Goal: Information Seeking & Learning: Learn about a topic

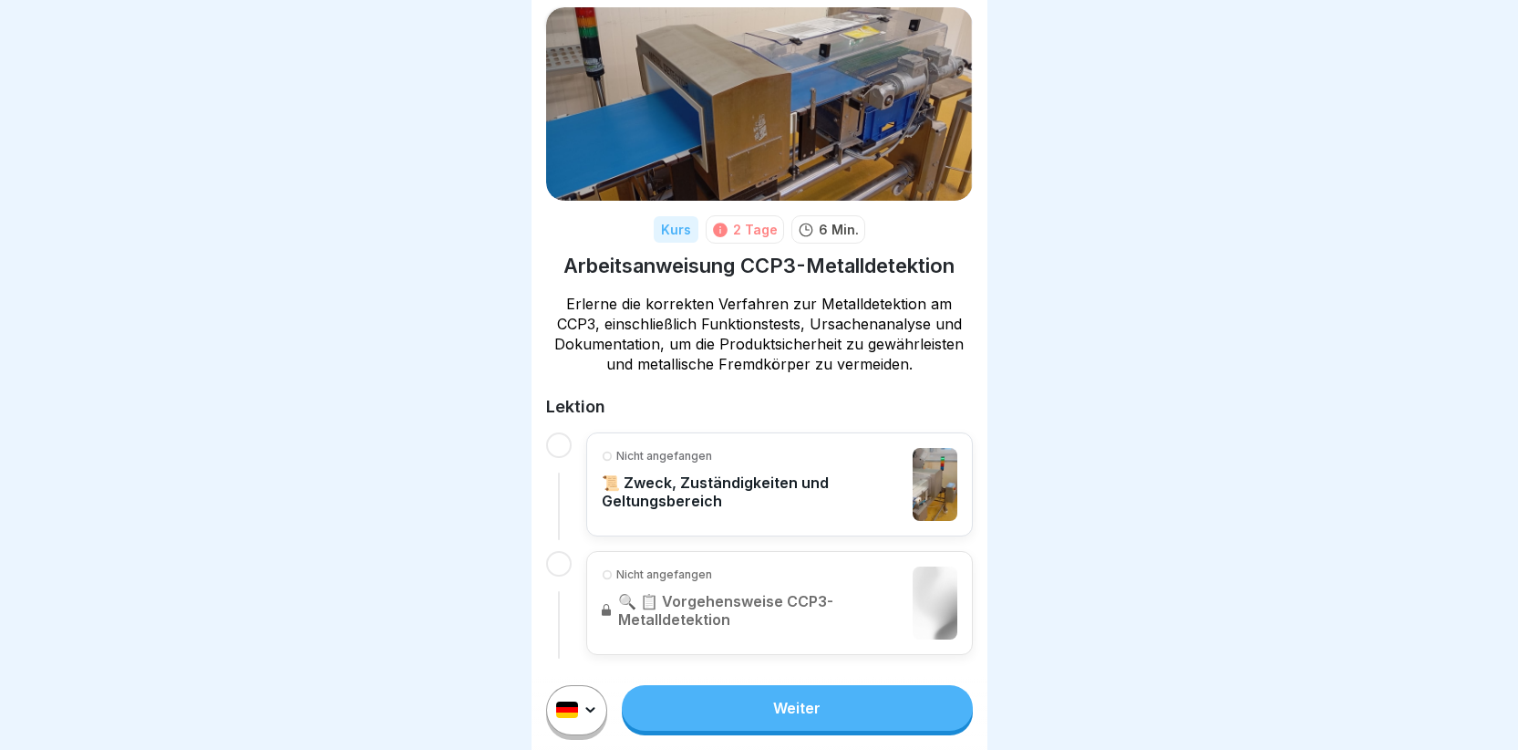
scroll to position [14, 0]
click at [722, 710] on link "Weiter" at bounding box center [797, 708] width 350 height 46
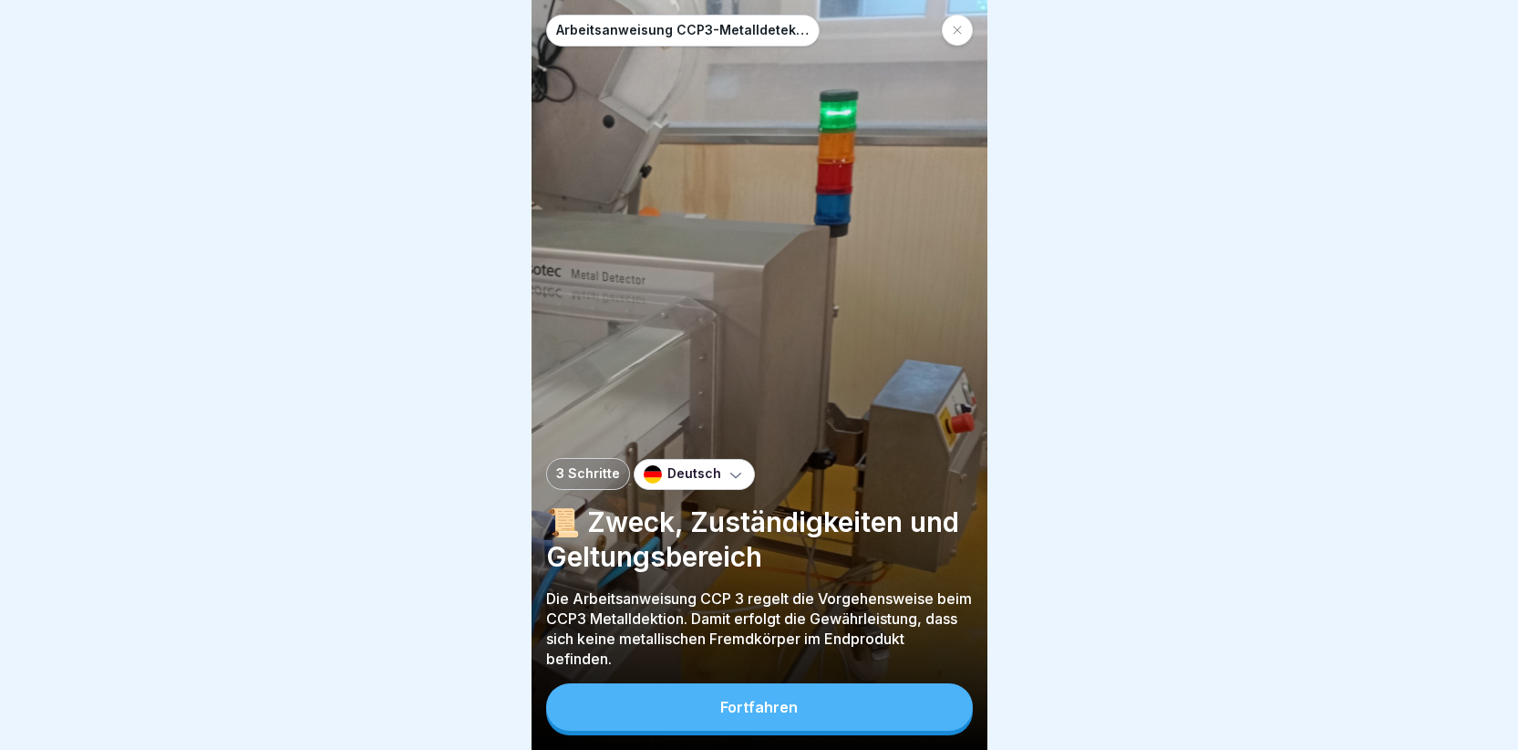
click at [702, 713] on button "Fortfahren" at bounding box center [759, 706] width 427 height 47
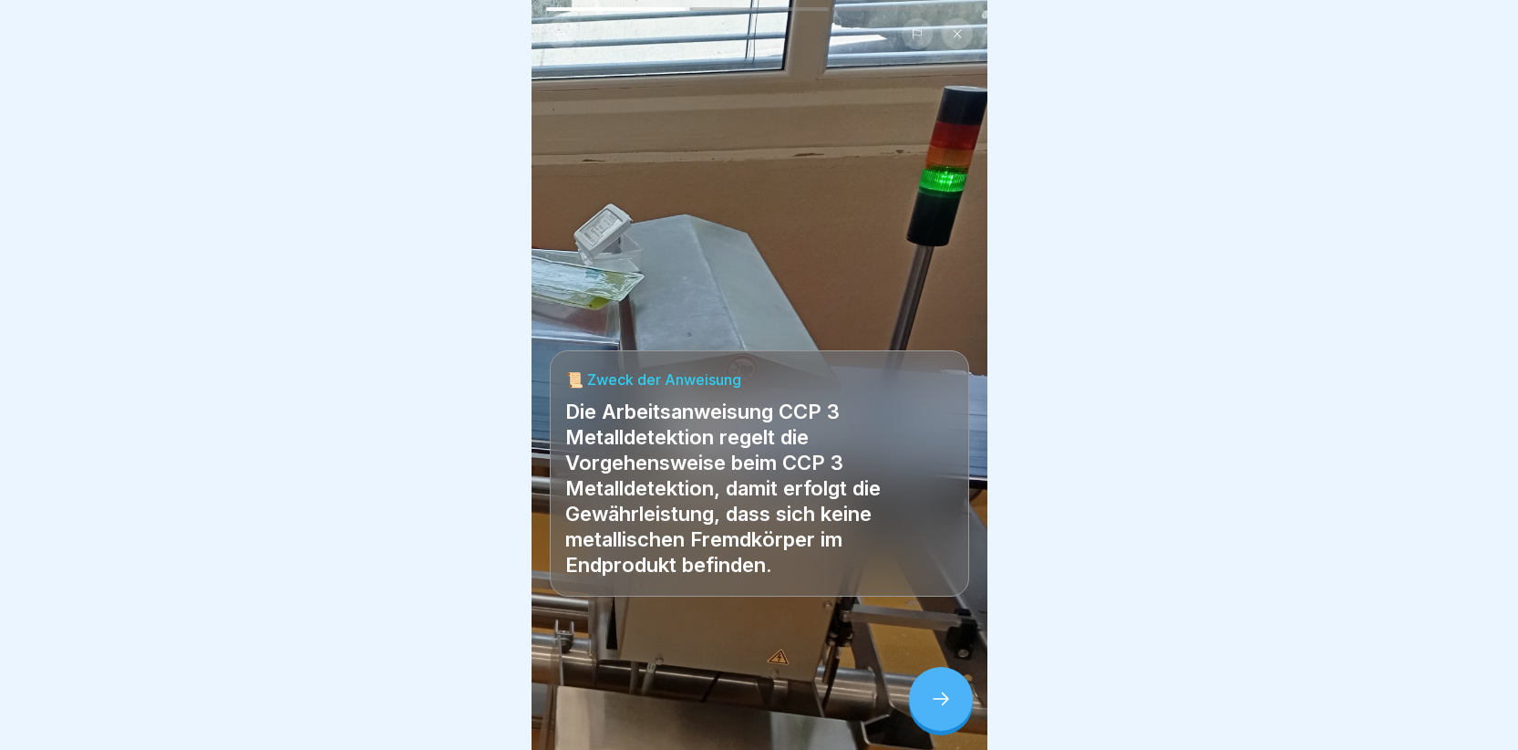
click at [927, 709] on div at bounding box center [941, 699] width 64 height 64
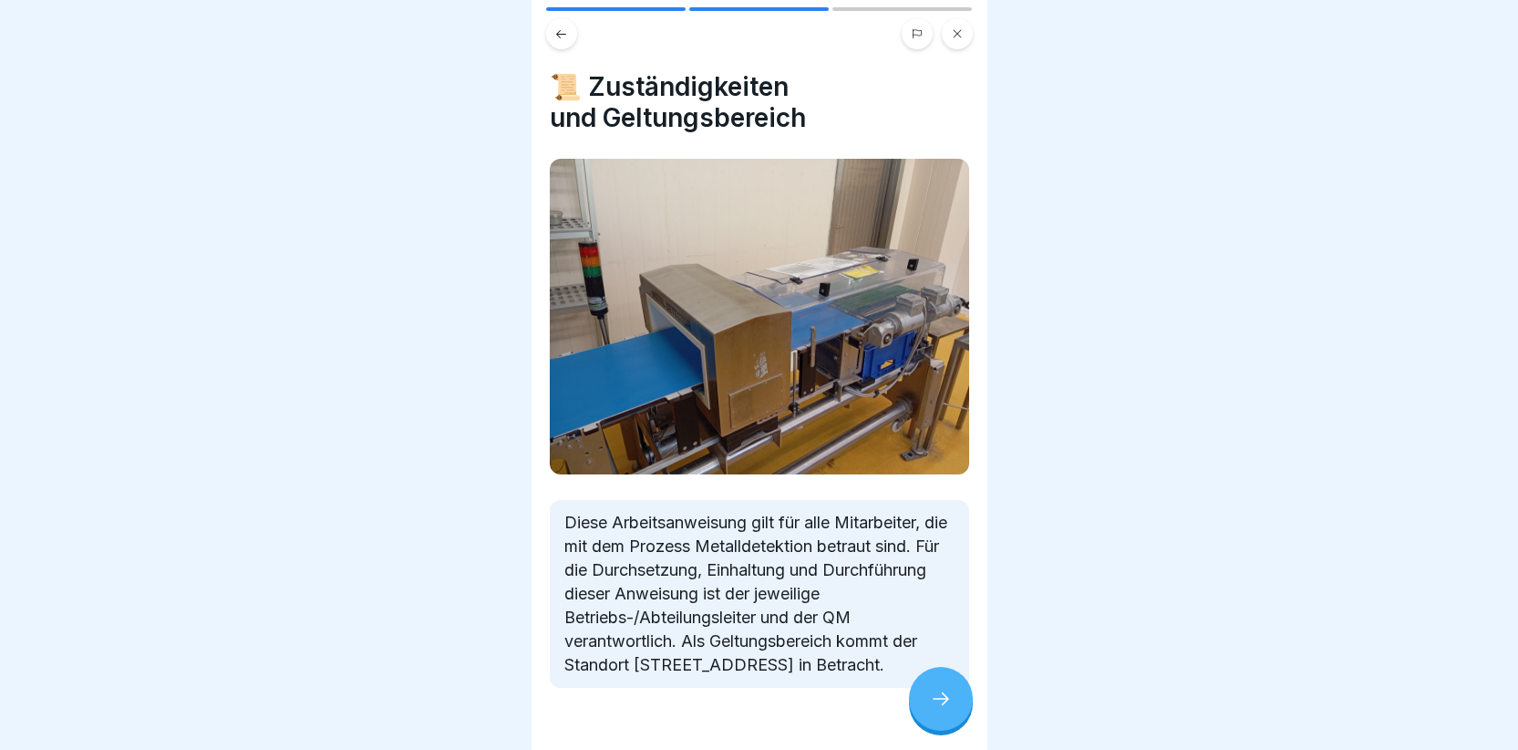
click at [930, 706] on icon at bounding box center [941, 699] width 22 height 22
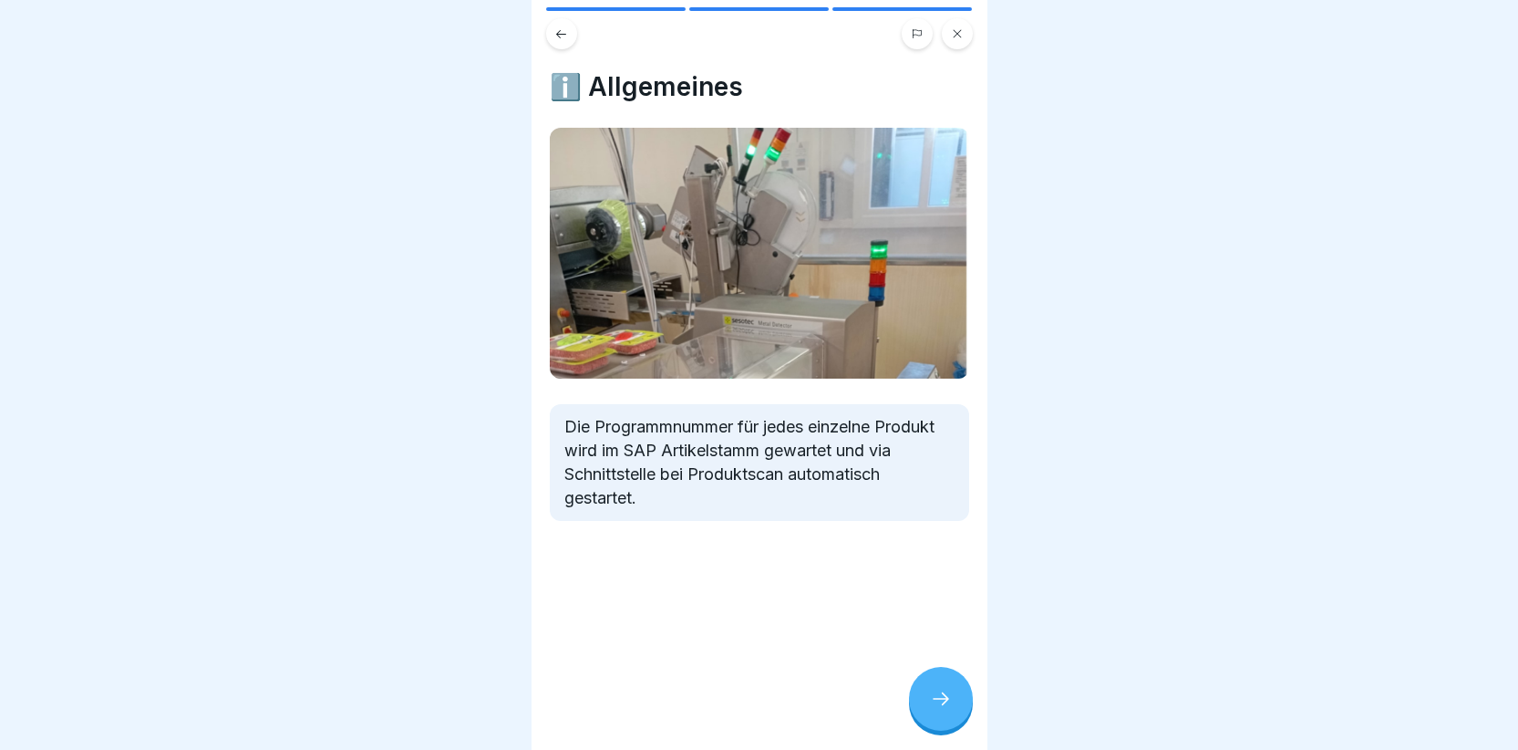
click at [935, 709] on icon at bounding box center [941, 699] width 22 height 22
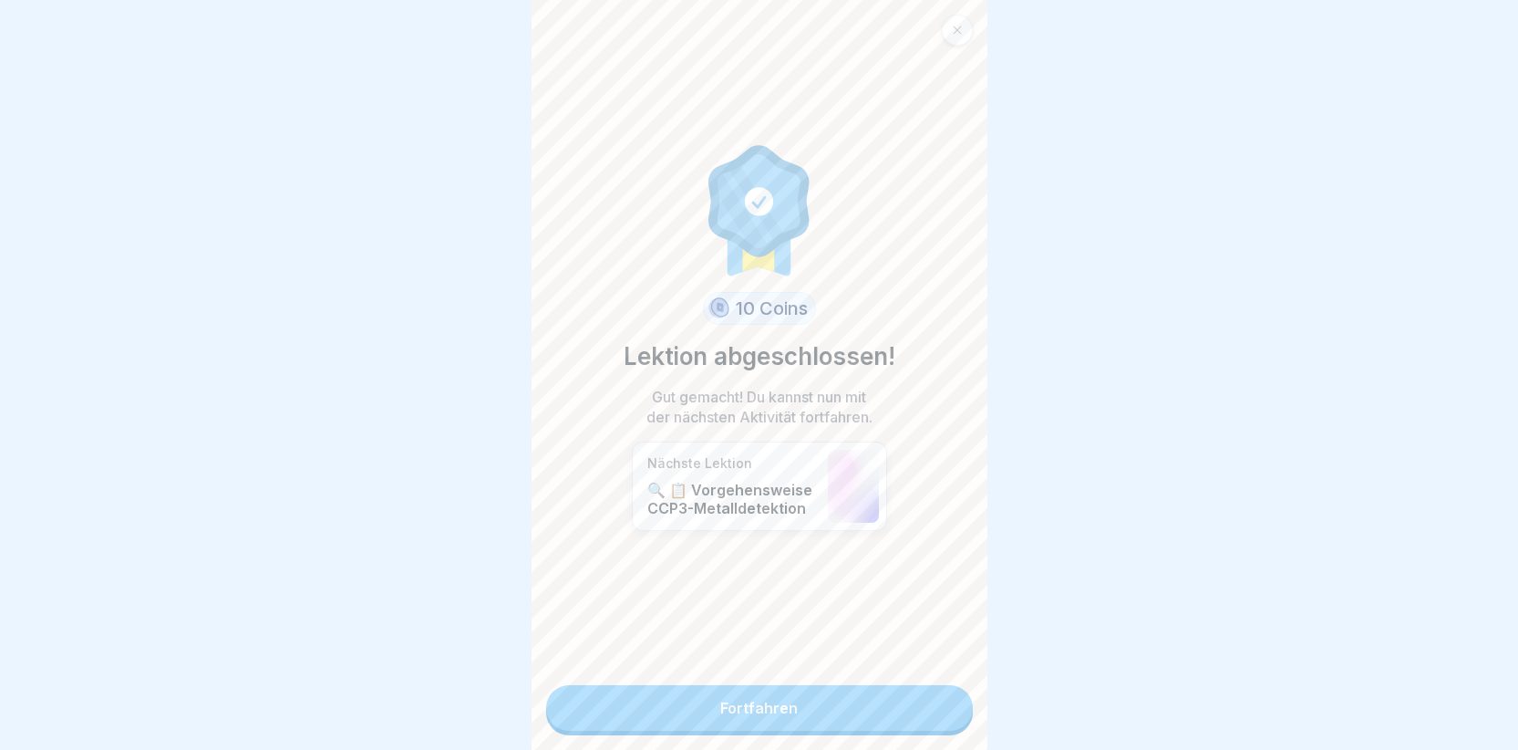
click at [901, 698] on link "Fortfahren" at bounding box center [759, 708] width 427 height 46
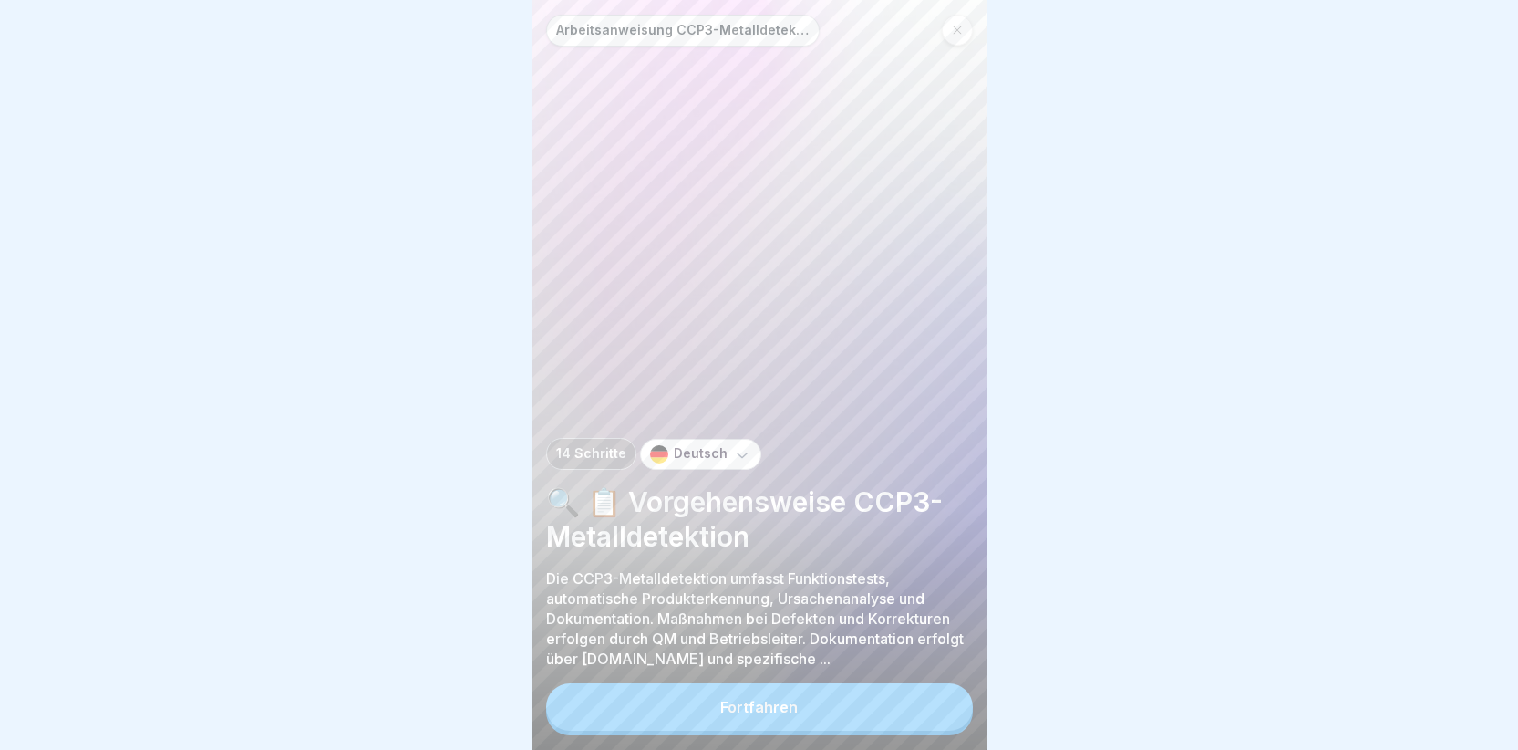
click at [802, 730] on button "Fortfahren" at bounding box center [759, 706] width 427 height 47
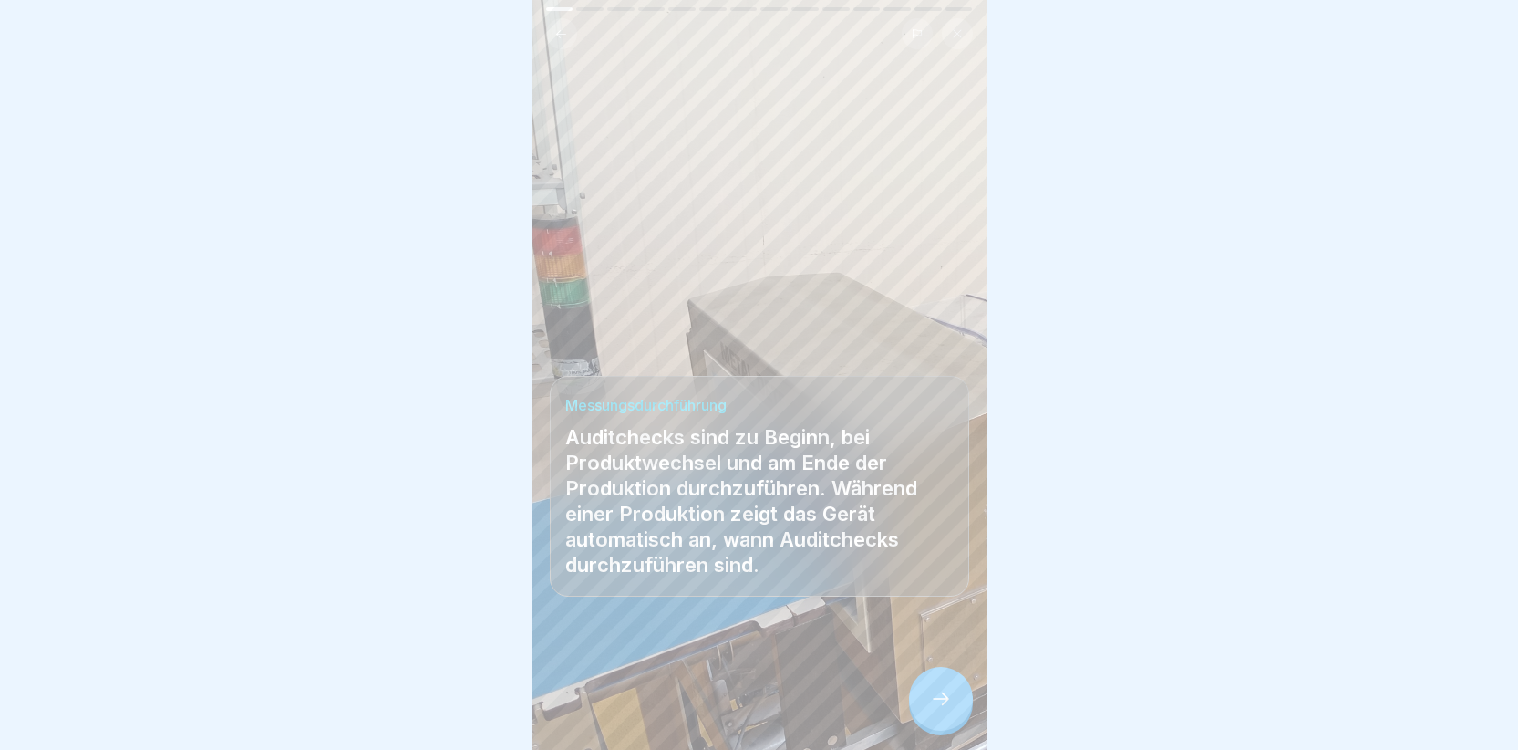
click at [959, 708] on div at bounding box center [941, 699] width 64 height 64
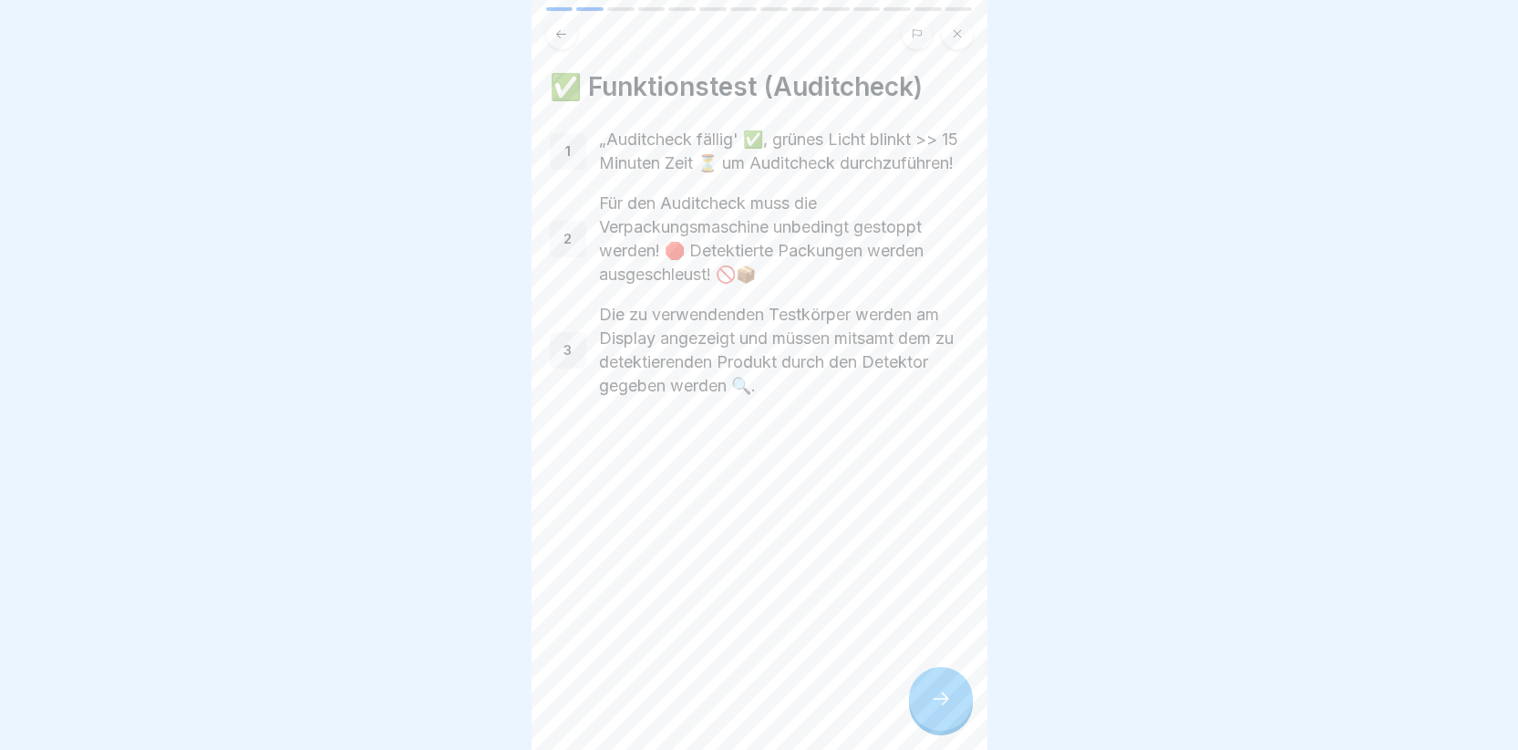
click at [937, 709] on icon at bounding box center [941, 699] width 22 height 22
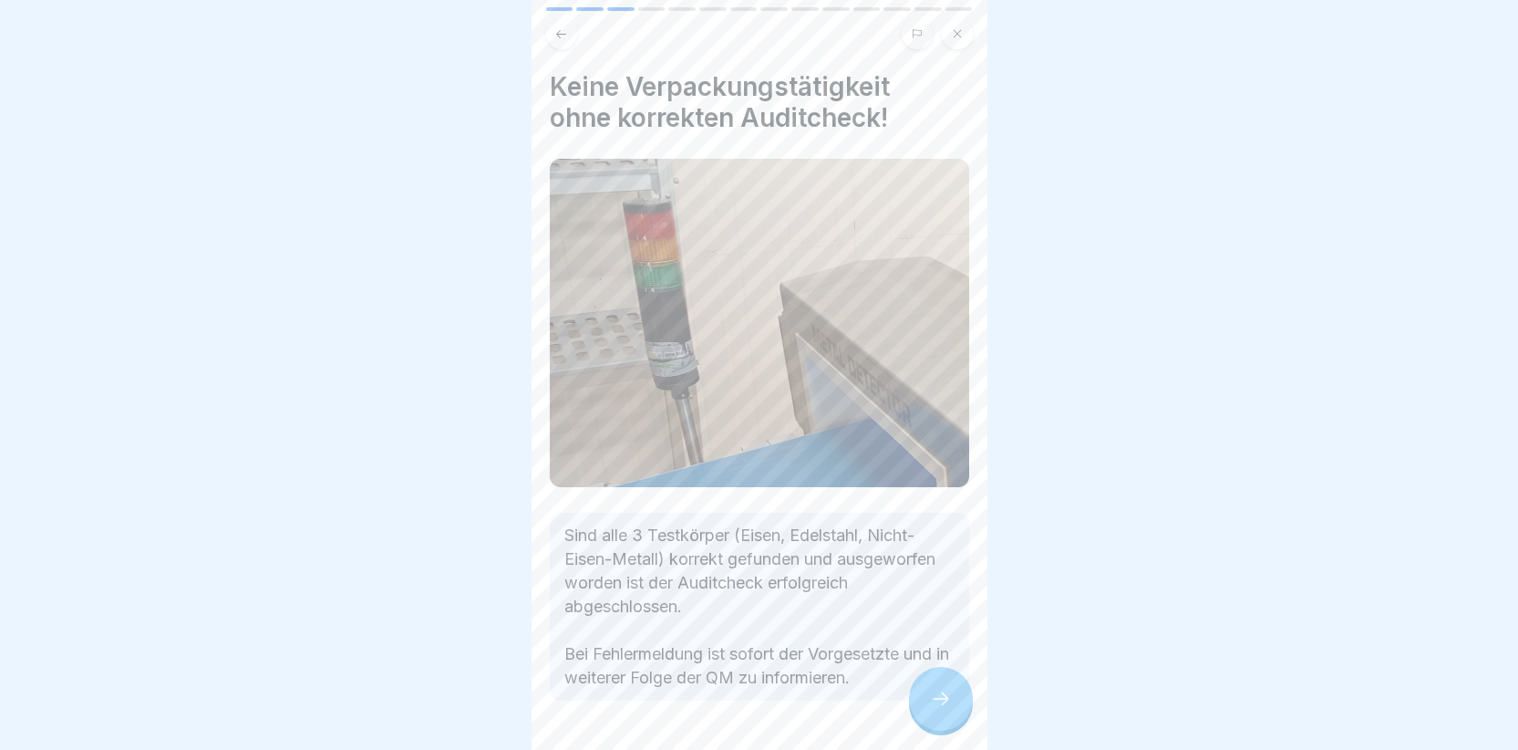
click at [940, 723] on div at bounding box center [941, 699] width 64 height 64
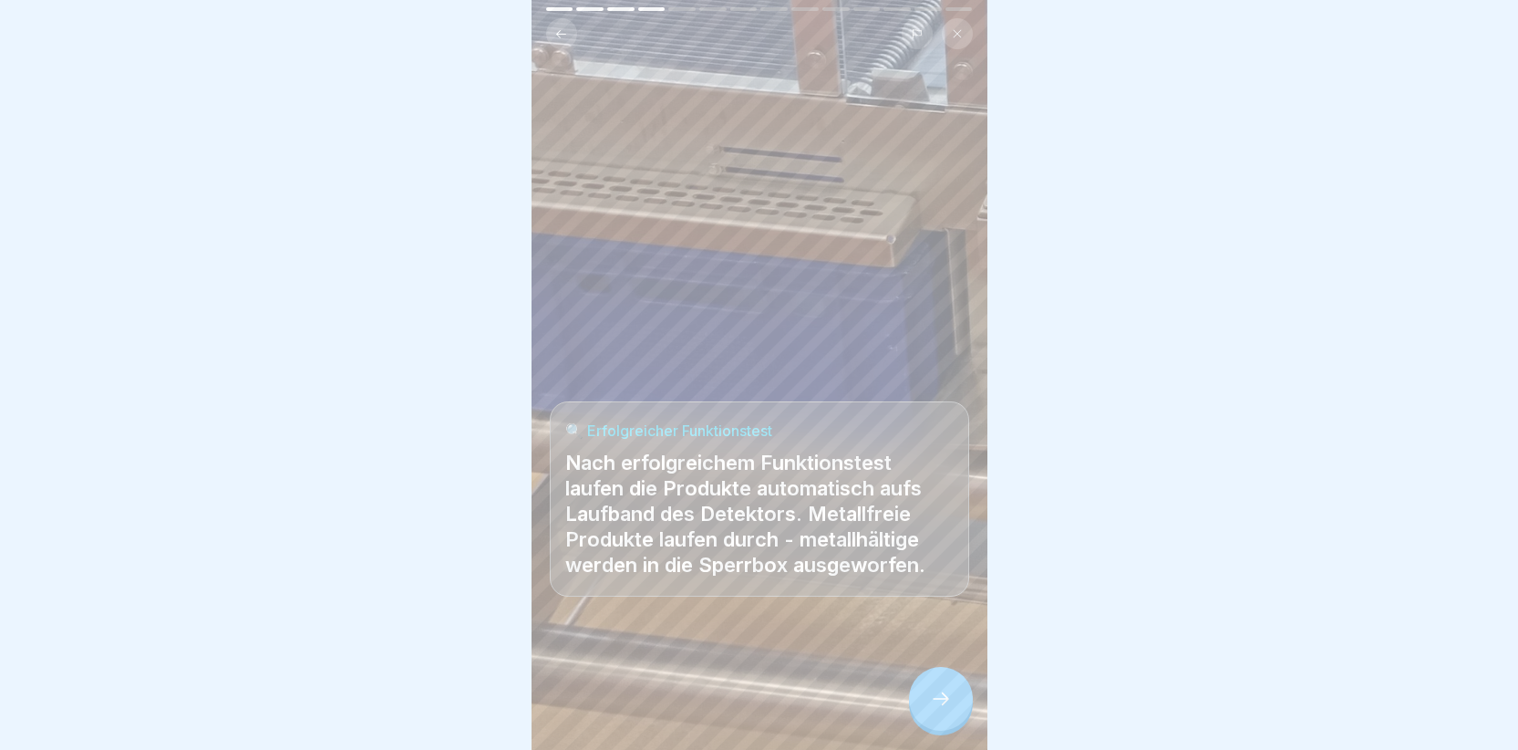
click at [938, 708] on icon at bounding box center [941, 699] width 22 height 22
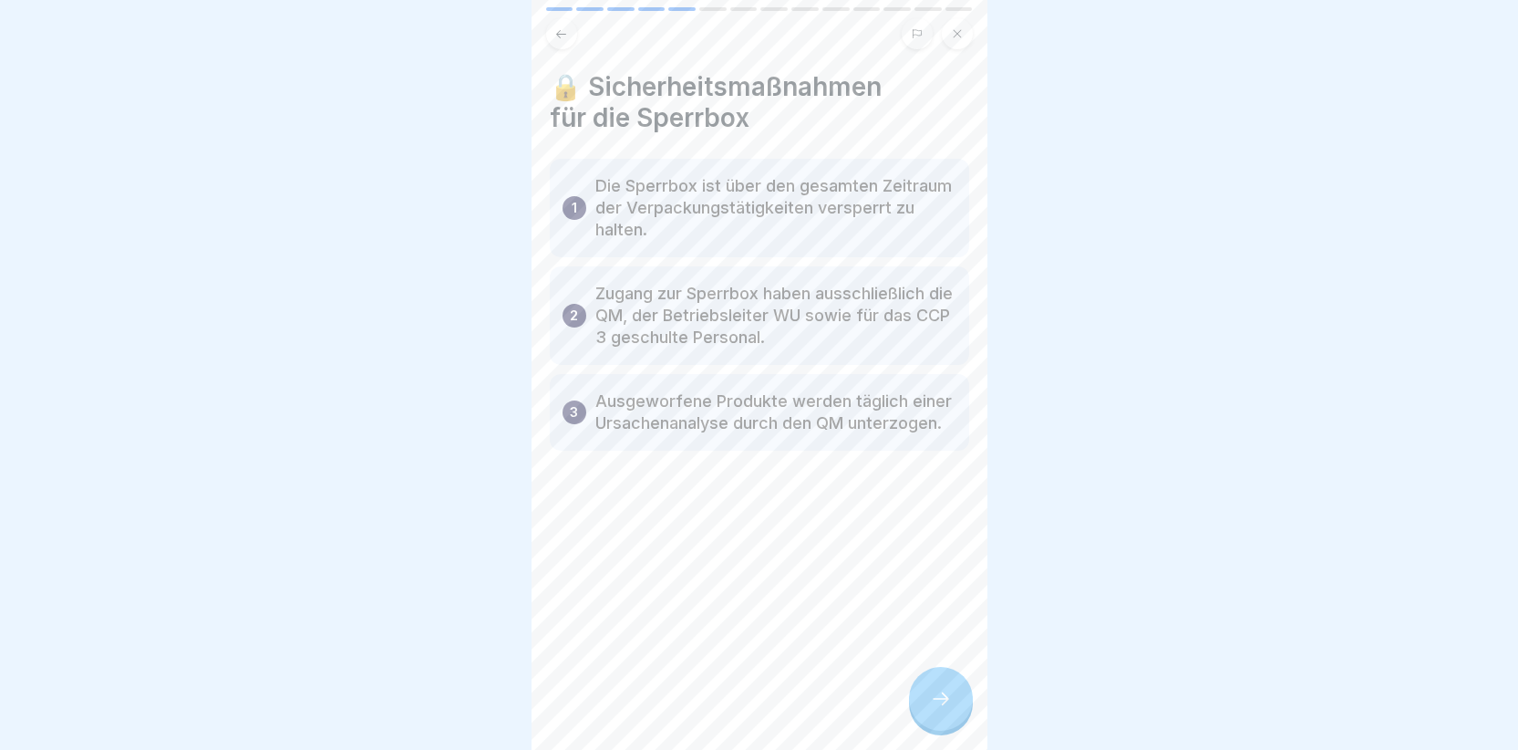
click at [937, 708] on icon at bounding box center [941, 699] width 22 height 22
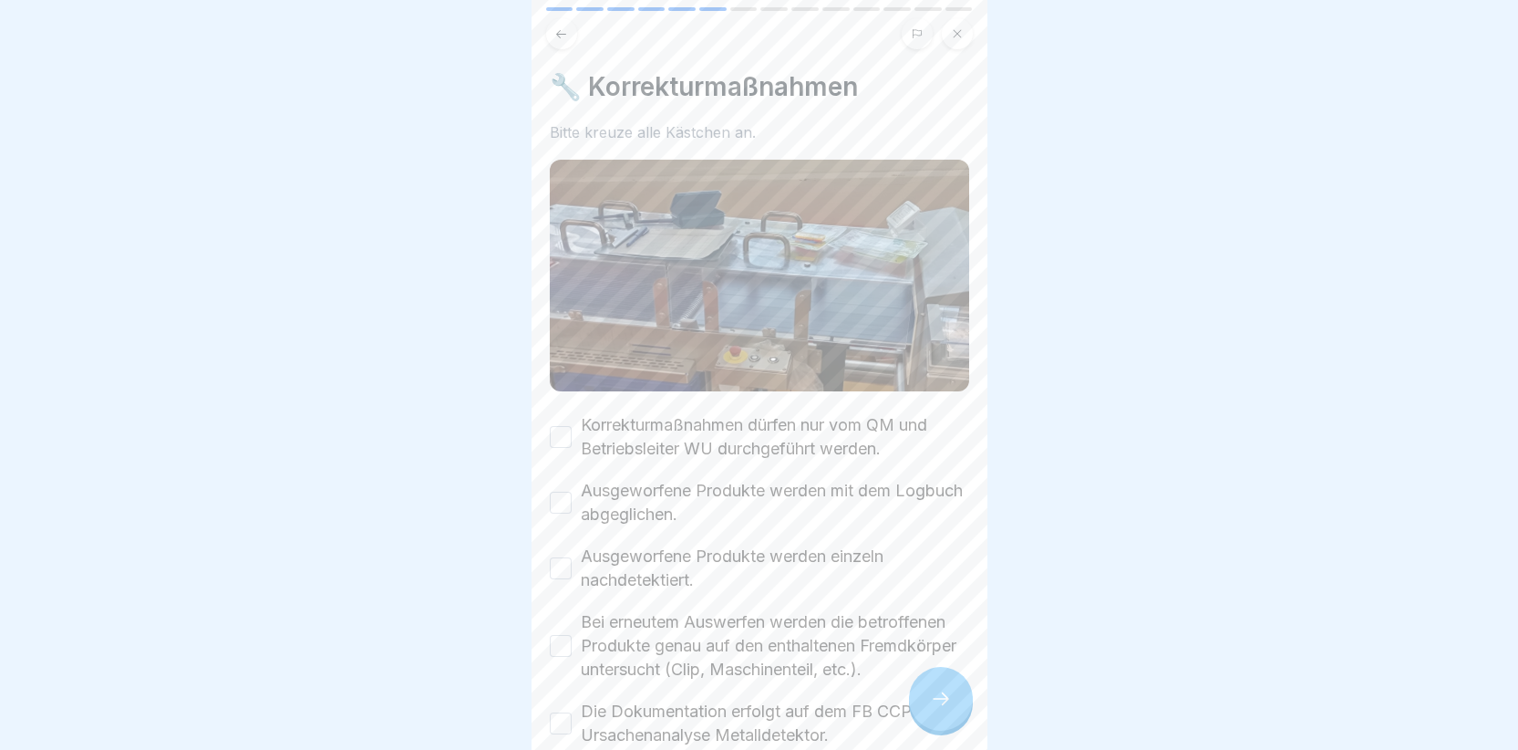
click at [558, 426] on button "Korrekturmaßnahmen dürfen nur vom QM und Betriebsleiter WU durchgeführt werden." at bounding box center [561, 437] width 22 height 22
click at [560, 491] on button "Ausgeworfene Produkte werden mit dem Logbuch abgeglichen." at bounding box center [561, 502] width 22 height 22
click at [564, 565] on button "Ausgeworfene Produkte werden einzeln nachdetektiert." at bounding box center [561, 568] width 22 height 22
click at [563, 651] on button "Bei erneutem Auswerfen werden die betroffenen Produkte genau auf den enthaltene…" at bounding box center [561, 646] width 22 height 22
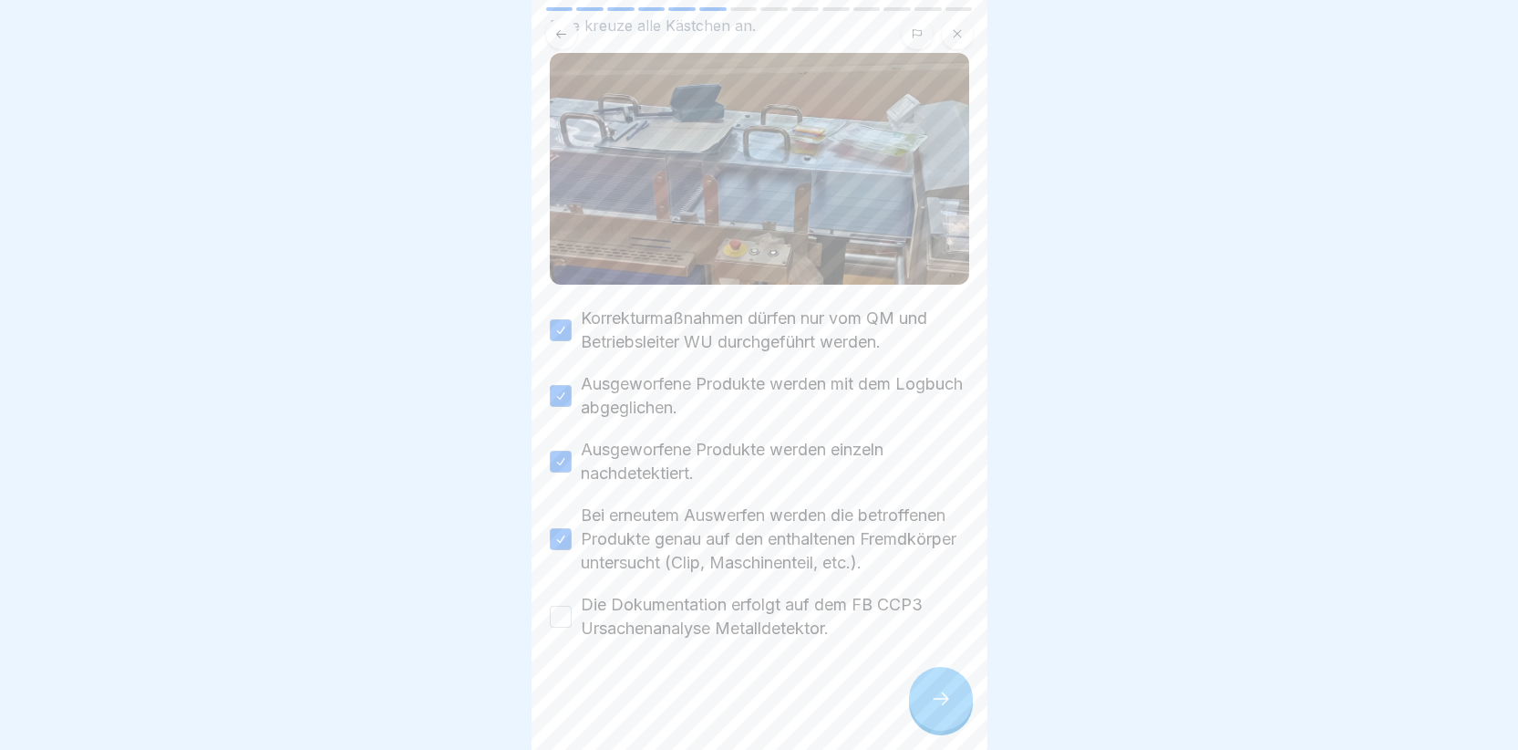
scroll to position [123, 0]
click at [565, 617] on button "Die Dokumentation erfolgt auf dem FB CCP3 Ursachenanalyse Metalldetektor." at bounding box center [561, 616] width 22 height 22
click at [940, 708] on icon at bounding box center [941, 699] width 22 height 22
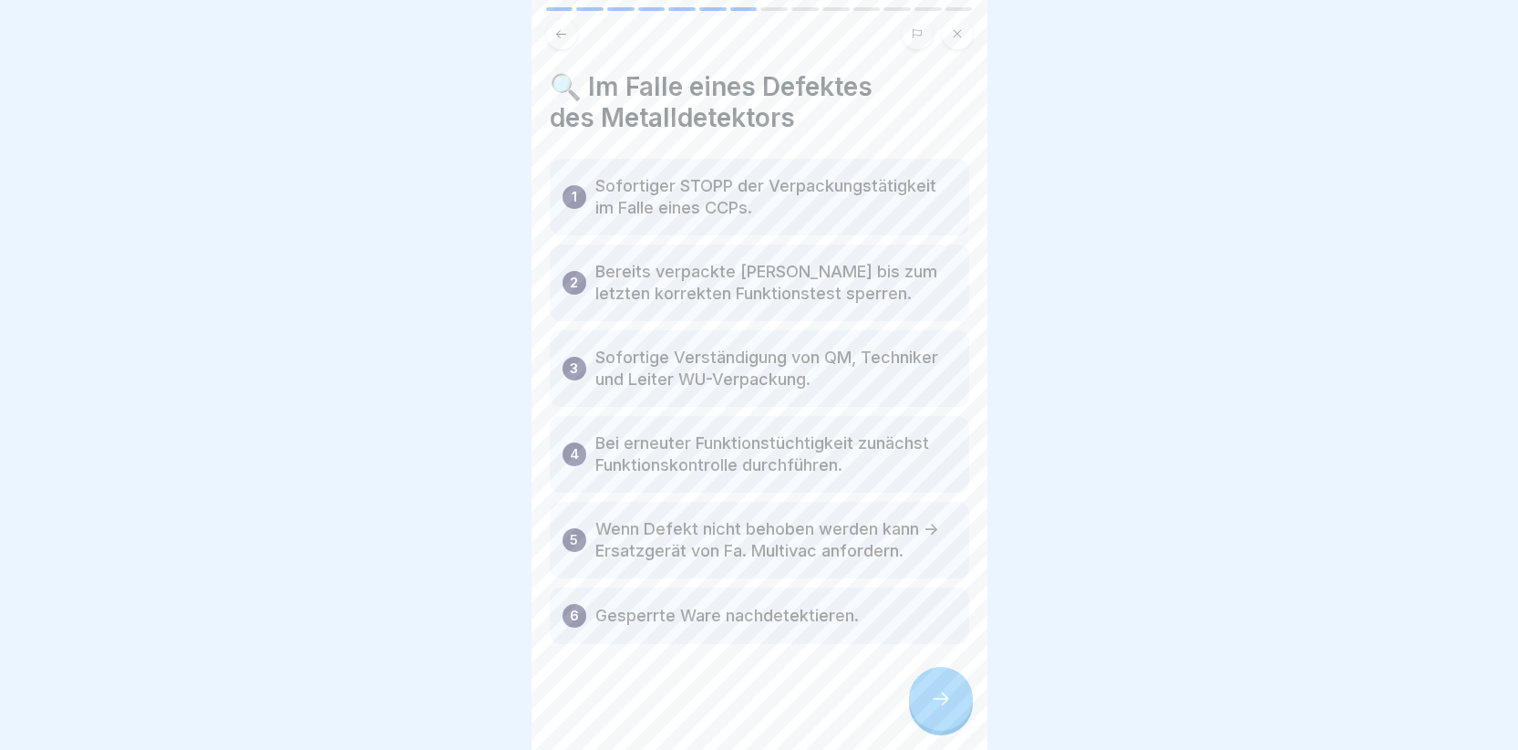
click at [942, 701] on div at bounding box center [941, 699] width 64 height 64
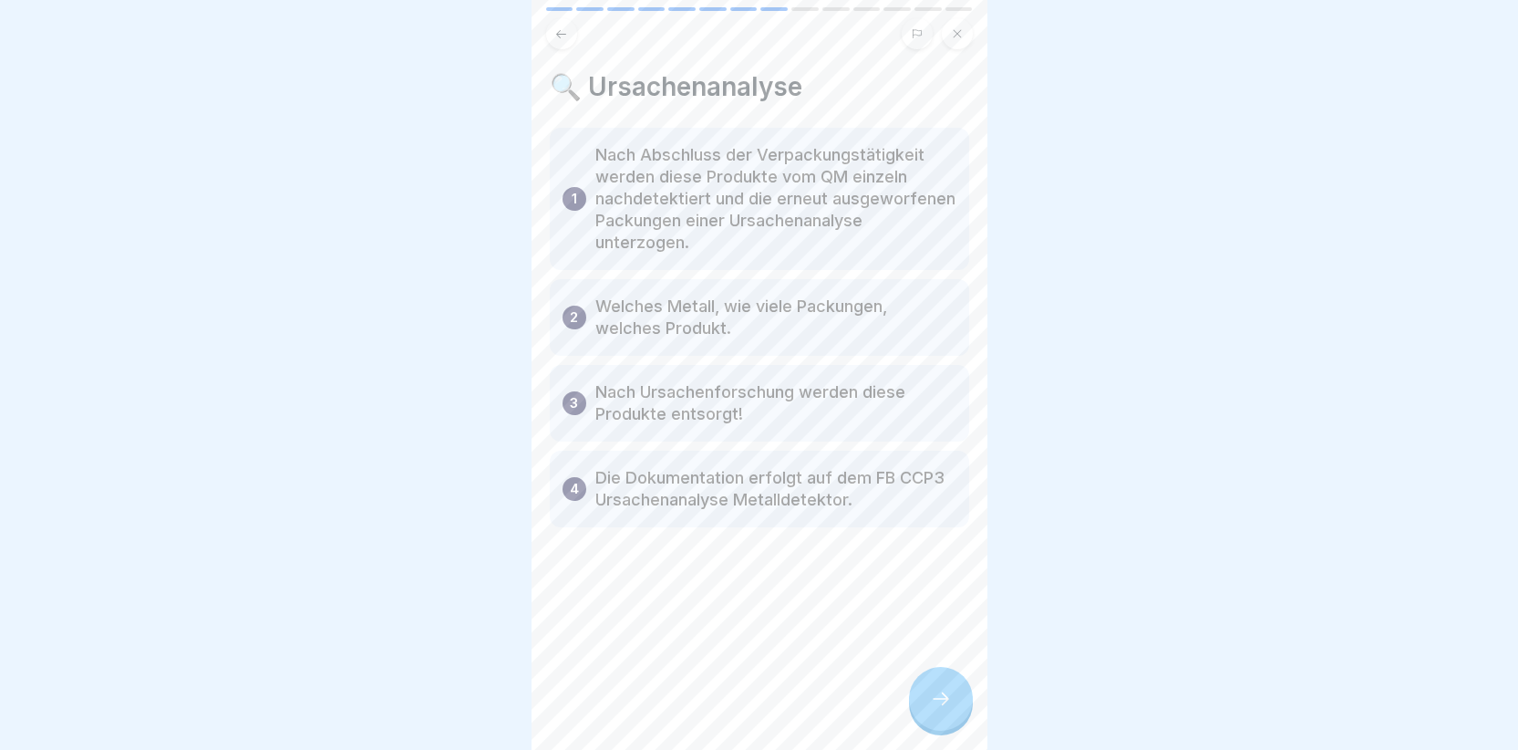
click at [939, 709] on icon at bounding box center [941, 699] width 22 height 22
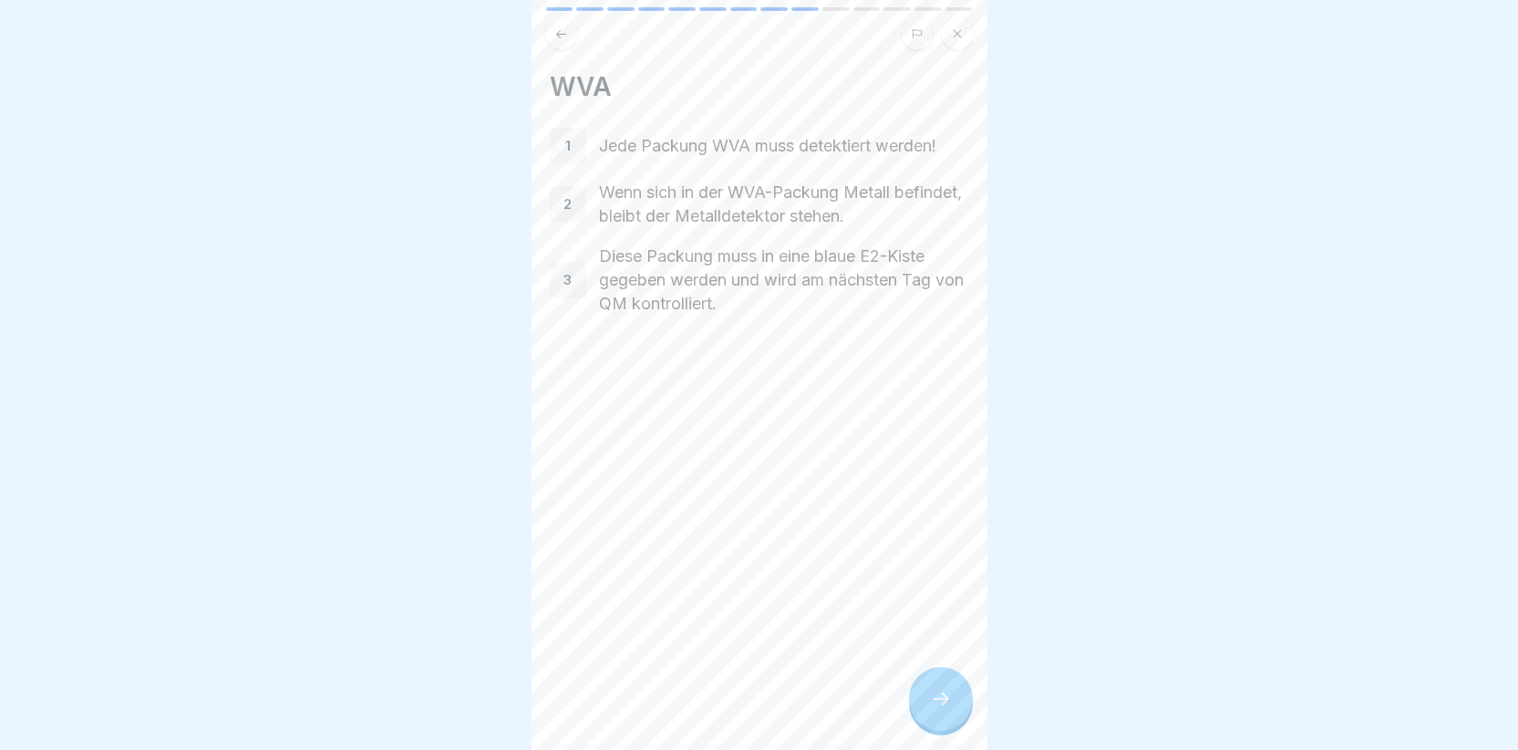
drag, startPoint x: 927, startPoint y: 705, endPoint x: 902, endPoint y: 705, distance: 25.5
click at [924, 705] on div at bounding box center [941, 699] width 64 height 64
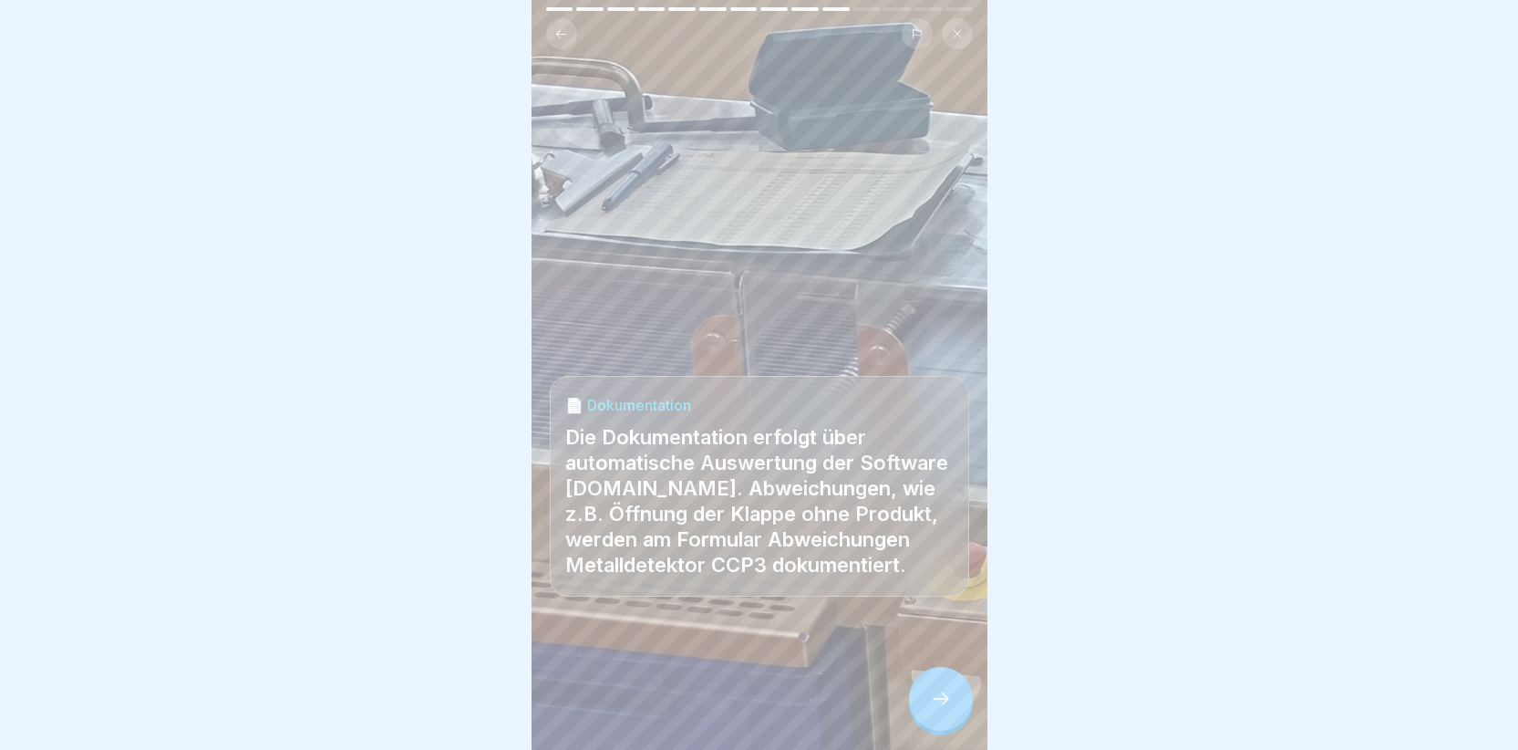
click at [954, 708] on div at bounding box center [941, 699] width 64 height 64
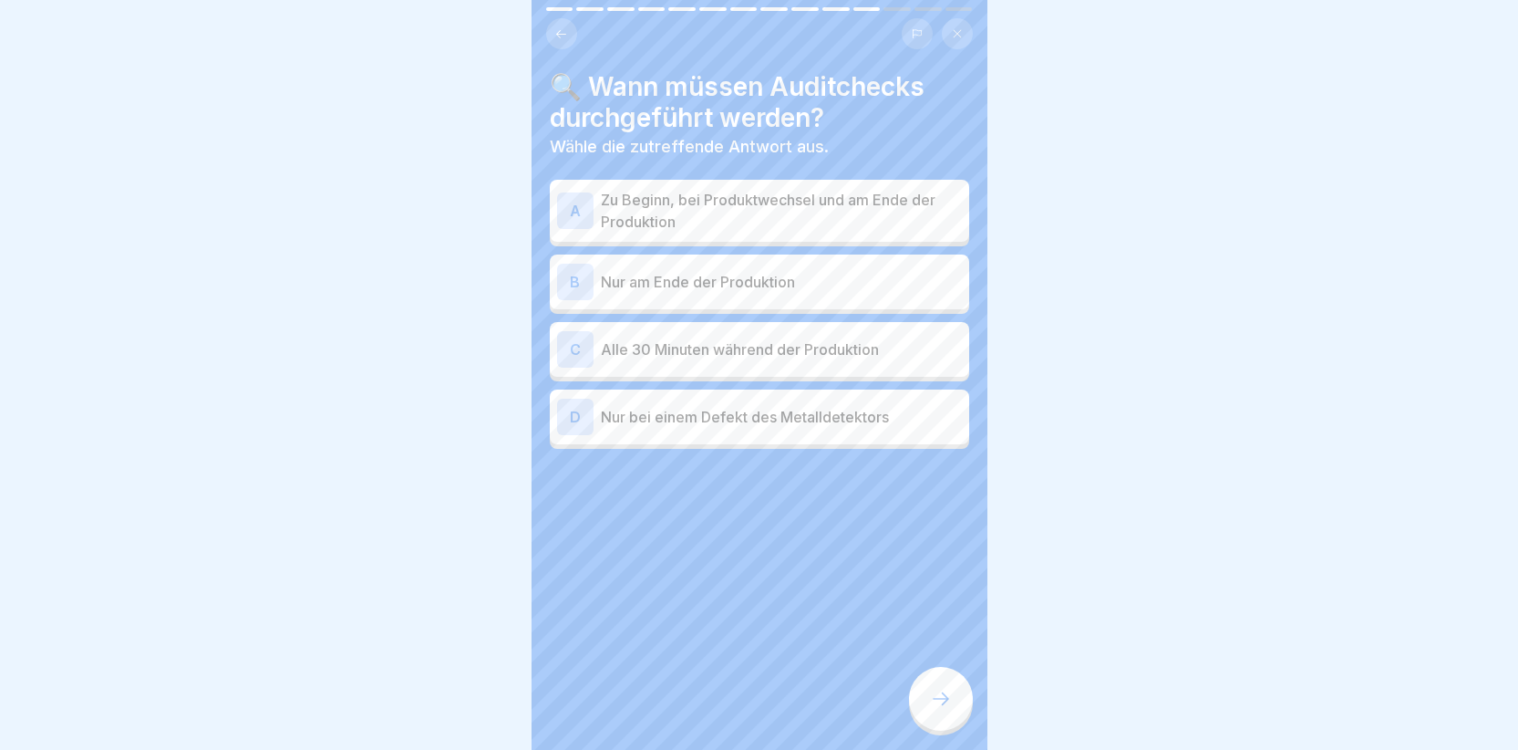
click at [582, 210] on div "A" at bounding box center [575, 210] width 36 height 36
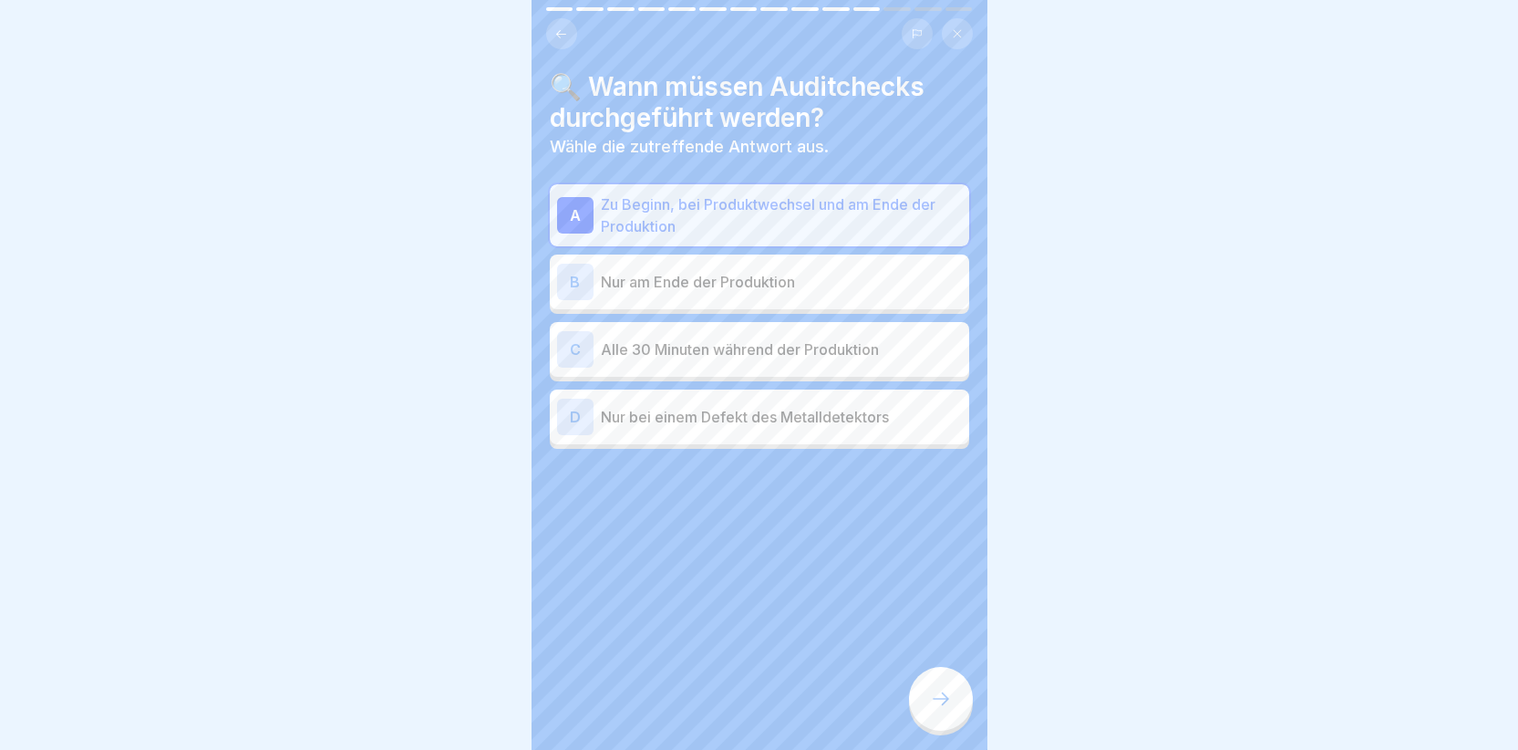
click at [934, 709] on icon at bounding box center [941, 699] width 22 height 22
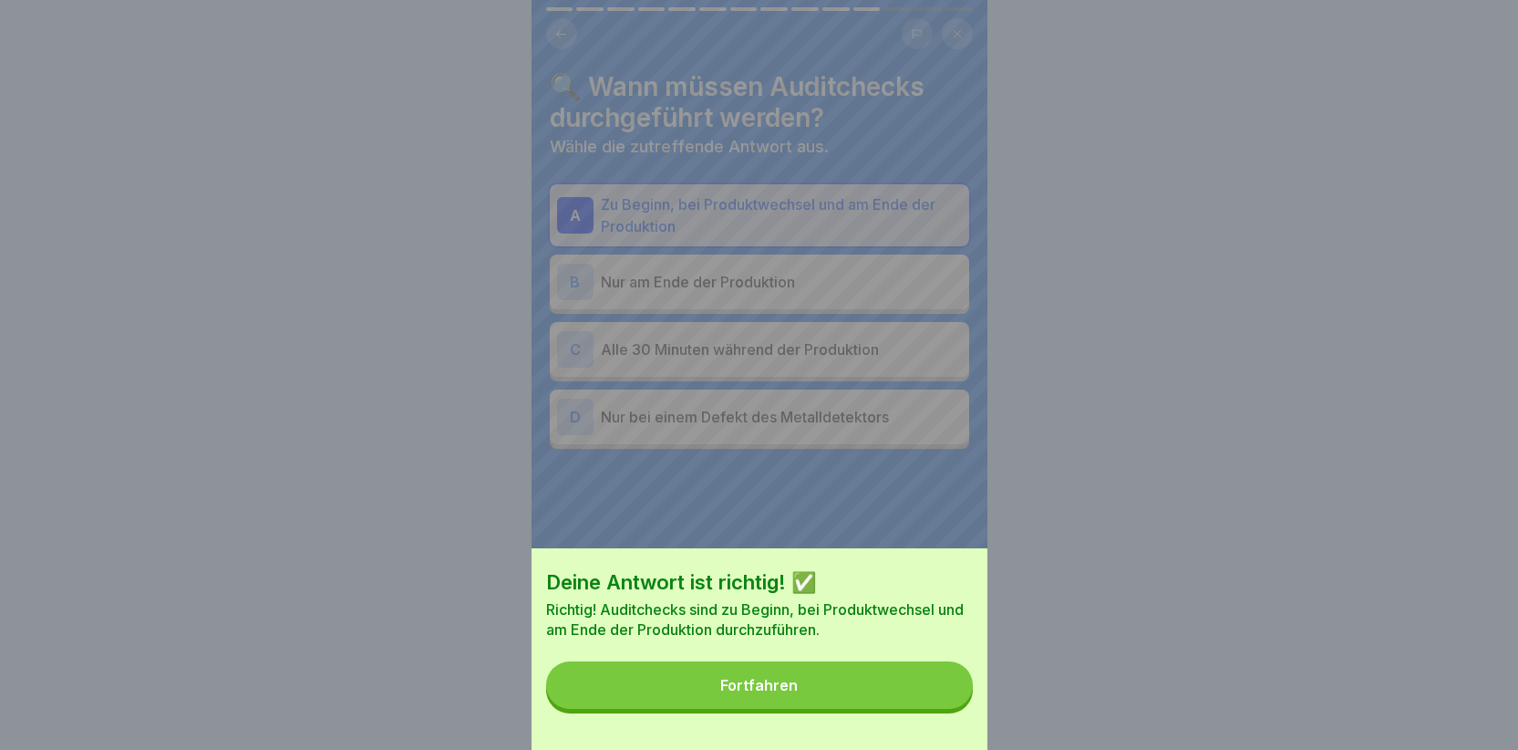
click at [801, 708] on button "Fortfahren" at bounding box center [759, 684] width 427 height 47
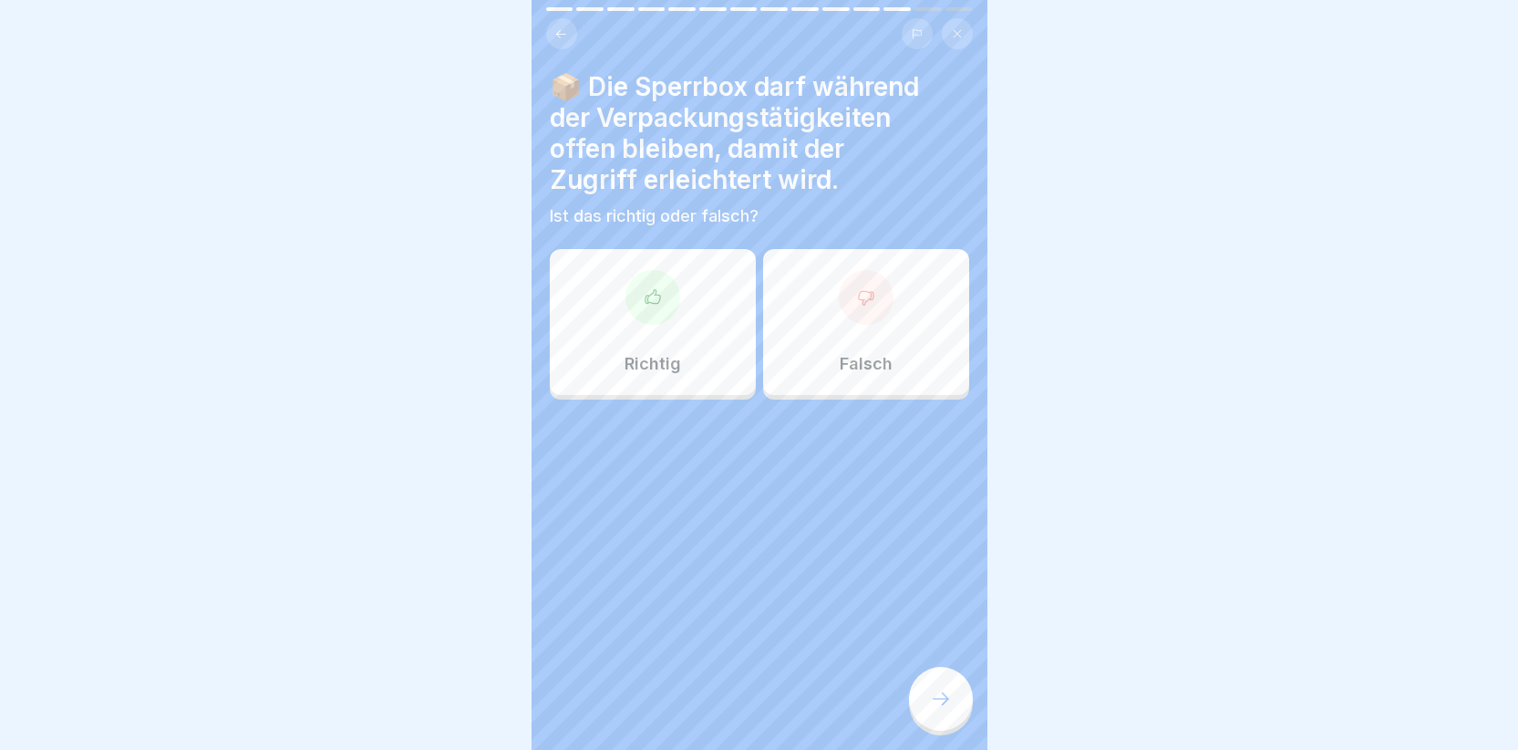
click at [865, 287] on div at bounding box center [866, 297] width 55 height 55
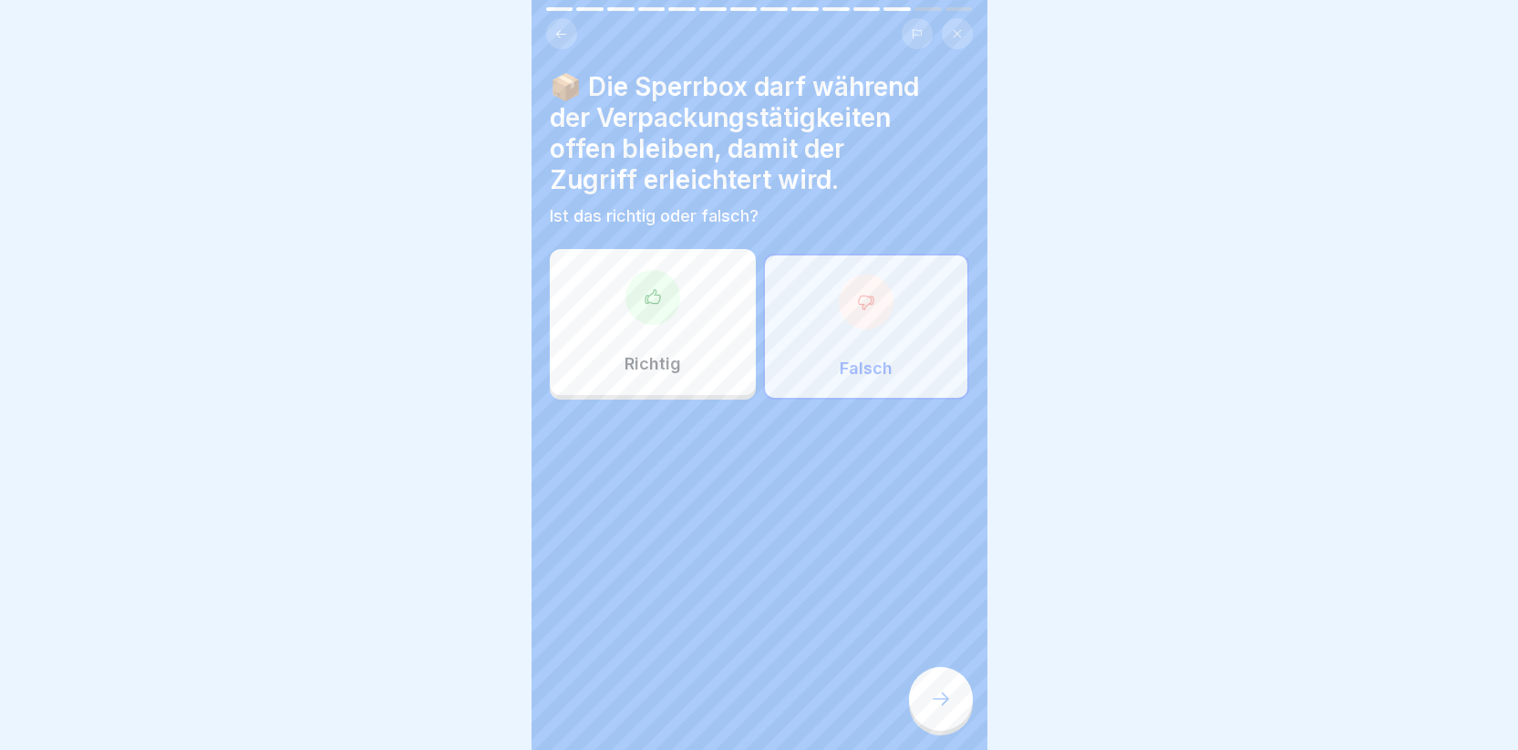
click at [935, 709] on icon at bounding box center [941, 699] width 22 height 22
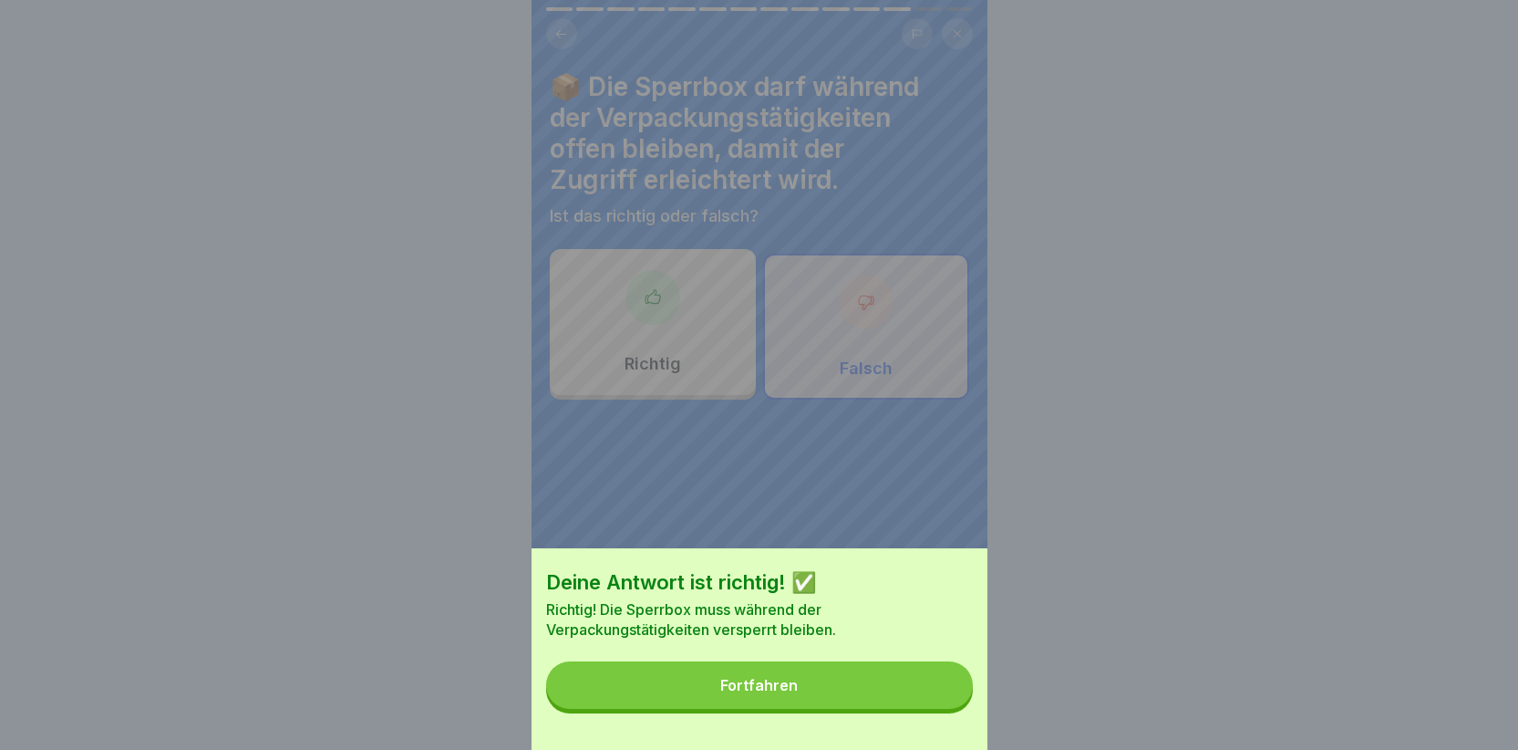
click at [811, 695] on button "Fortfahren" at bounding box center [759, 684] width 427 height 47
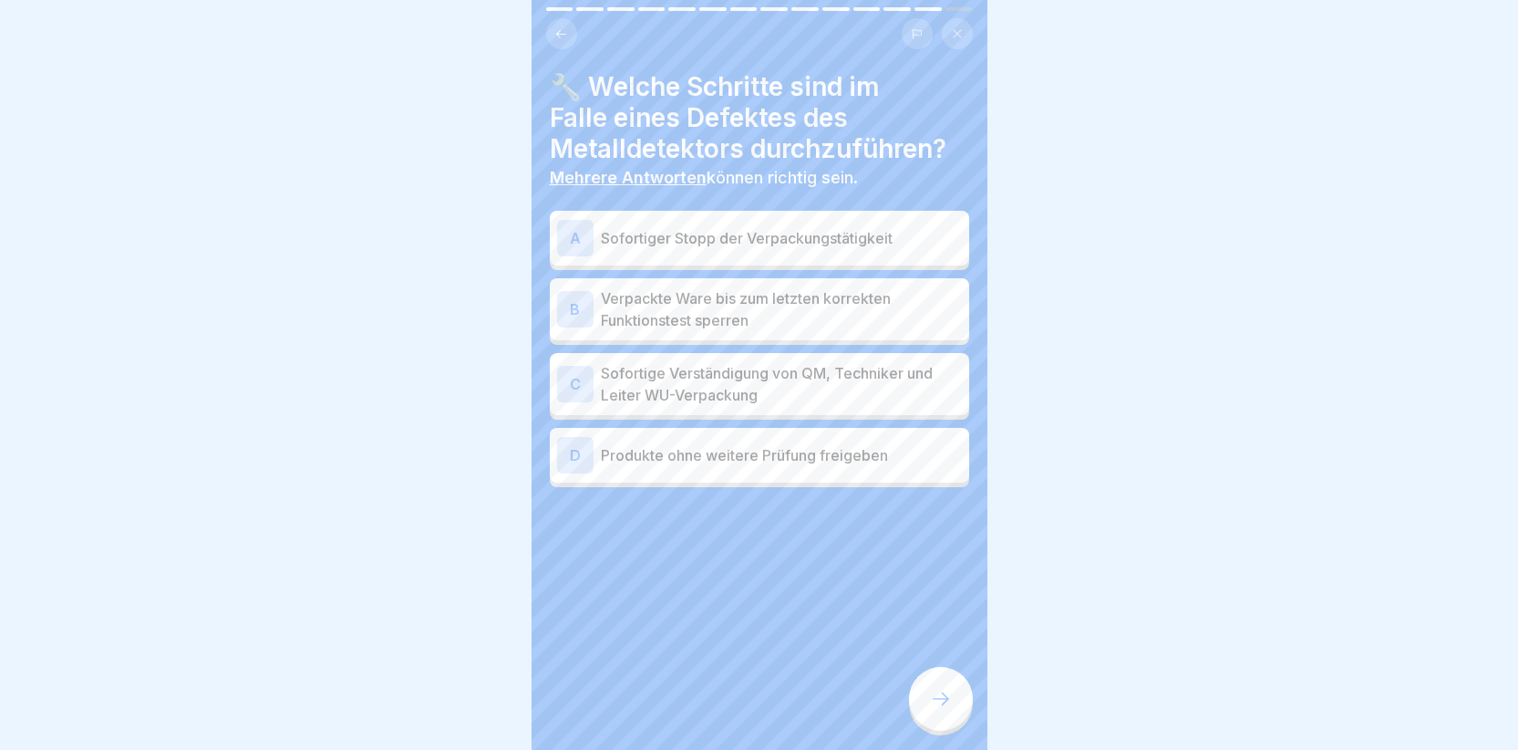
click at [572, 229] on div "A" at bounding box center [575, 238] width 36 height 36
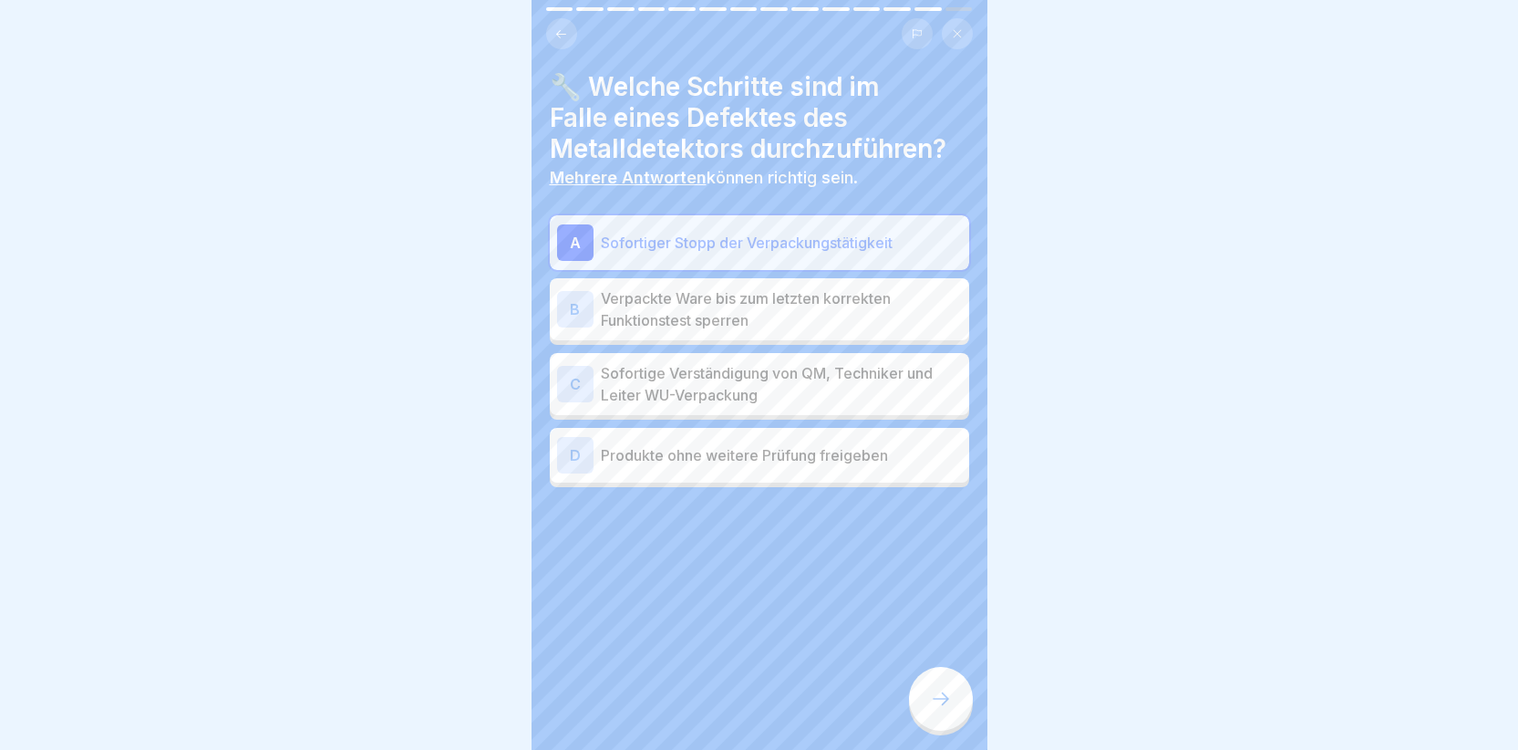
click at [580, 313] on div "B" at bounding box center [575, 309] width 36 height 36
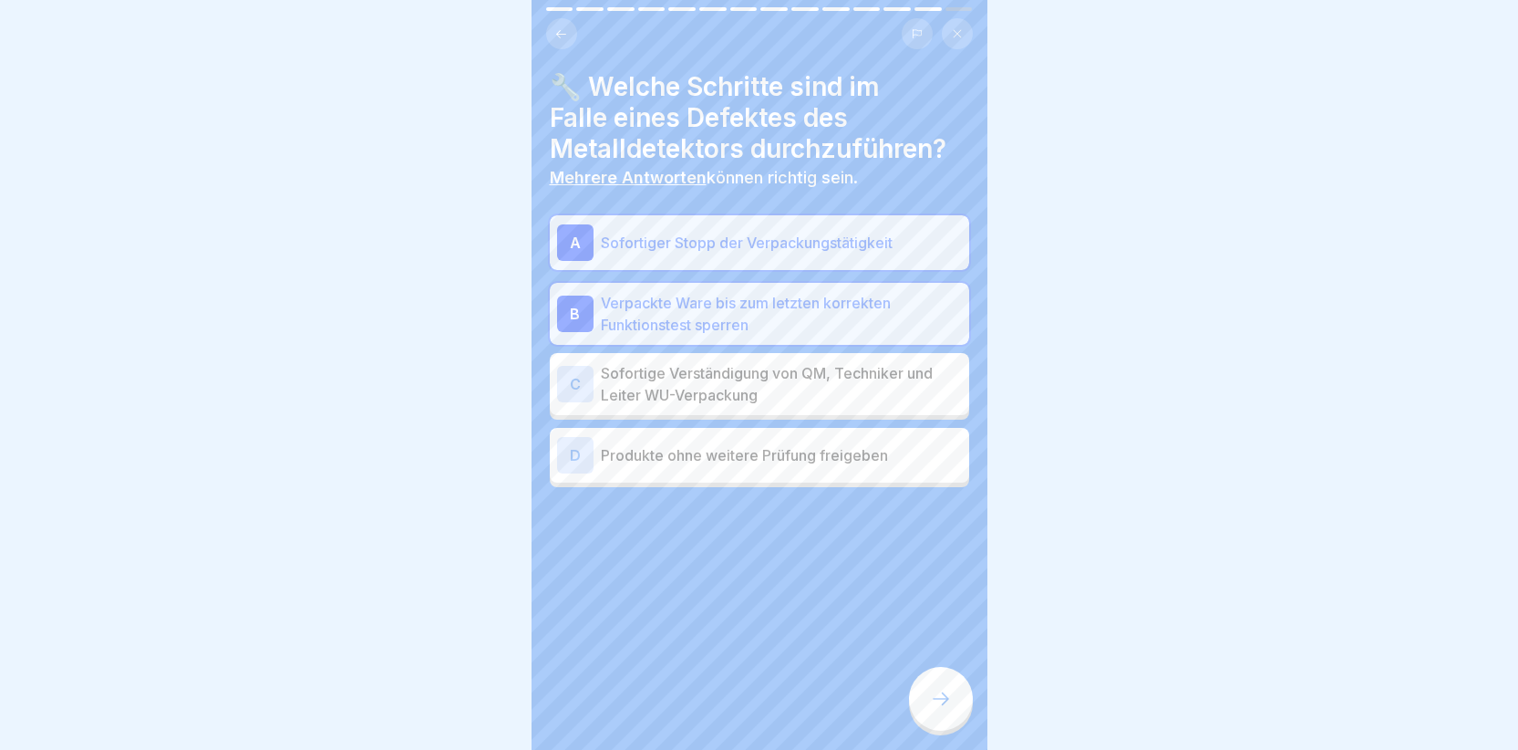
click at [576, 384] on div "C" at bounding box center [575, 384] width 36 height 36
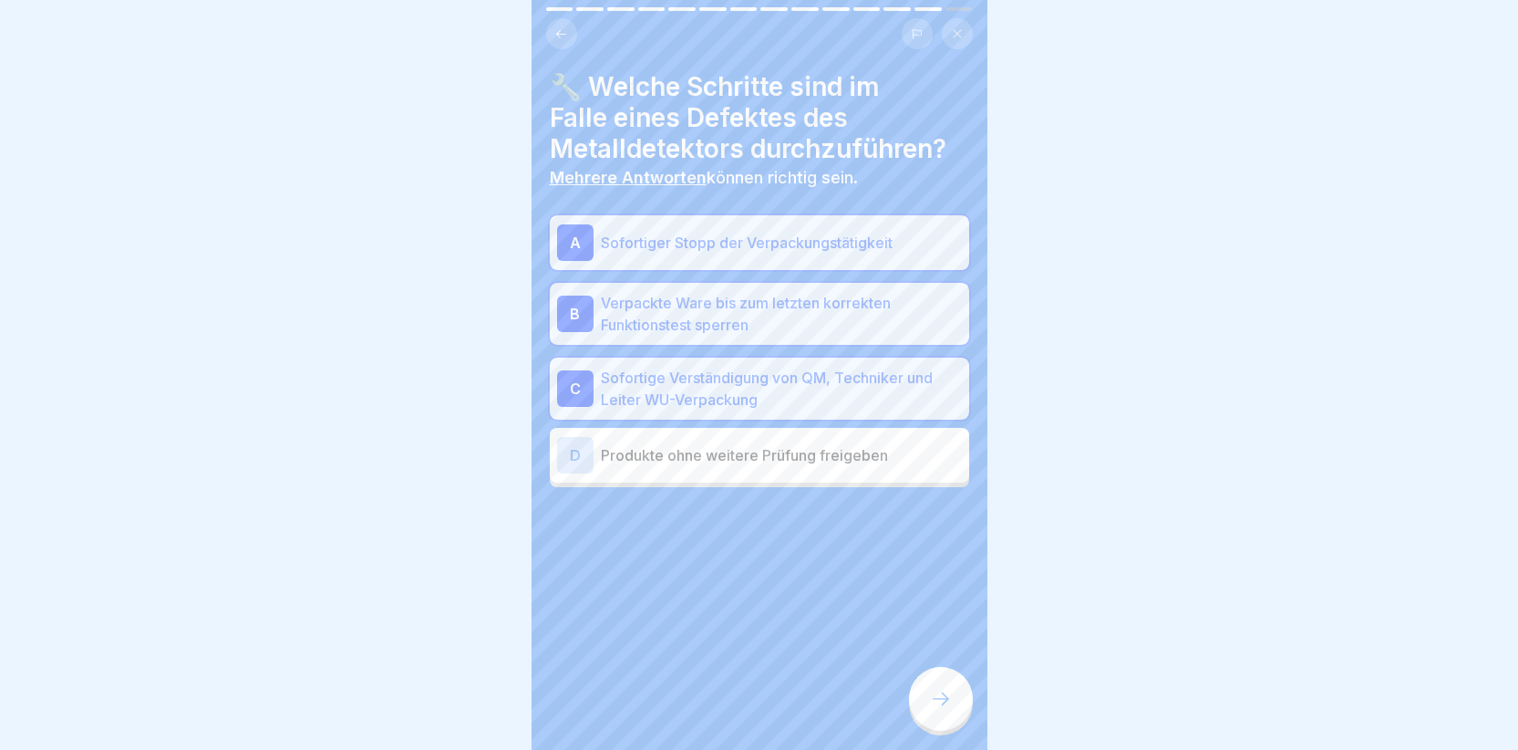
click at [936, 705] on icon at bounding box center [941, 699] width 22 height 22
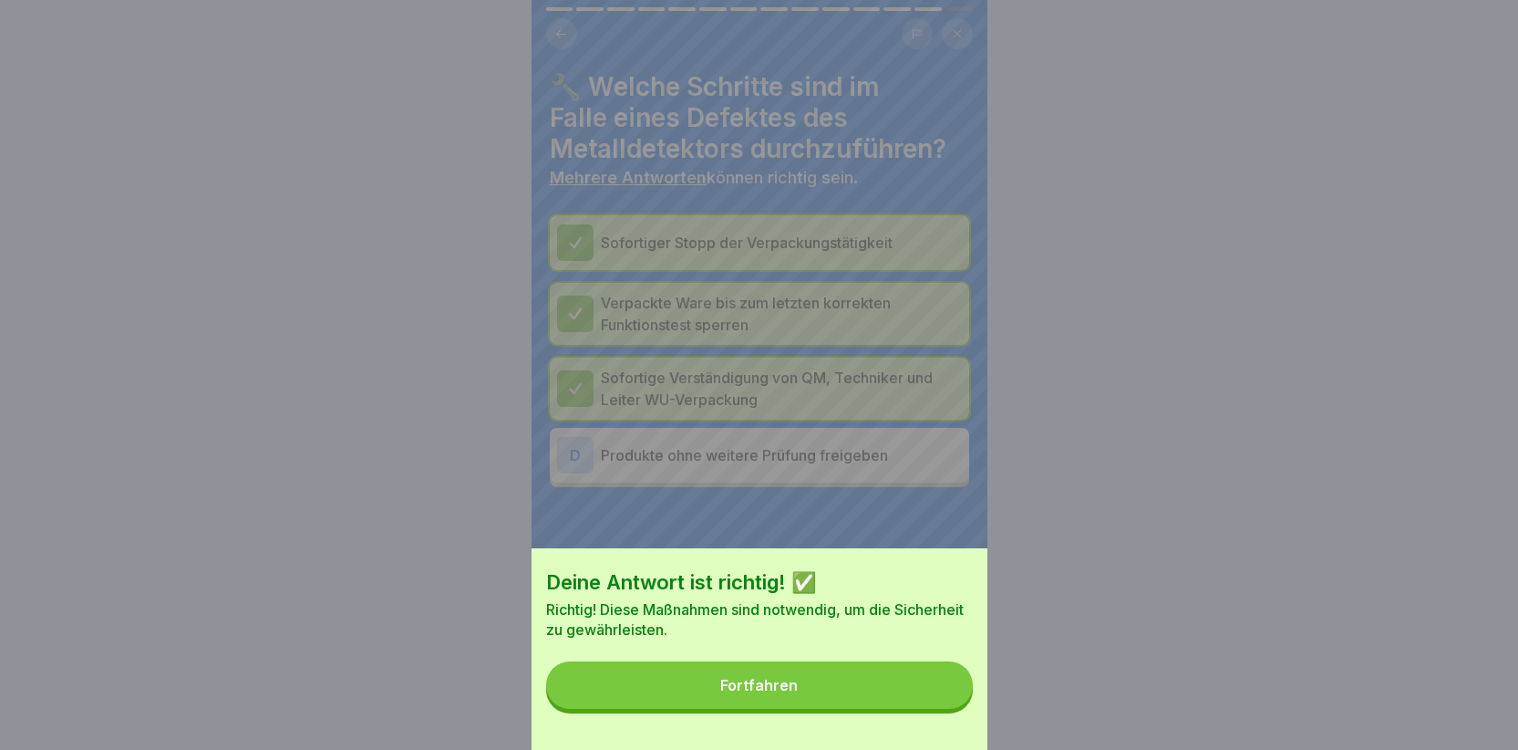
click at [856, 693] on button "Fortfahren" at bounding box center [759, 684] width 427 height 47
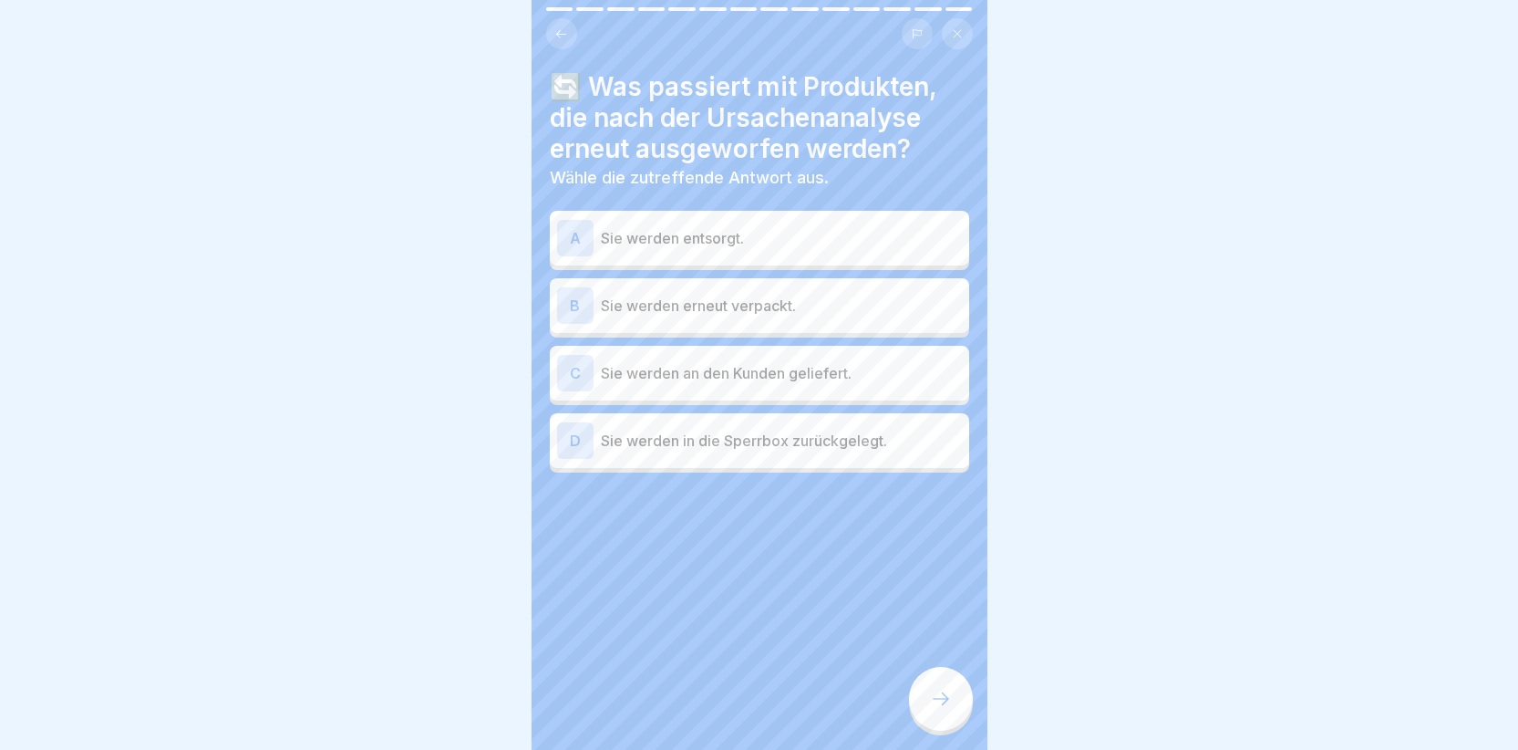
click at [564, 239] on div "A" at bounding box center [575, 238] width 36 height 36
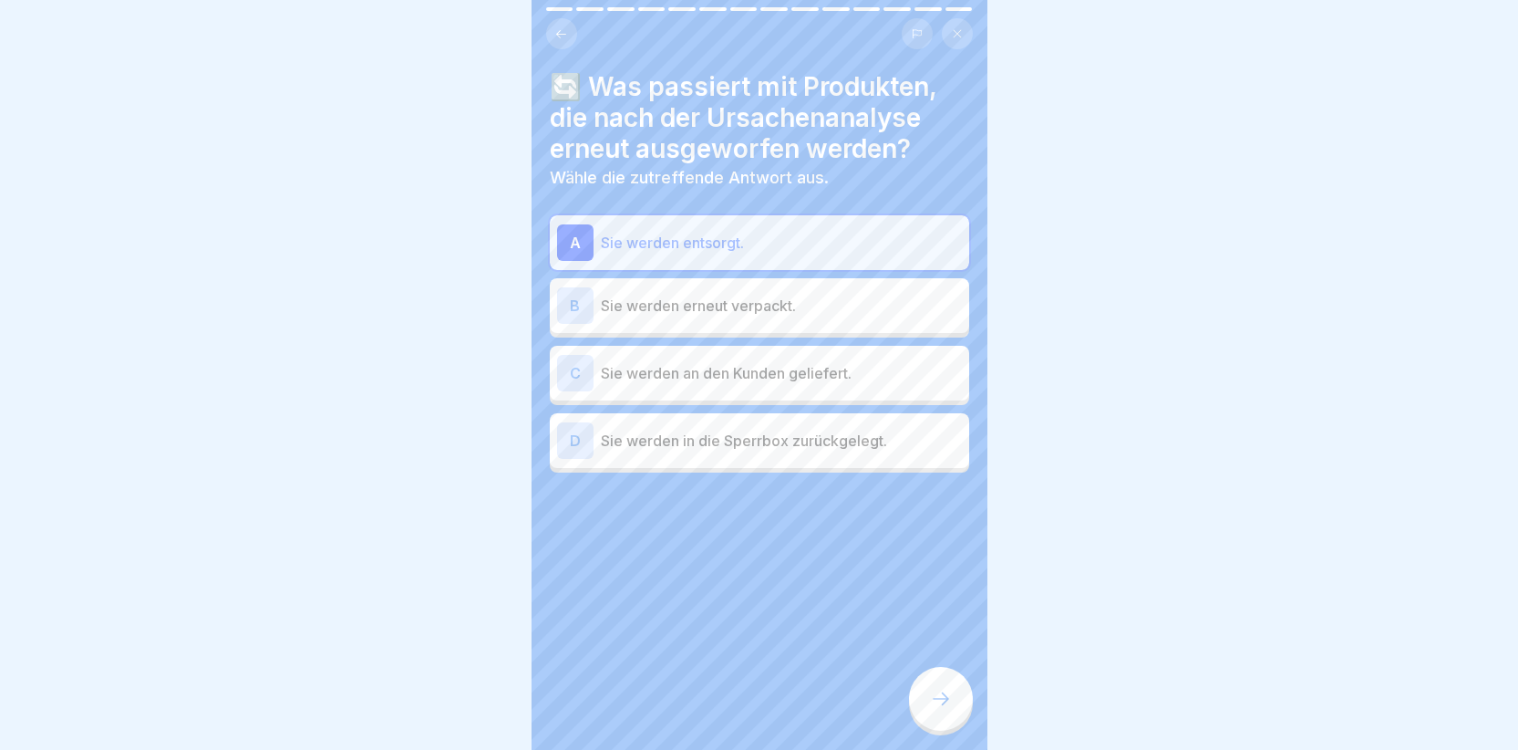
click at [944, 692] on div at bounding box center [941, 699] width 64 height 64
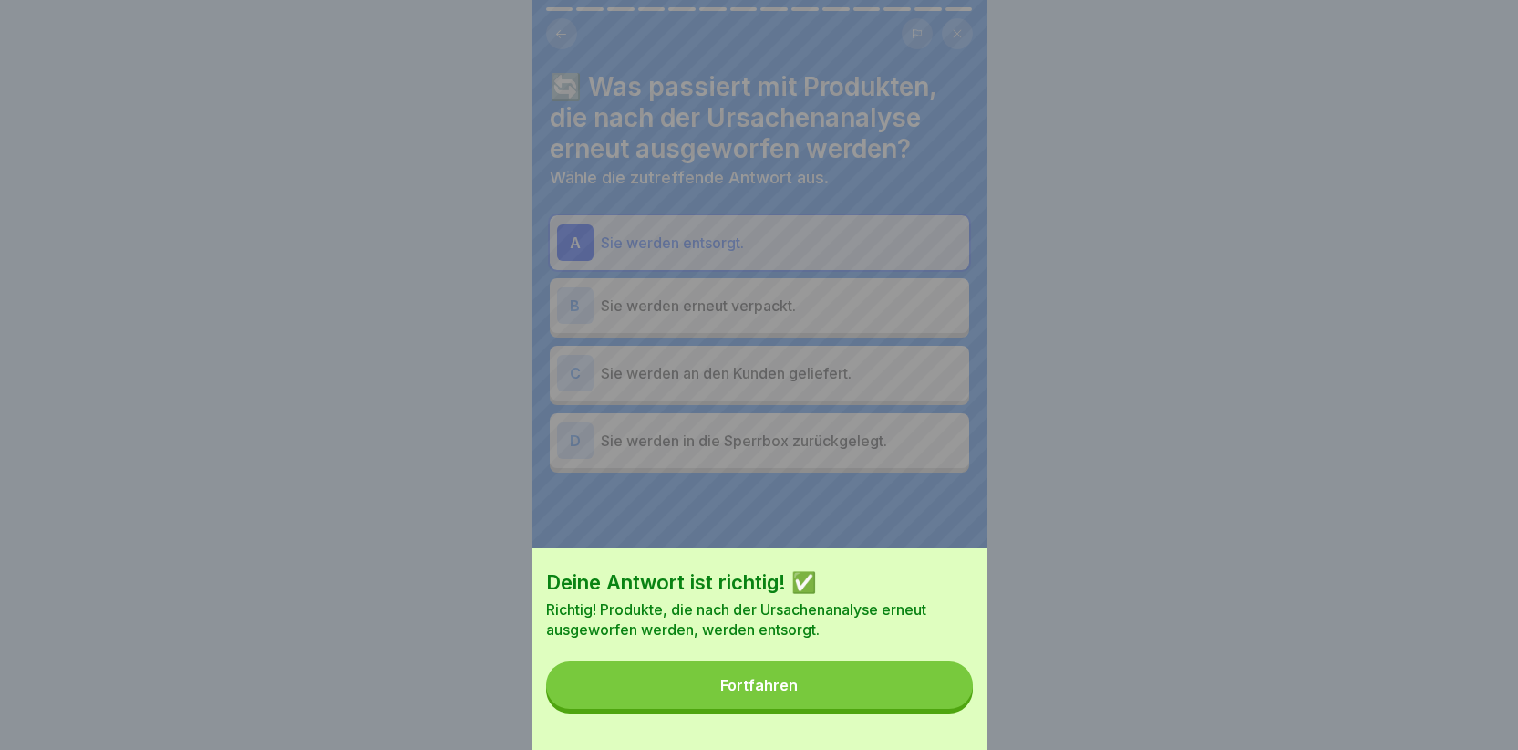
click at [856, 708] on button "Fortfahren" at bounding box center [759, 684] width 427 height 47
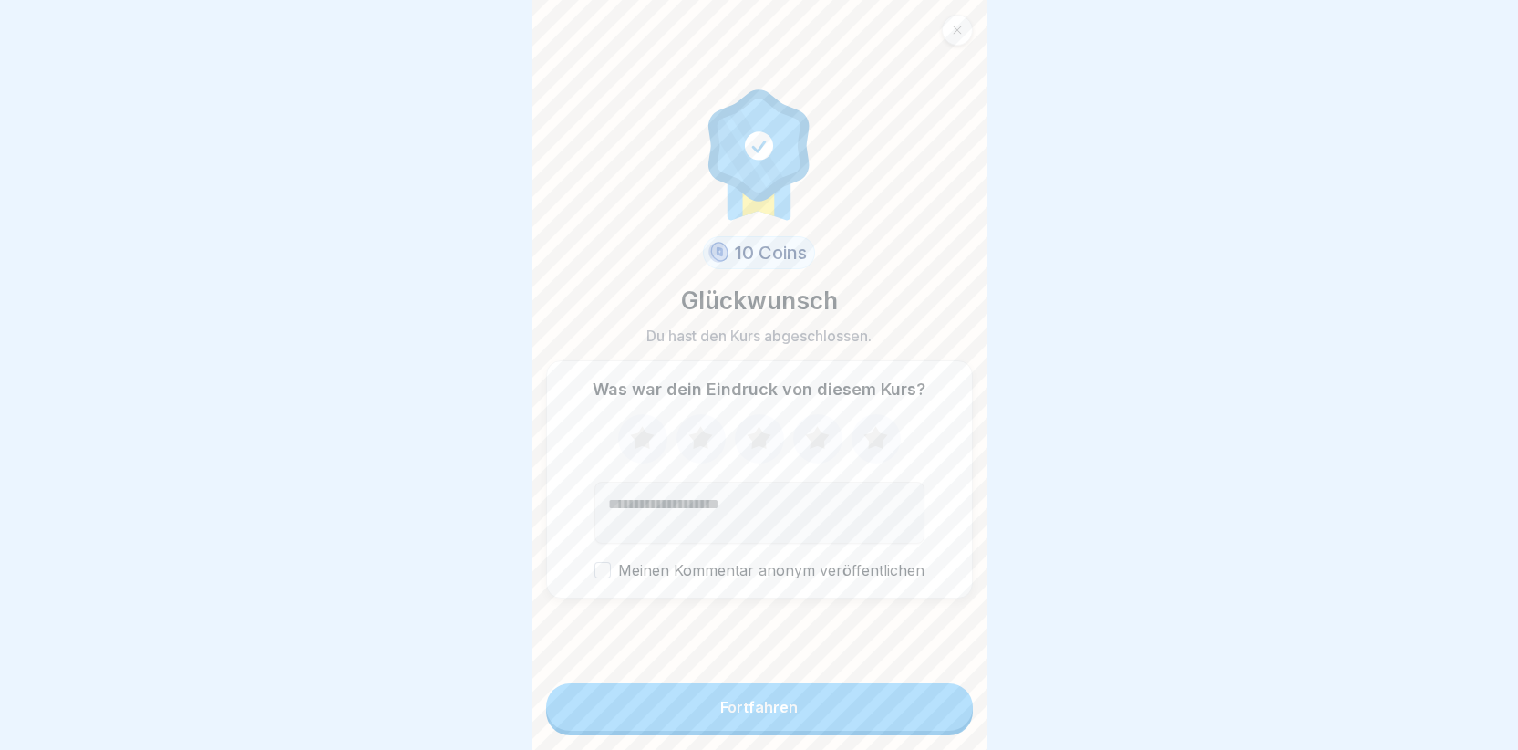
click at [734, 715] on div "Fortfahren" at bounding box center [759, 706] width 78 height 16
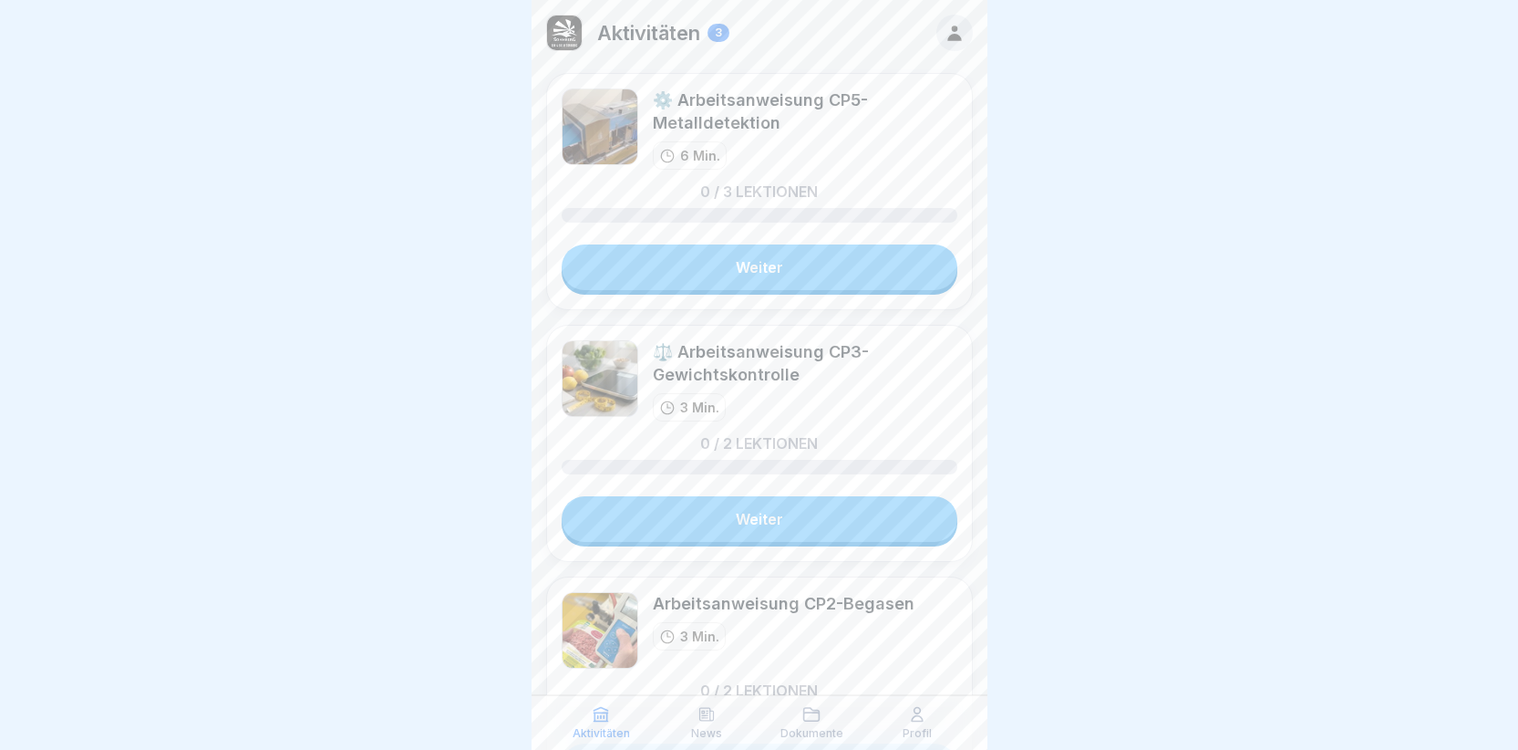
click at [715, 517] on link "Weiter" at bounding box center [760, 519] width 396 height 46
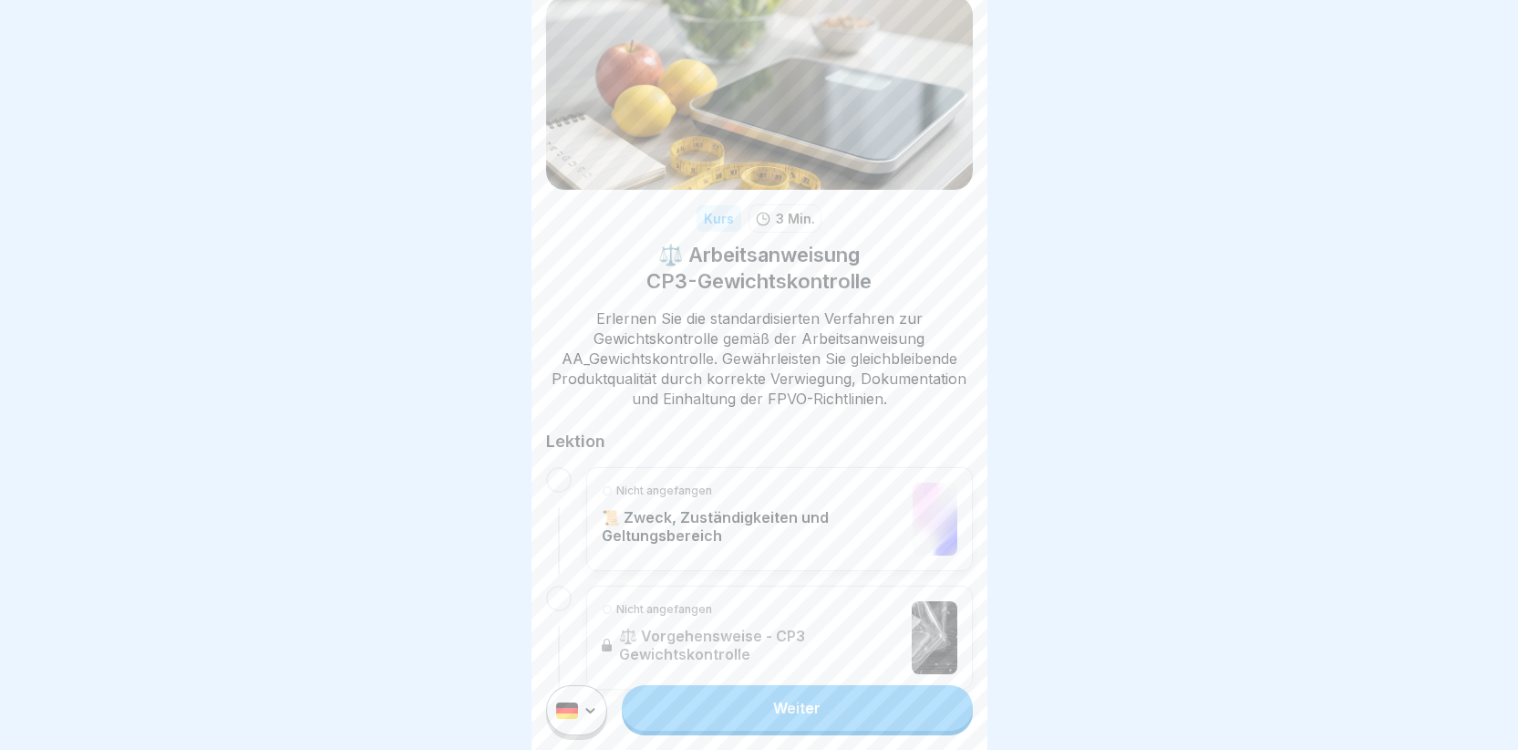
scroll to position [98, 0]
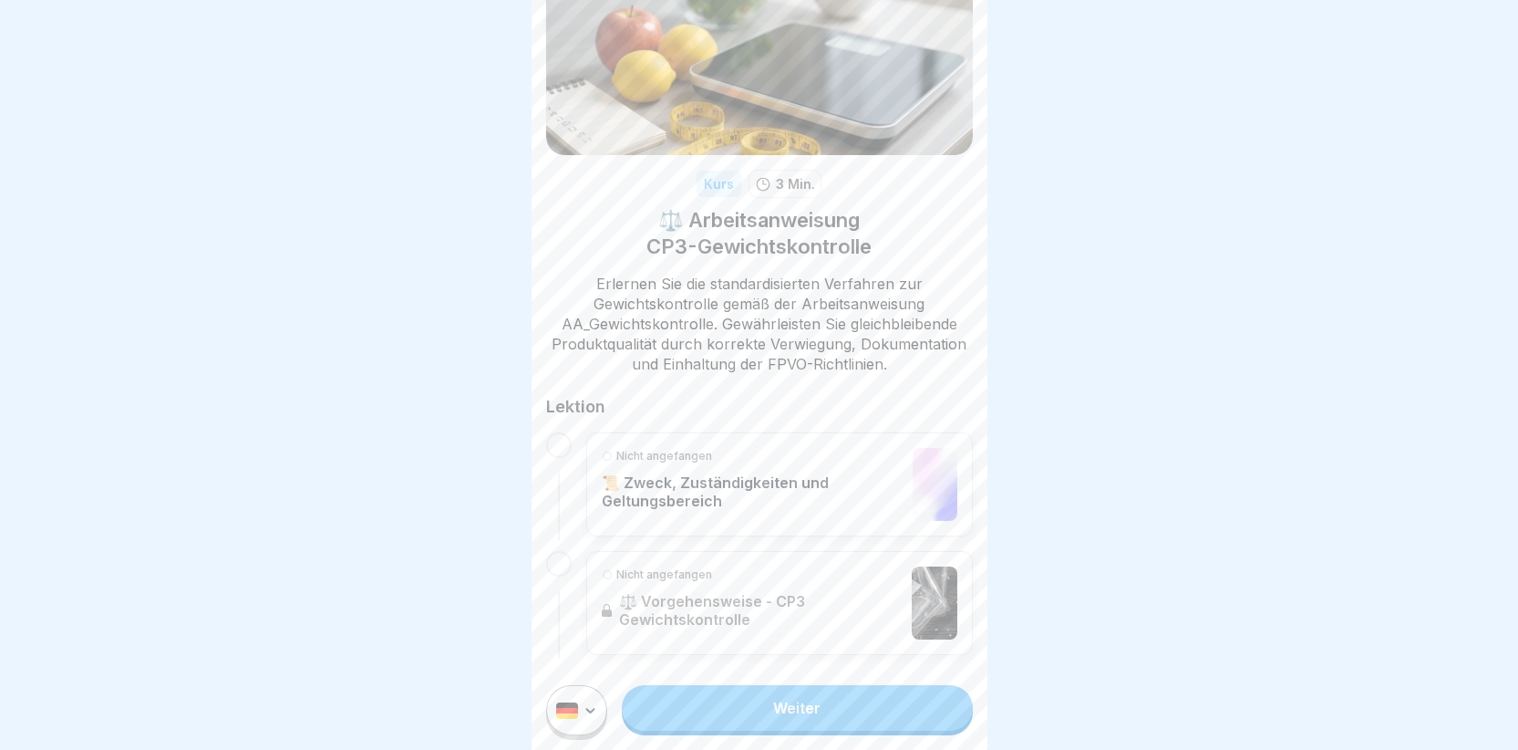
click at [792, 710] on link "Weiter" at bounding box center [797, 708] width 350 height 46
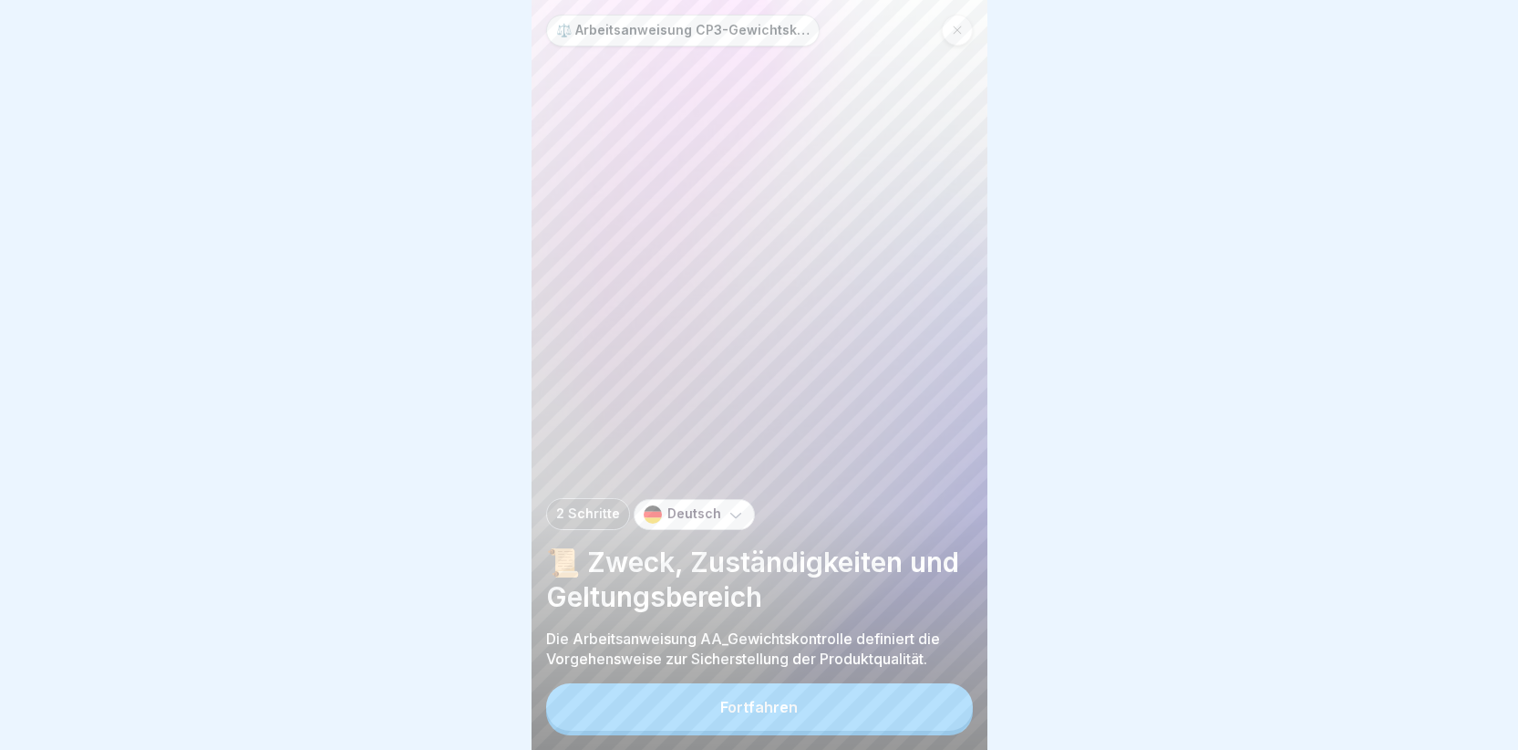
scroll to position [14, 0]
click at [749, 708] on div "Fortfahren" at bounding box center [759, 706] width 78 height 16
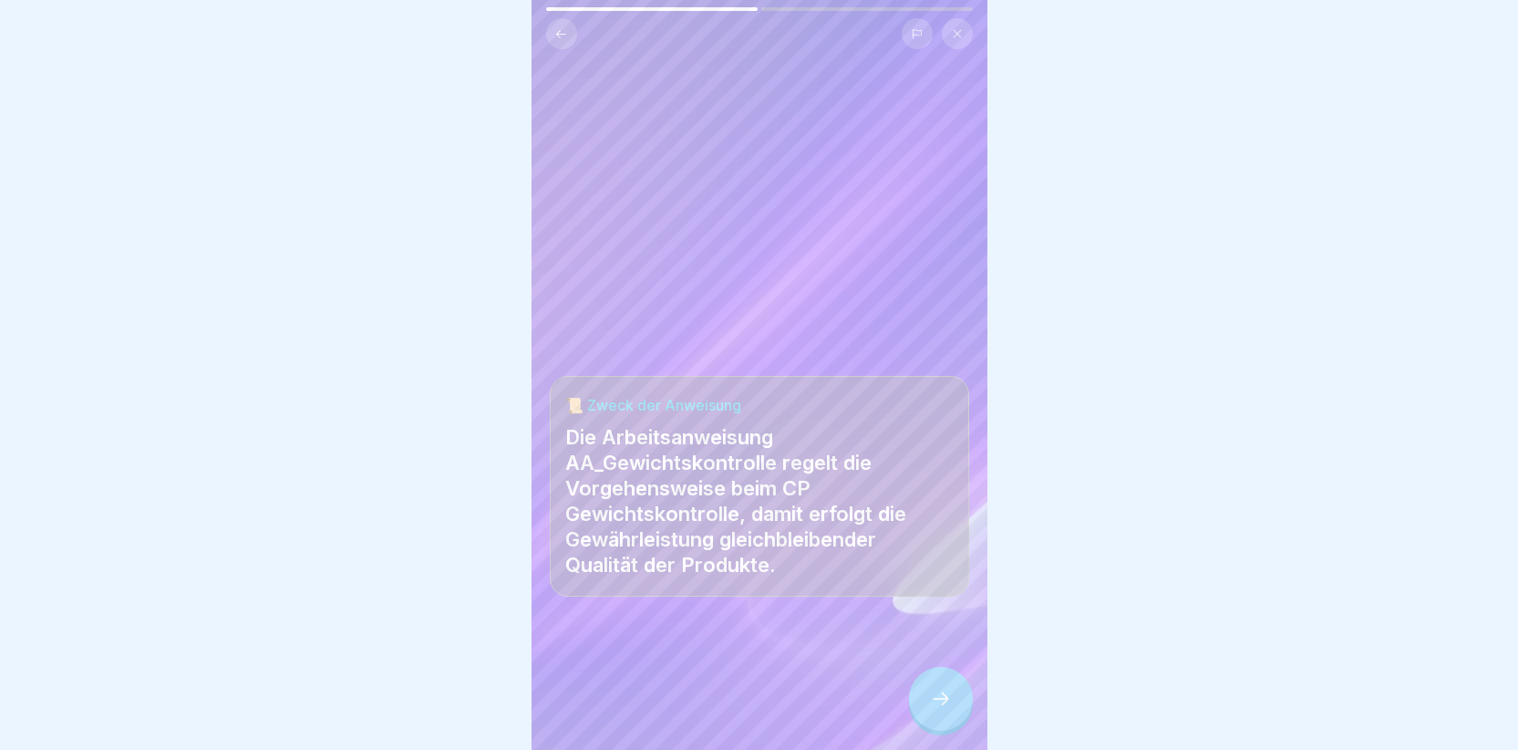
drag, startPoint x: 932, startPoint y: 691, endPoint x: 906, endPoint y: 691, distance: 25.5
click at [930, 691] on icon at bounding box center [941, 699] width 22 height 22
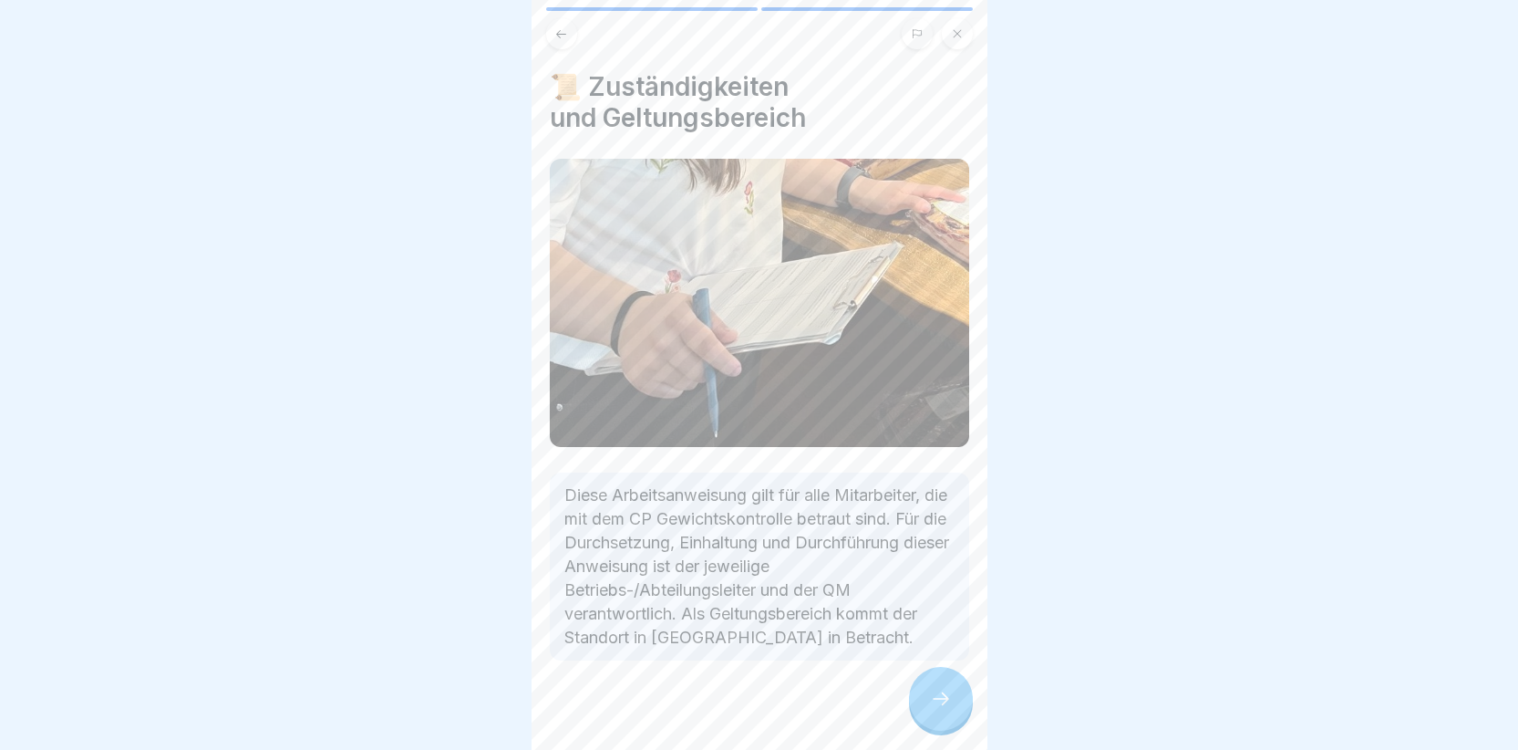
click at [949, 706] on icon at bounding box center [941, 699] width 22 height 22
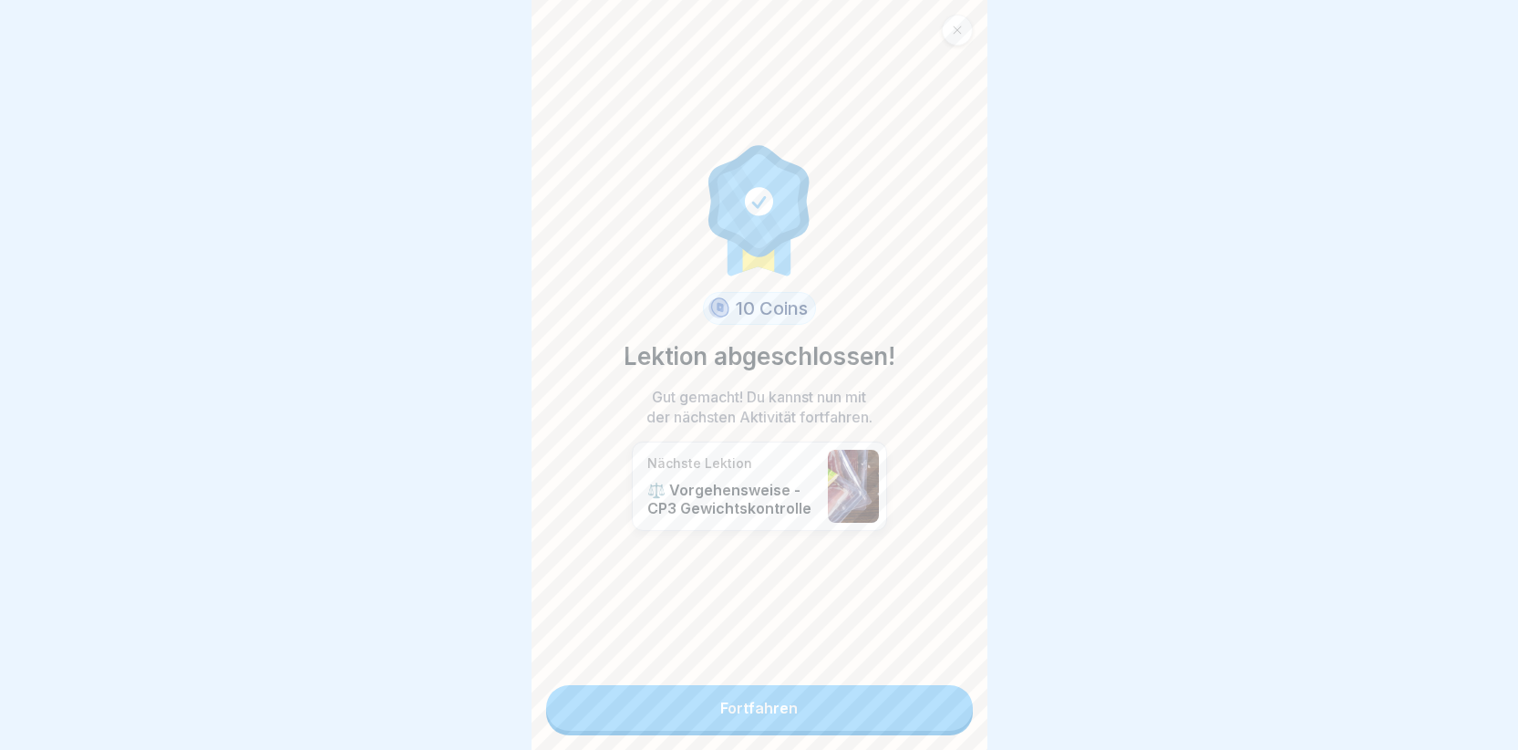
click at [831, 701] on link "Fortfahren" at bounding box center [759, 708] width 427 height 46
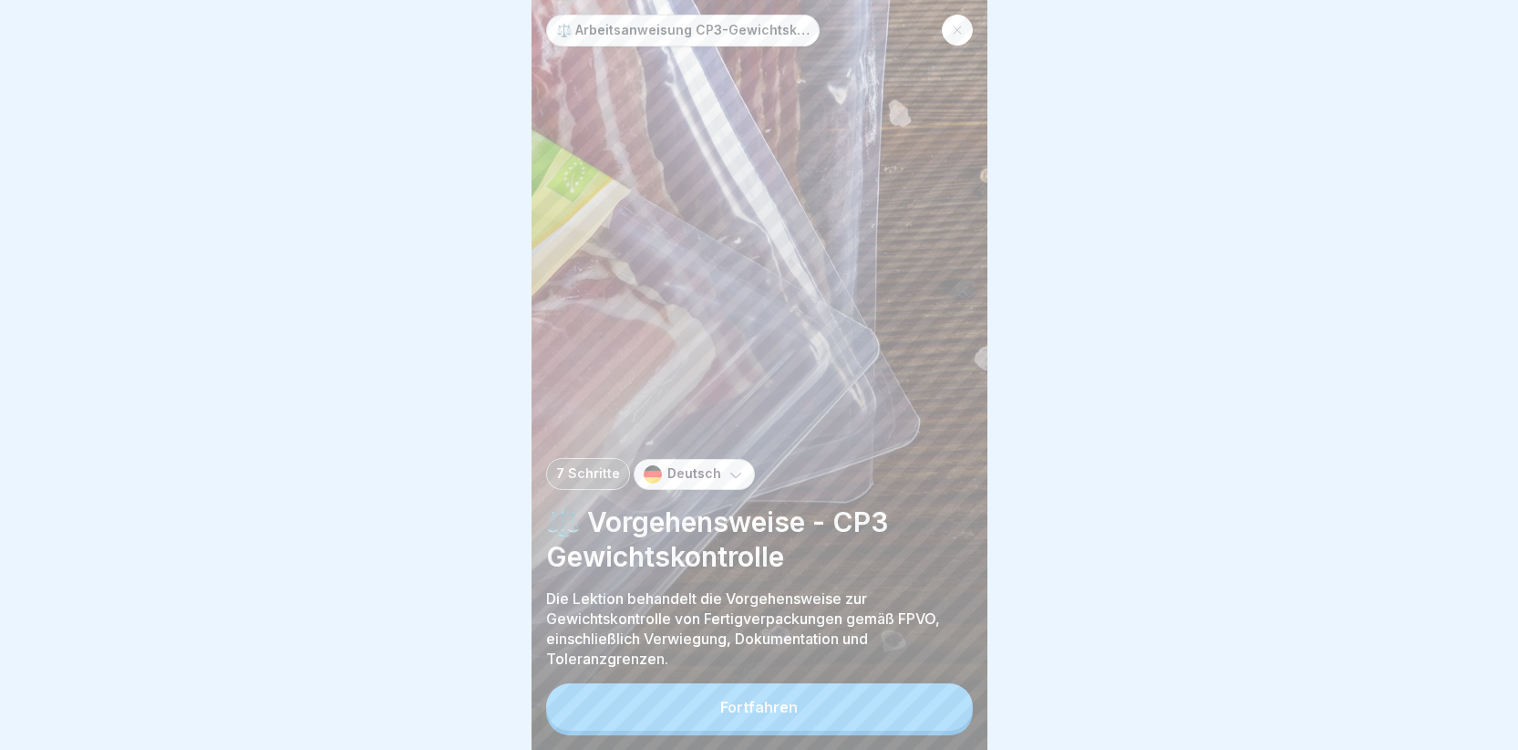
click at [729, 715] on div "Fortfahren" at bounding box center [759, 706] width 78 height 16
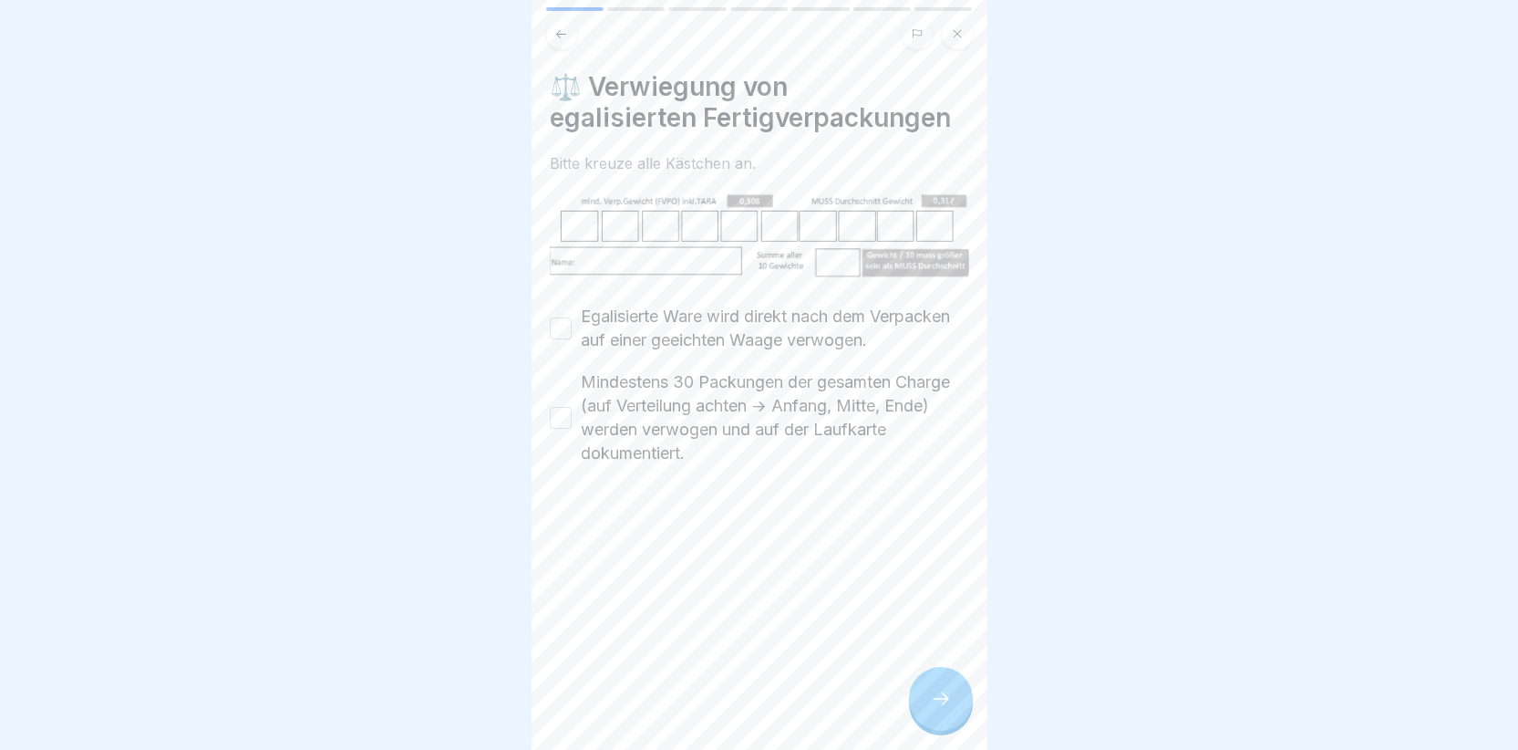
click at [556, 334] on button "Egalisierte Ware wird direkt nach dem Verpacken auf einer geeichten Waage verwo…" at bounding box center [561, 328] width 22 height 22
click at [560, 429] on button "Mindestens 30 Packungen der gesamten Charge (auf Verteilung achten -> Anfang, M…" at bounding box center [561, 418] width 22 height 22
drag, startPoint x: 964, startPoint y: 719, endPoint x: 952, endPoint y: 715, distance: 12.7
click at [957, 717] on div at bounding box center [941, 699] width 64 height 64
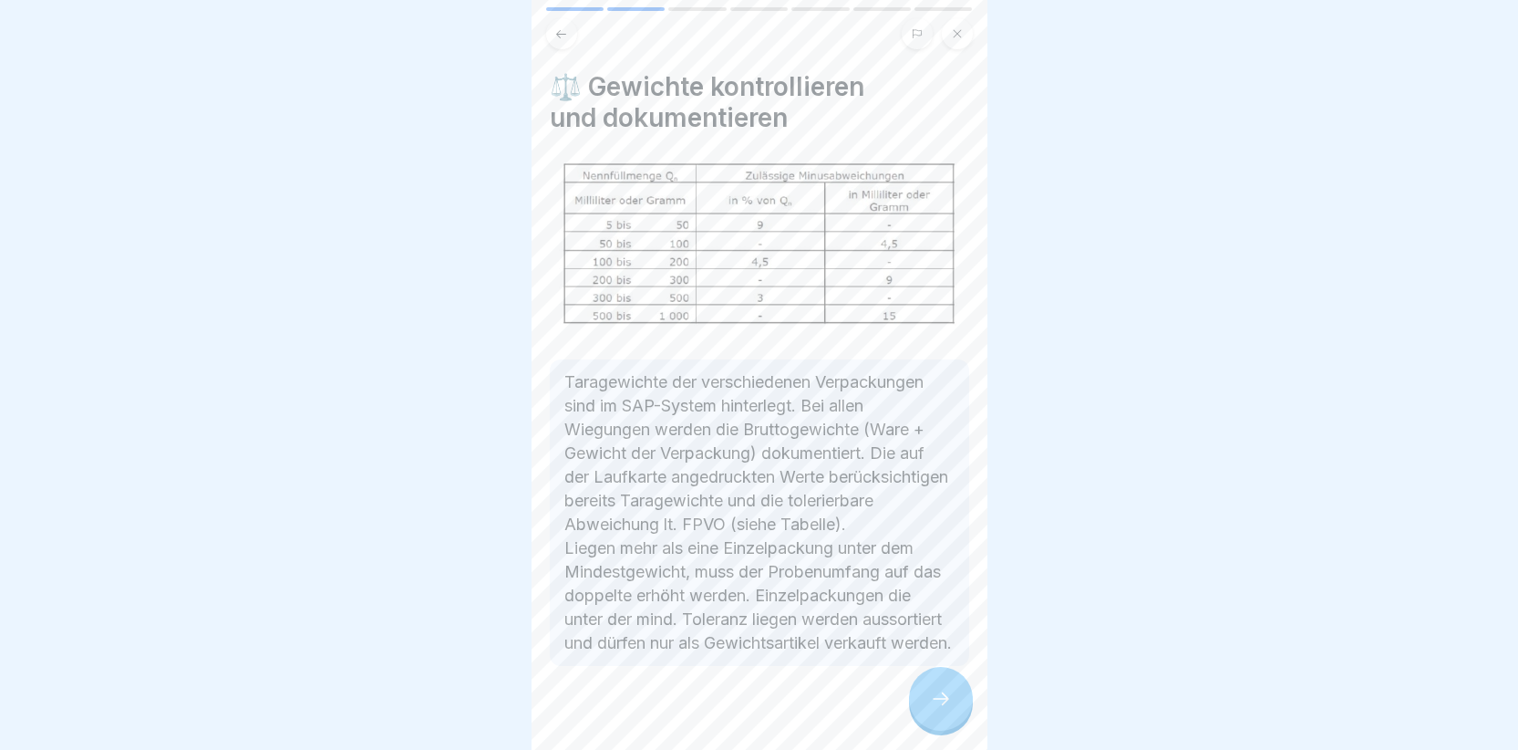
click at [933, 702] on div at bounding box center [941, 699] width 64 height 64
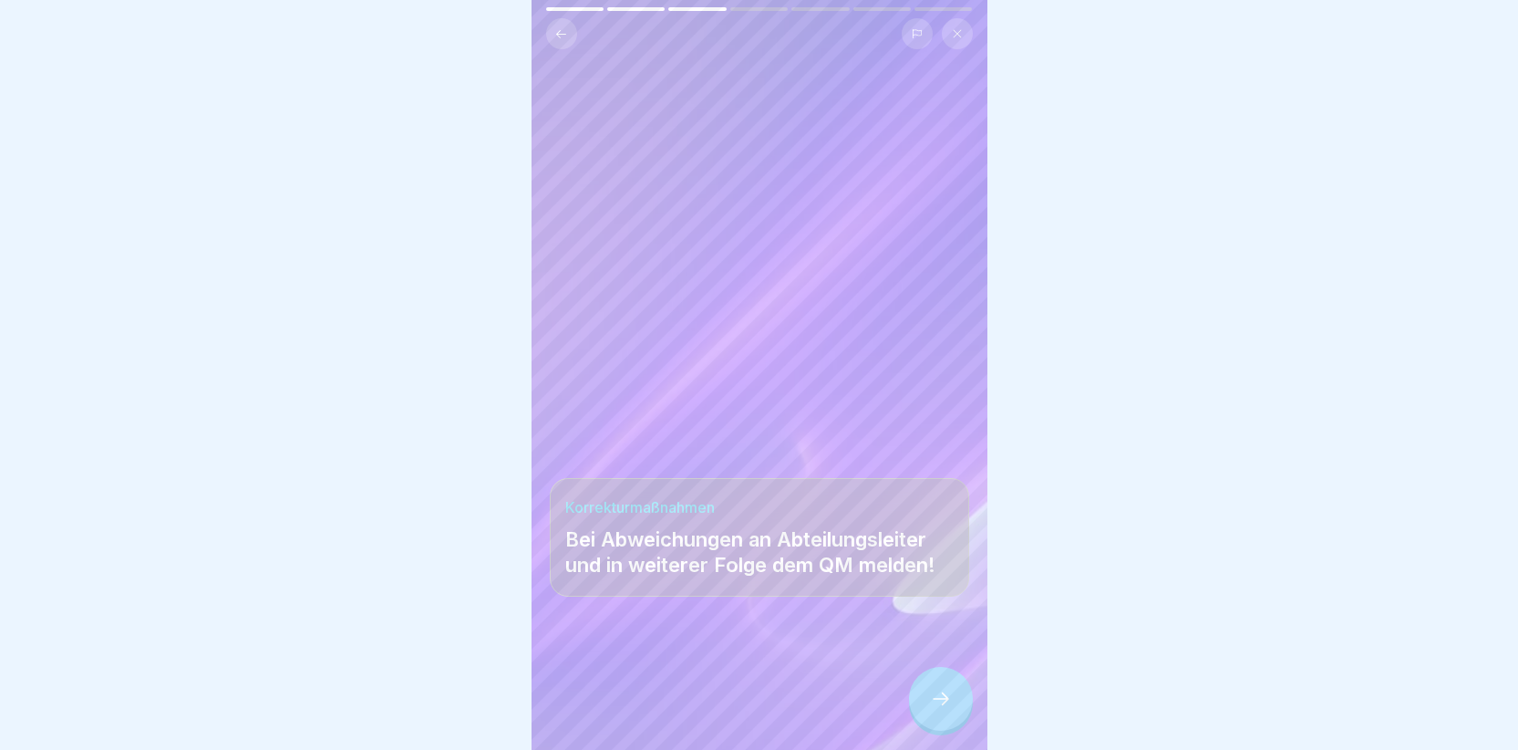
click at [944, 708] on icon at bounding box center [941, 699] width 22 height 22
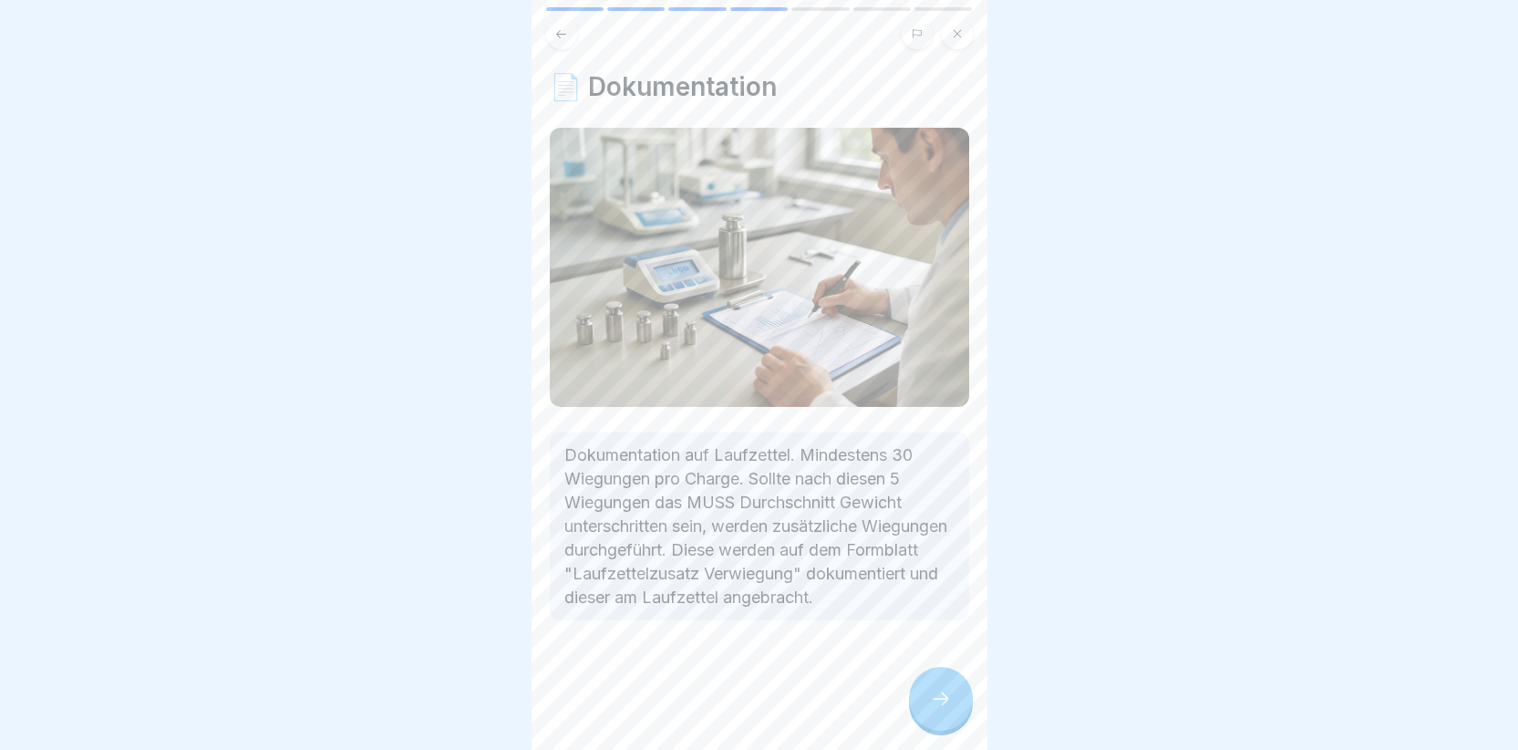
click at [921, 702] on div at bounding box center [941, 699] width 64 height 64
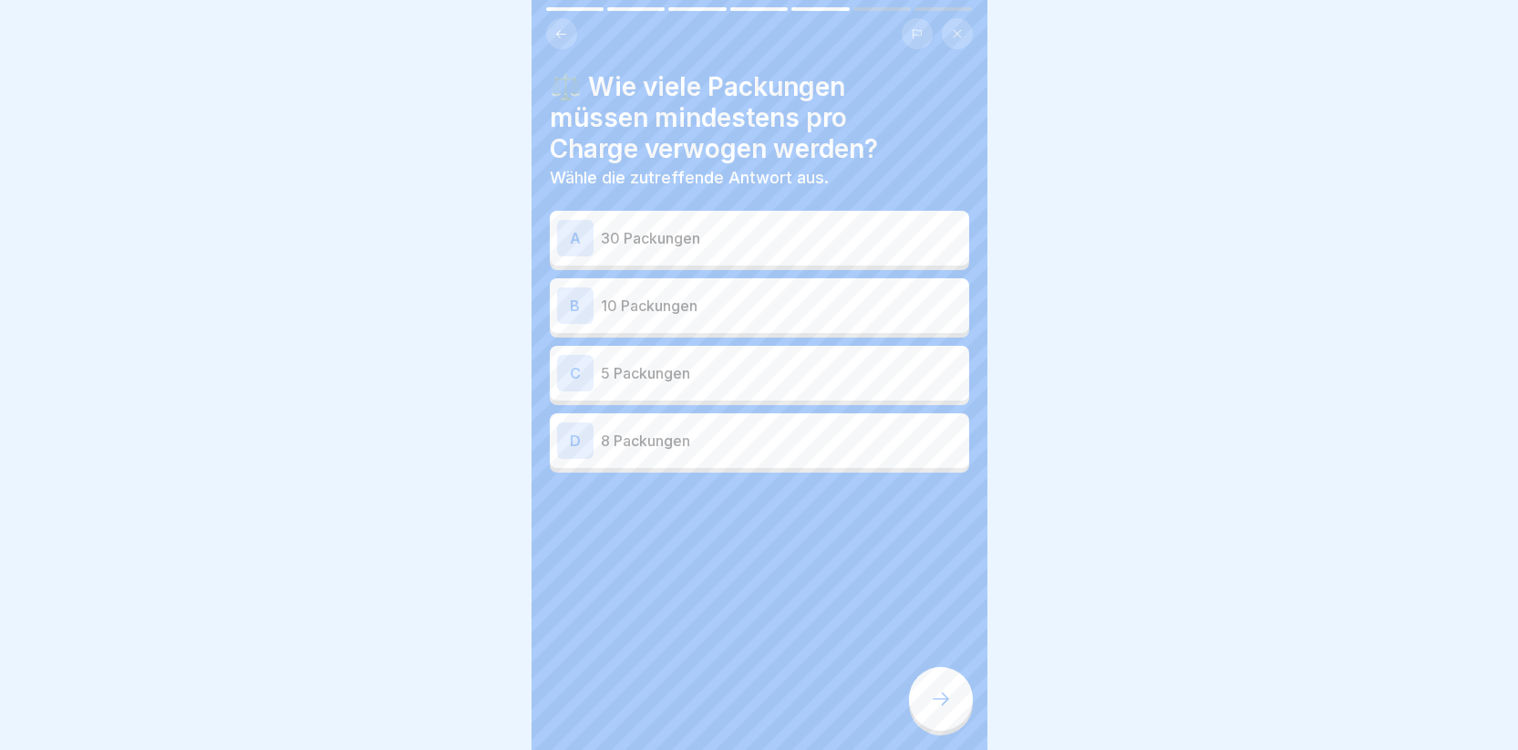
click at [570, 238] on div "A" at bounding box center [575, 238] width 36 height 36
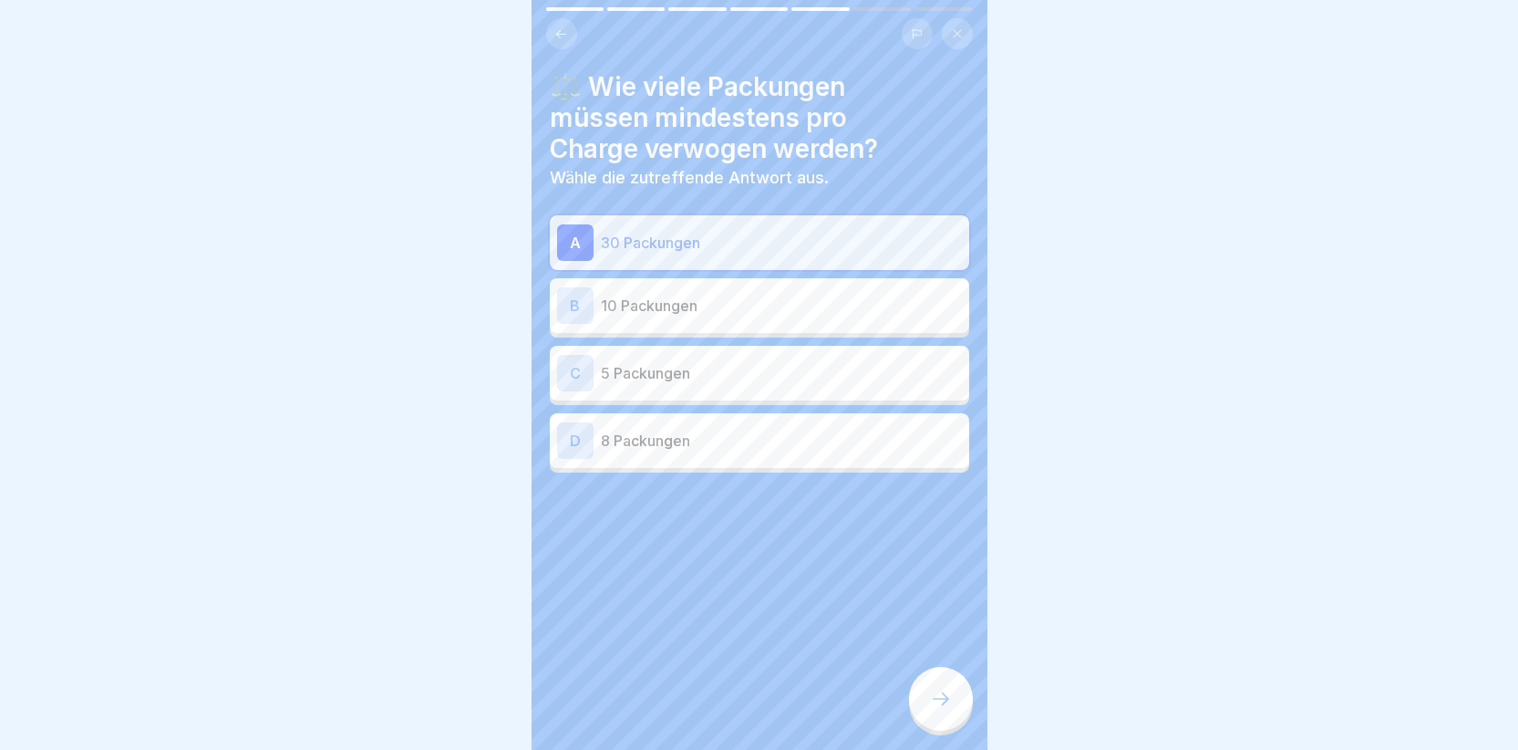
click at [927, 709] on div at bounding box center [941, 699] width 64 height 64
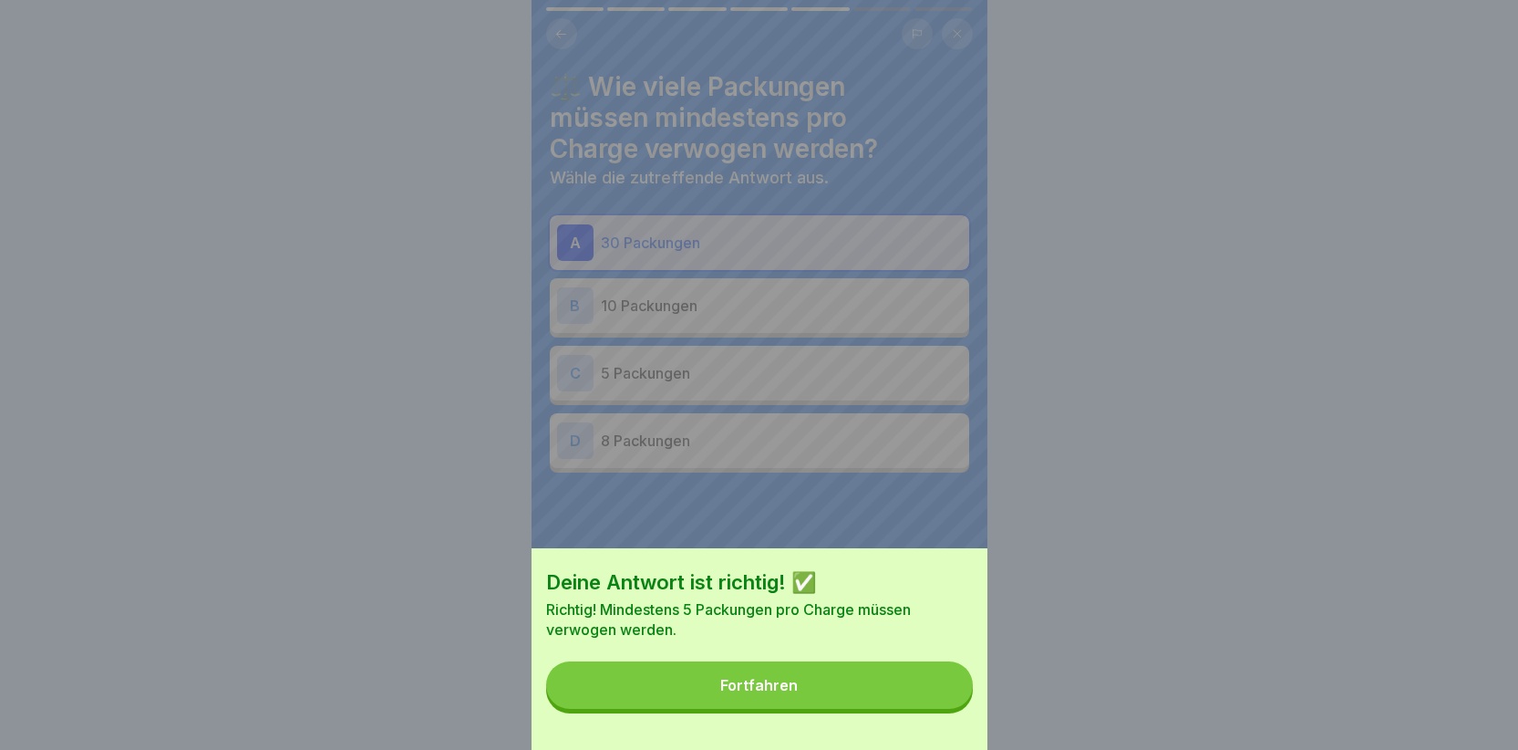
click at [865, 696] on button "Fortfahren" at bounding box center [759, 684] width 427 height 47
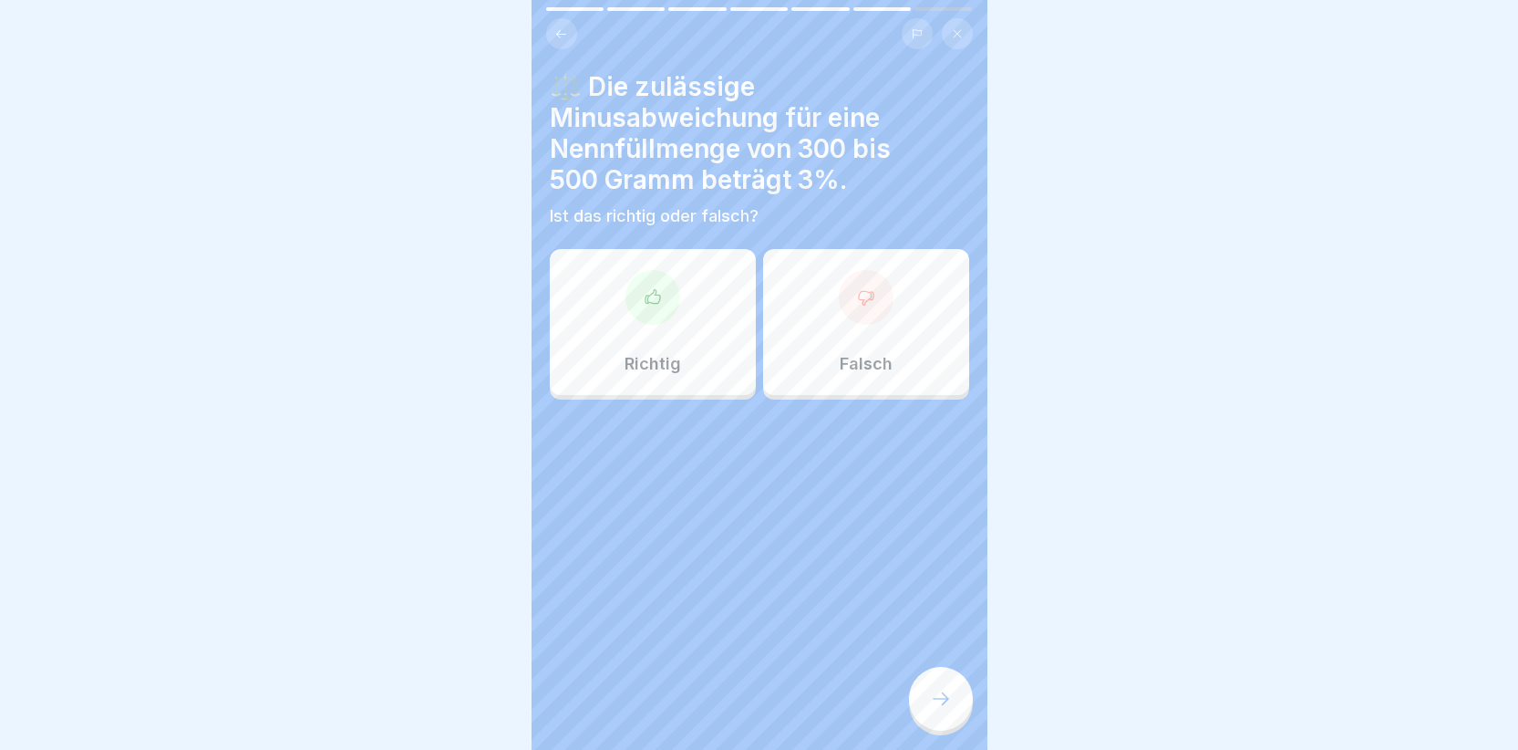
click at [619, 344] on div "Richtig" at bounding box center [653, 322] width 206 height 146
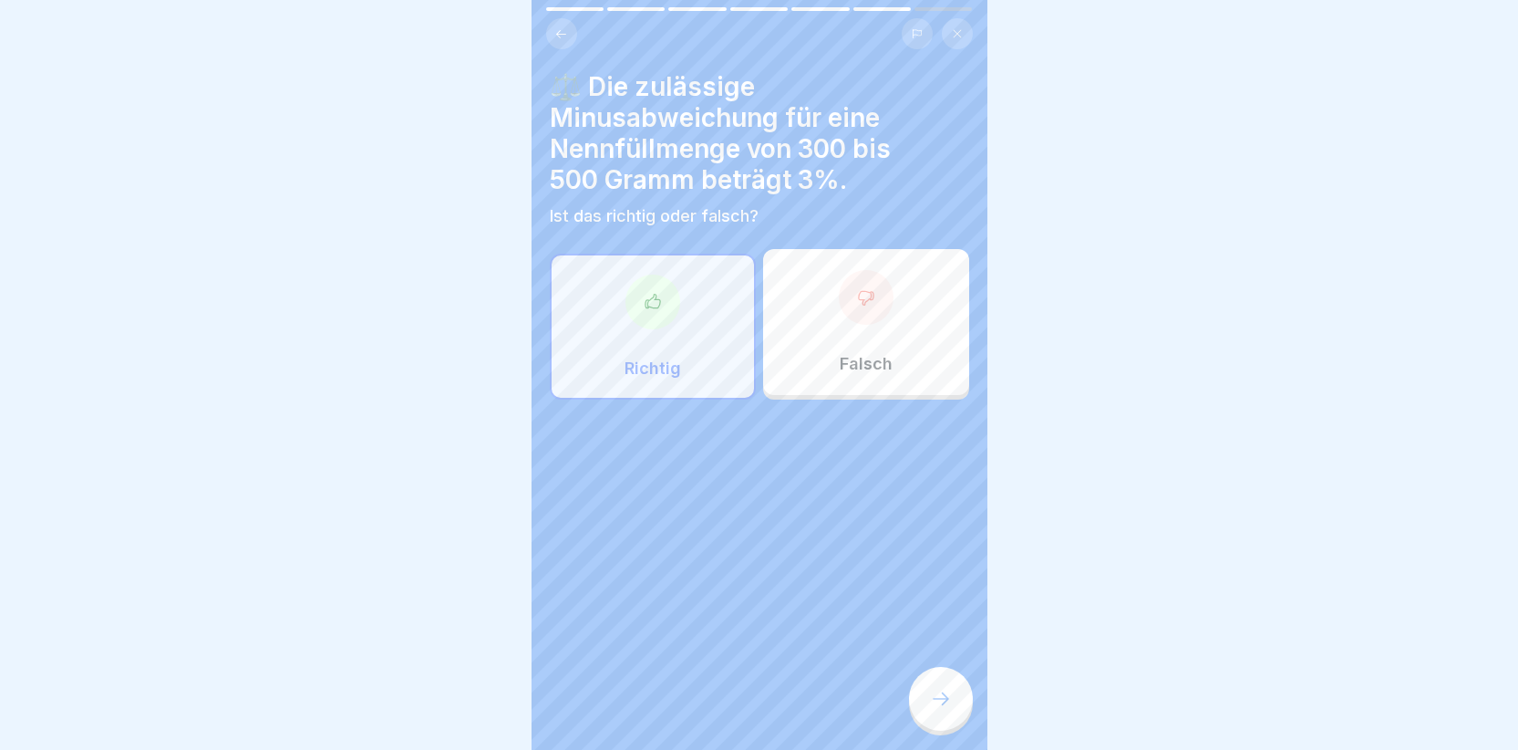
click at [941, 709] on icon at bounding box center [941, 699] width 22 height 22
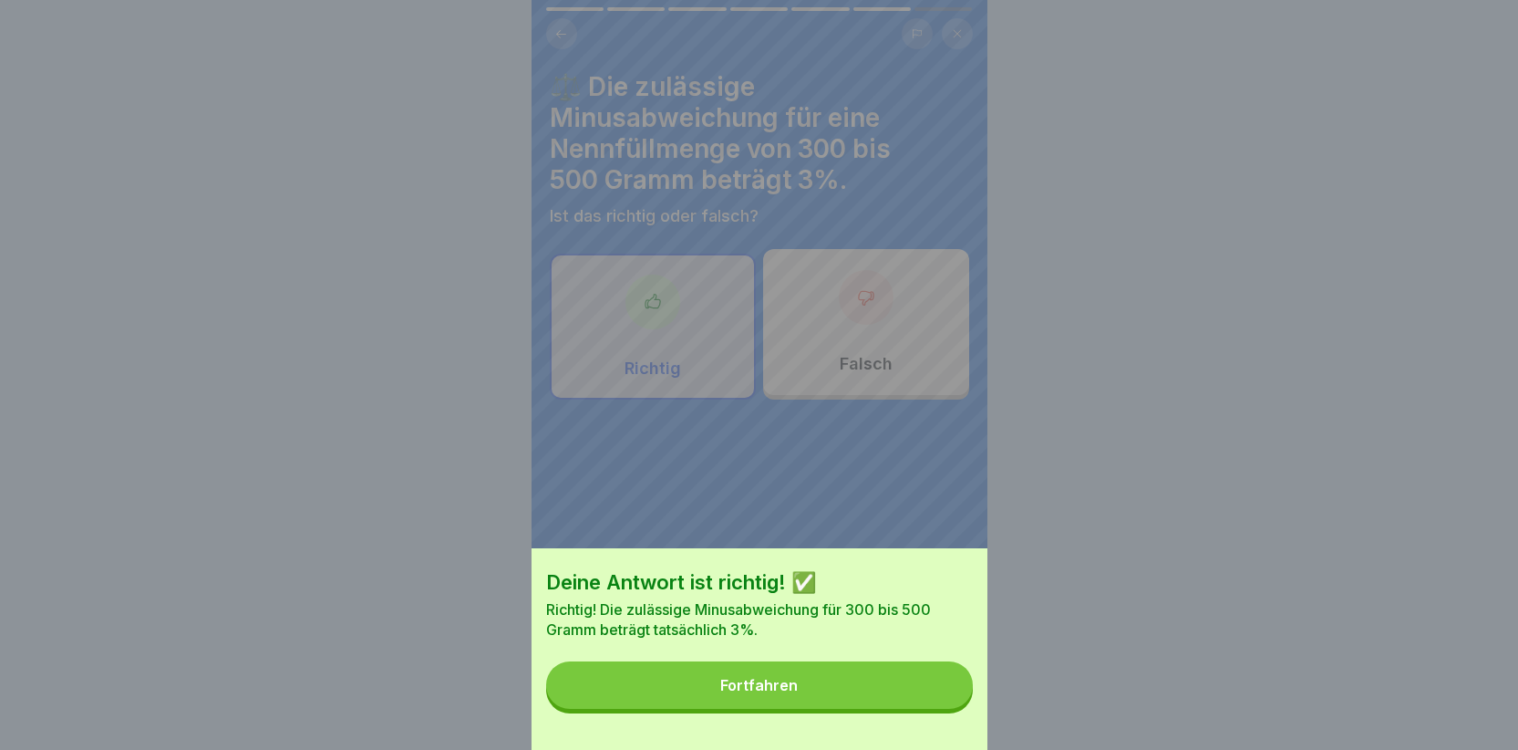
click at [835, 680] on button "Fortfahren" at bounding box center [759, 684] width 427 height 47
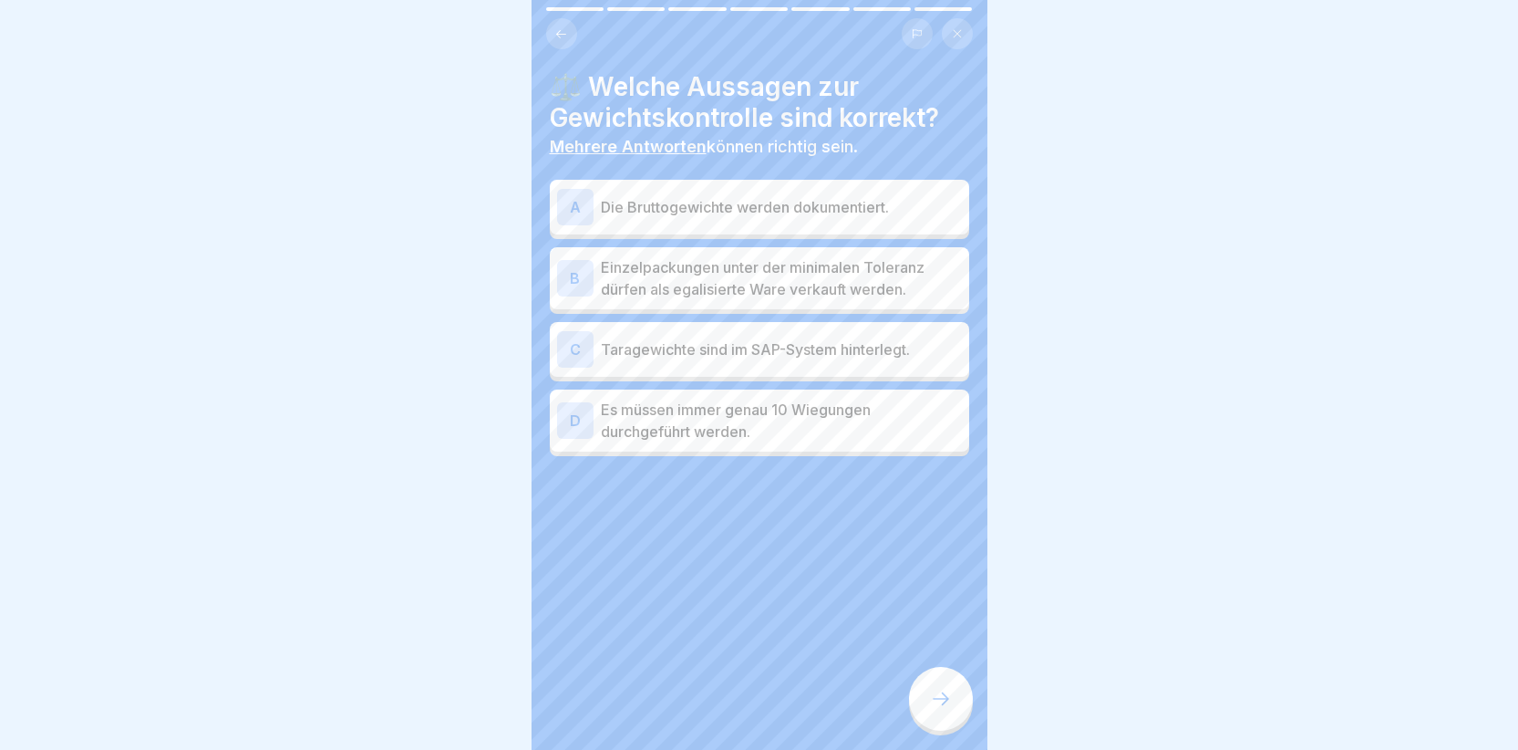
click at [568, 346] on div "C" at bounding box center [575, 349] width 36 height 36
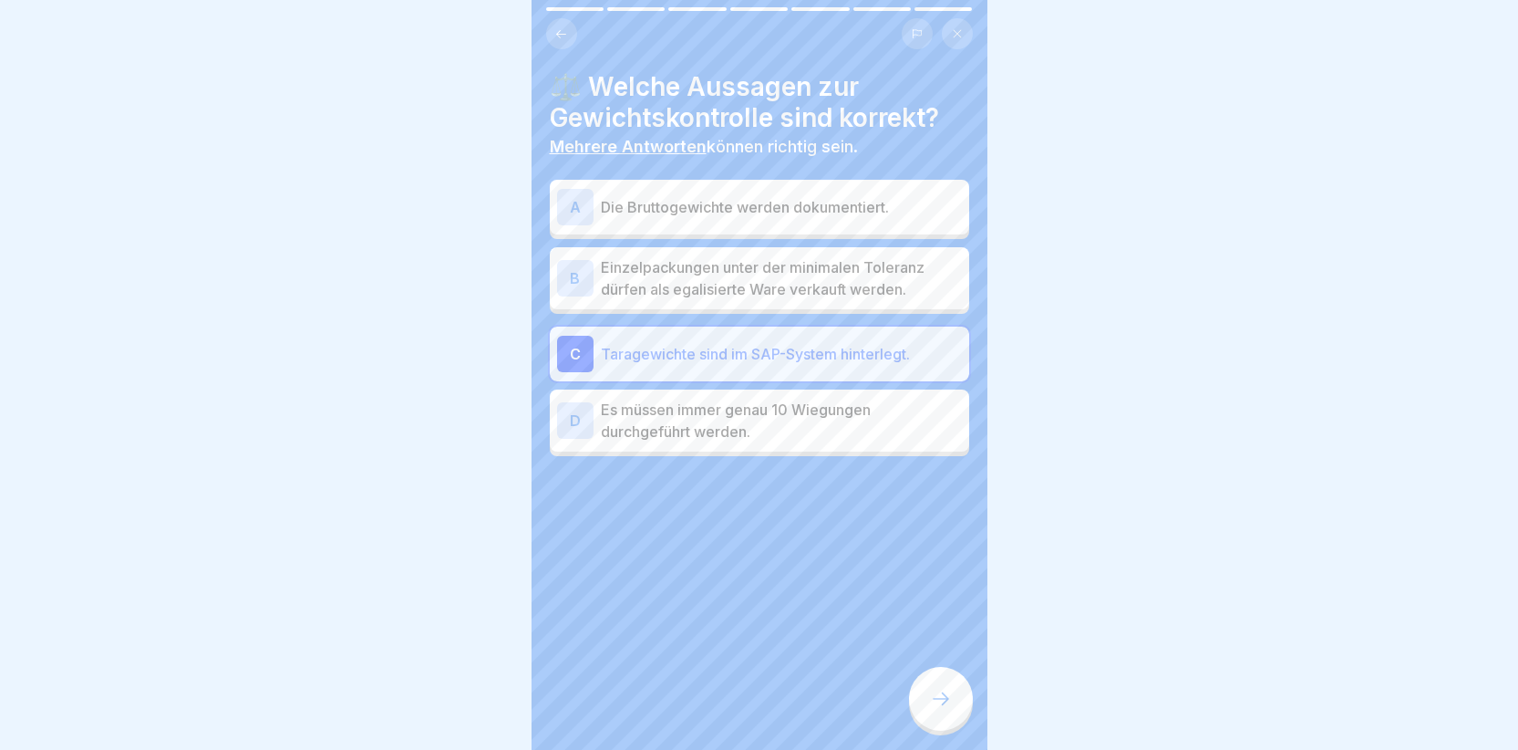
click at [570, 272] on div "B" at bounding box center [575, 278] width 36 height 36
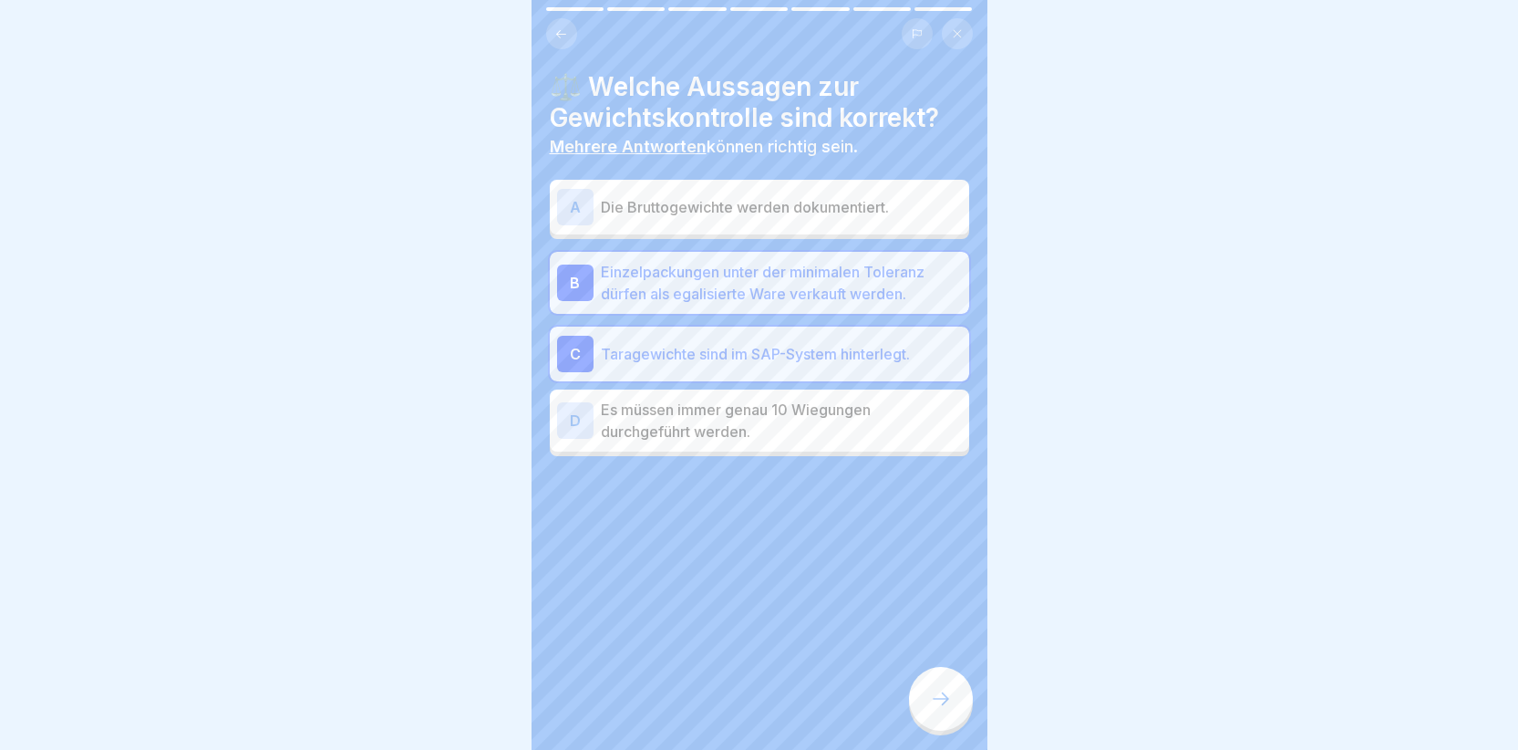
click at [935, 706] on icon at bounding box center [941, 699] width 22 height 22
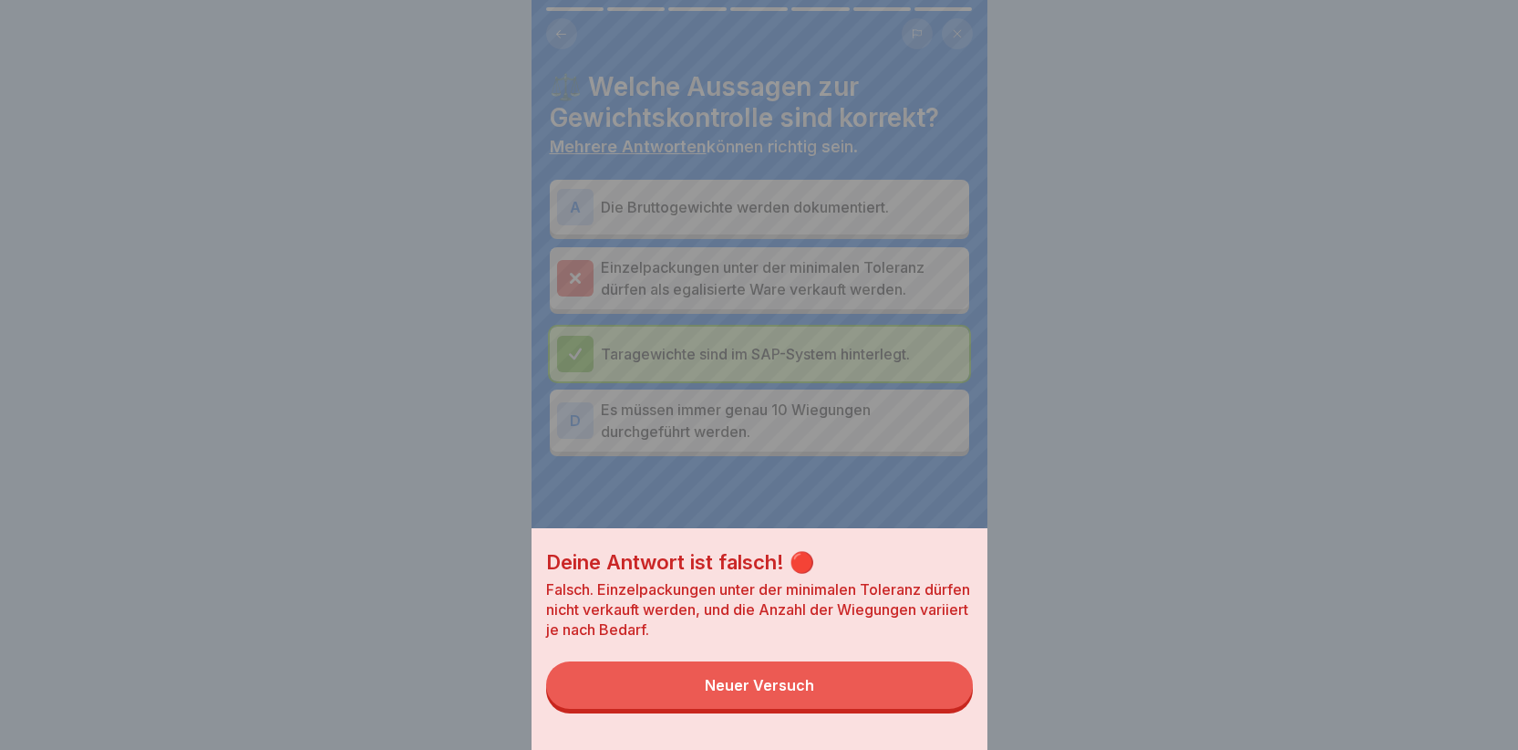
click at [739, 693] on div "Neuer Versuch" at bounding box center [759, 685] width 109 height 16
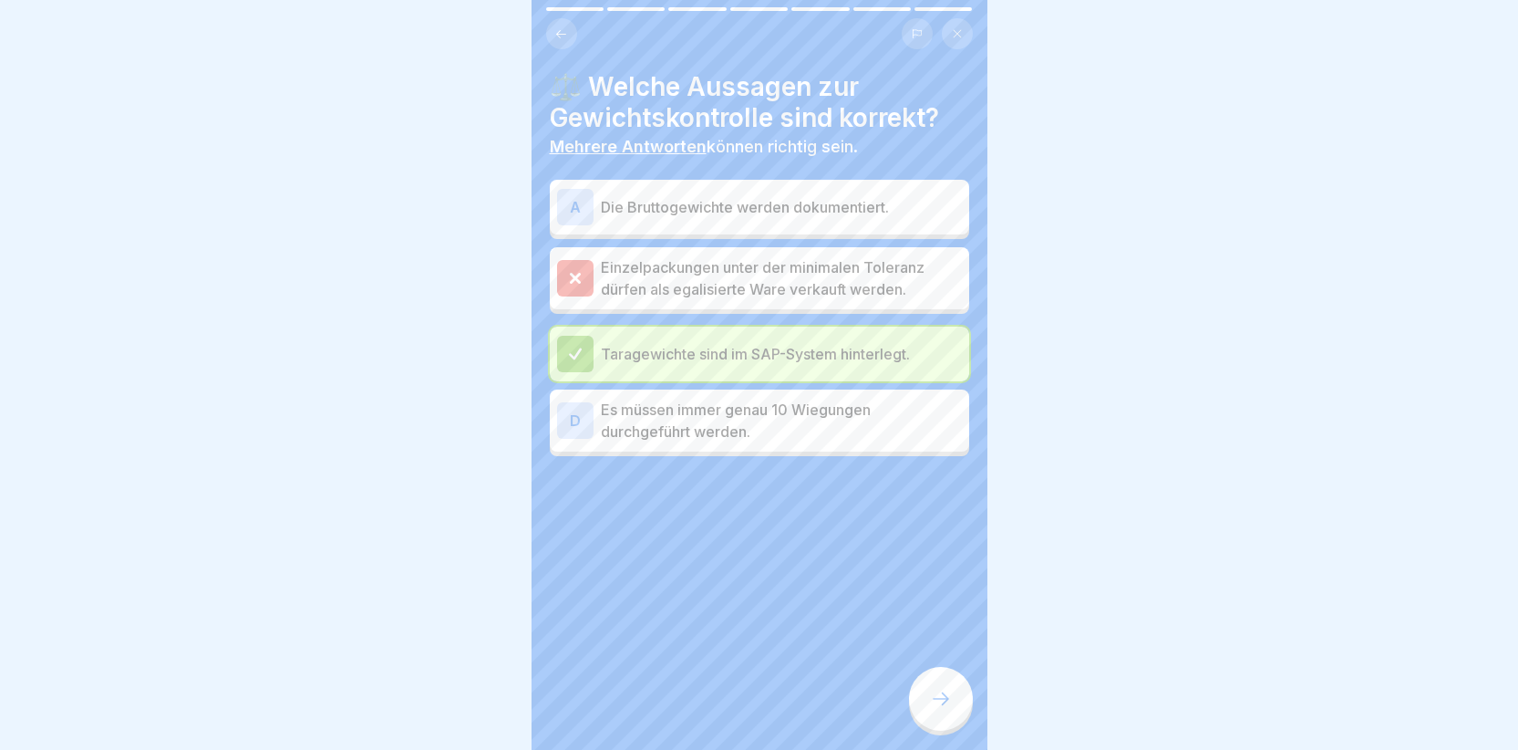
click at [571, 346] on icon at bounding box center [575, 354] width 16 height 16
click at [580, 270] on icon at bounding box center [575, 278] width 16 height 16
click at [939, 709] on icon at bounding box center [941, 699] width 22 height 22
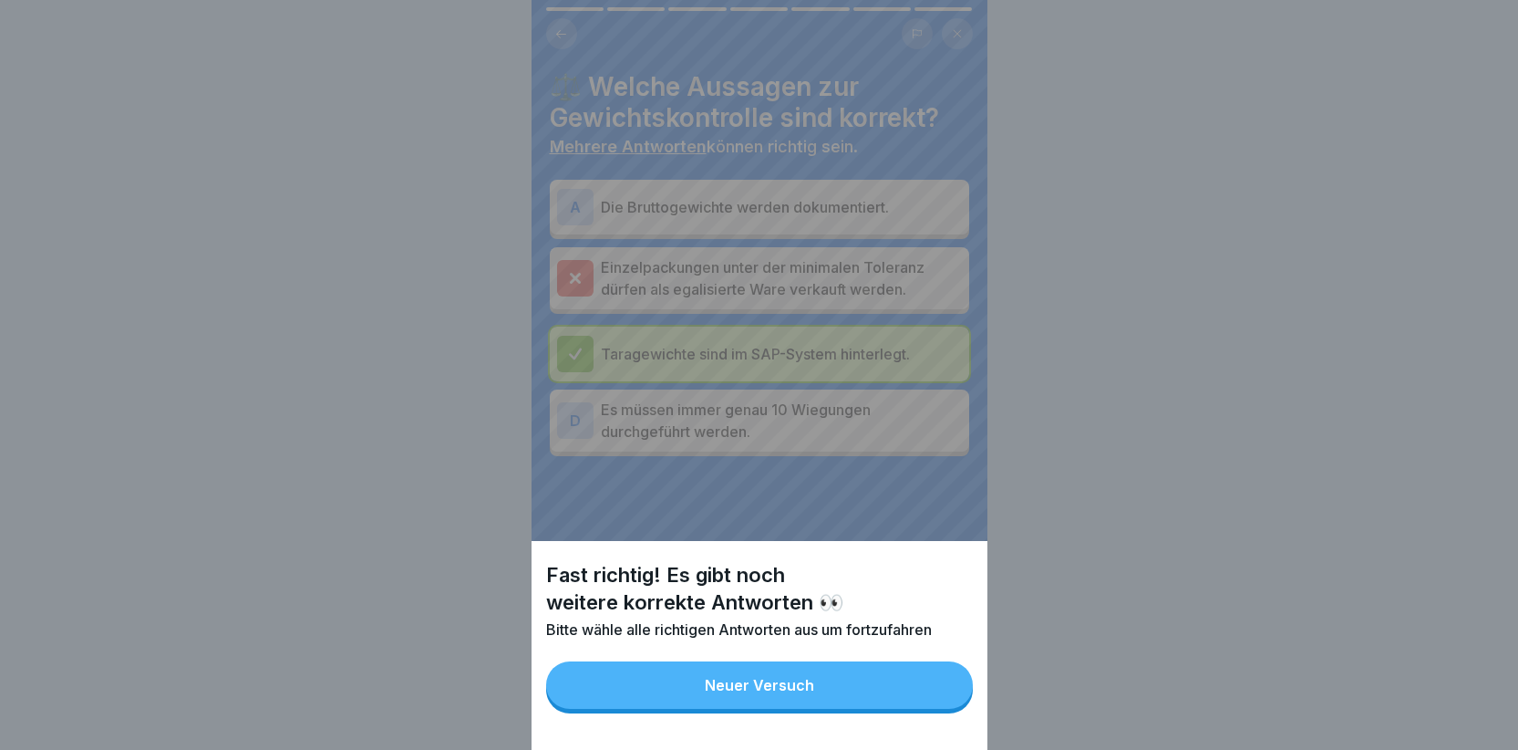
click at [571, 421] on div "Fast richtig! Es gibt noch weitere korrekte Antworten 👀 Bitte wähle alle richti…" at bounding box center [760, 375] width 456 height 750
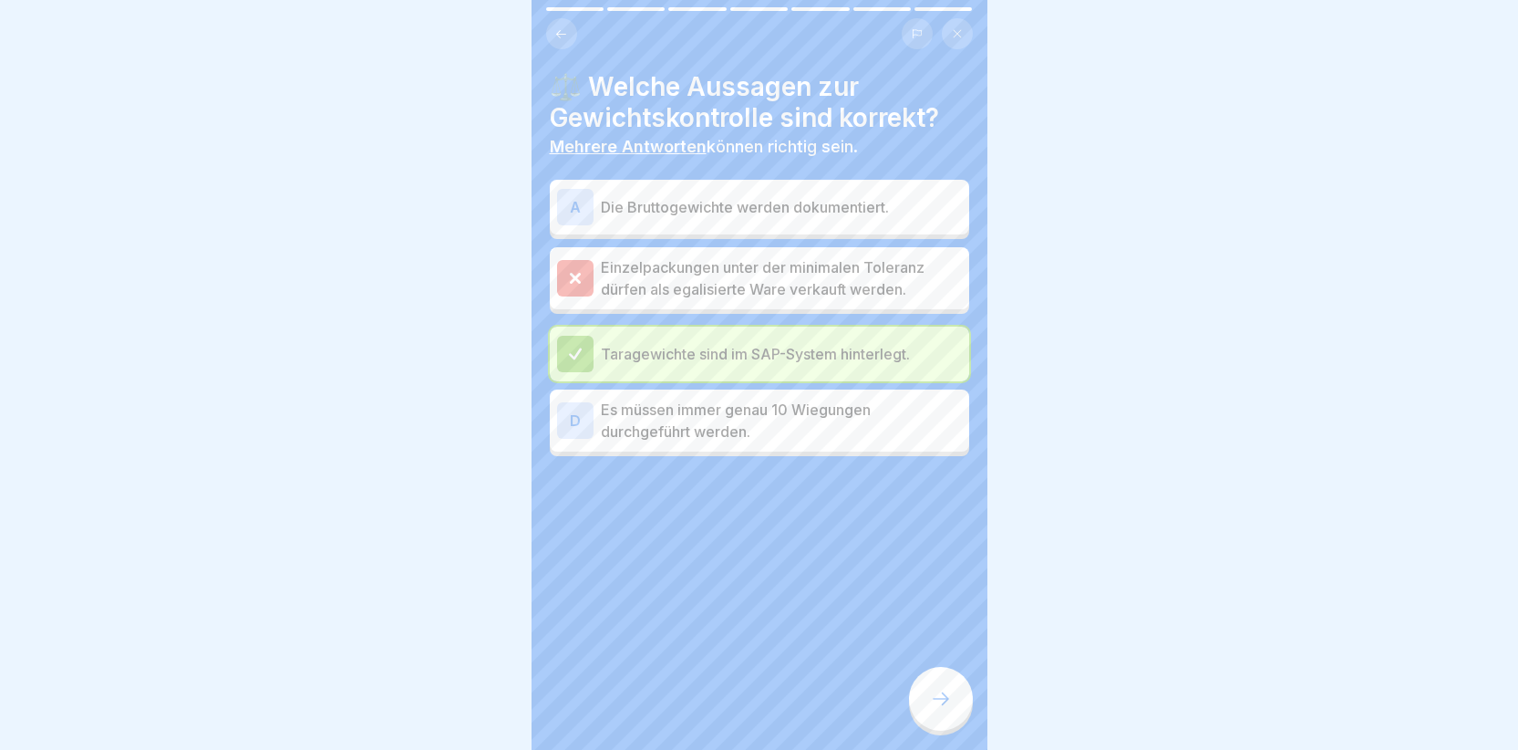
click at [931, 709] on icon at bounding box center [941, 699] width 22 height 22
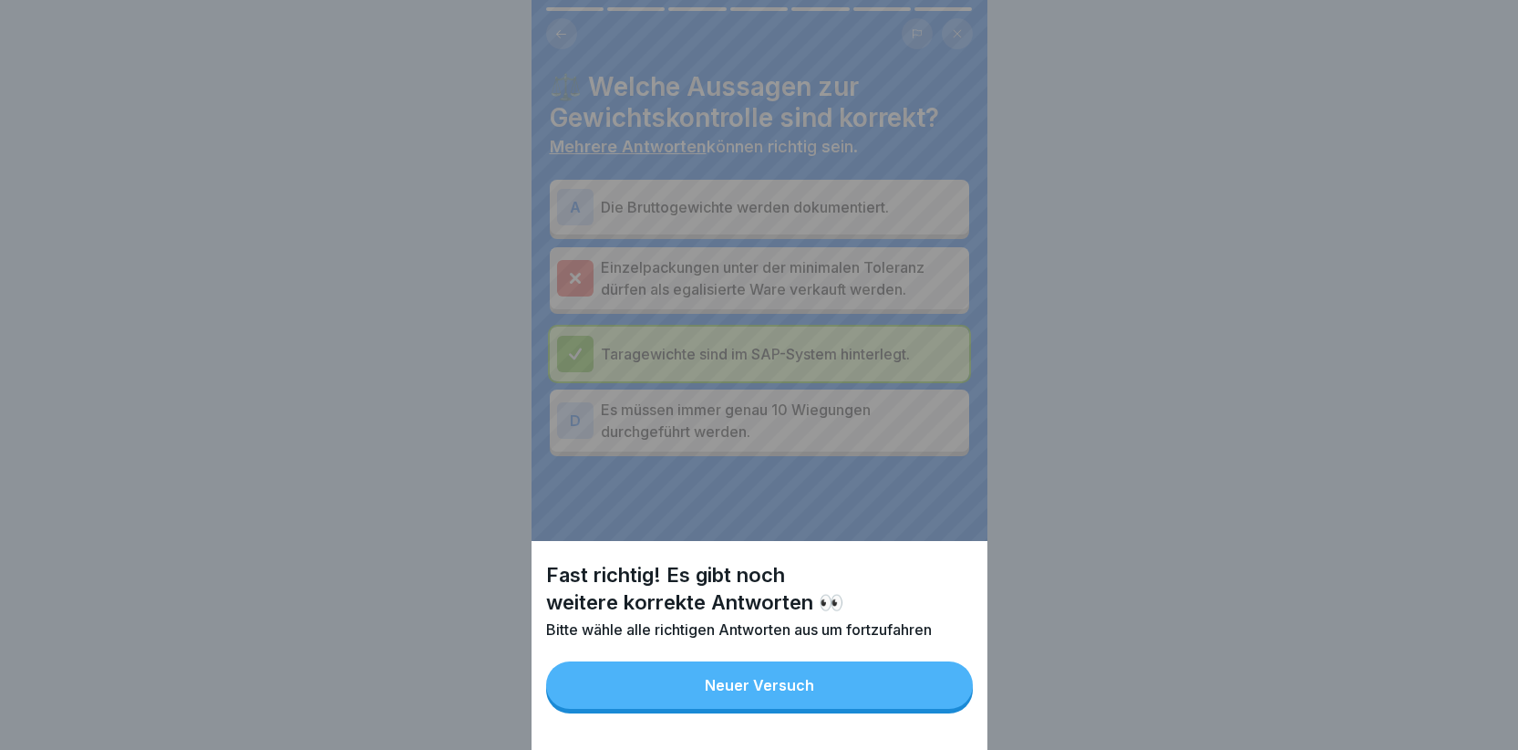
click at [571, 199] on div "Fast richtig! Es gibt noch weitere korrekte Antworten 👀 Bitte wähle alle richti…" at bounding box center [760, 375] width 456 height 750
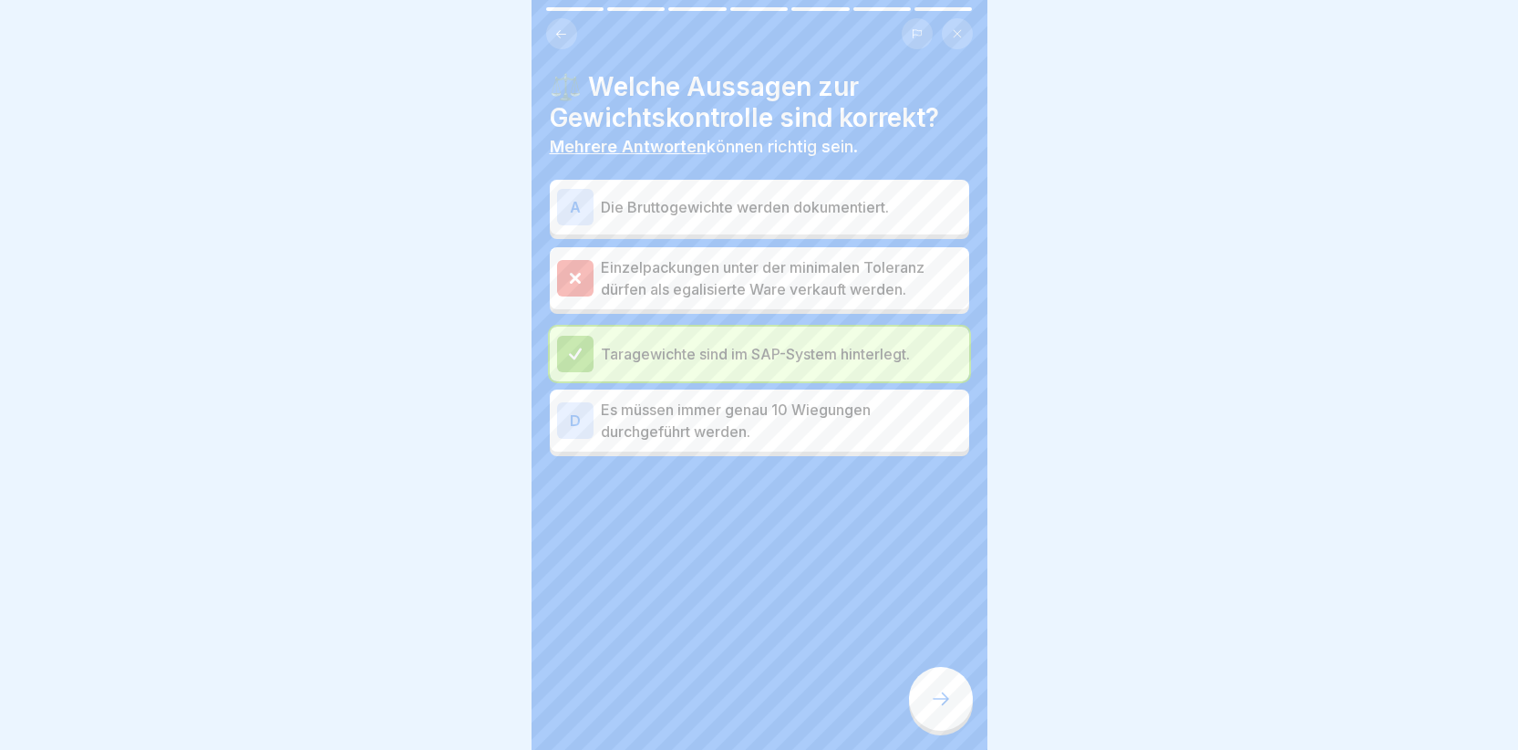
click at [934, 703] on div at bounding box center [941, 699] width 64 height 64
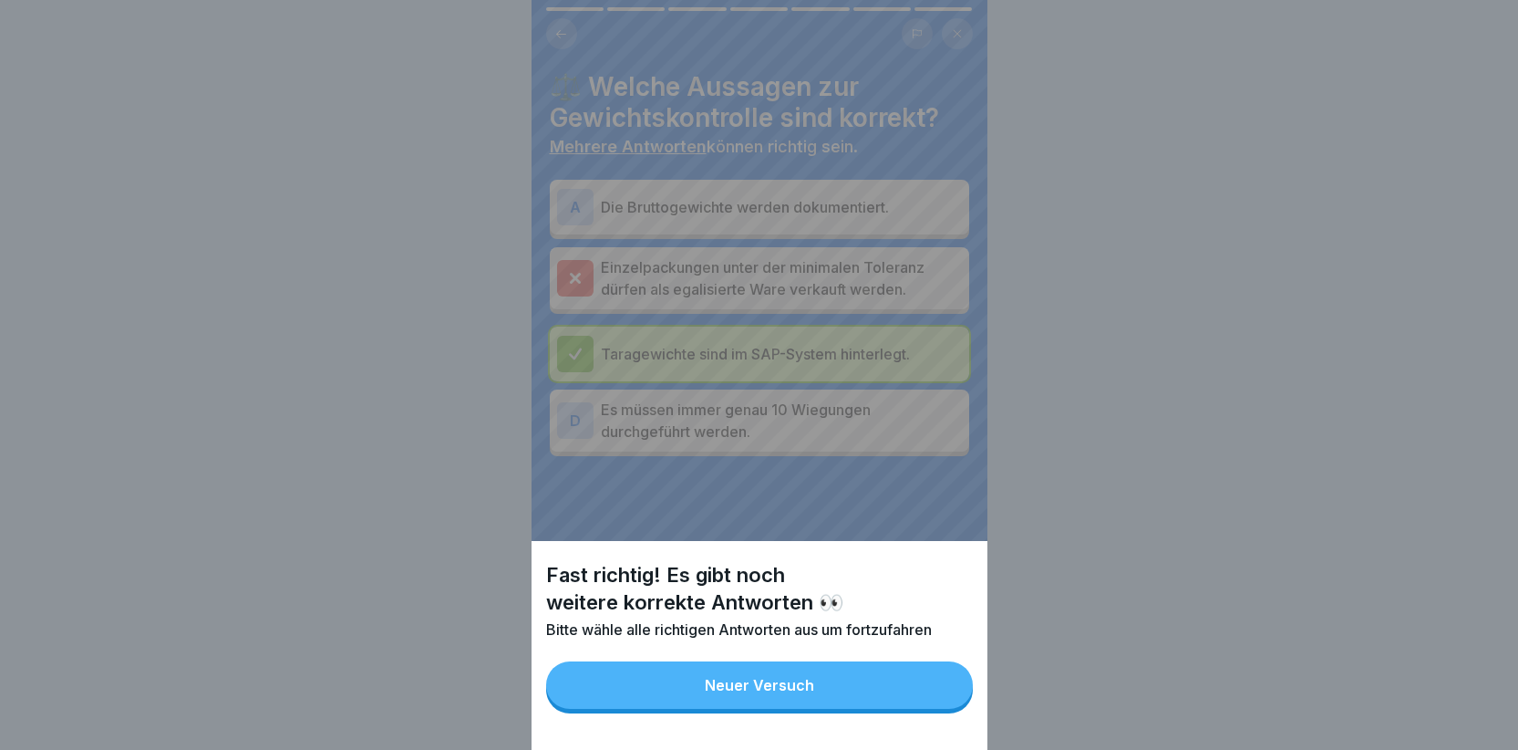
click at [576, 356] on div "Fast richtig! Es gibt noch weitere korrekte Antworten 👀 Bitte wähle alle richti…" at bounding box center [760, 375] width 456 height 750
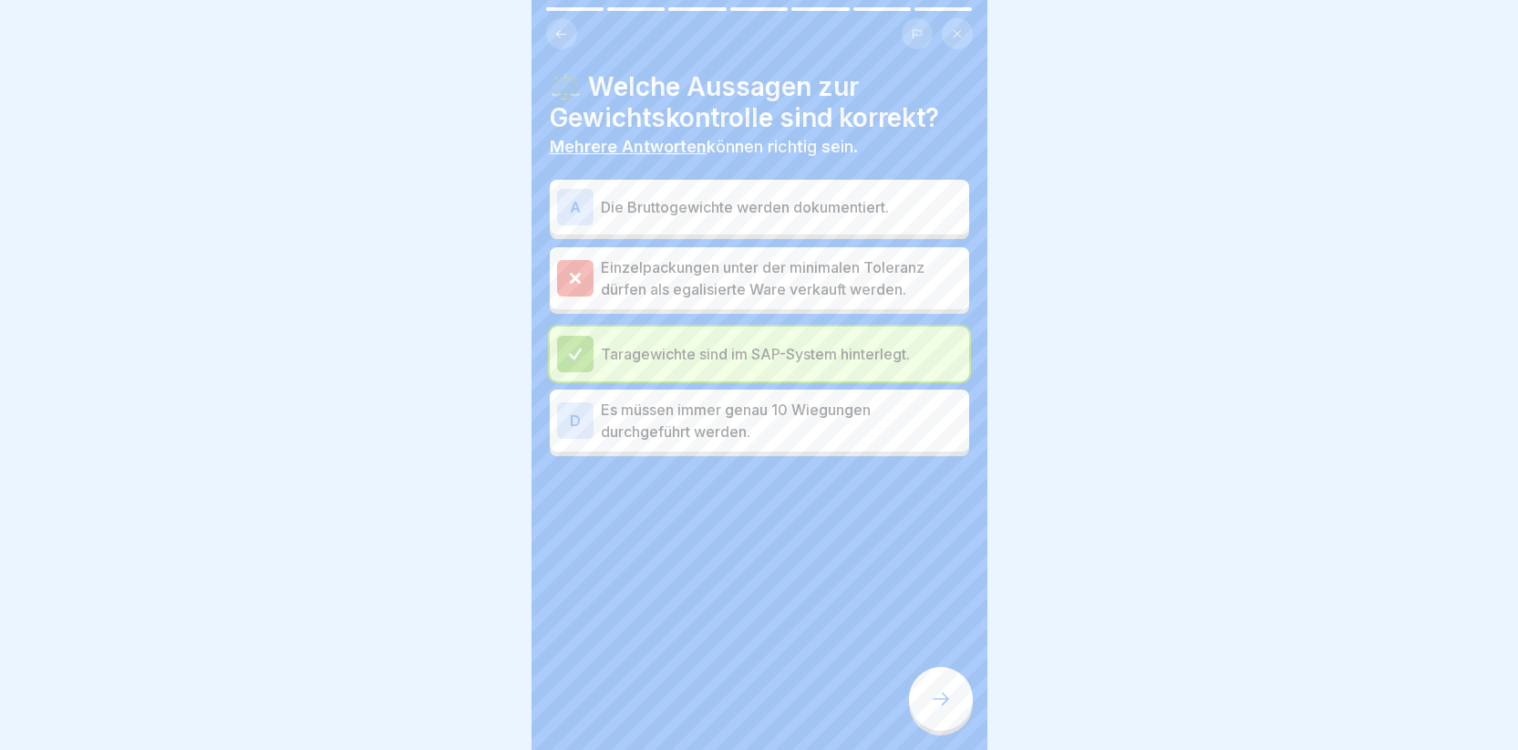
click at [571, 204] on div "A" at bounding box center [575, 207] width 36 height 36
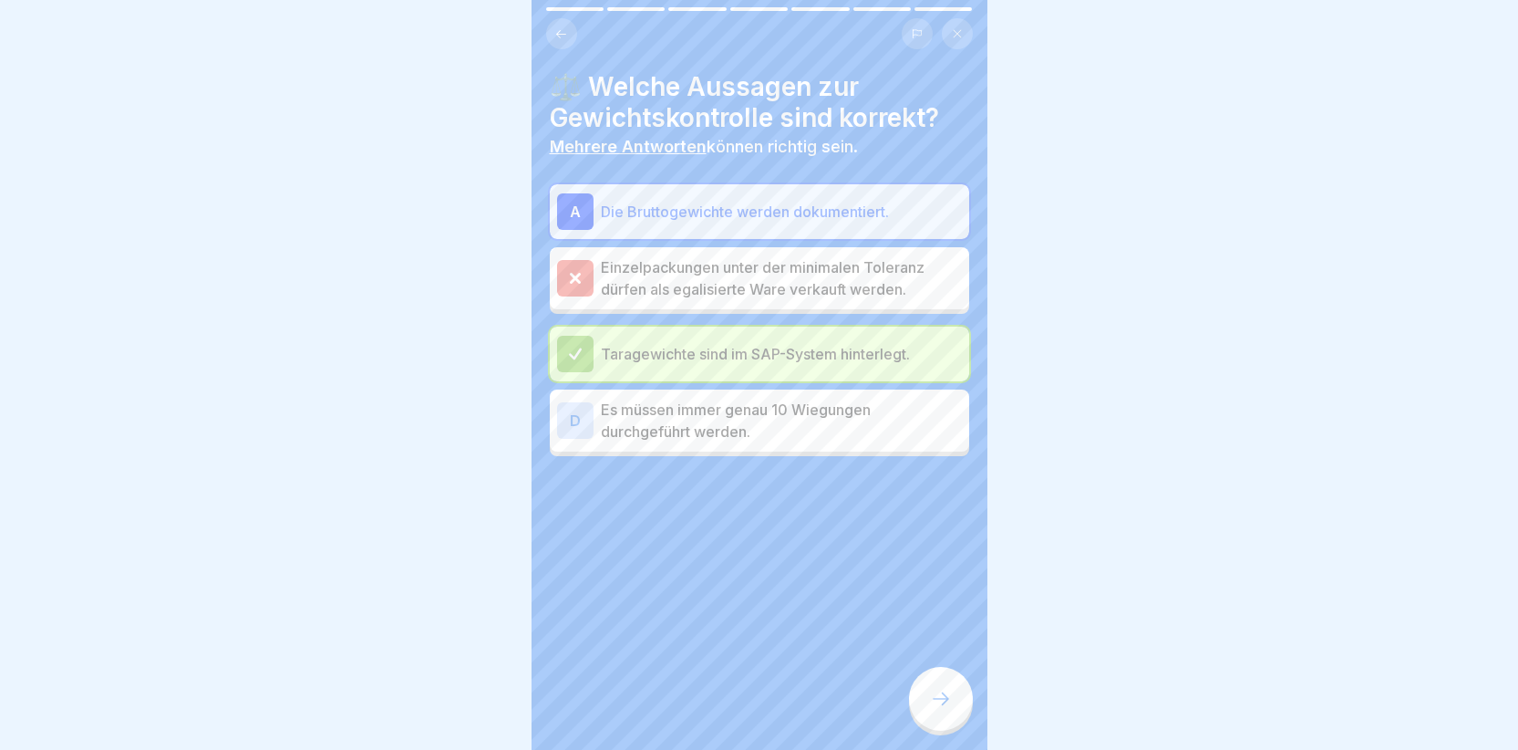
click at [575, 413] on div "D" at bounding box center [575, 420] width 36 height 36
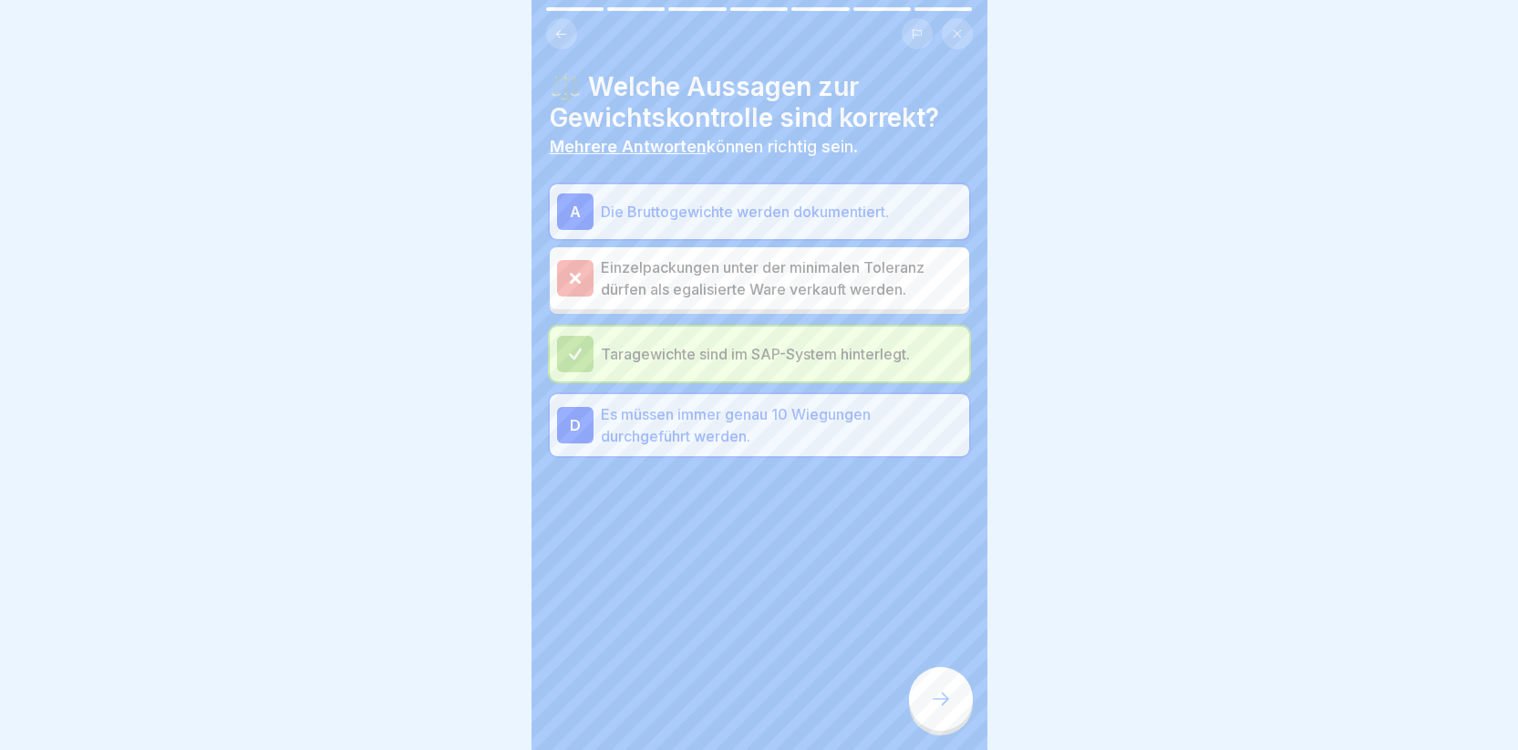
click at [941, 709] on icon at bounding box center [941, 699] width 22 height 22
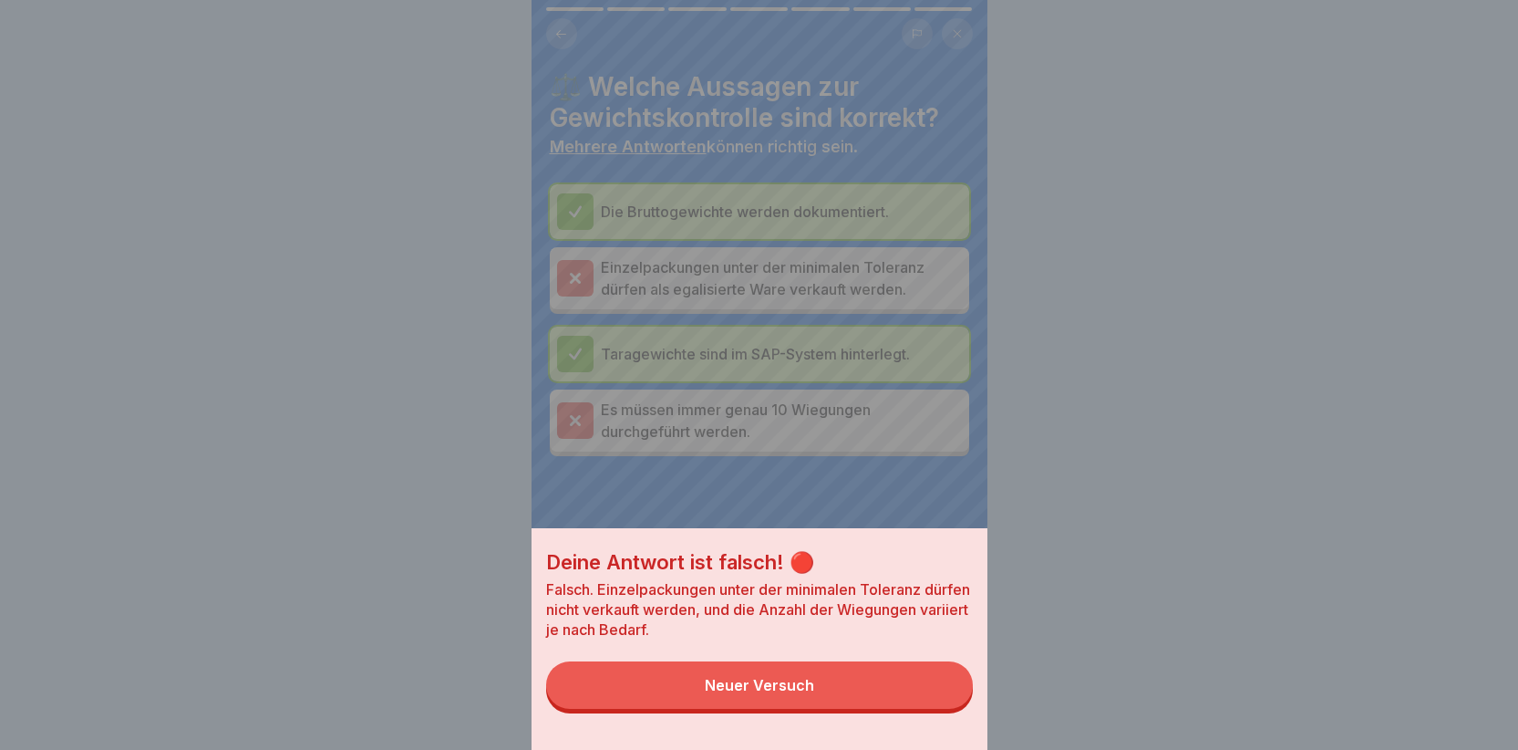
click at [758, 690] on button "Neuer Versuch" at bounding box center [759, 684] width 427 height 47
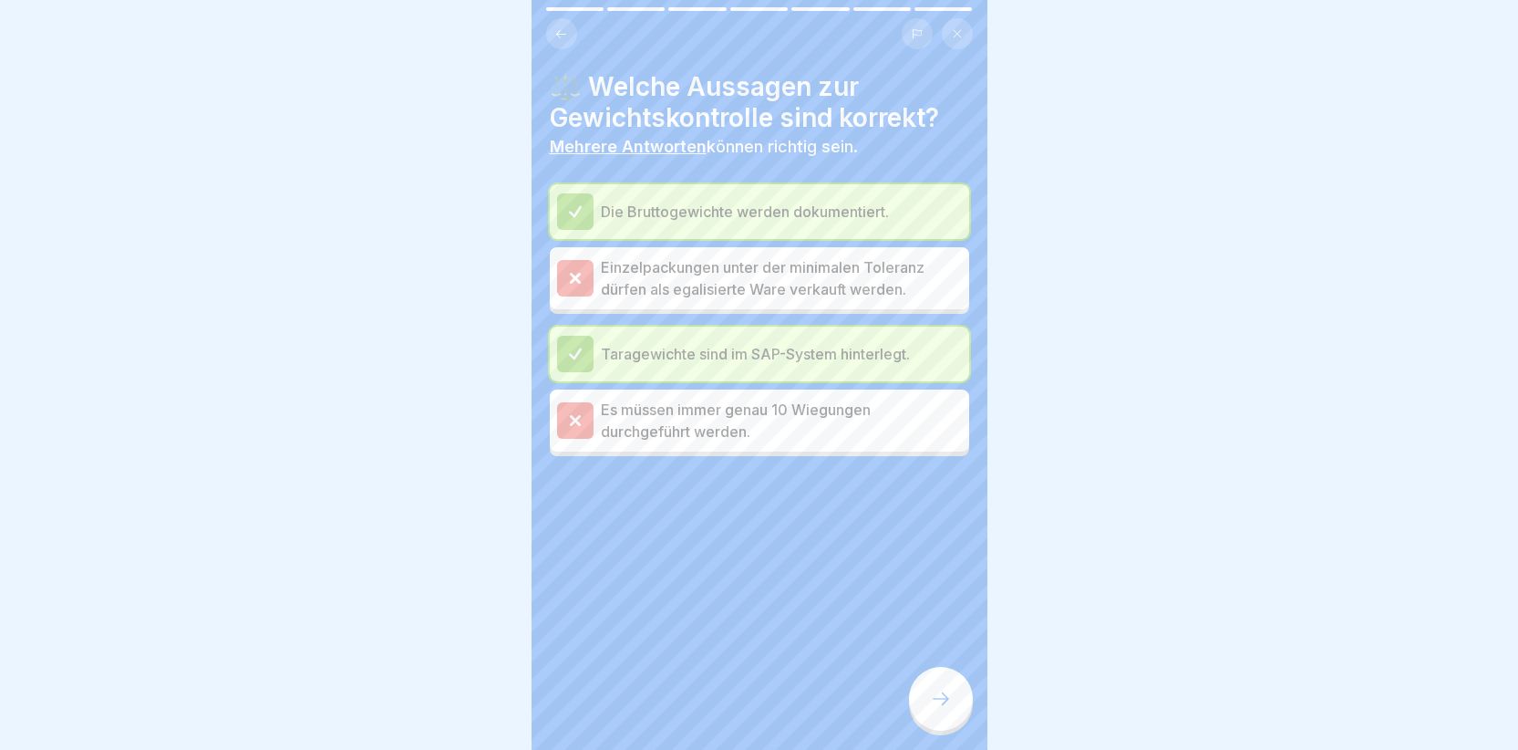
click at [567, 204] on icon at bounding box center [575, 211] width 16 height 16
click at [576, 350] on icon at bounding box center [575, 354] width 16 height 16
click at [934, 724] on div at bounding box center [941, 699] width 64 height 64
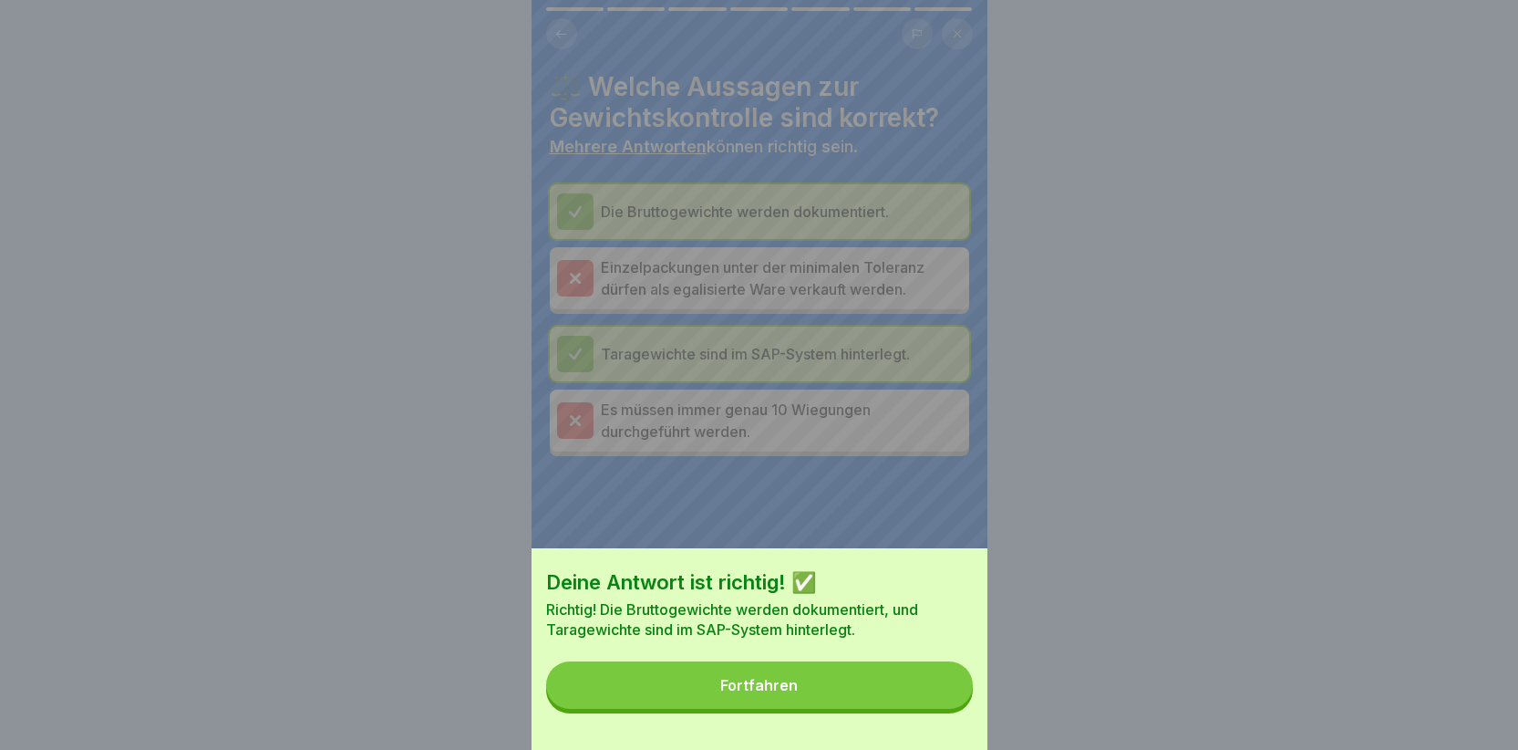
click at [811, 688] on button "Fortfahren" at bounding box center [759, 684] width 427 height 47
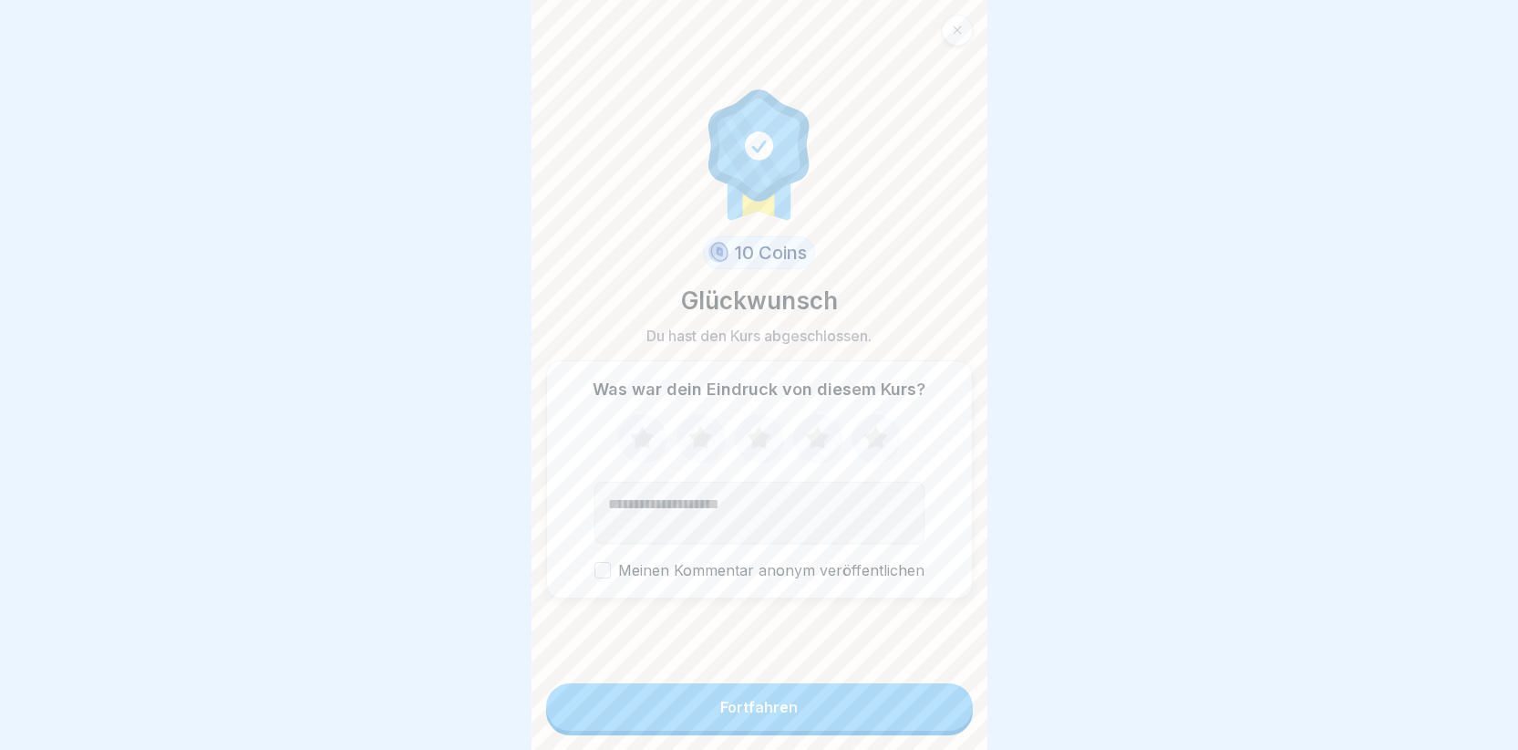
click at [734, 715] on div "Fortfahren" at bounding box center [759, 706] width 78 height 16
click at [722, 715] on div "Fortfahren" at bounding box center [759, 706] width 78 height 16
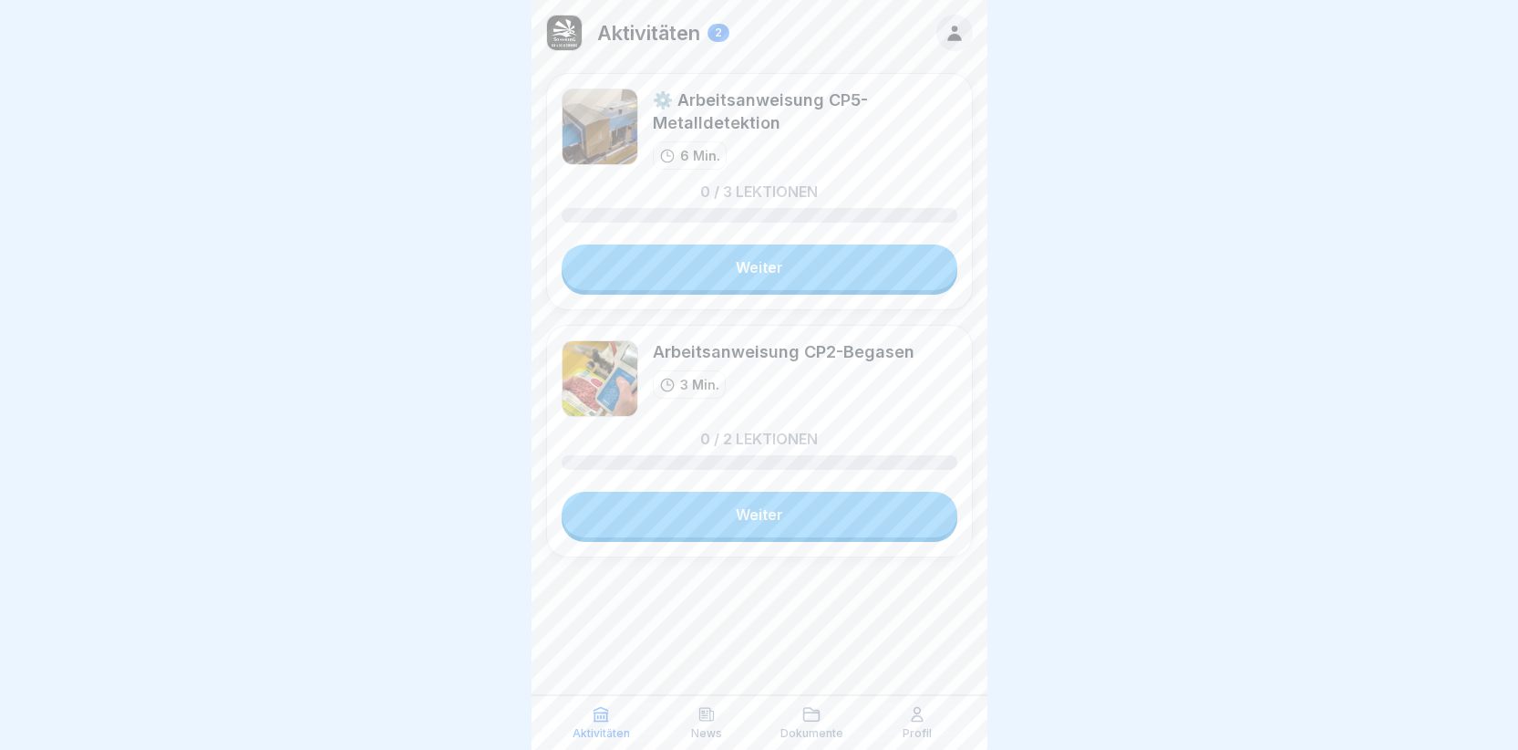
click at [714, 514] on link "Weiter" at bounding box center [760, 514] width 396 height 46
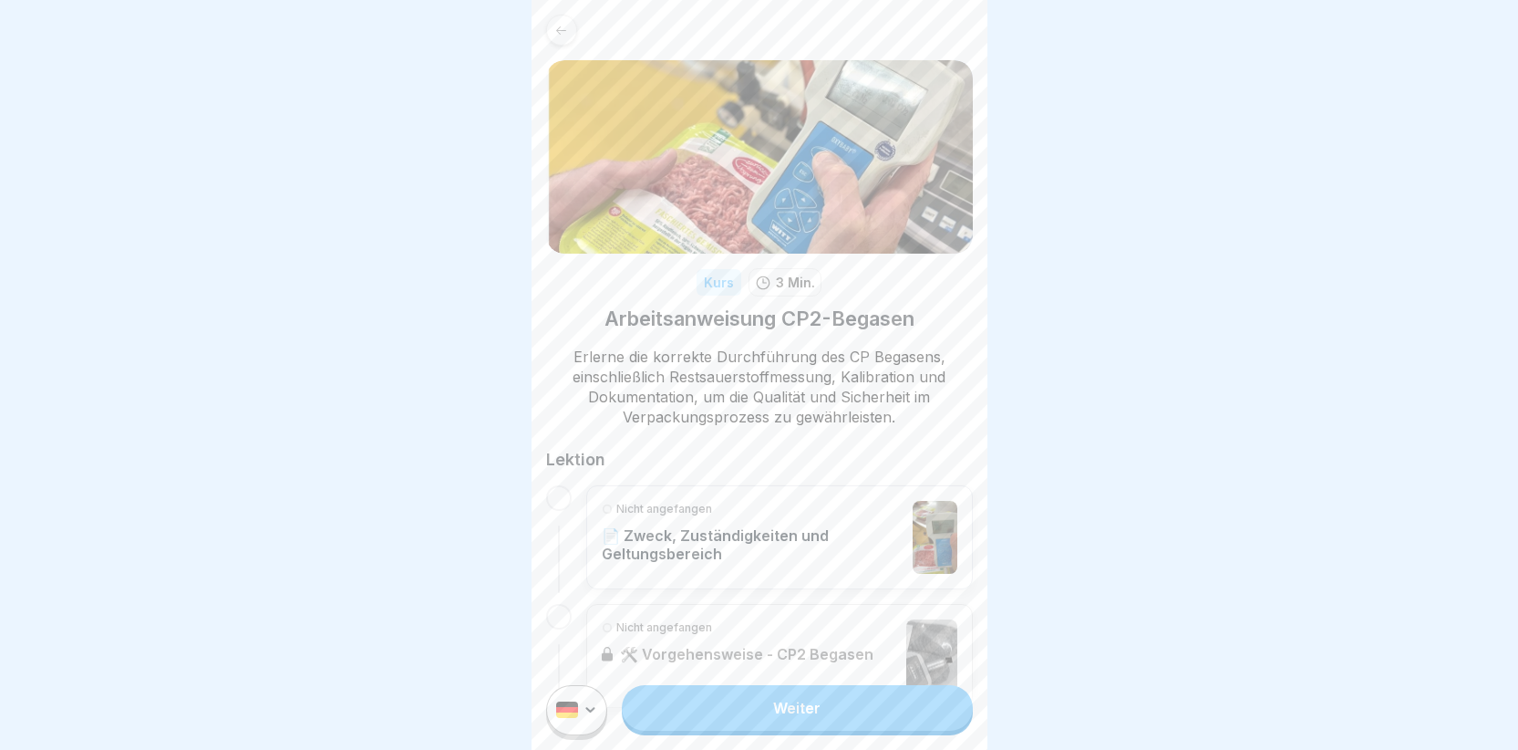
click at [700, 724] on link "Weiter" at bounding box center [797, 708] width 350 height 46
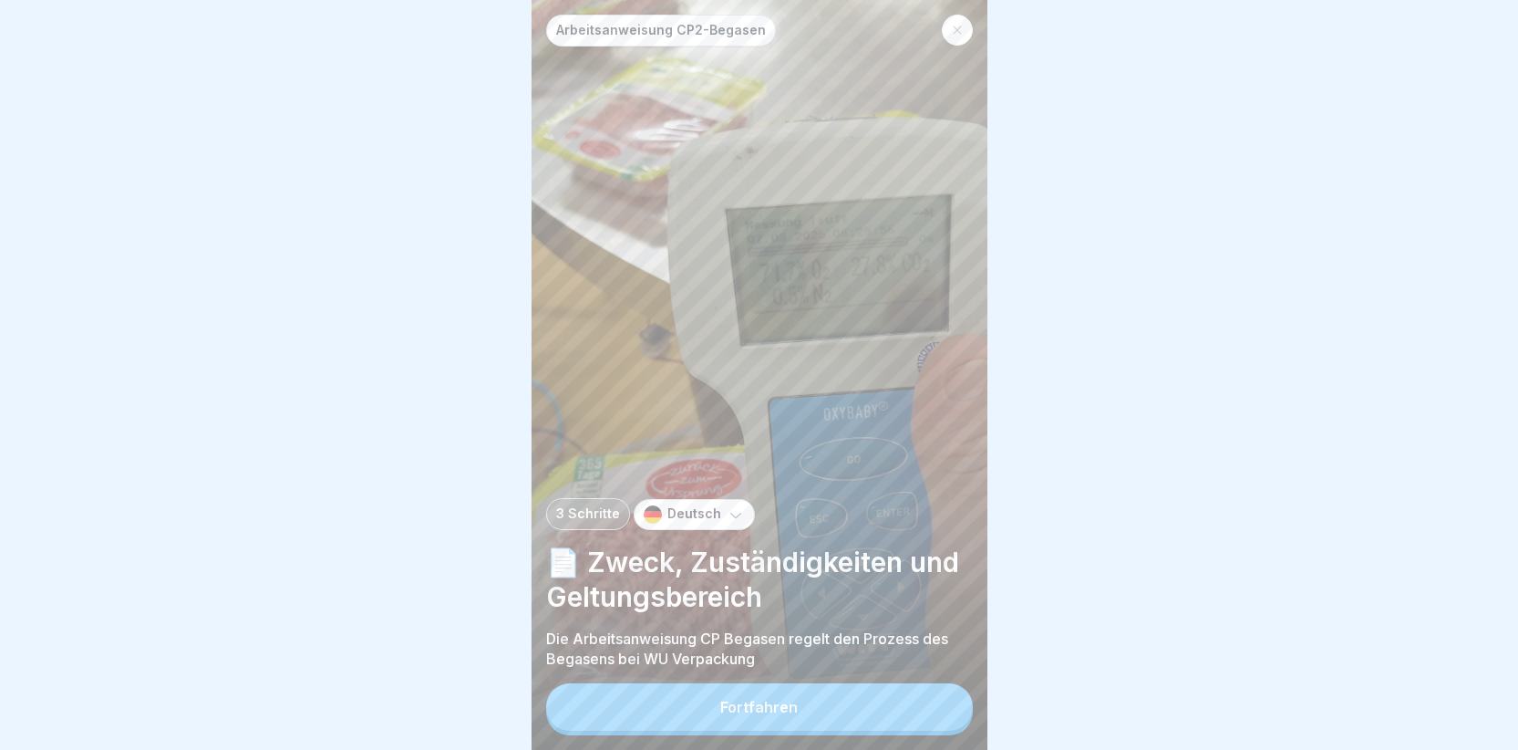
click at [698, 718] on button "Fortfahren" at bounding box center [759, 706] width 427 height 47
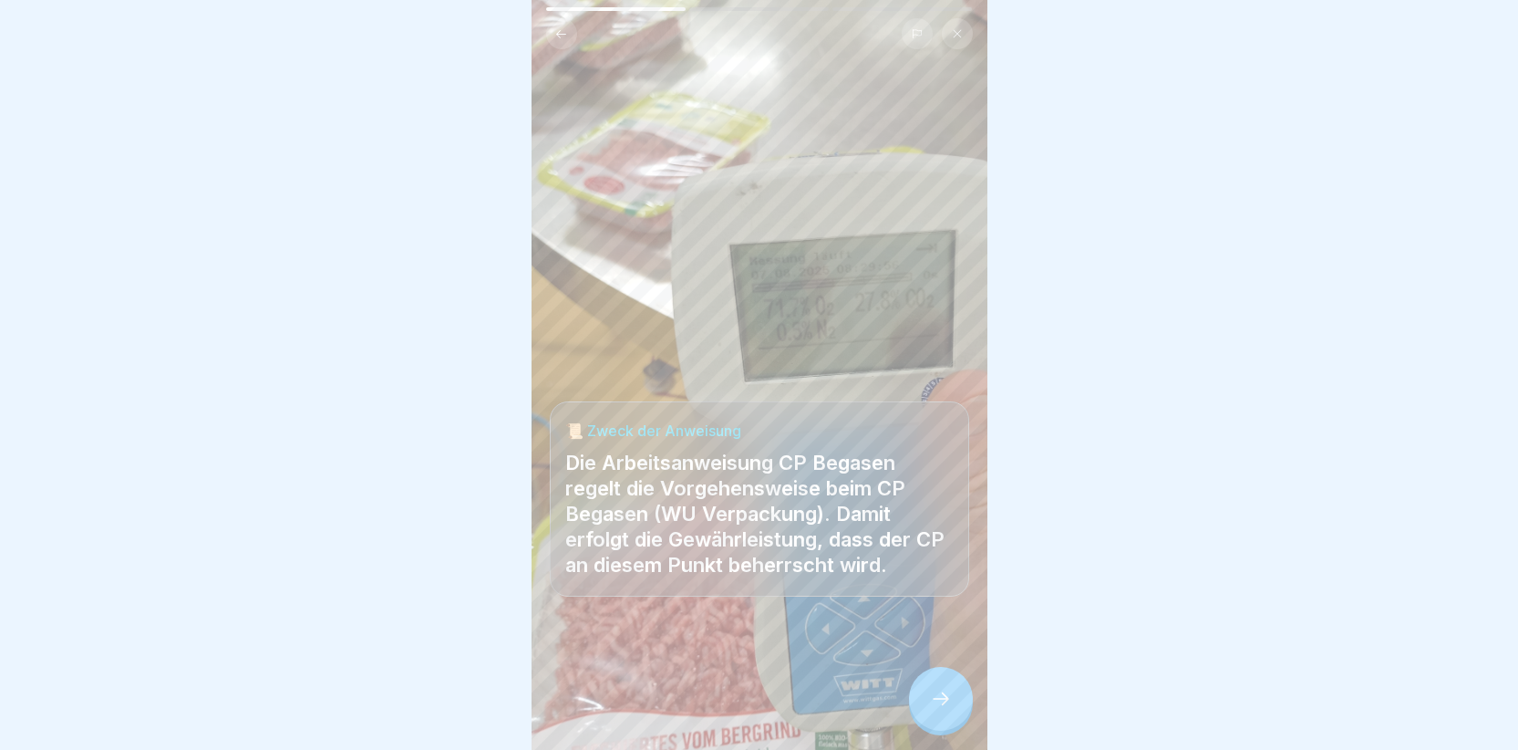
click at [926, 711] on div at bounding box center [941, 699] width 64 height 64
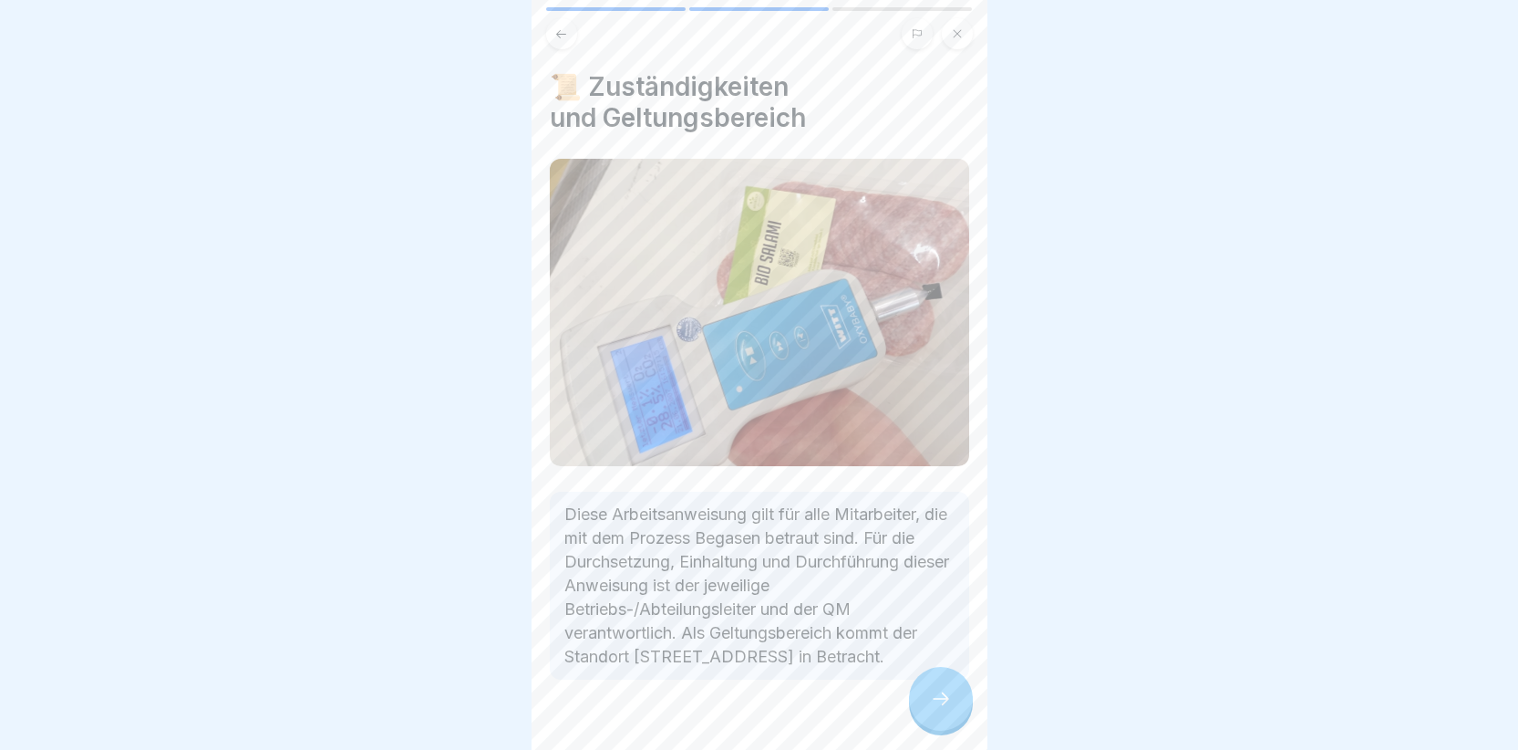
click at [933, 709] on icon at bounding box center [941, 699] width 22 height 22
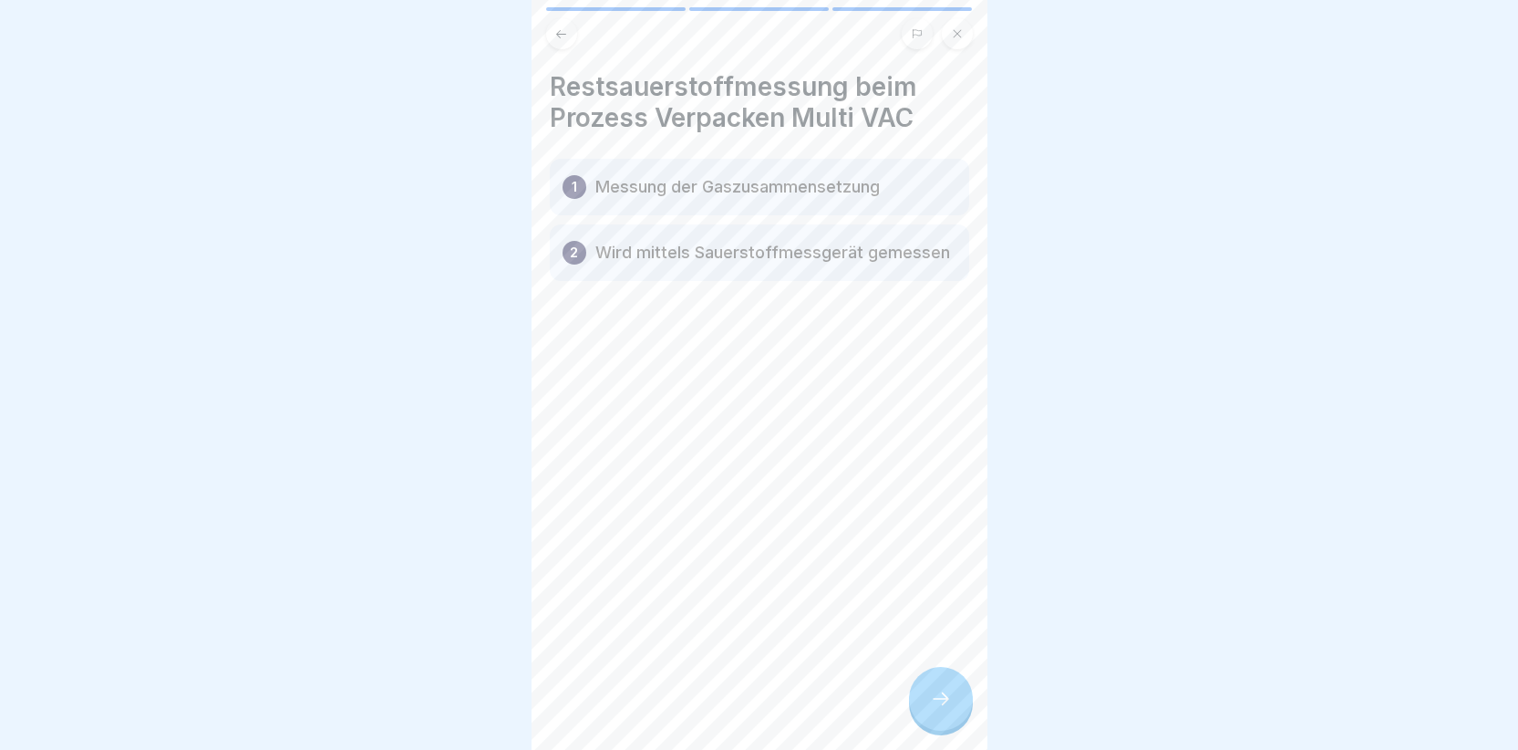
click at [927, 708] on div at bounding box center [941, 699] width 64 height 64
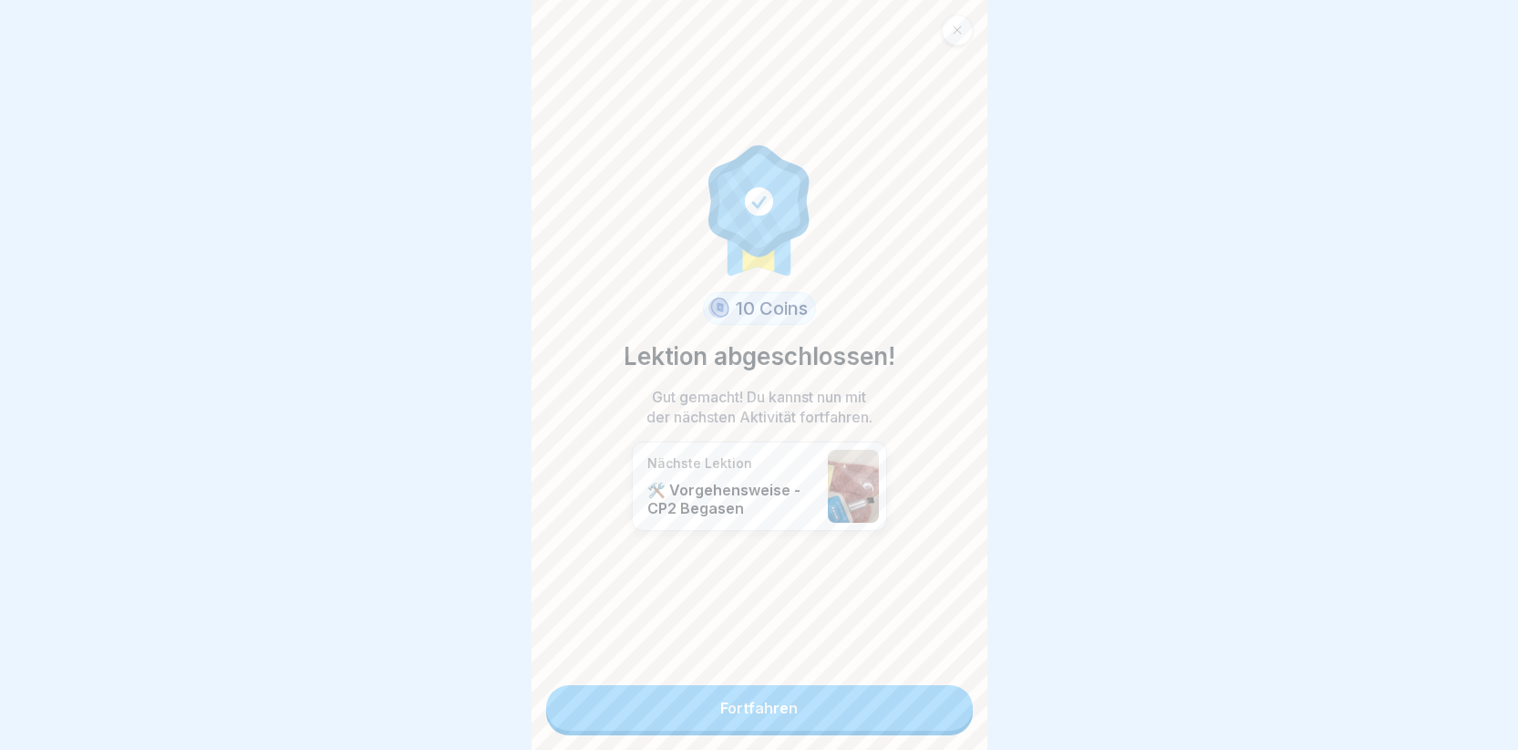
click at [841, 723] on link "Fortfahren" at bounding box center [759, 708] width 427 height 46
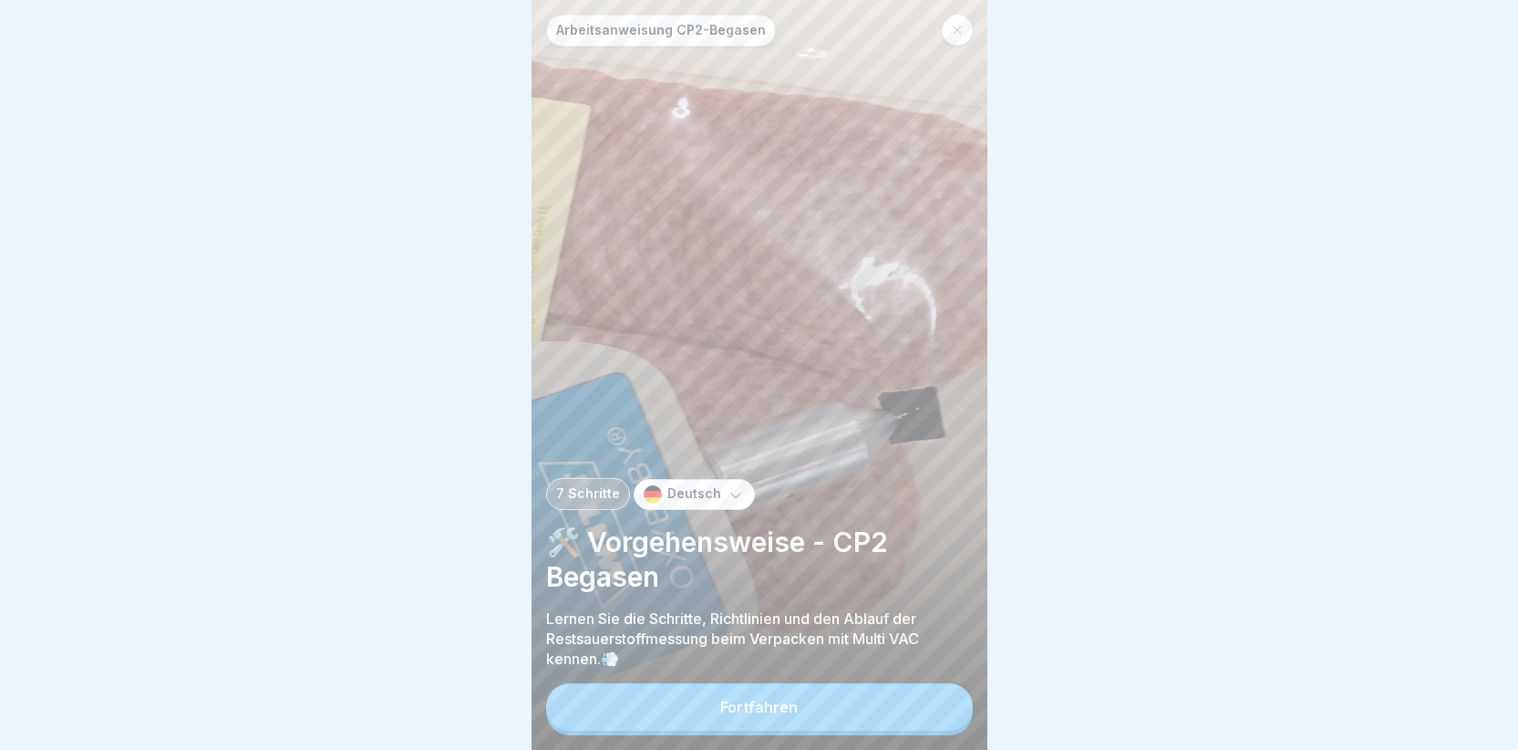
click at [801, 728] on button "Fortfahren" at bounding box center [759, 706] width 427 height 47
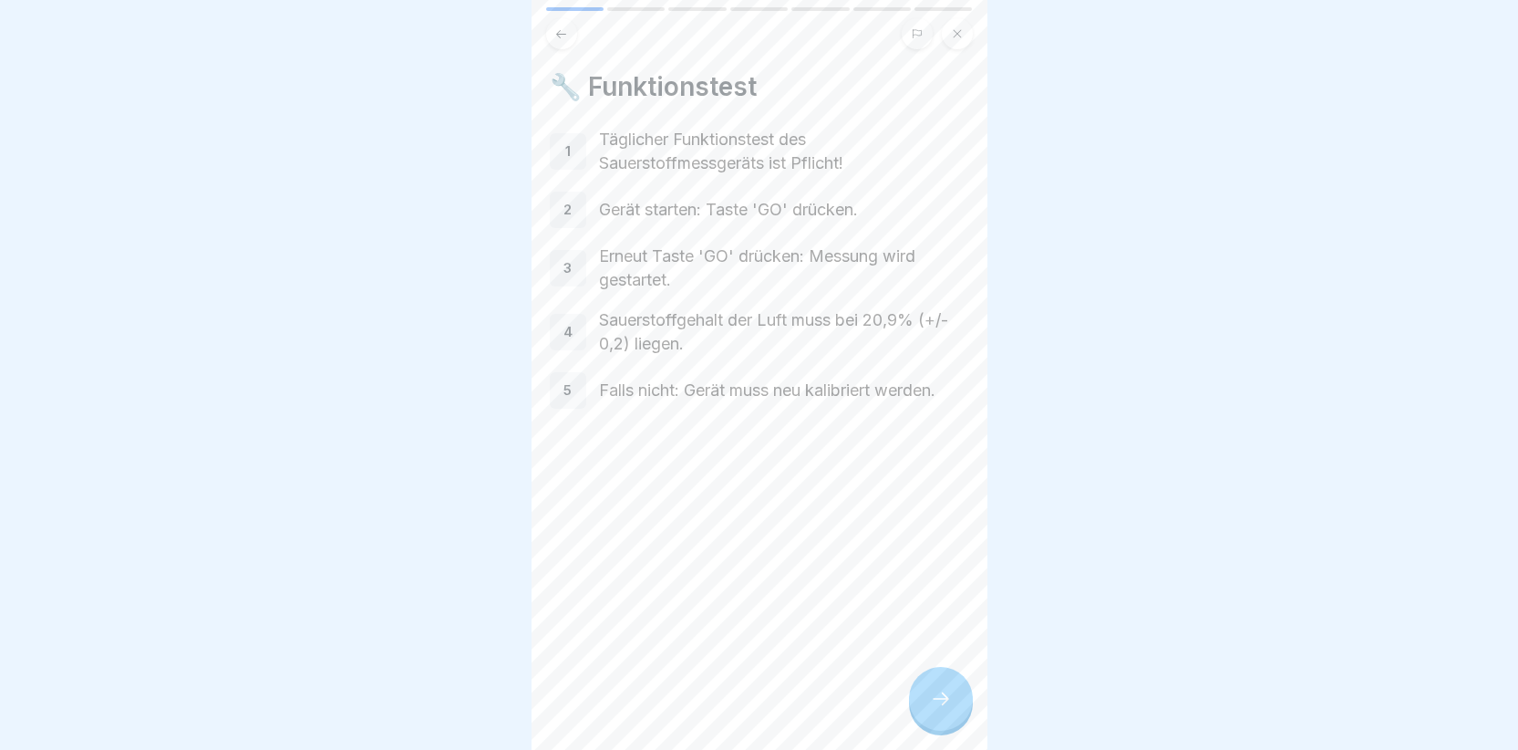
click at [562, 141] on div "1" at bounding box center [568, 151] width 36 height 36
click at [933, 708] on icon at bounding box center [941, 699] width 22 height 22
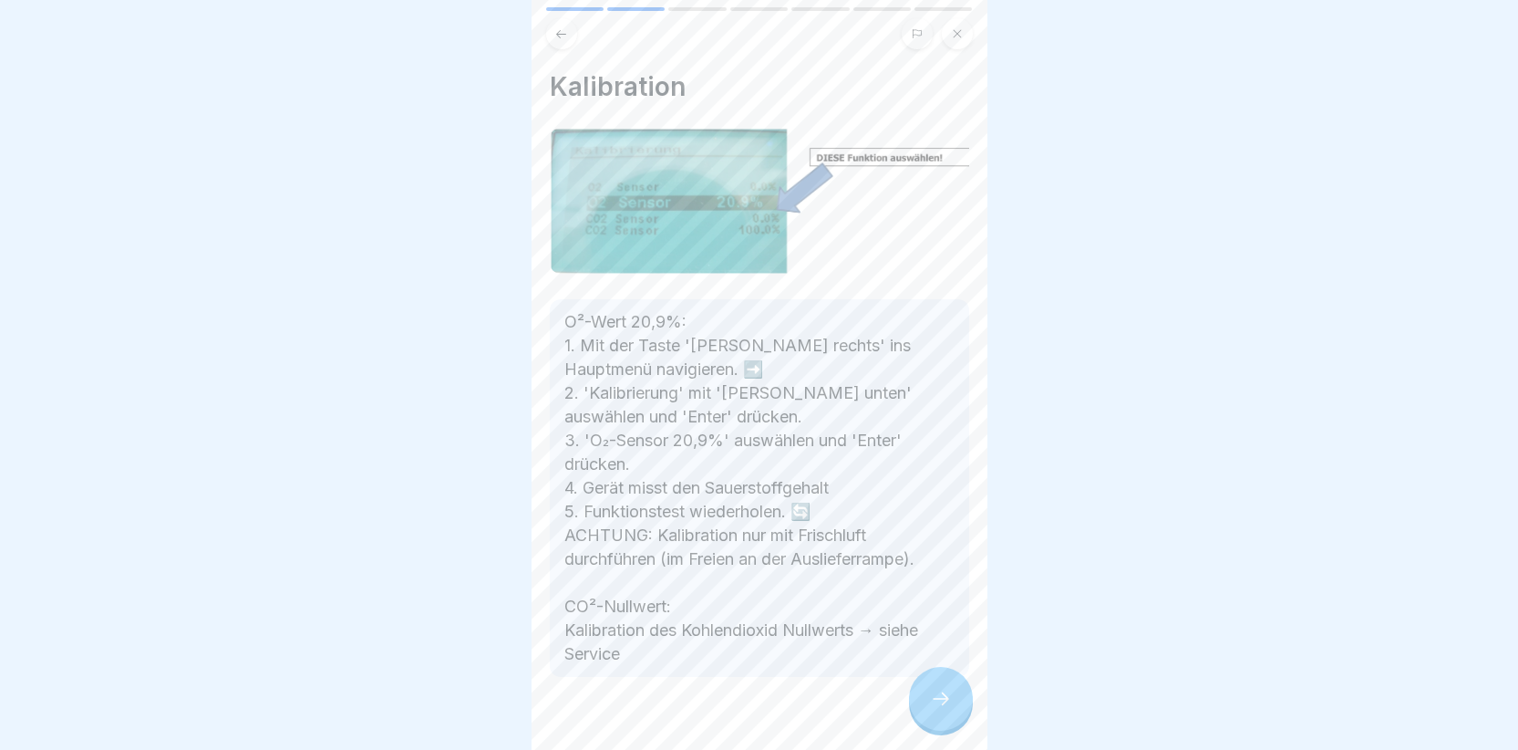
click at [933, 708] on icon at bounding box center [941, 699] width 22 height 22
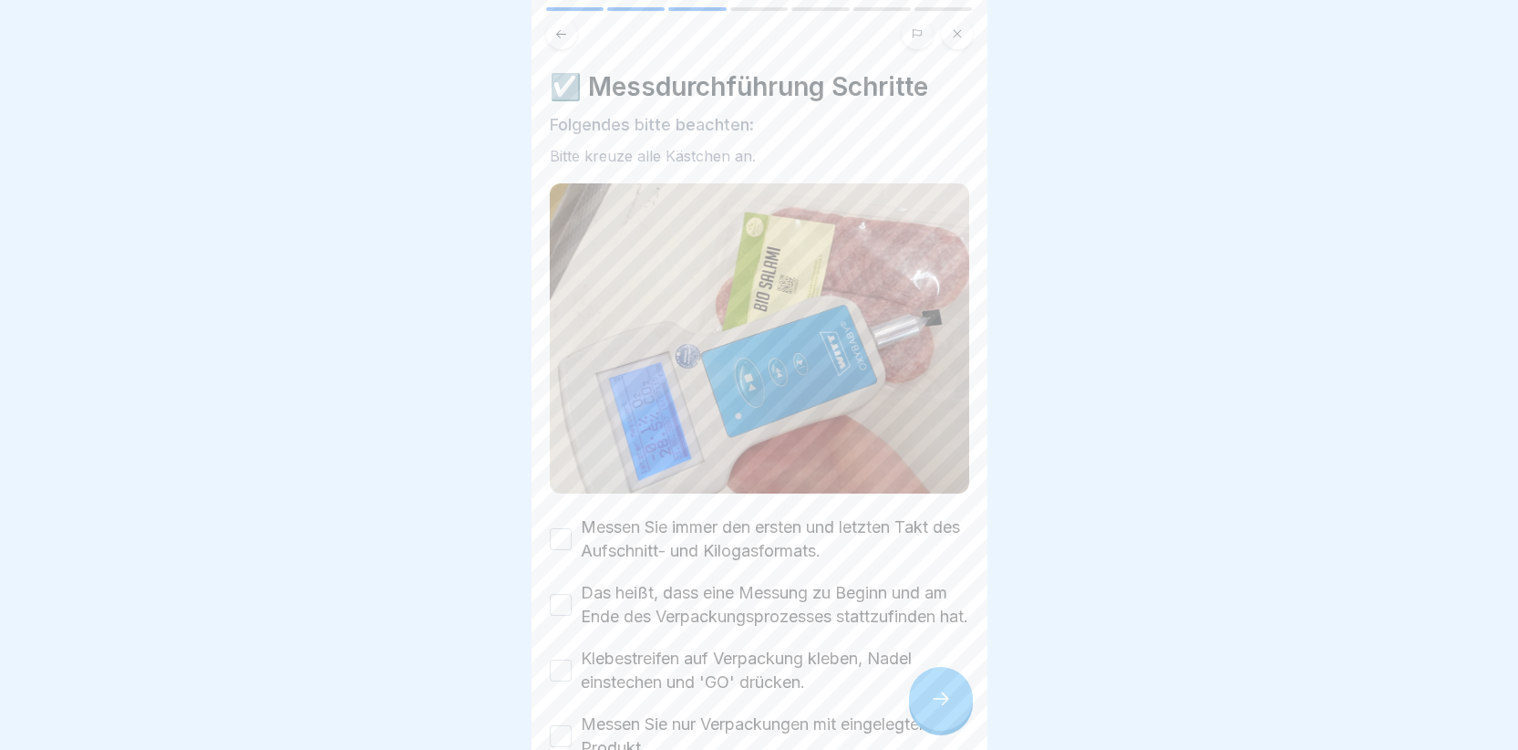
click at [558, 529] on button "Messen Sie immer den ersten und letzten Takt des Aufschnitt- und Kilogasformats." at bounding box center [561, 539] width 22 height 22
click at [567, 608] on button "Das heißt, dass eine Messung zu Beginn und am Ende des Verpackungsprozesses sta…" at bounding box center [561, 605] width 22 height 22
click at [571, 680] on button "Klebestreifen auf Verpackung kleben, Nadel einstechen und 'GO' drücken." at bounding box center [561, 670] width 22 height 22
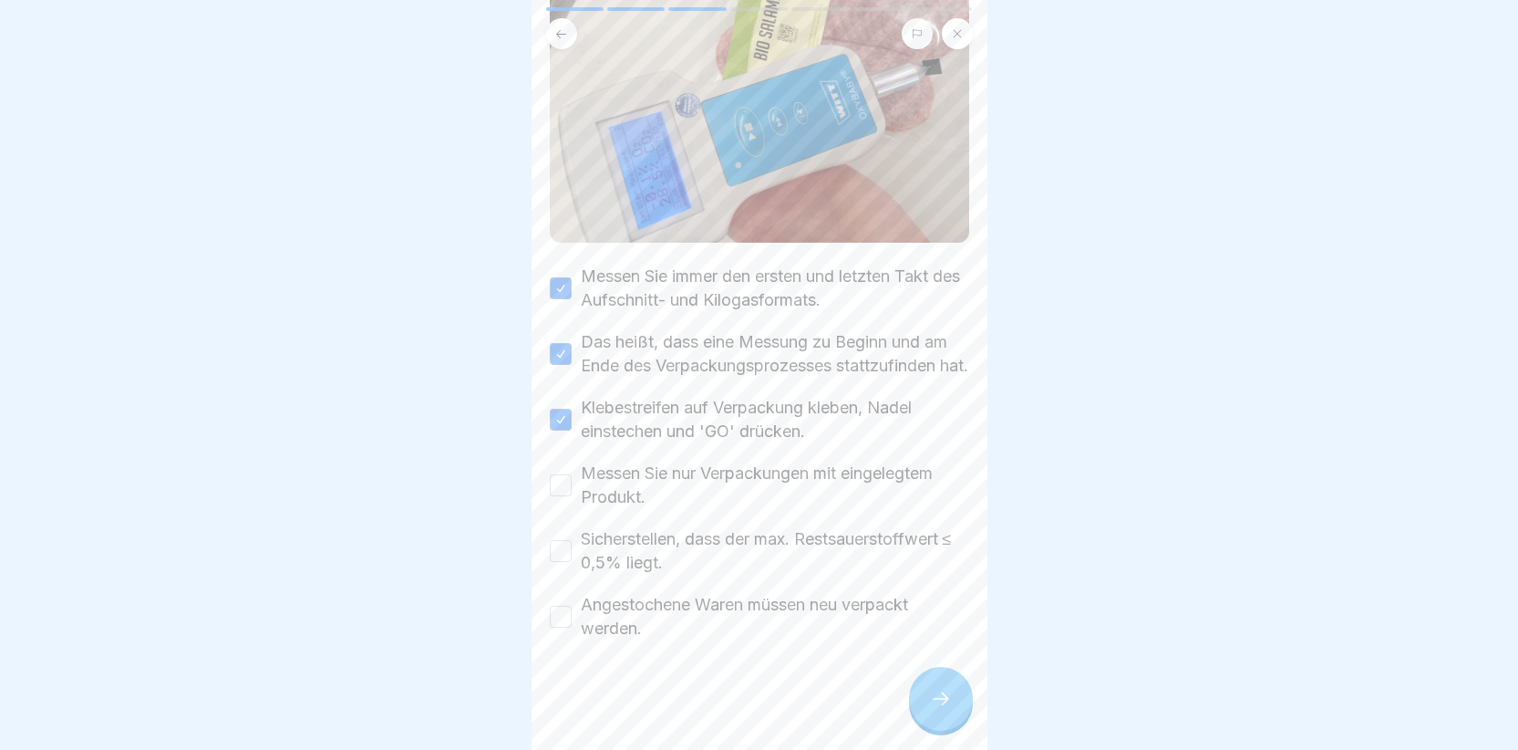
click at [566, 478] on button "Messen Sie nur Verpackungen mit eingelegtem Produkt." at bounding box center [561, 485] width 22 height 22
click at [560, 559] on button "Sicherstellen, dass der max. Restsauerstoffwert ≤ 0,5% liegt." at bounding box center [561, 551] width 22 height 22
click at [560, 614] on button "Angestochene Waren müssen neu verpackt werden." at bounding box center [561, 616] width 22 height 22
click at [951, 700] on div at bounding box center [941, 699] width 64 height 64
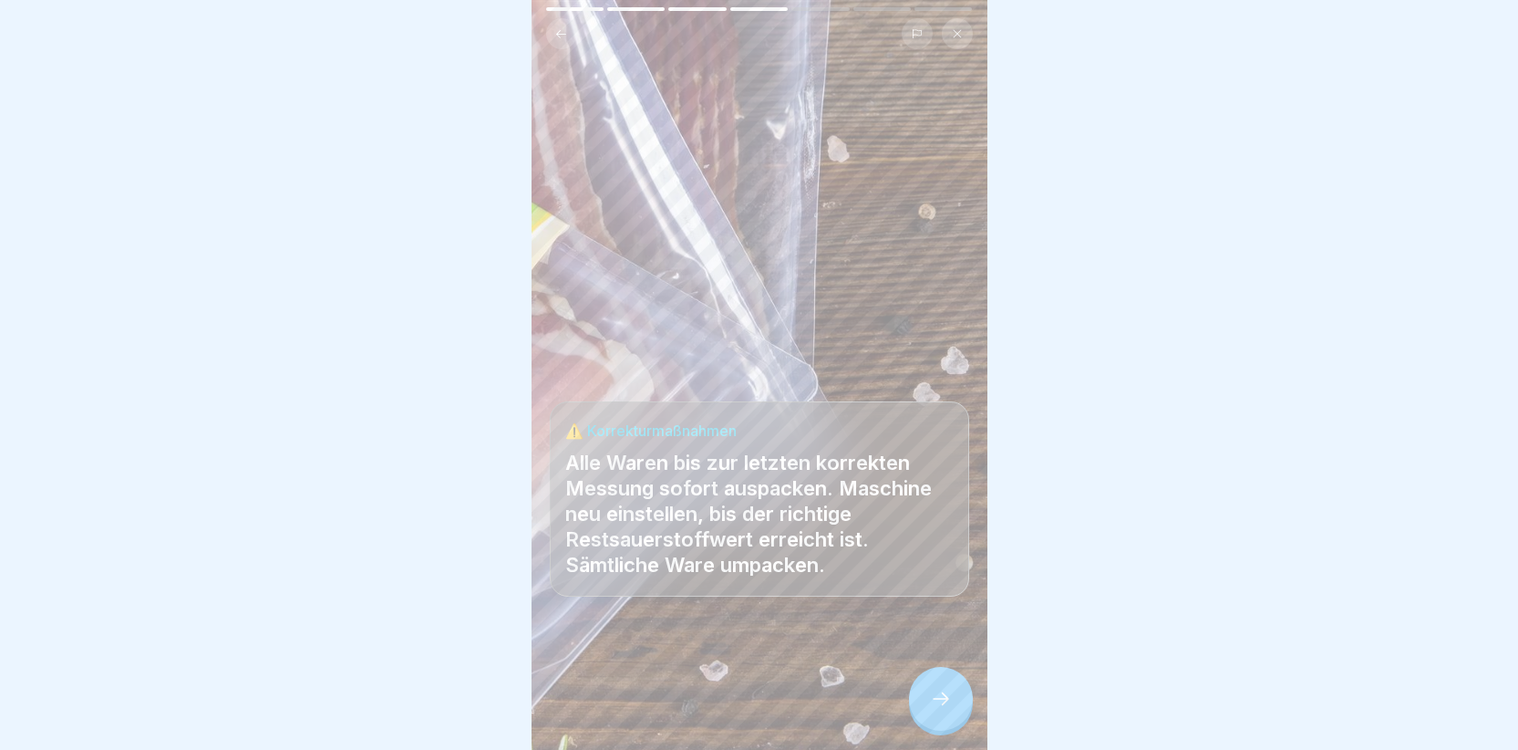
click at [943, 709] on icon at bounding box center [941, 699] width 22 height 22
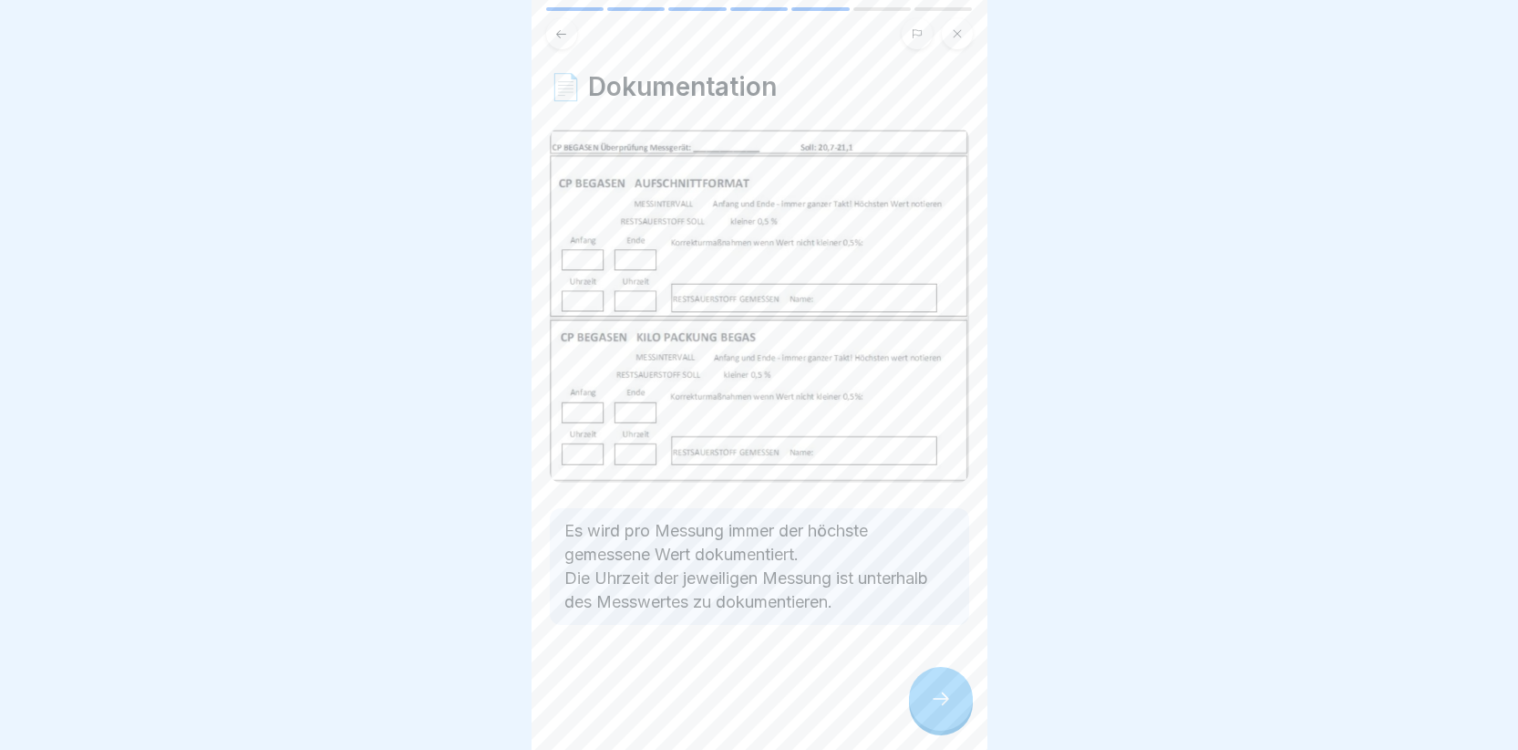
click at [930, 708] on icon at bounding box center [941, 699] width 22 height 22
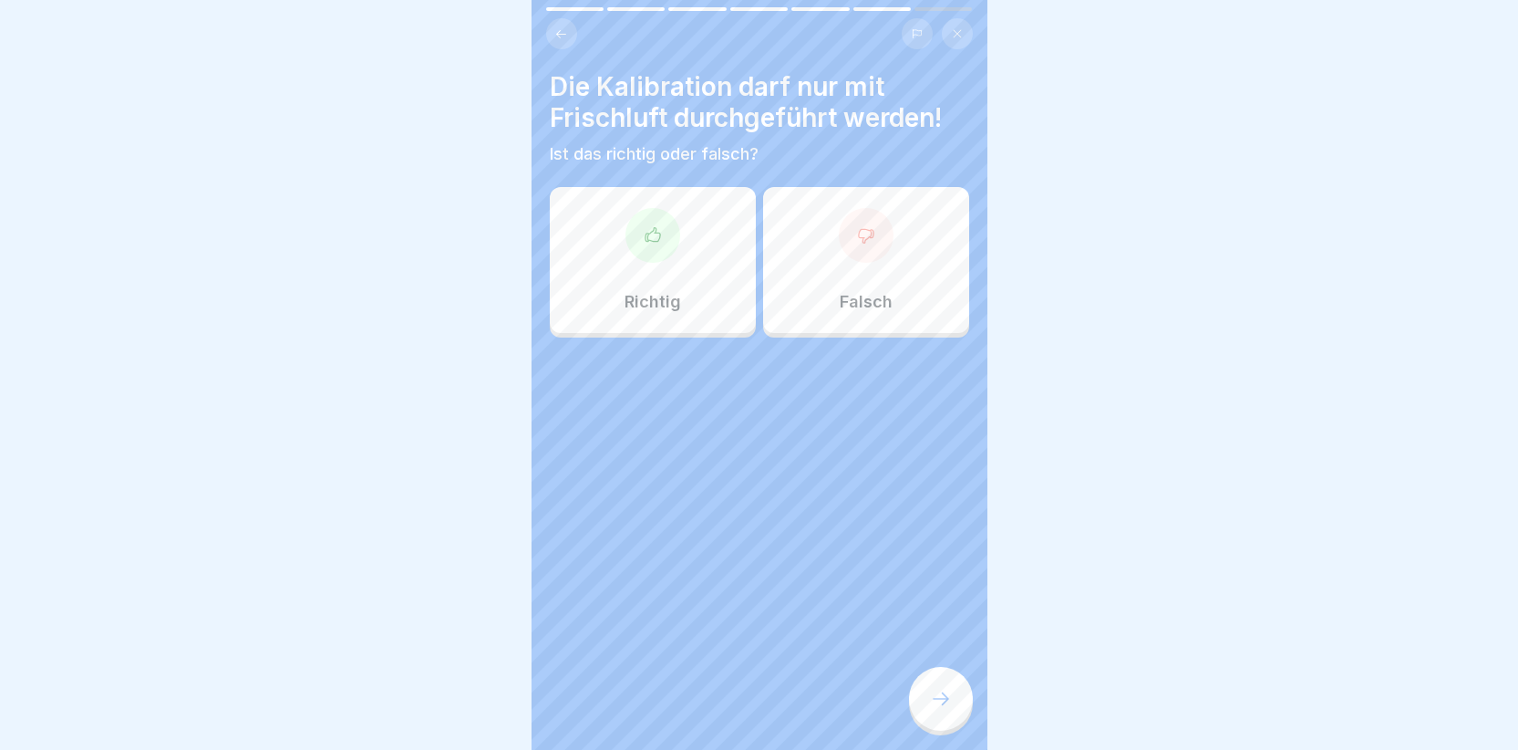
click at [643, 259] on div at bounding box center [653, 235] width 55 height 55
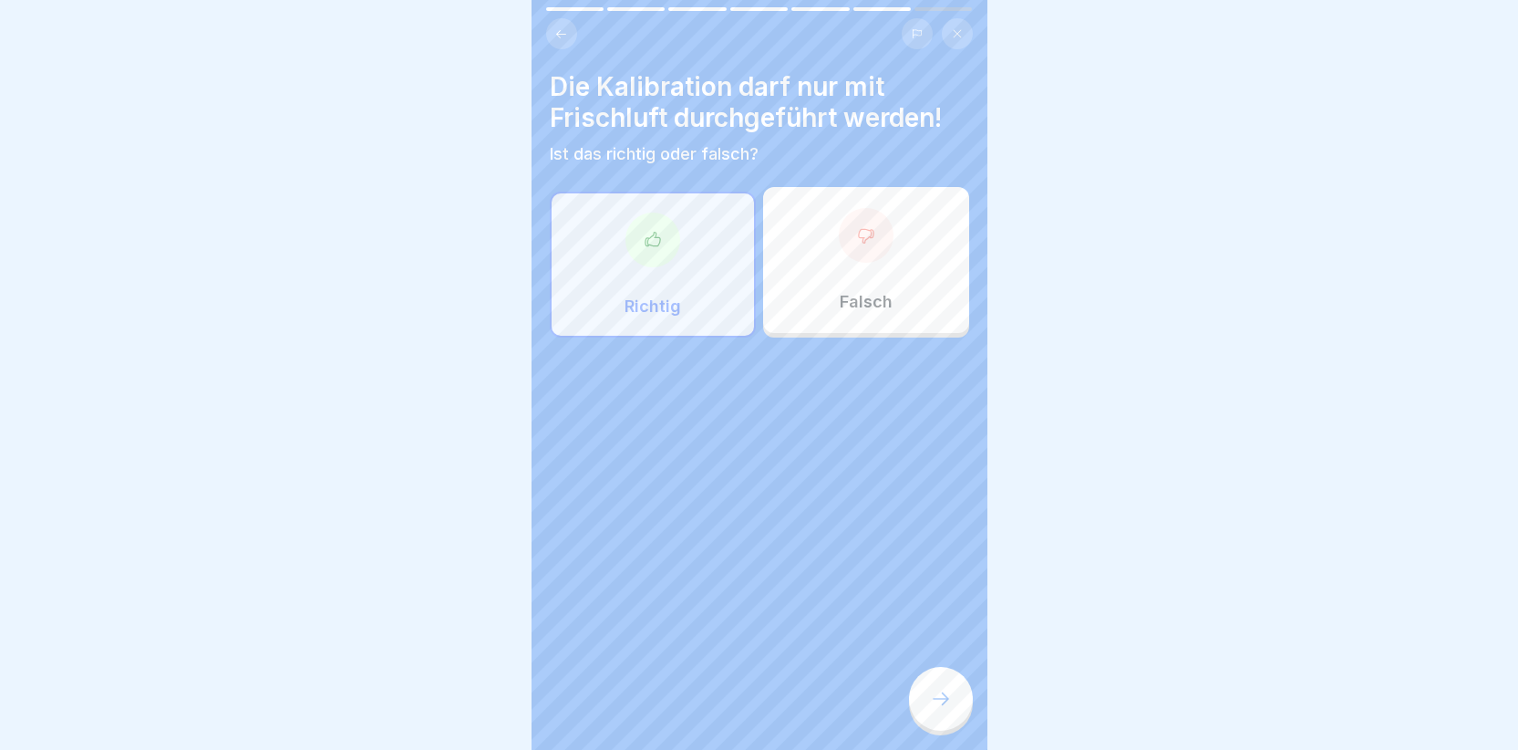
click at [932, 708] on icon at bounding box center [941, 699] width 22 height 22
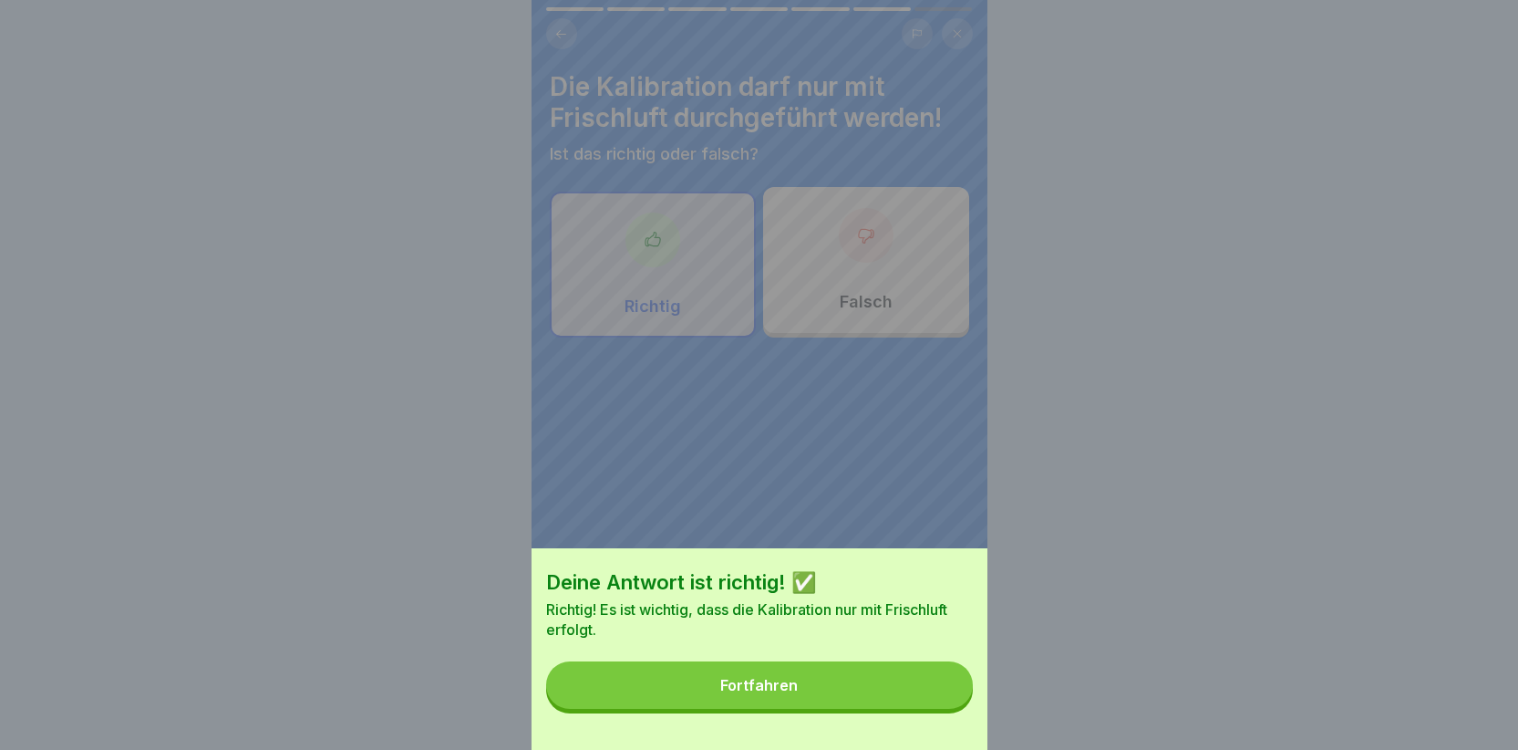
click at [885, 693] on button "Fortfahren" at bounding box center [759, 684] width 427 height 47
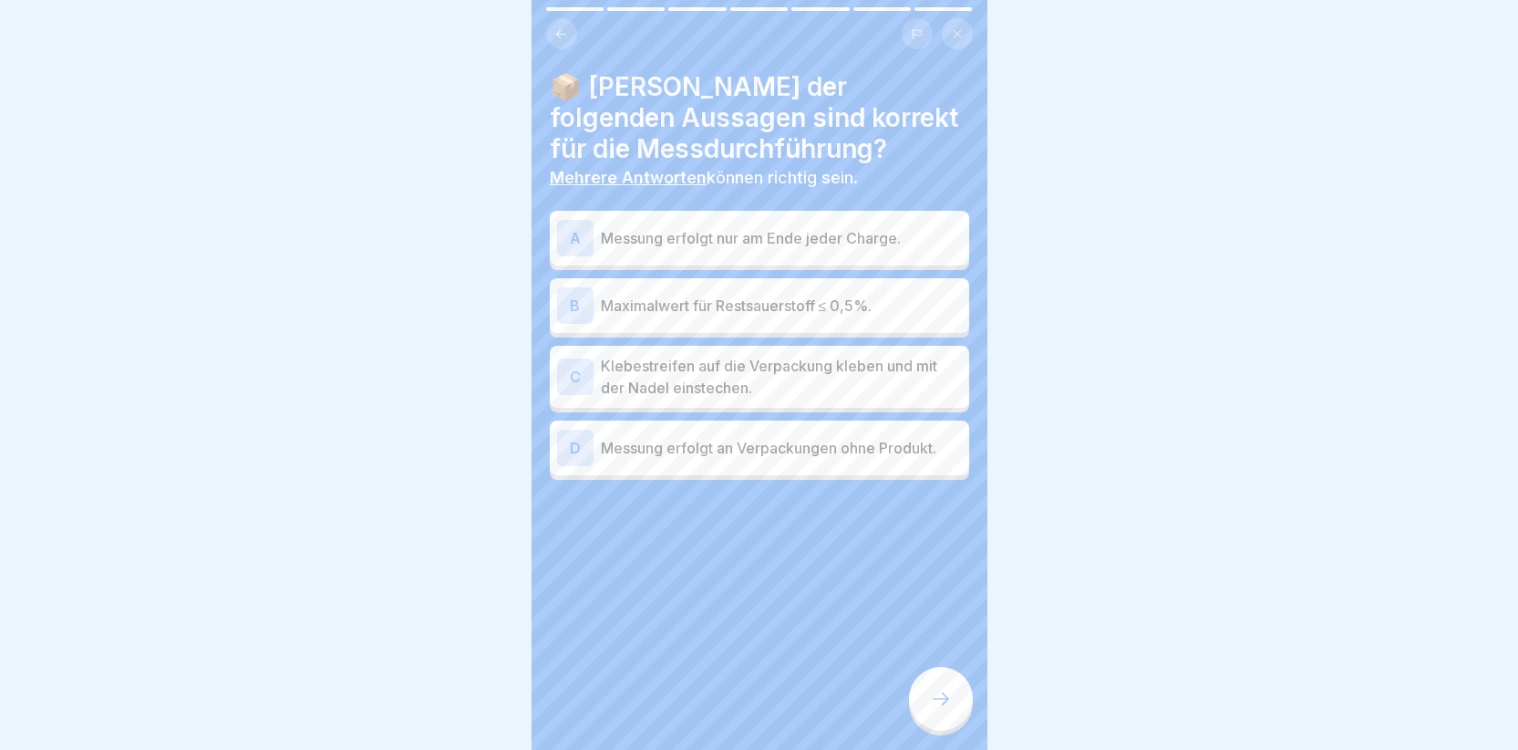
click at [573, 300] on div "B" at bounding box center [575, 305] width 36 height 36
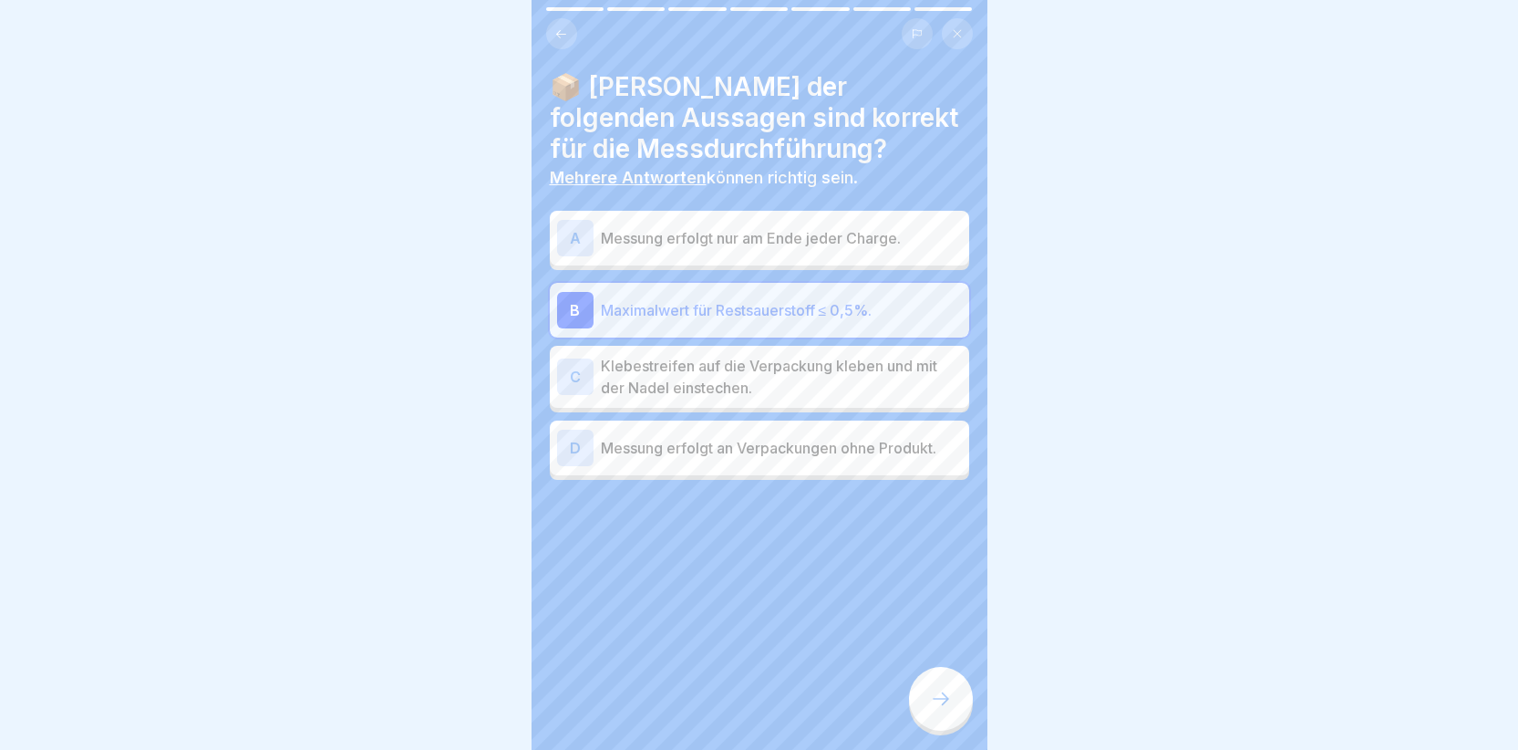
click at [569, 367] on div "C" at bounding box center [575, 376] width 36 height 36
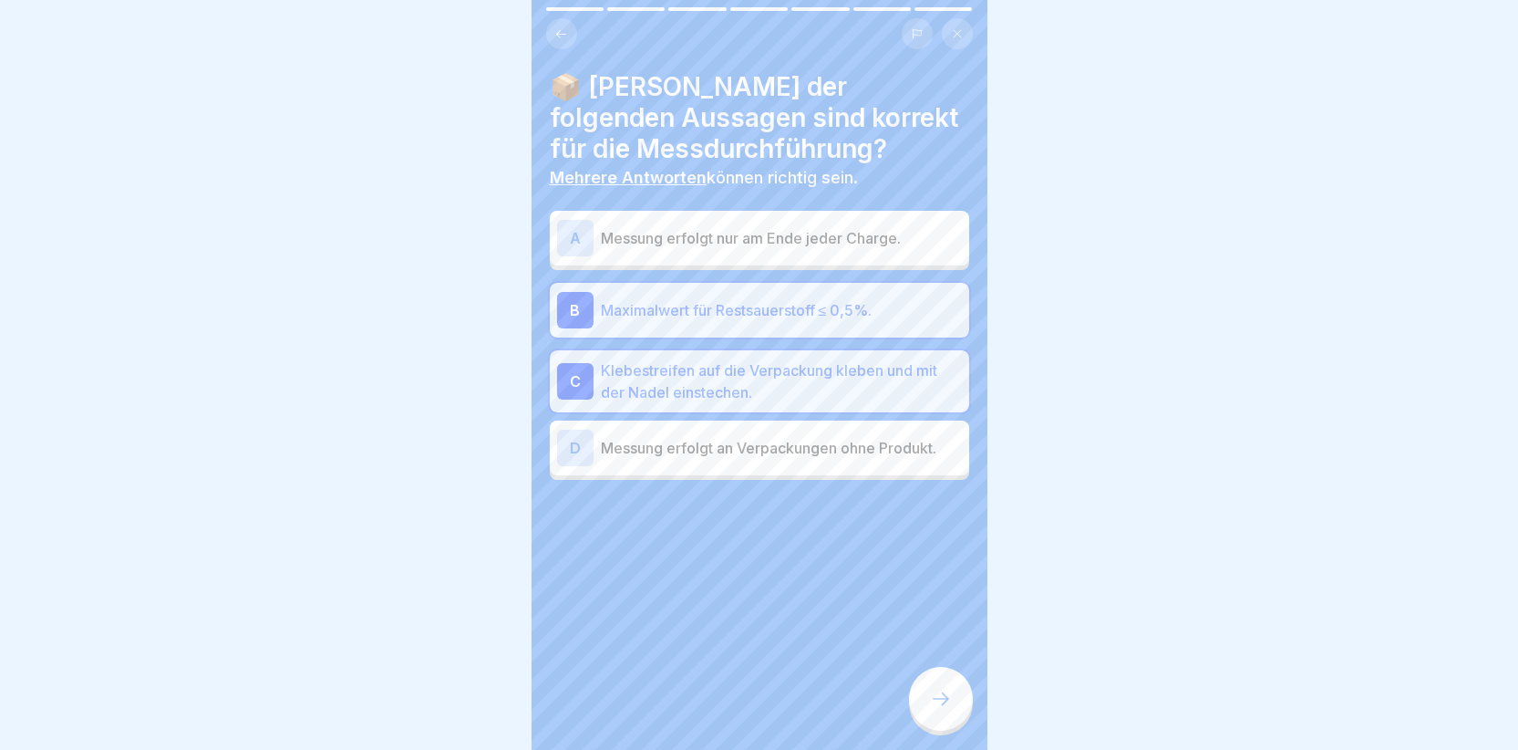
click at [569, 238] on div "A" at bounding box center [575, 238] width 36 height 36
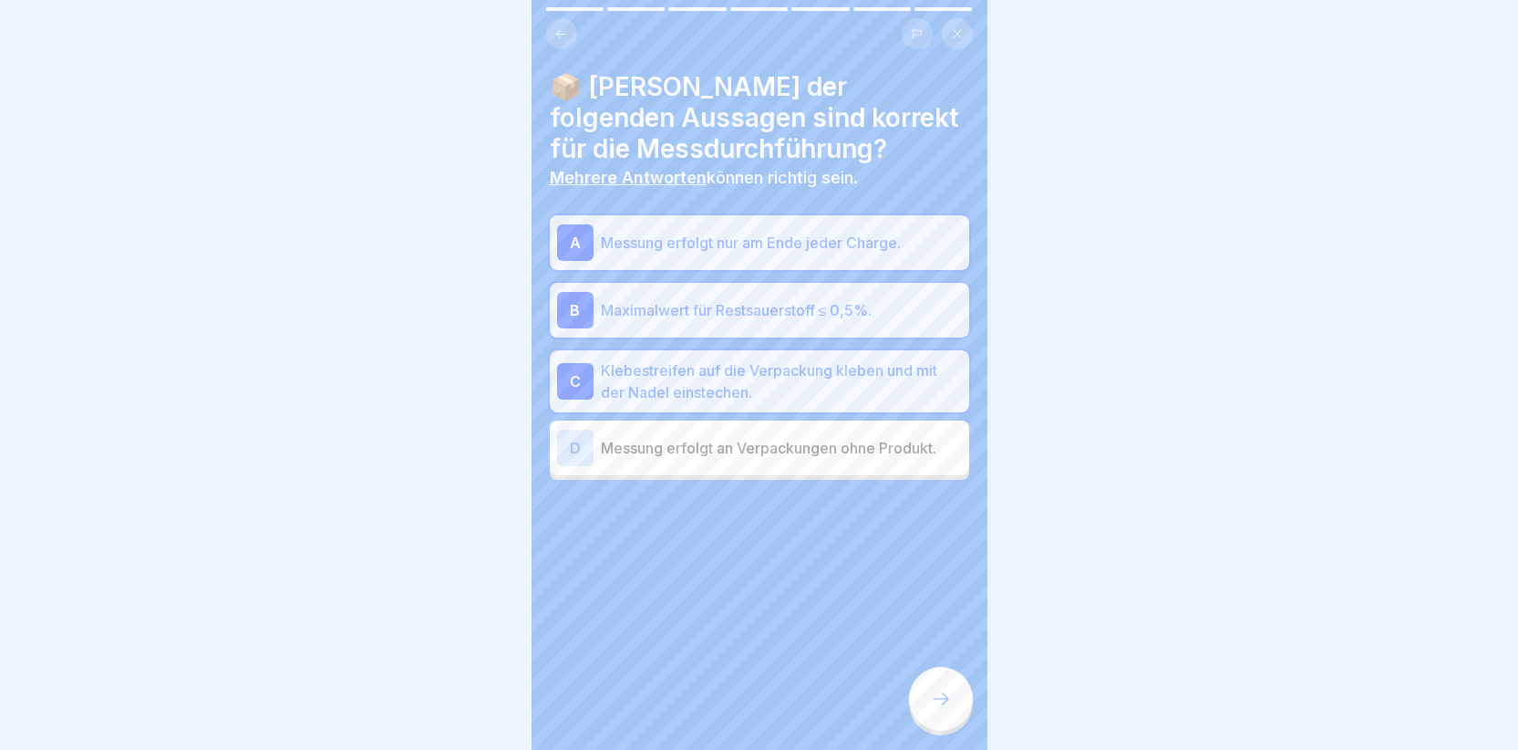
click at [937, 709] on icon at bounding box center [941, 699] width 22 height 22
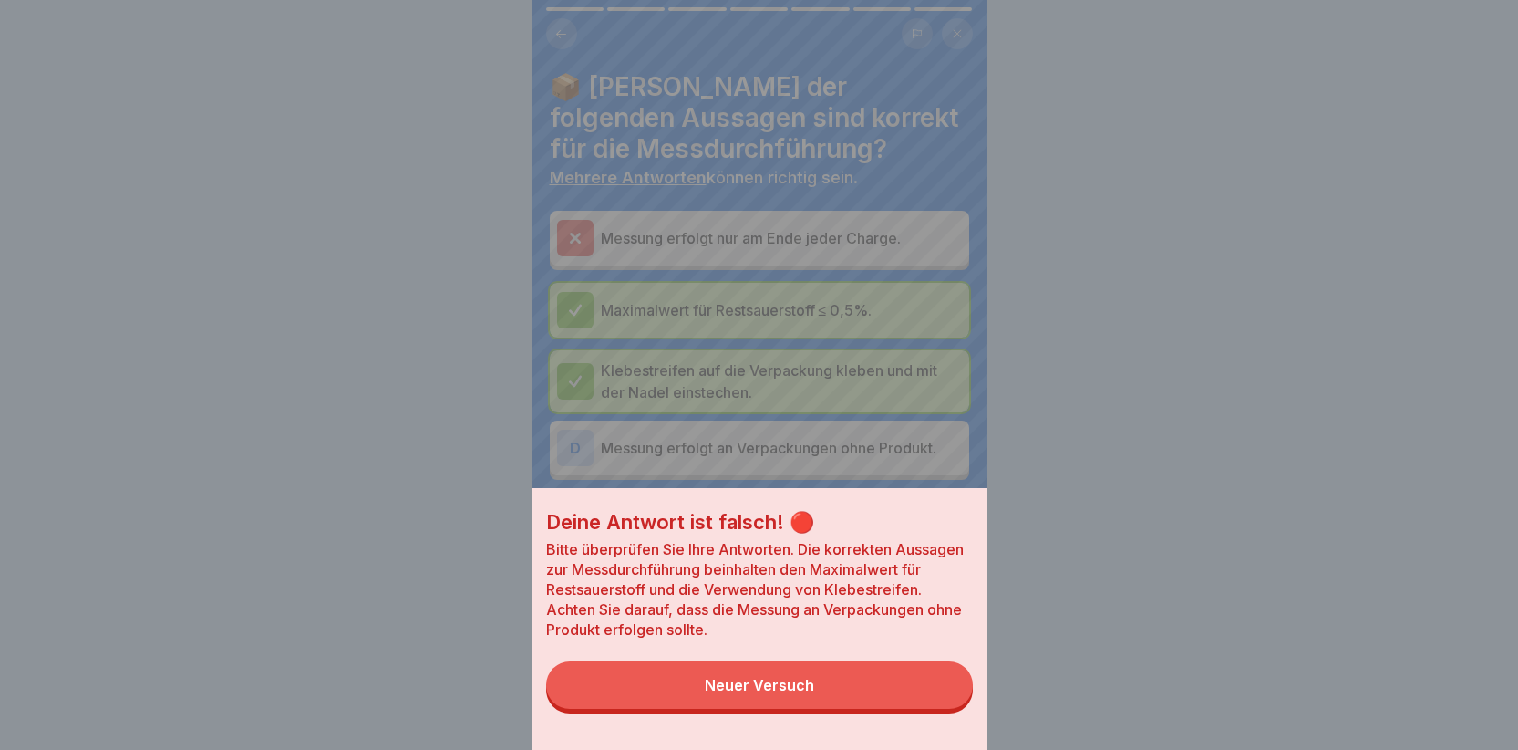
drag, startPoint x: 745, startPoint y: 691, endPoint x: 726, endPoint y: 677, distance: 23.5
click at [742, 689] on button "Neuer Versuch" at bounding box center [759, 684] width 427 height 47
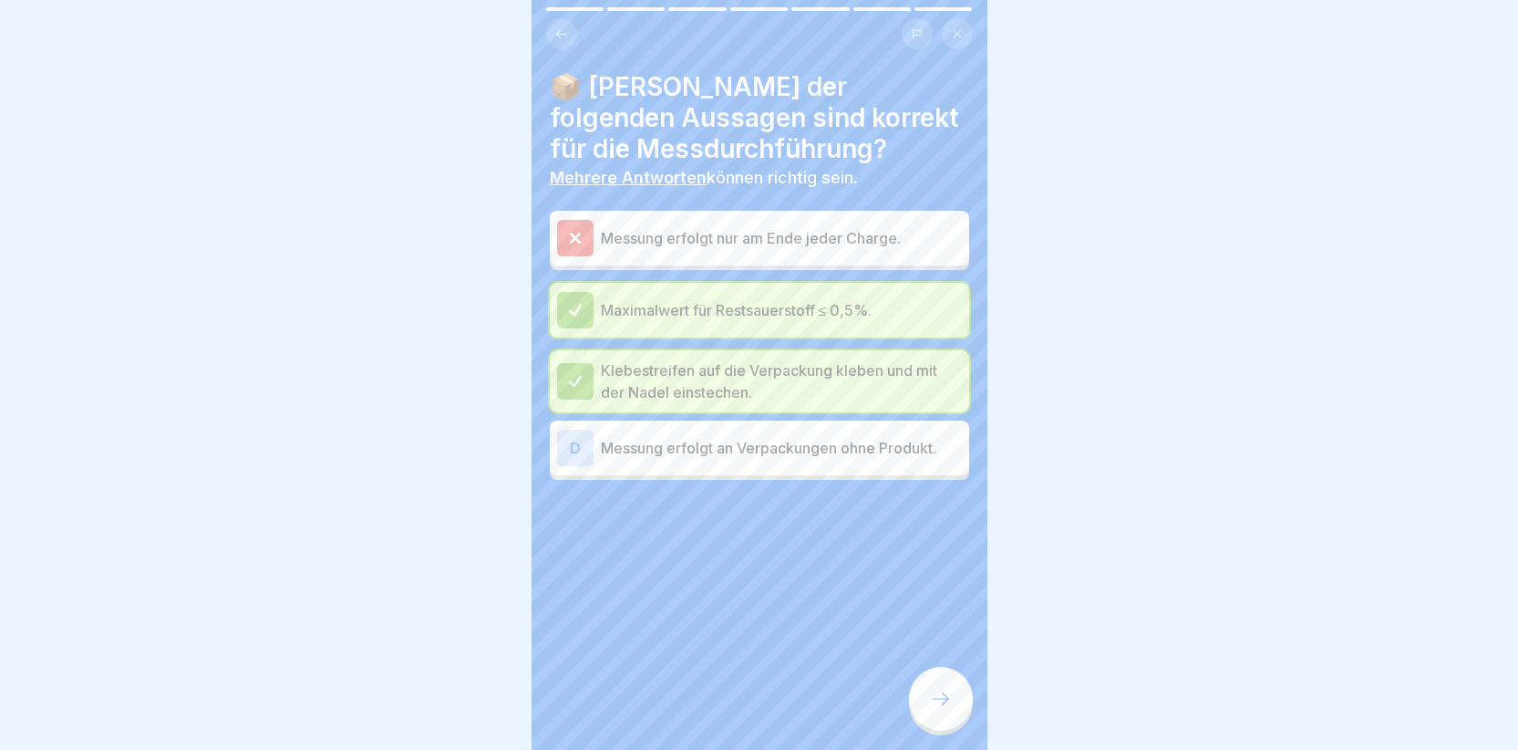
click at [572, 233] on icon at bounding box center [575, 237] width 8 height 8
click at [574, 303] on icon at bounding box center [575, 310] width 16 height 16
click at [577, 380] on icon at bounding box center [574, 381] width 11 height 10
click at [934, 709] on icon at bounding box center [941, 699] width 22 height 22
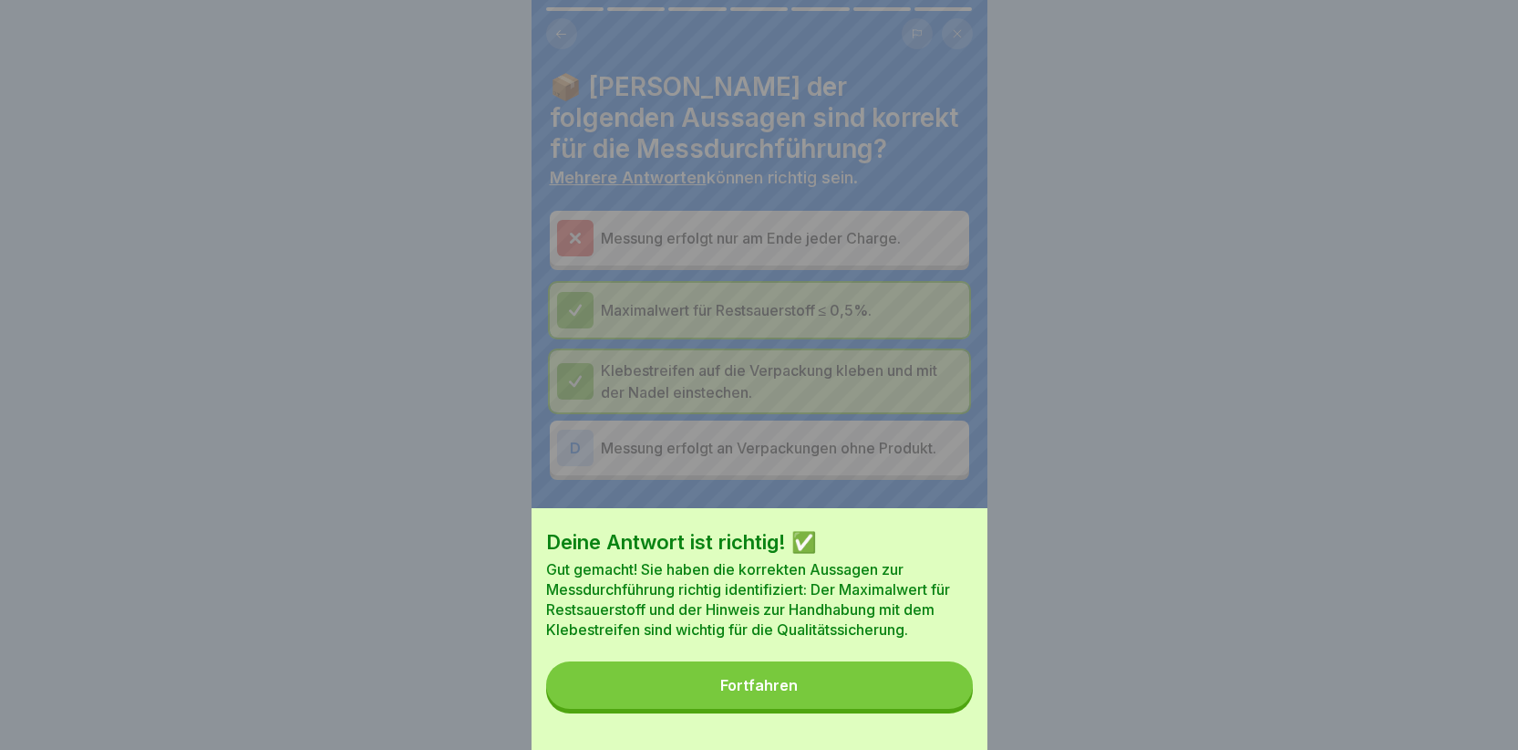
click at [833, 693] on button "Fortfahren" at bounding box center [759, 684] width 427 height 47
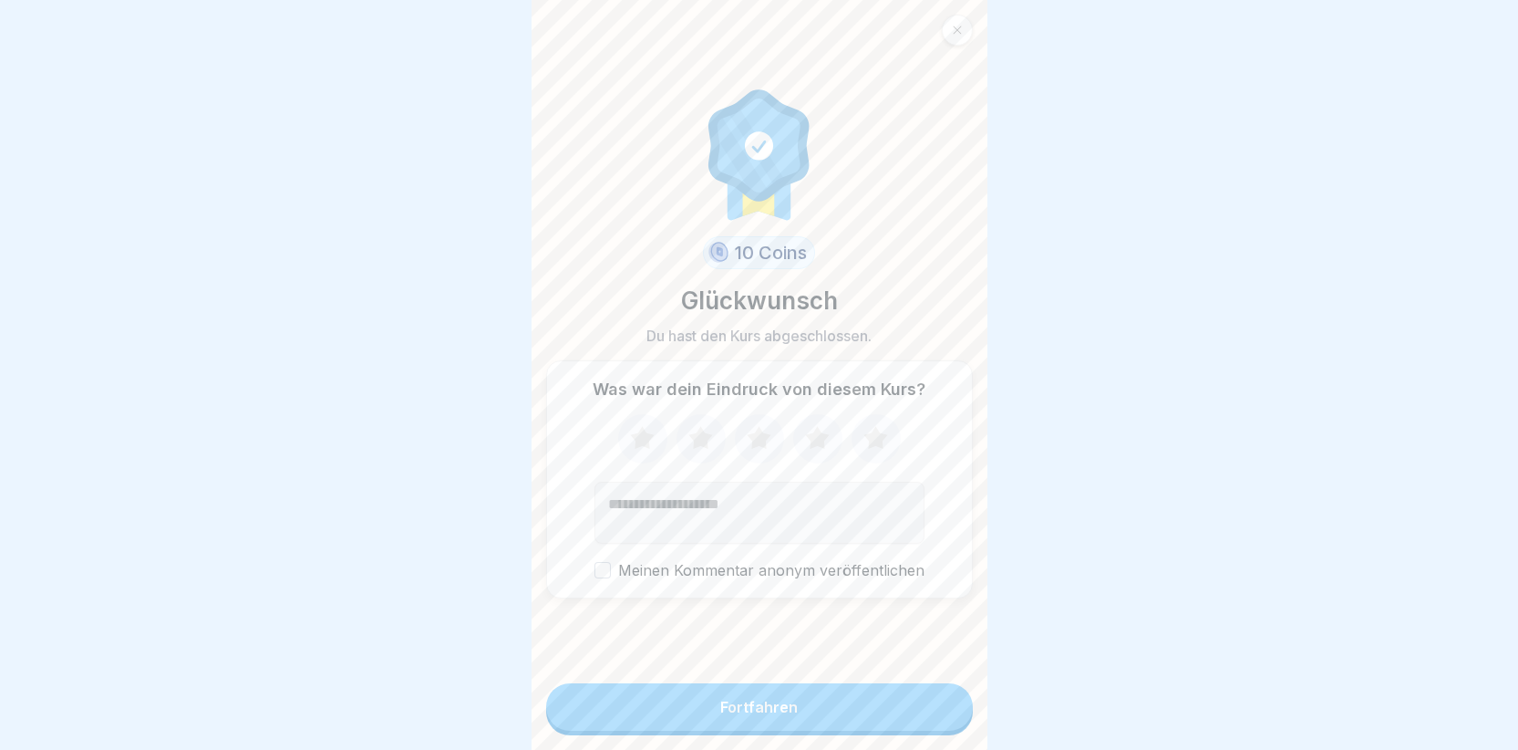
click at [781, 708] on button "Fortfahren" at bounding box center [759, 706] width 427 height 47
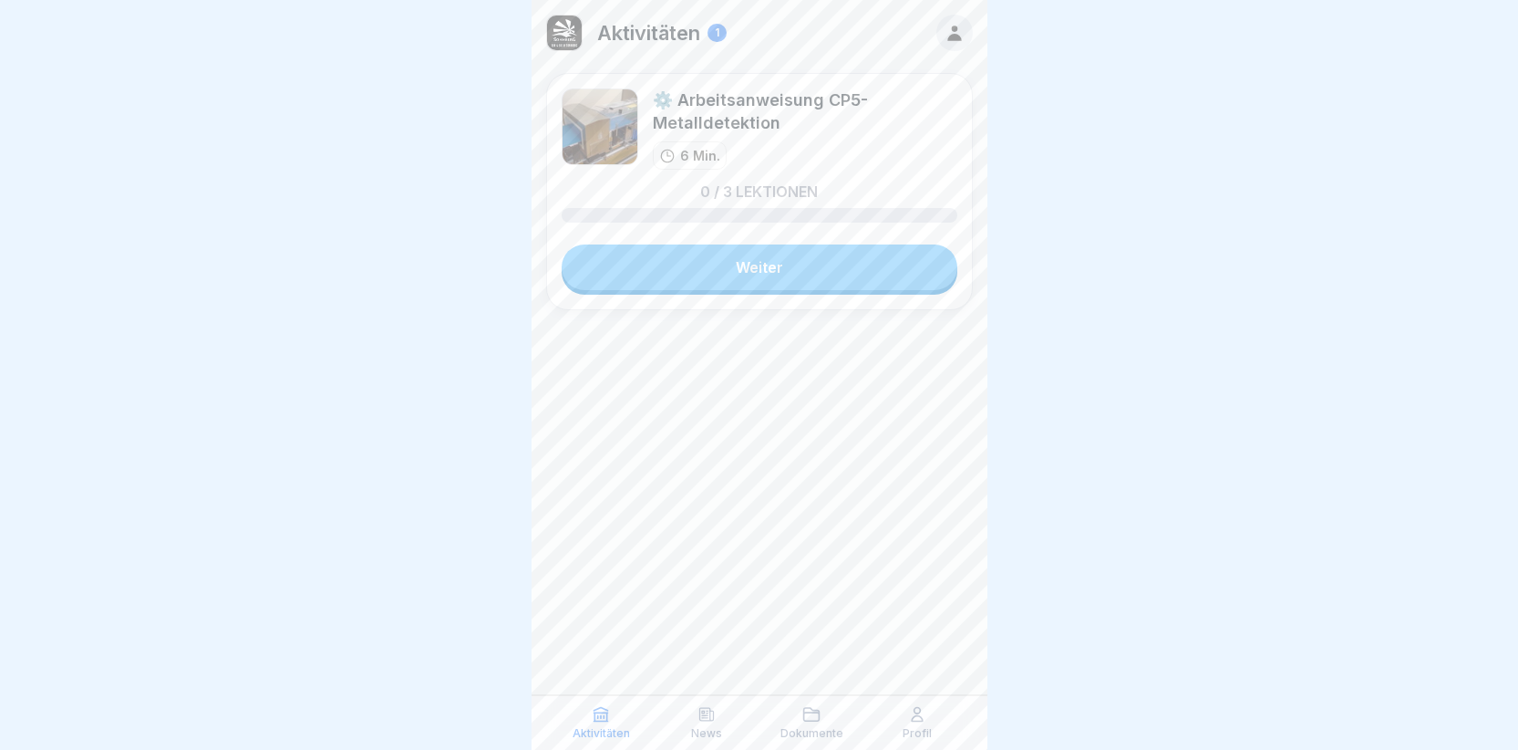
click at [755, 254] on link "Weiter" at bounding box center [760, 267] width 396 height 46
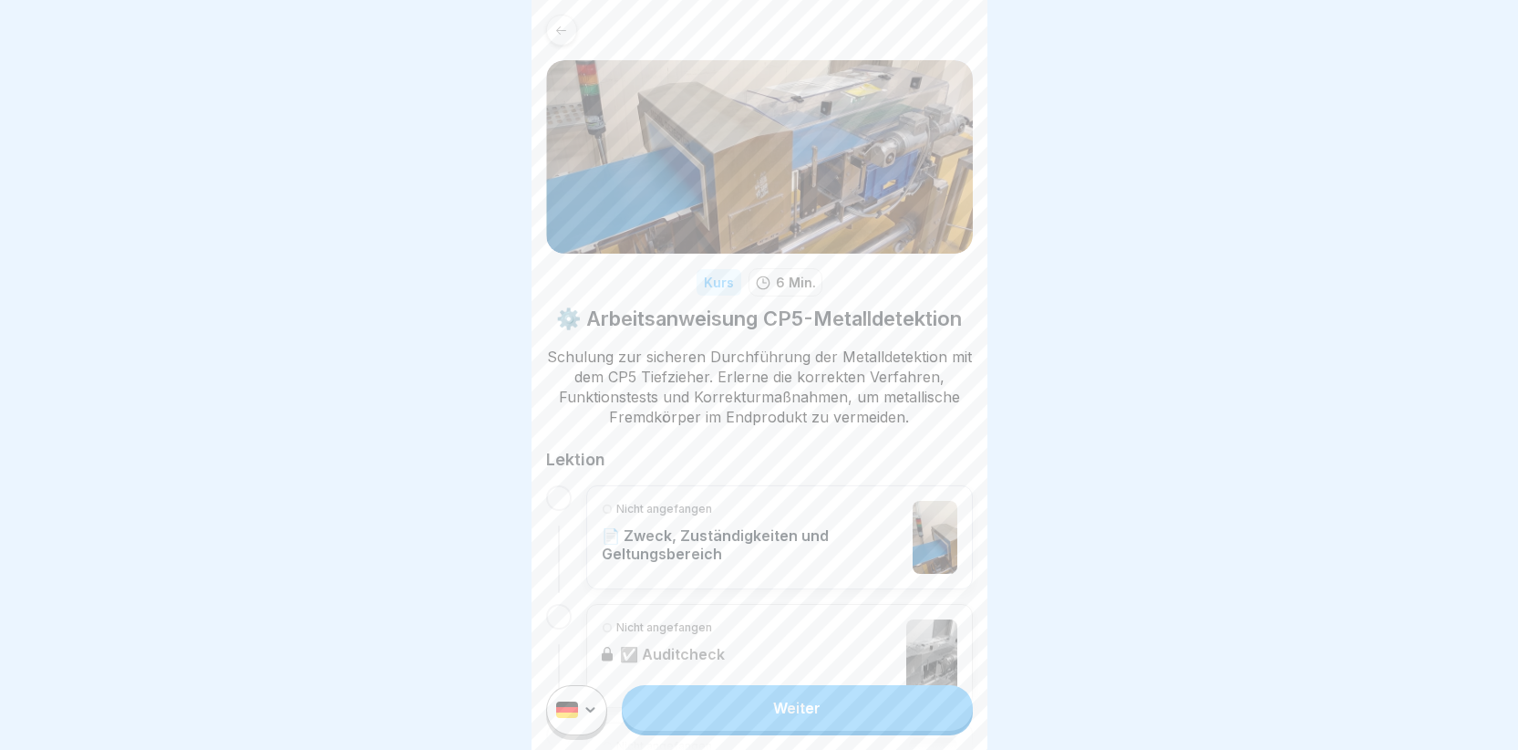
click at [644, 556] on p "📄 Zweck, Zuständigkeiten und Geltungsbereich" at bounding box center [753, 544] width 303 height 36
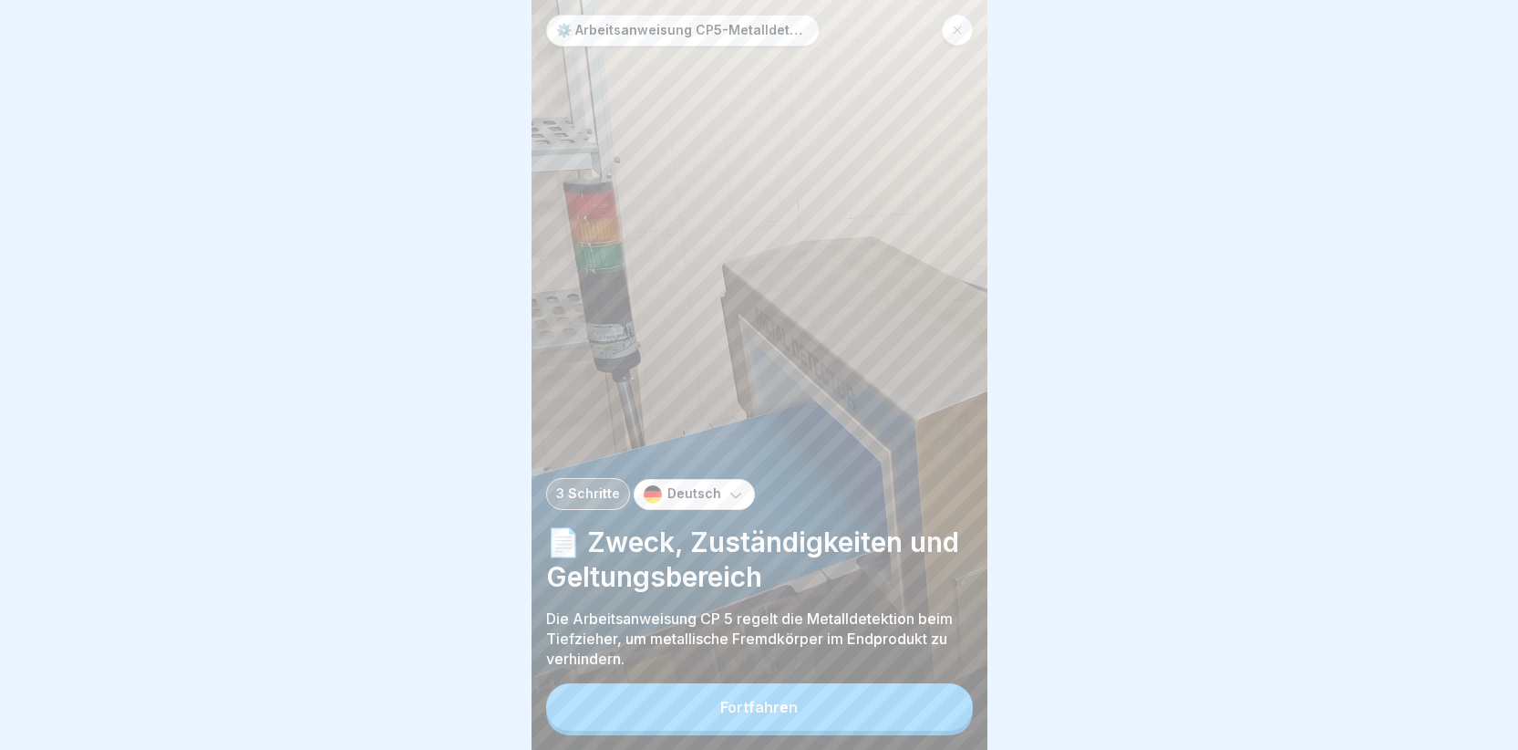
click at [671, 730] on button "Fortfahren" at bounding box center [759, 706] width 427 height 47
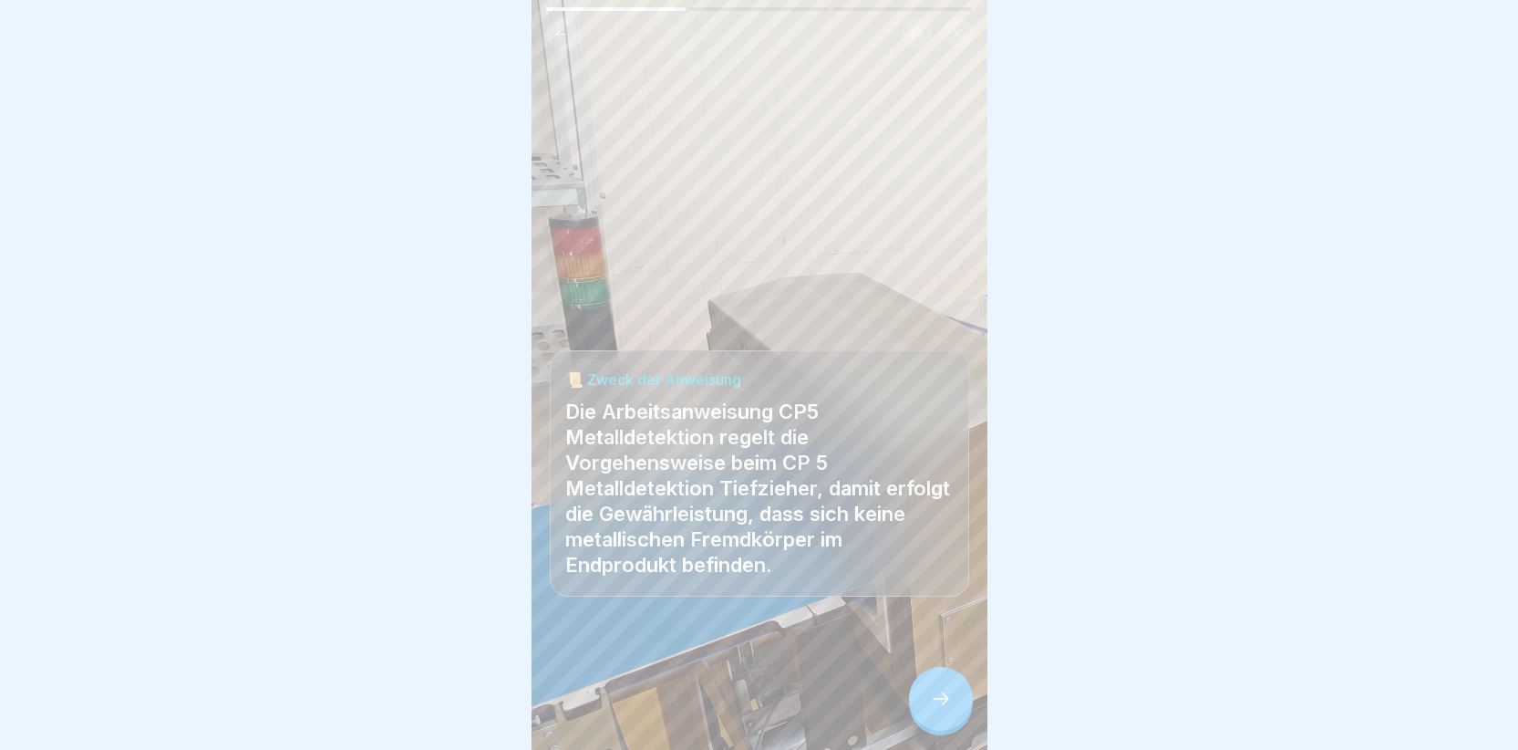
click at [942, 730] on div at bounding box center [941, 699] width 64 height 64
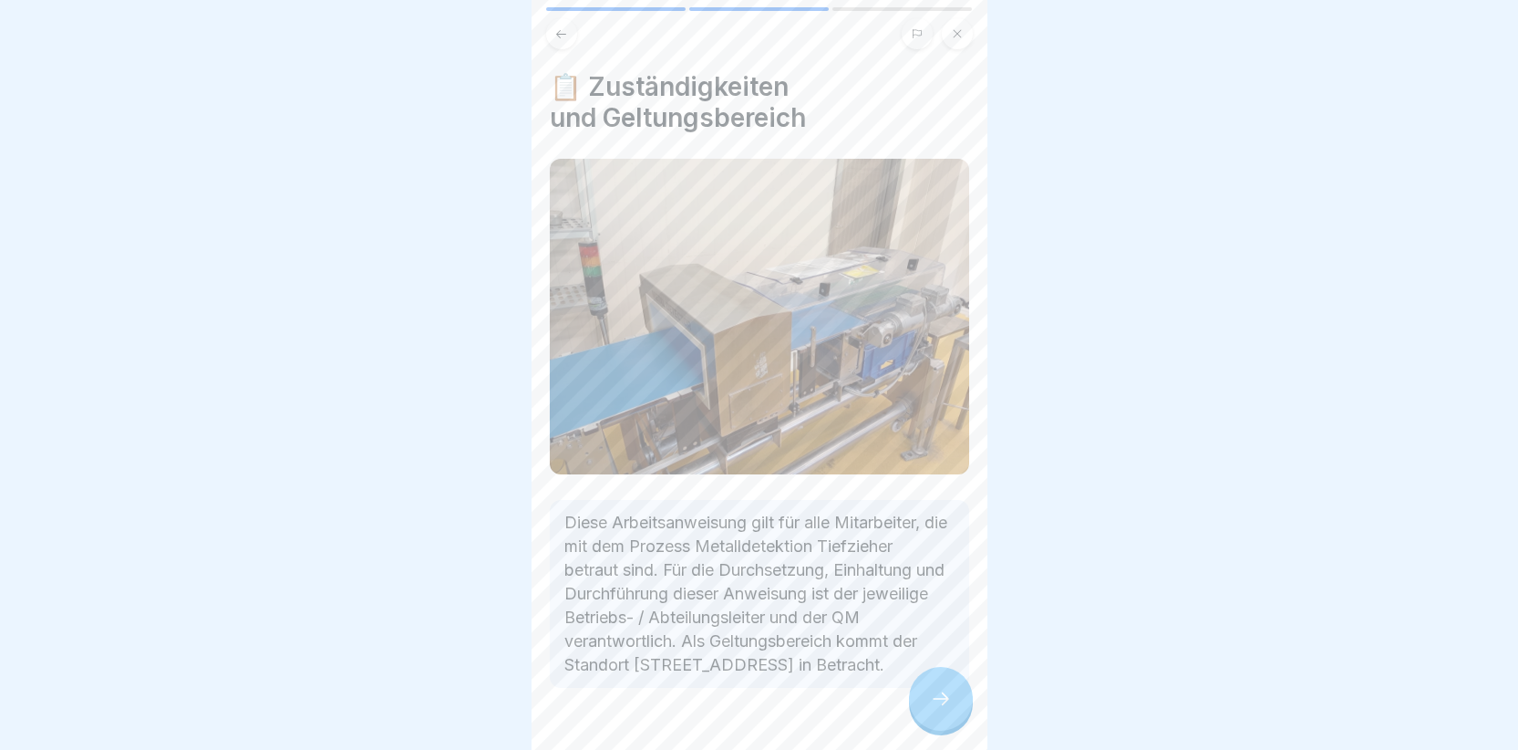
click at [918, 712] on div at bounding box center [941, 699] width 64 height 64
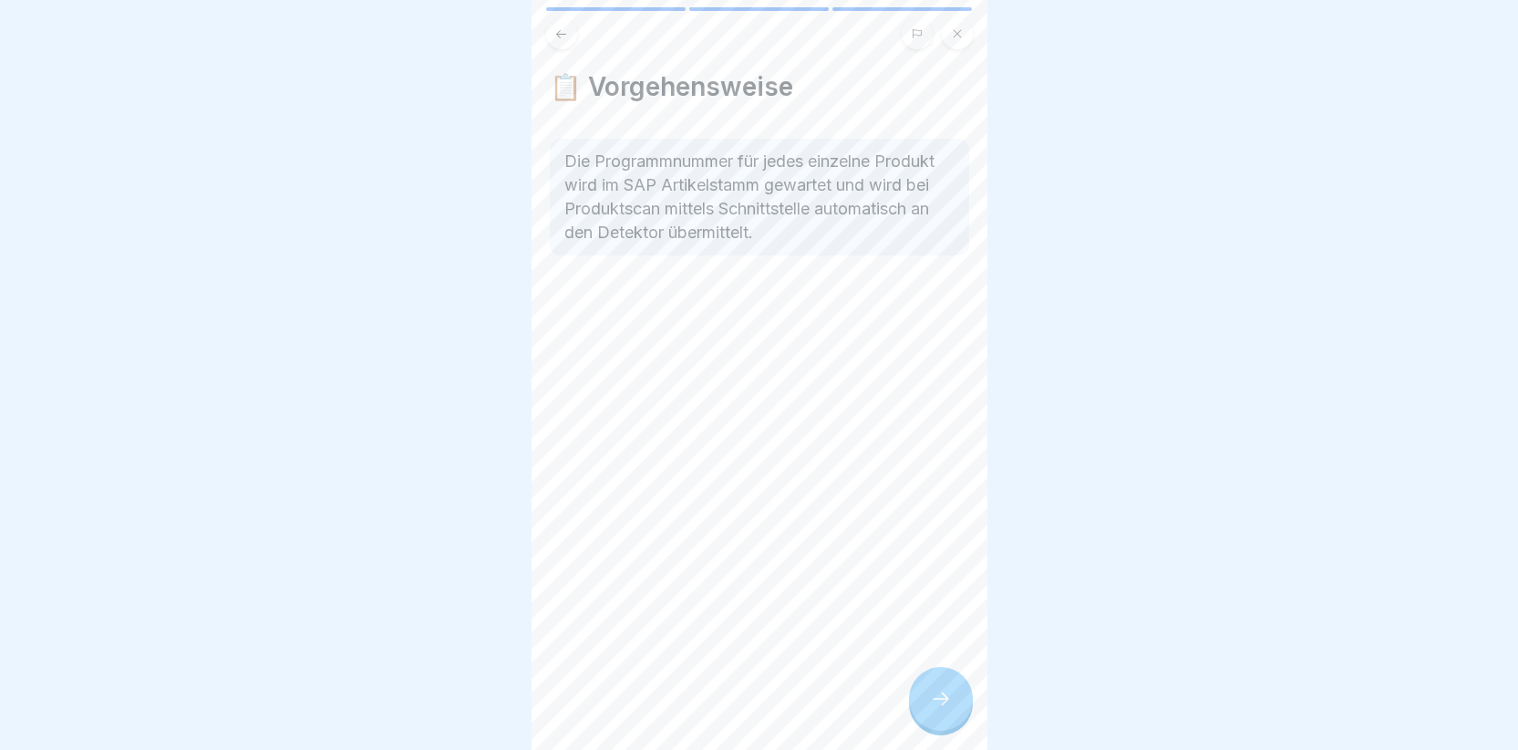
click at [956, 716] on div at bounding box center [941, 699] width 64 height 64
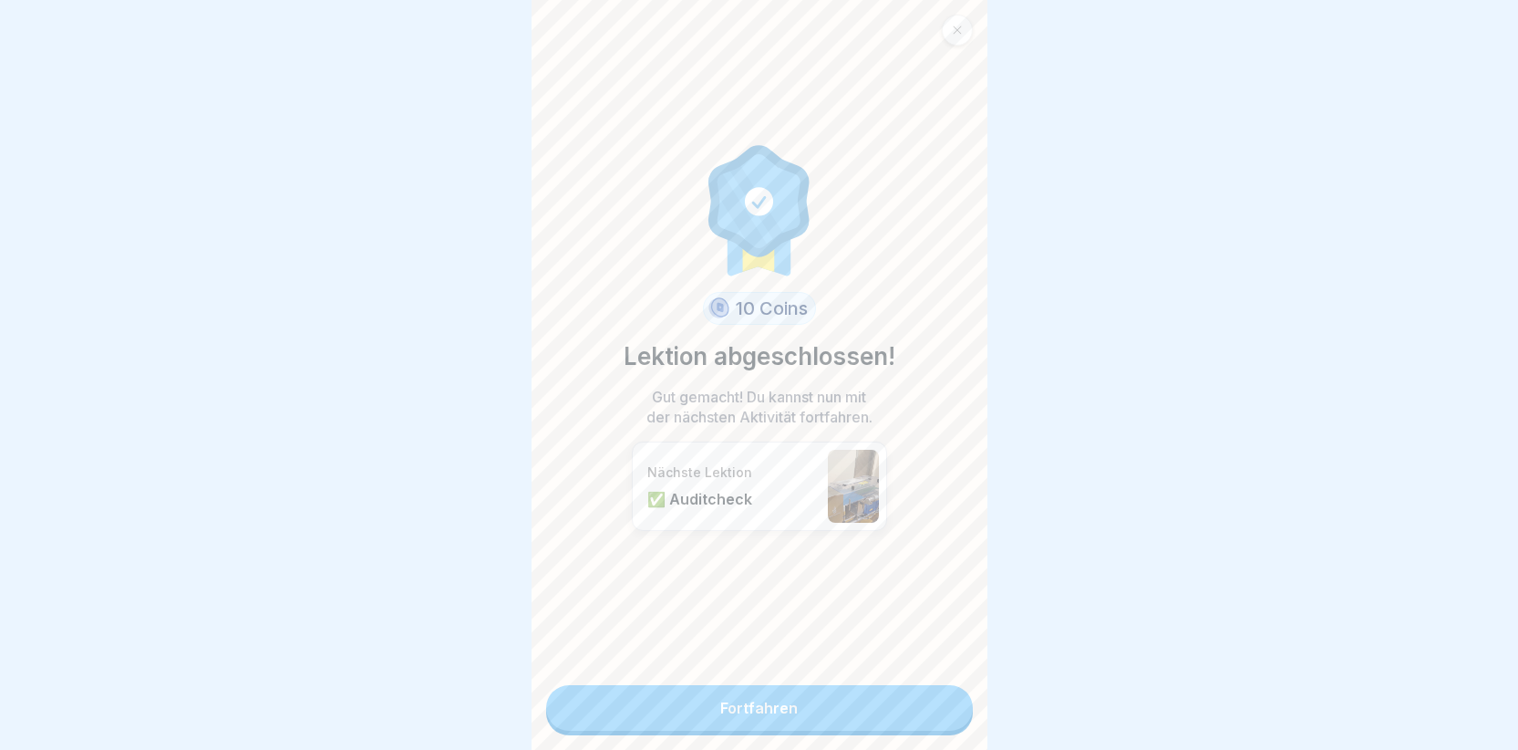
click at [890, 725] on link "Fortfahren" at bounding box center [759, 708] width 427 height 46
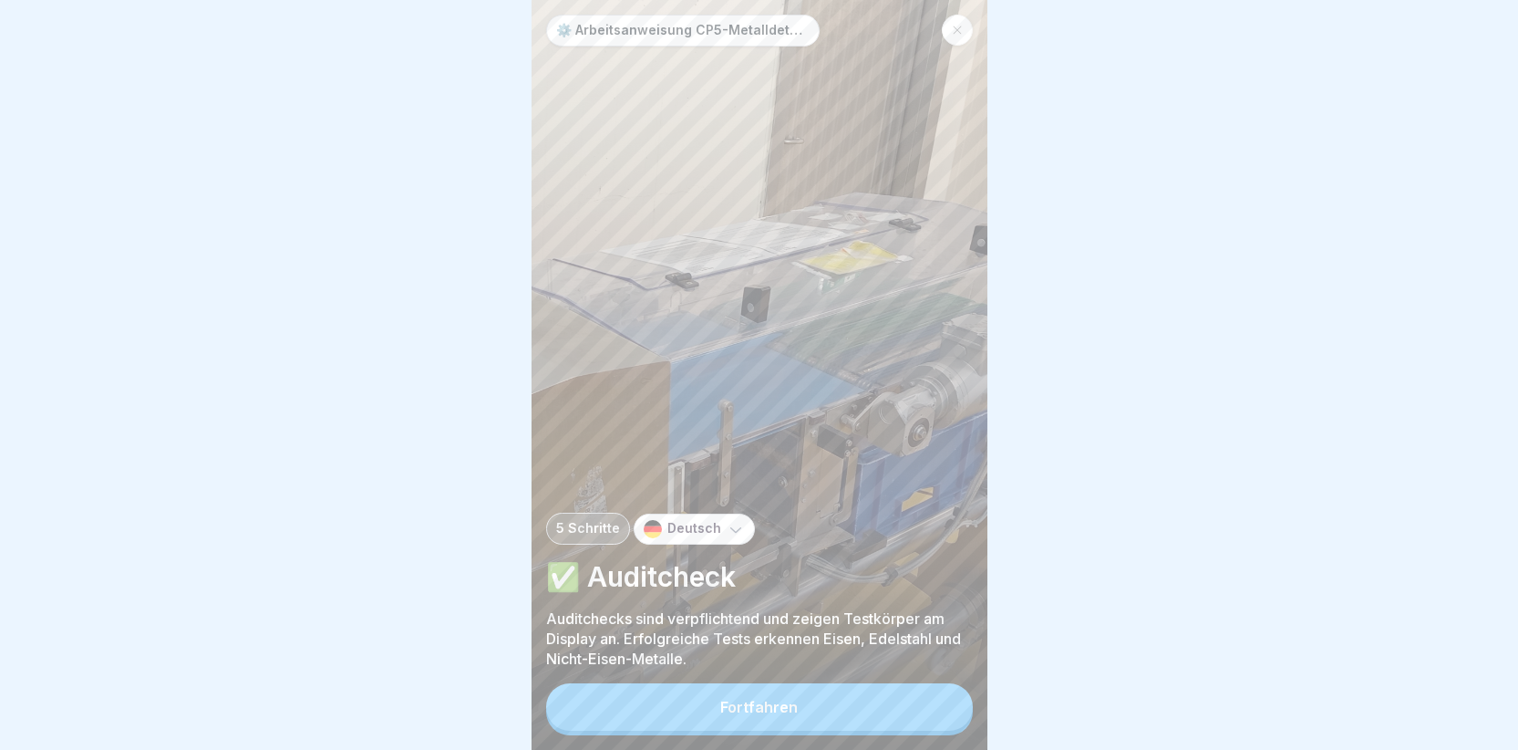
click at [780, 715] on div "Fortfahren" at bounding box center [759, 706] width 78 height 16
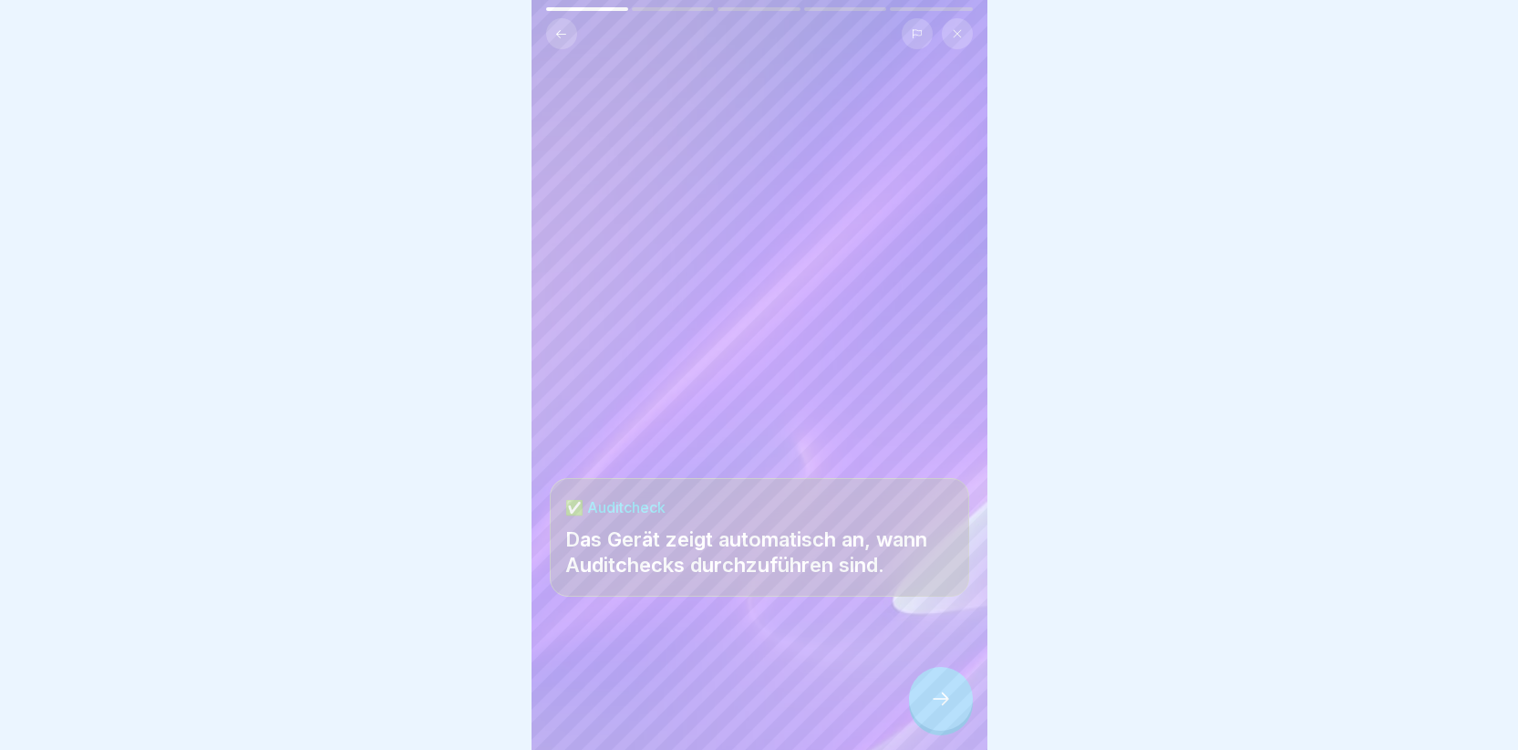
click at [950, 709] on icon at bounding box center [941, 699] width 22 height 22
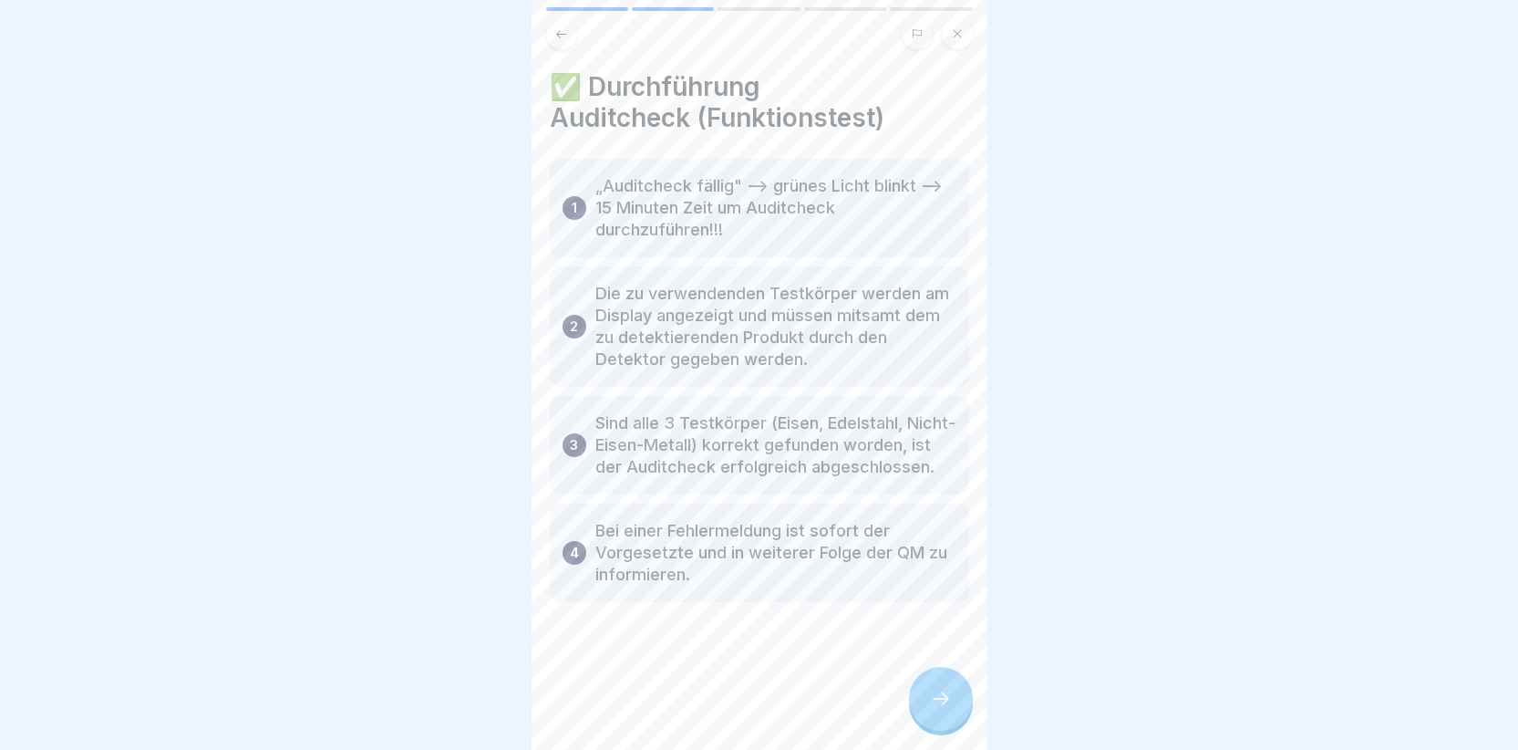
click at [929, 701] on div at bounding box center [941, 699] width 64 height 64
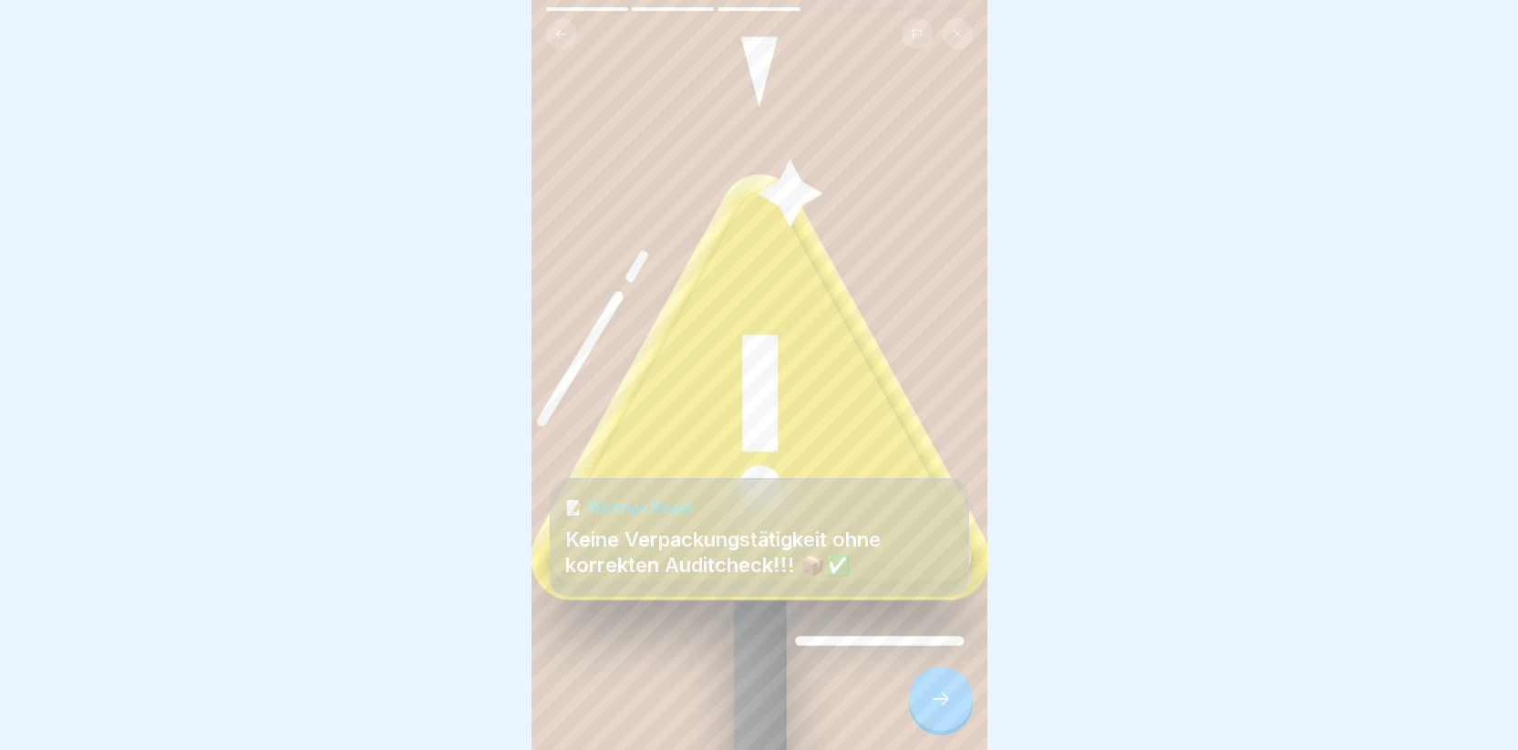
click at [927, 702] on div at bounding box center [941, 699] width 64 height 64
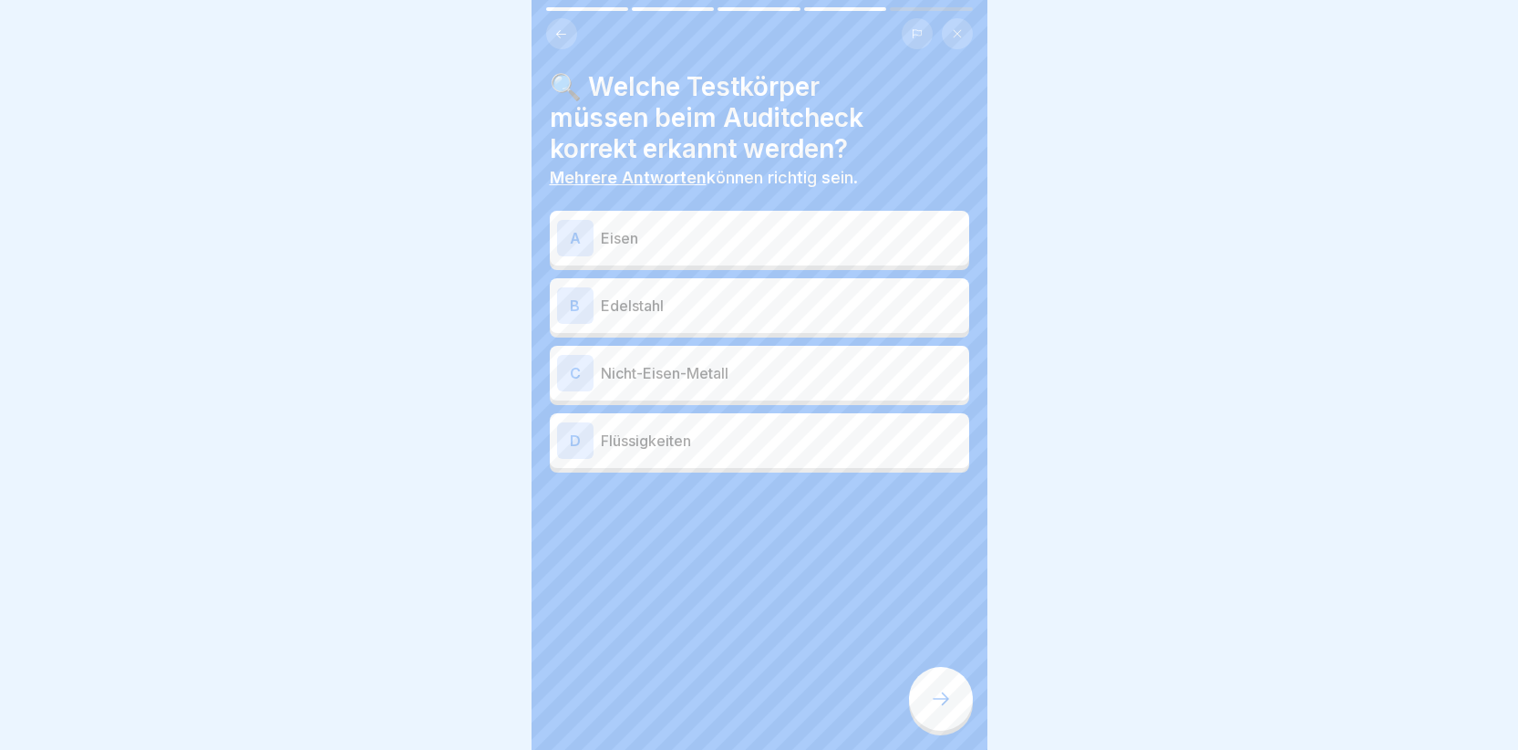
click at [574, 243] on div "A" at bounding box center [575, 238] width 36 height 36
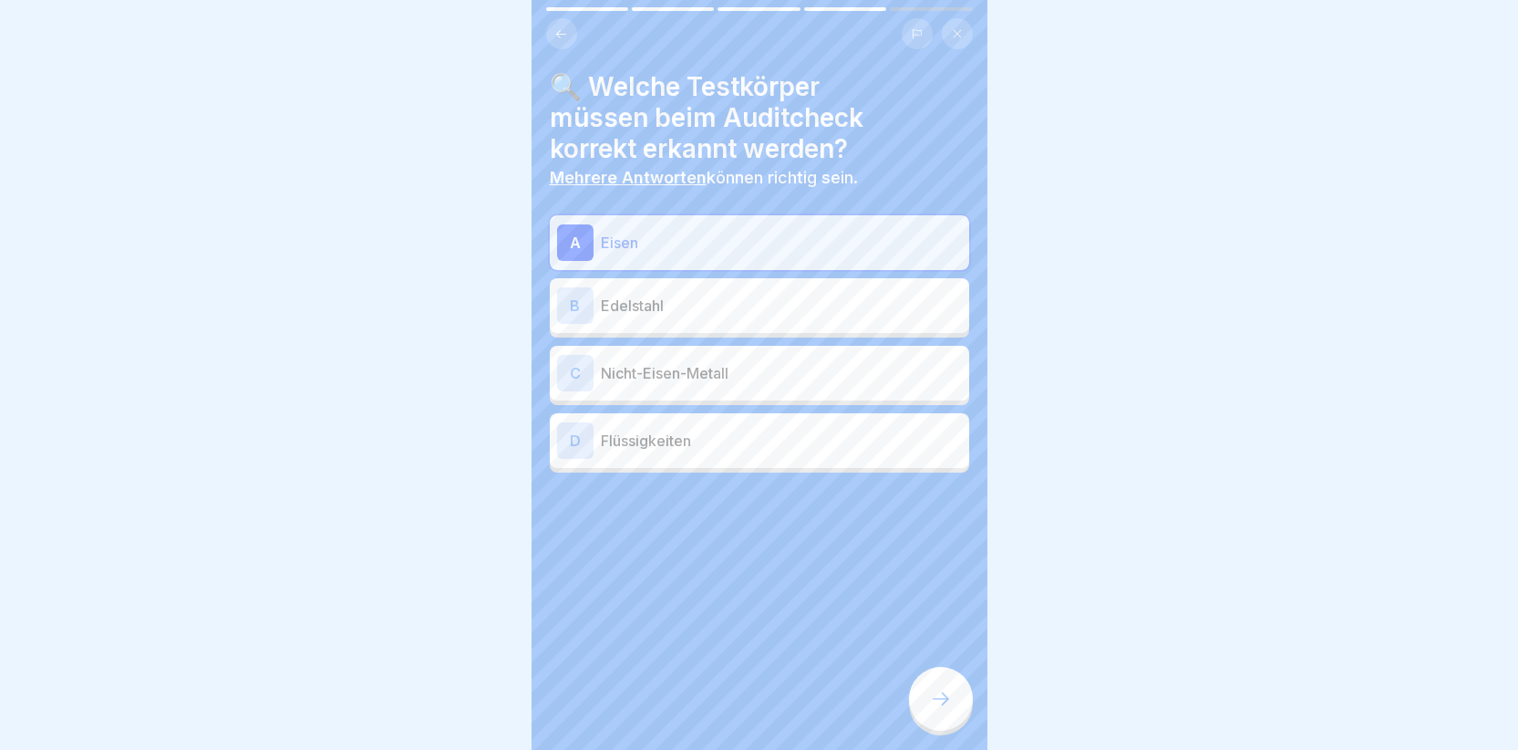
click at [571, 302] on div "B" at bounding box center [575, 305] width 36 height 36
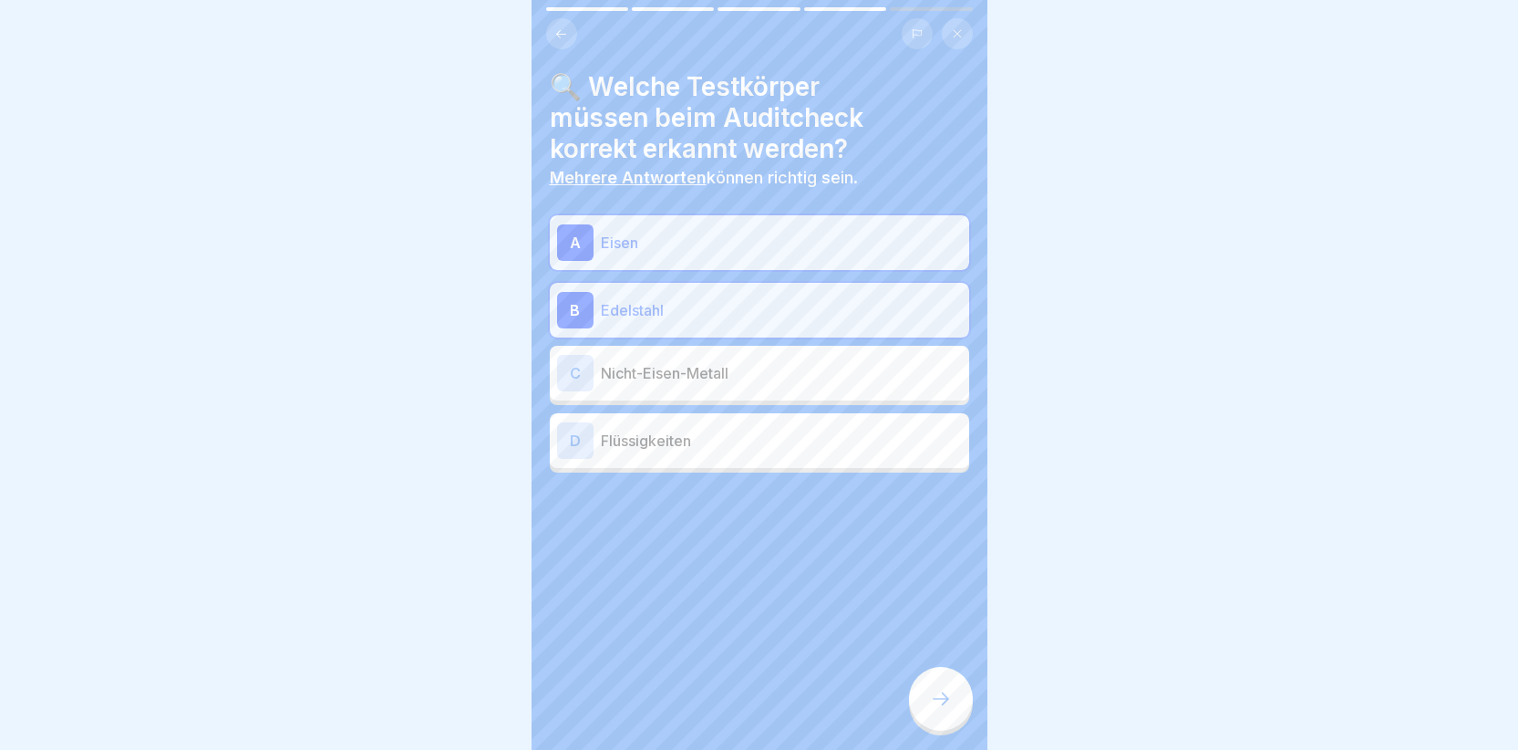
click at [581, 367] on div "C" at bounding box center [575, 373] width 36 height 36
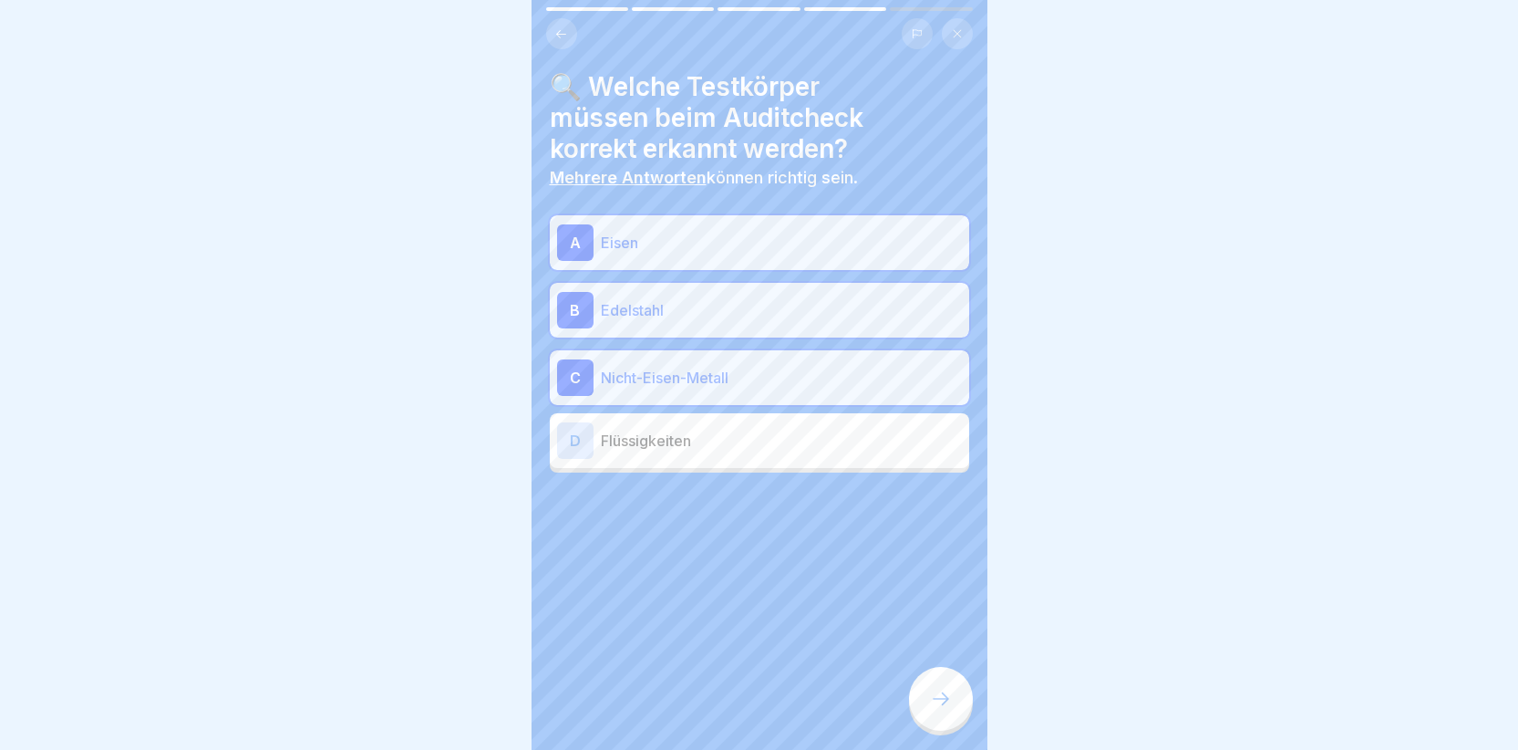
click at [938, 698] on div at bounding box center [941, 699] width 64 height 64
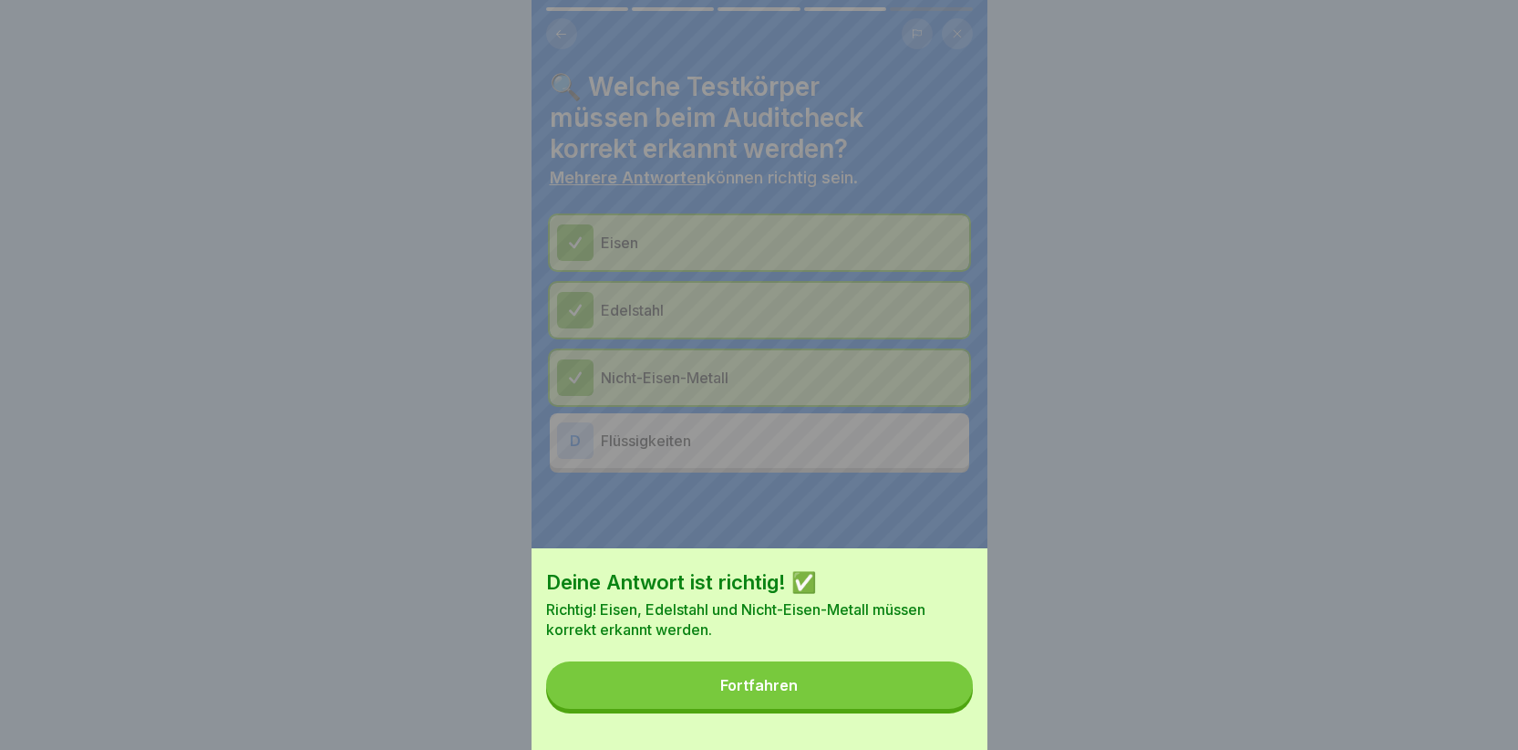
click at [866, 694] on button "Fortfahren" at bounding box center [759, 684] width 427 height 47
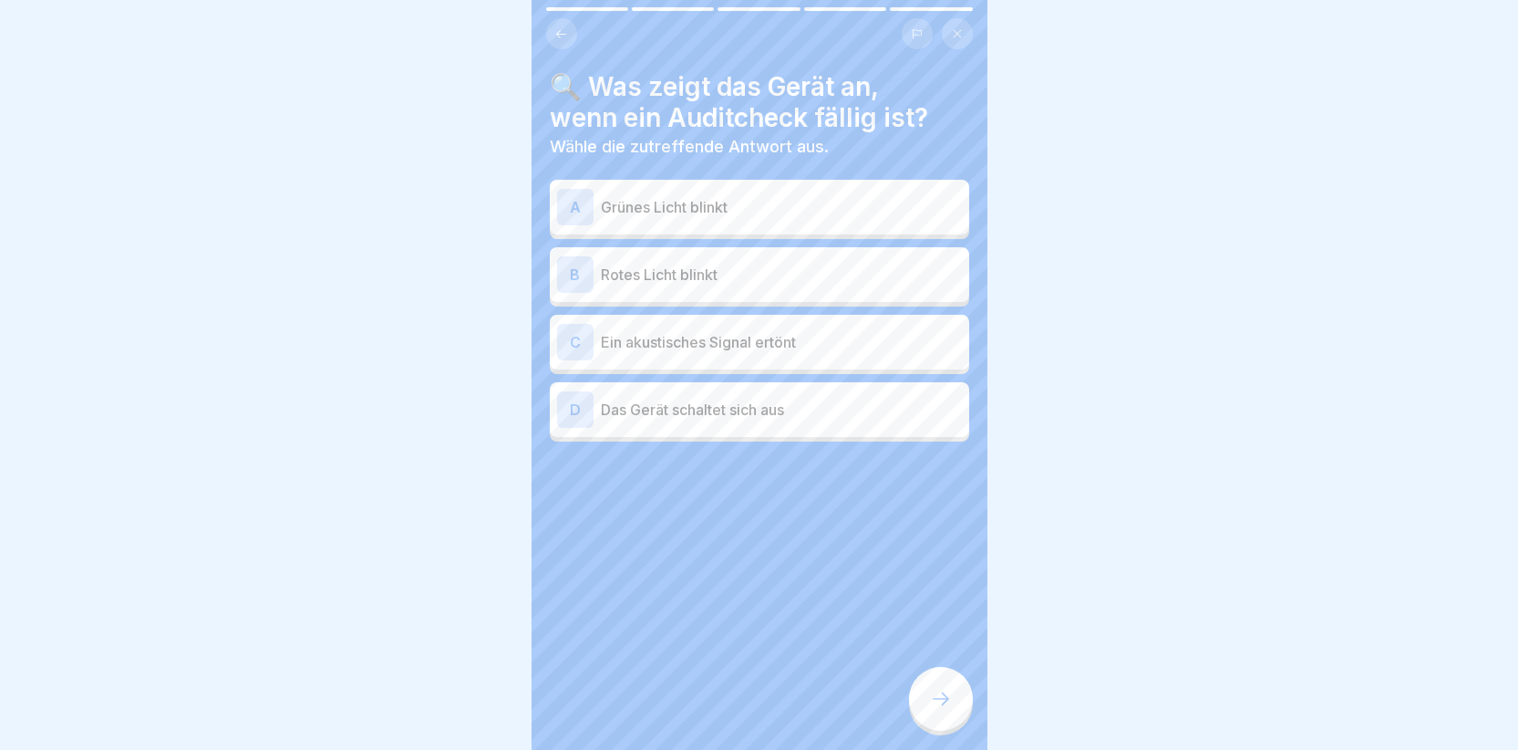
click at [571, 195] on div "A" at bounding box center [575, 207] width 36 height 36
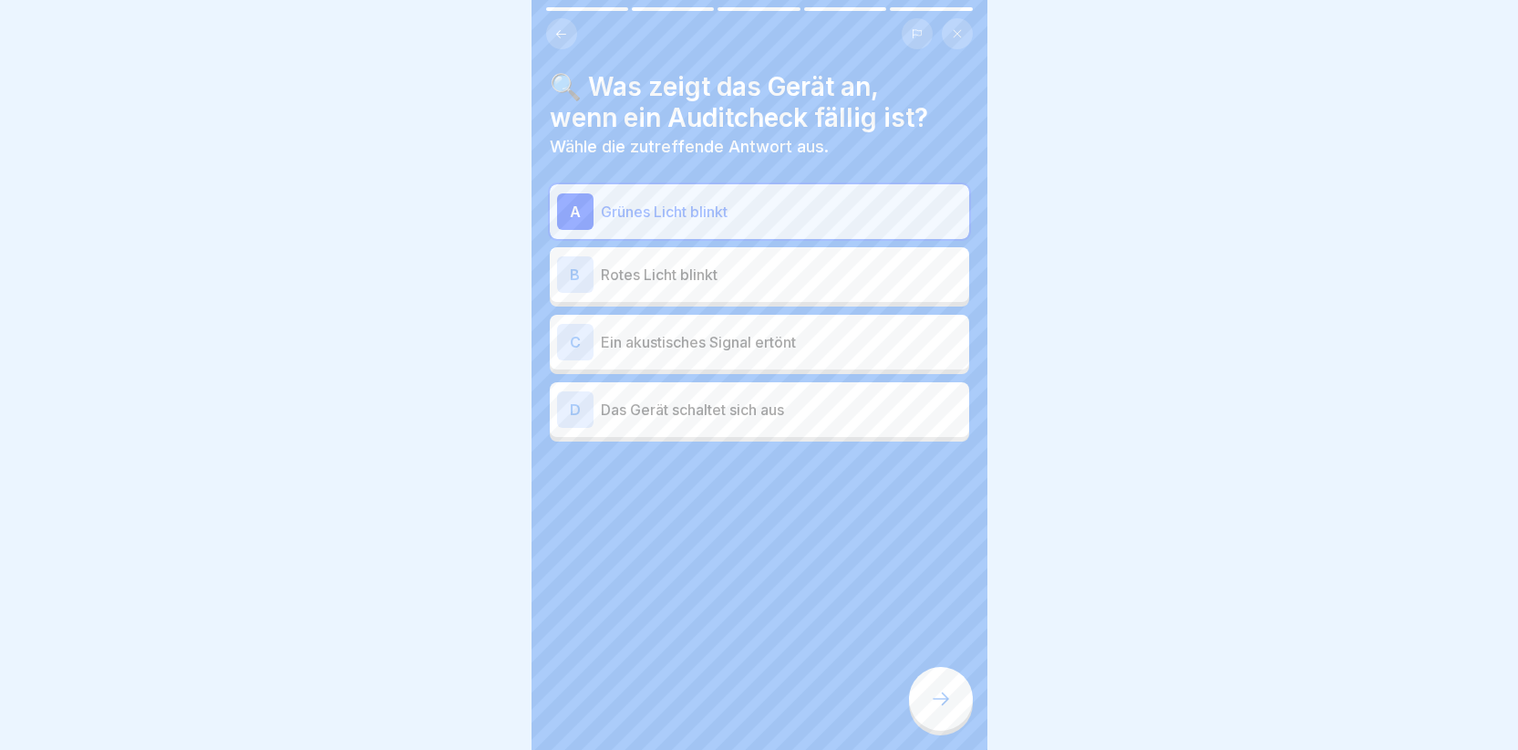
click at [931, 698] on div at bounding box center [941, 699] width 64 height 64
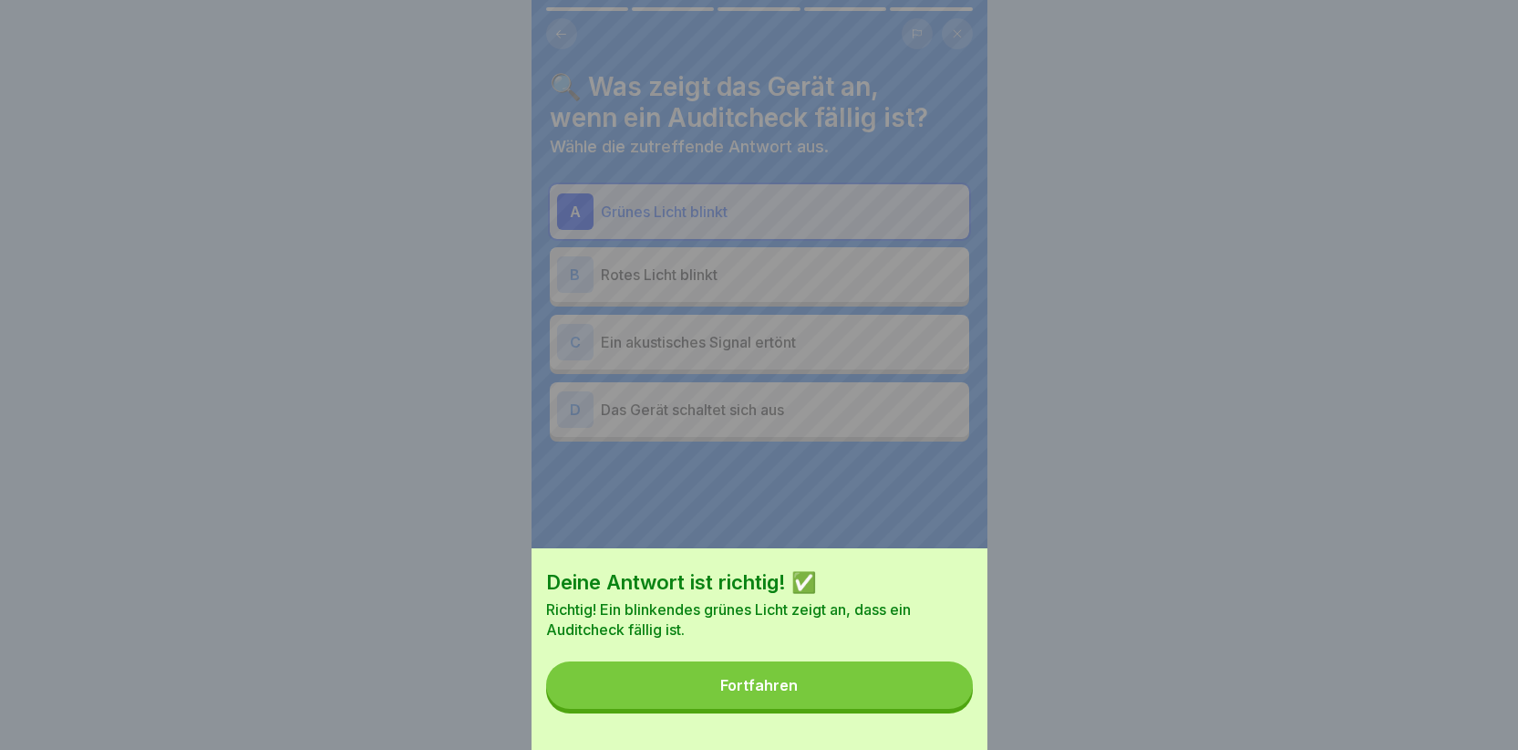
click at [860, 697] on button "Fortfahren" at bounding box center [759, 684] width 427 height 47
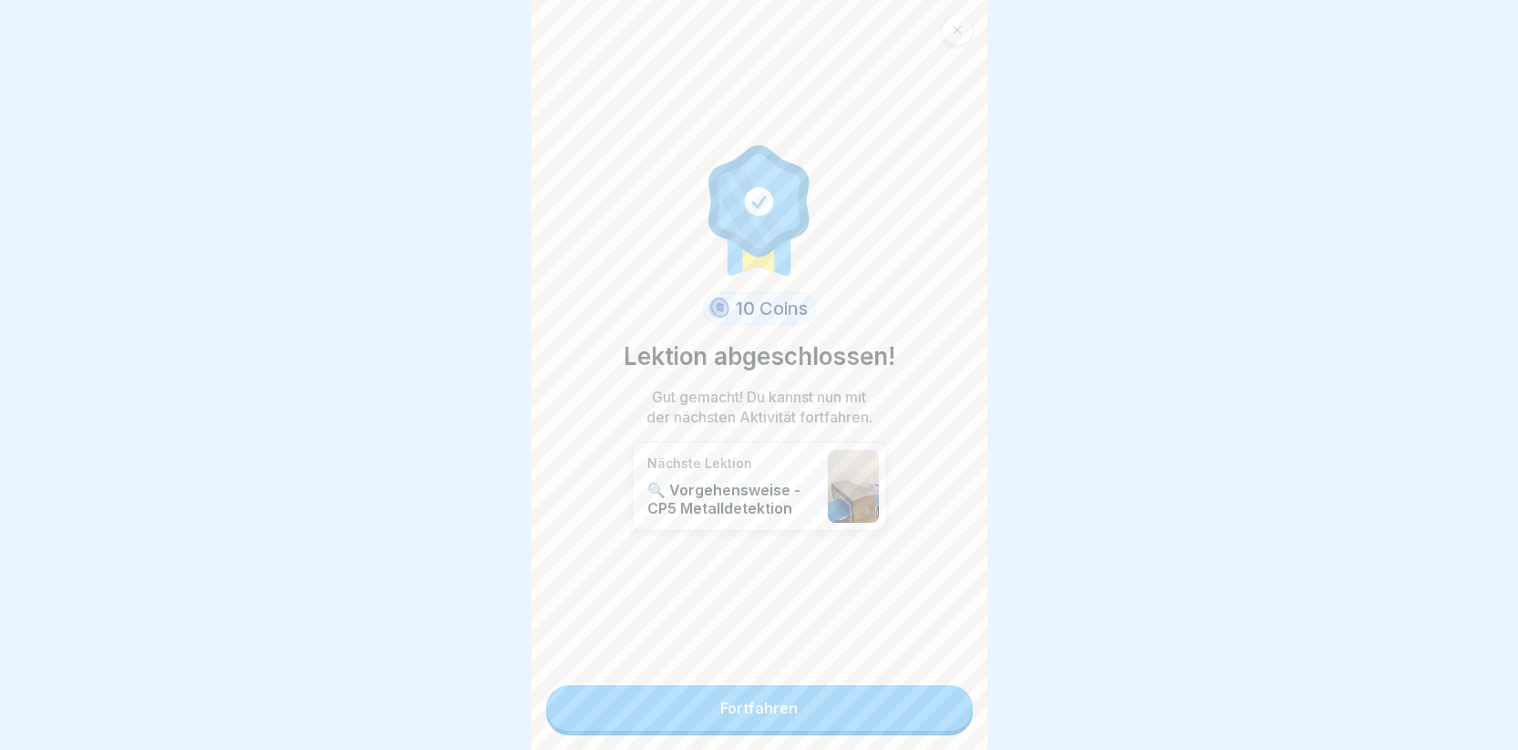
click at [822, 704] on link "Fortfahren" at bounding box center [759, 708] width 427 height 46
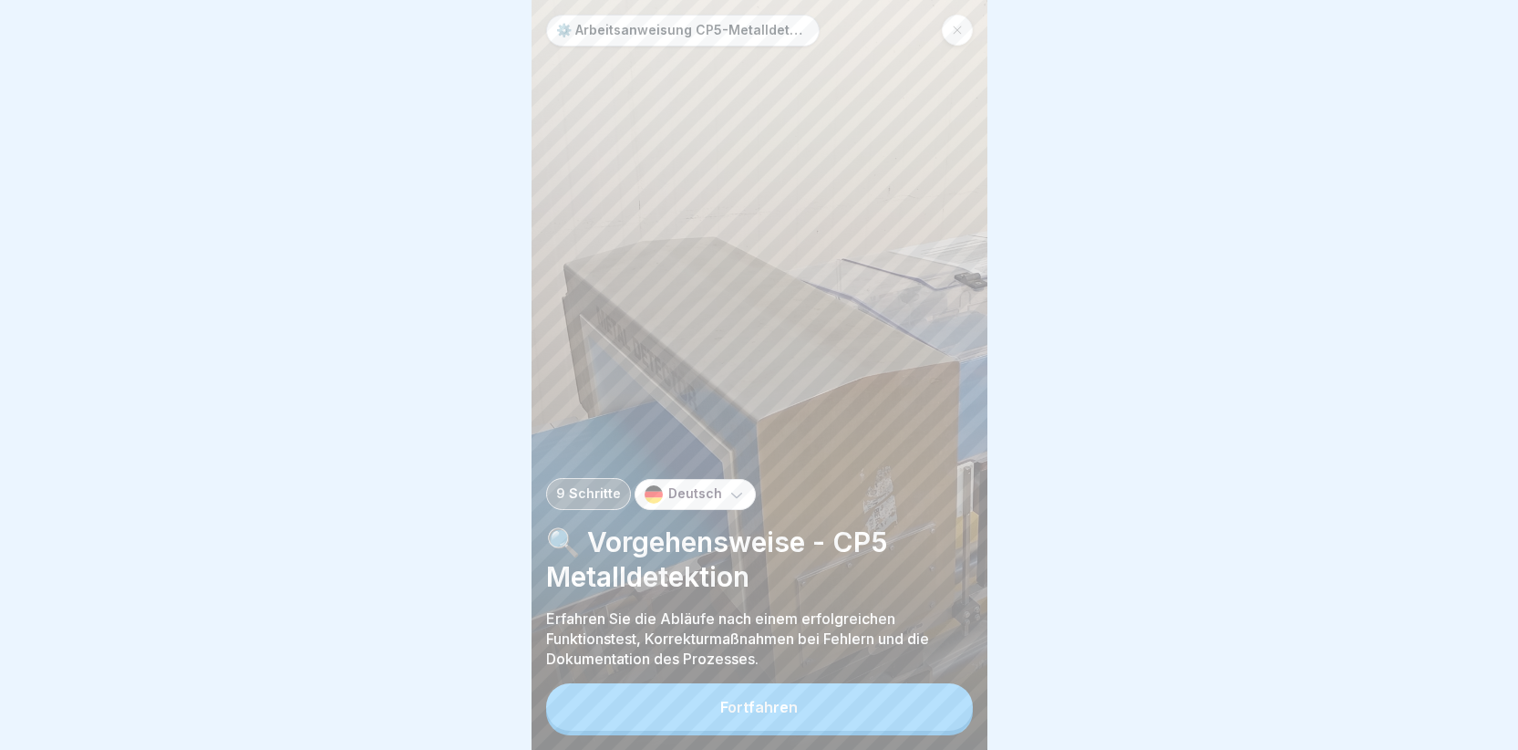
click at [802, 715] on button "Fortfahren" at bounding box center [759, 706] width 427 height 47
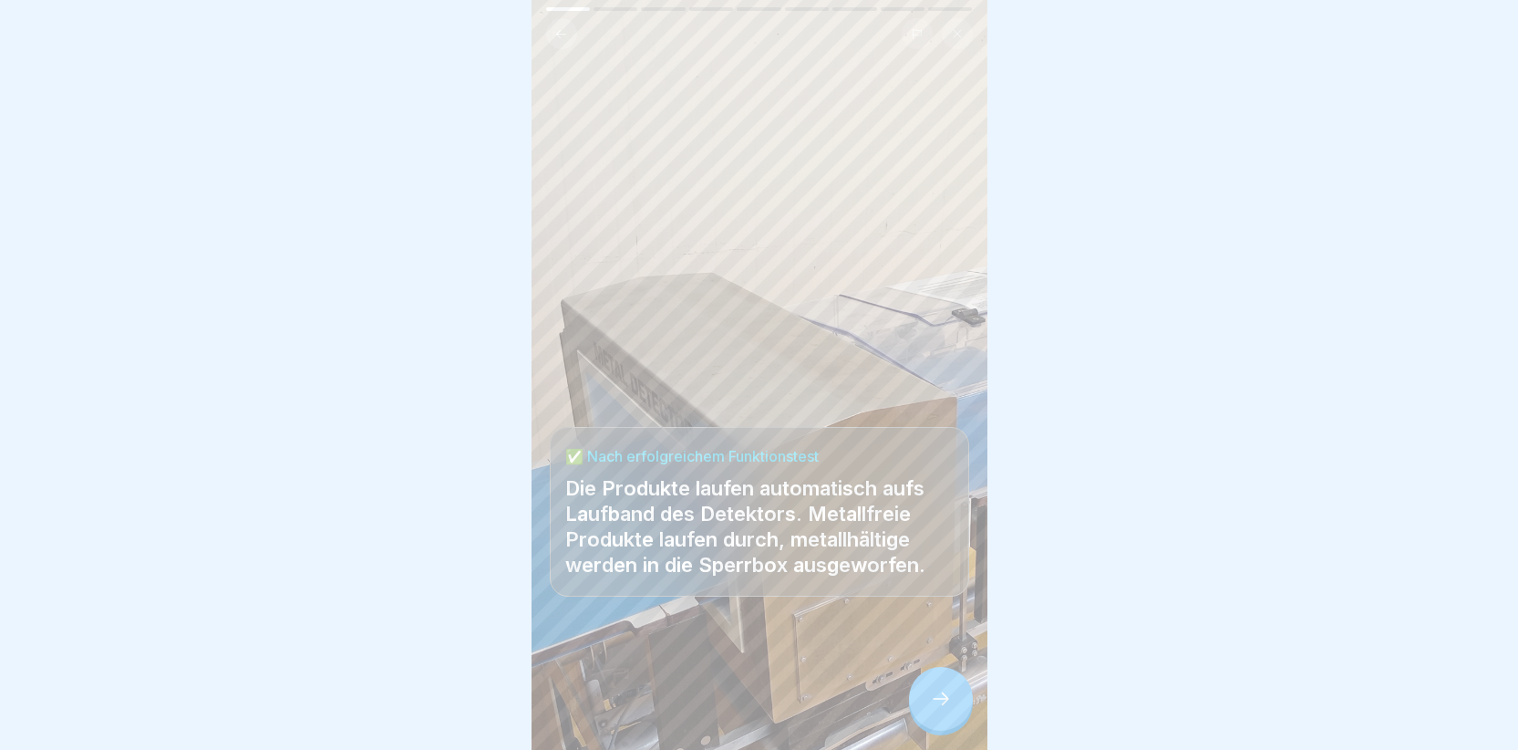
click at [936, 700] on div at bounding box center [941, 699] width 64 height 64
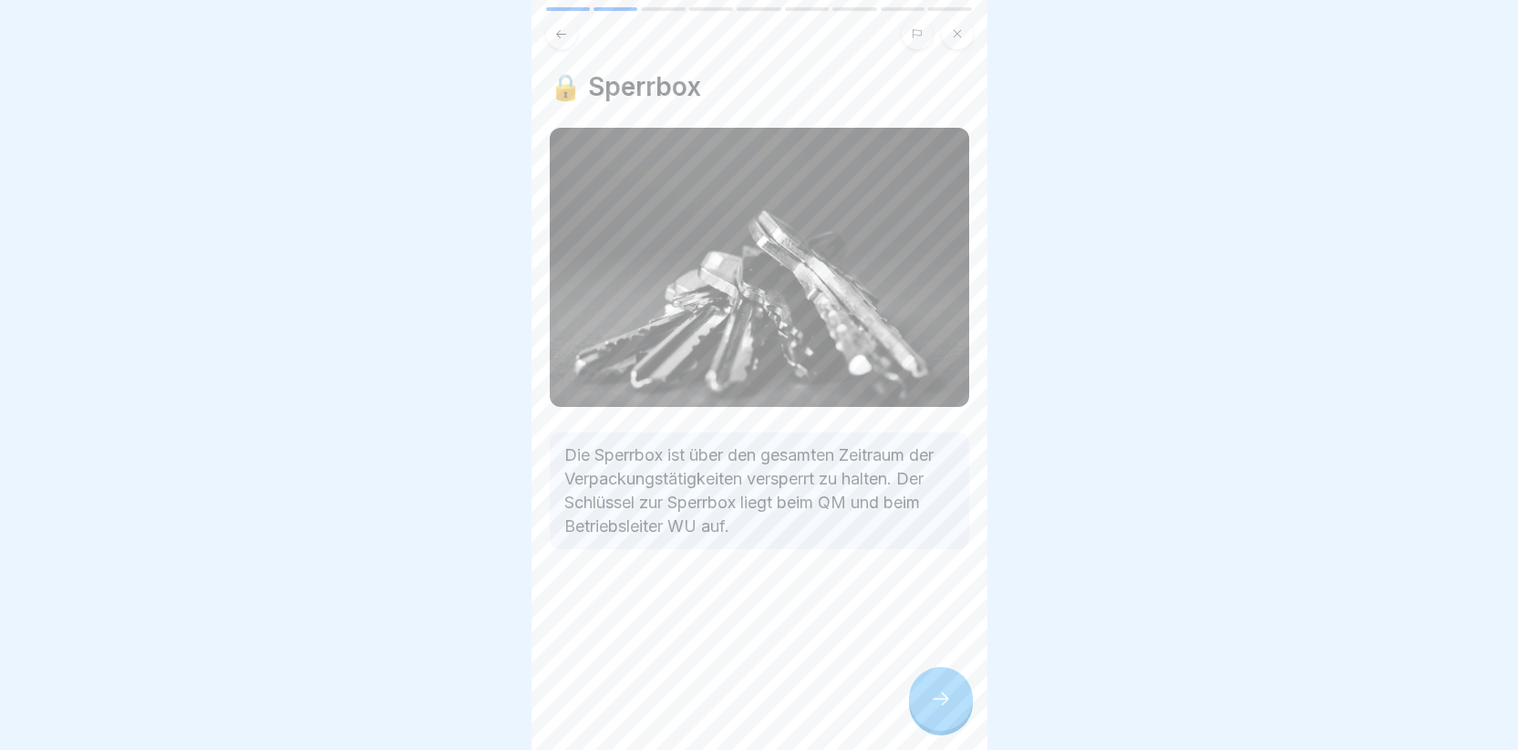
click at [925, 705] on div at bounding box center [941, 699] width 64 height 64
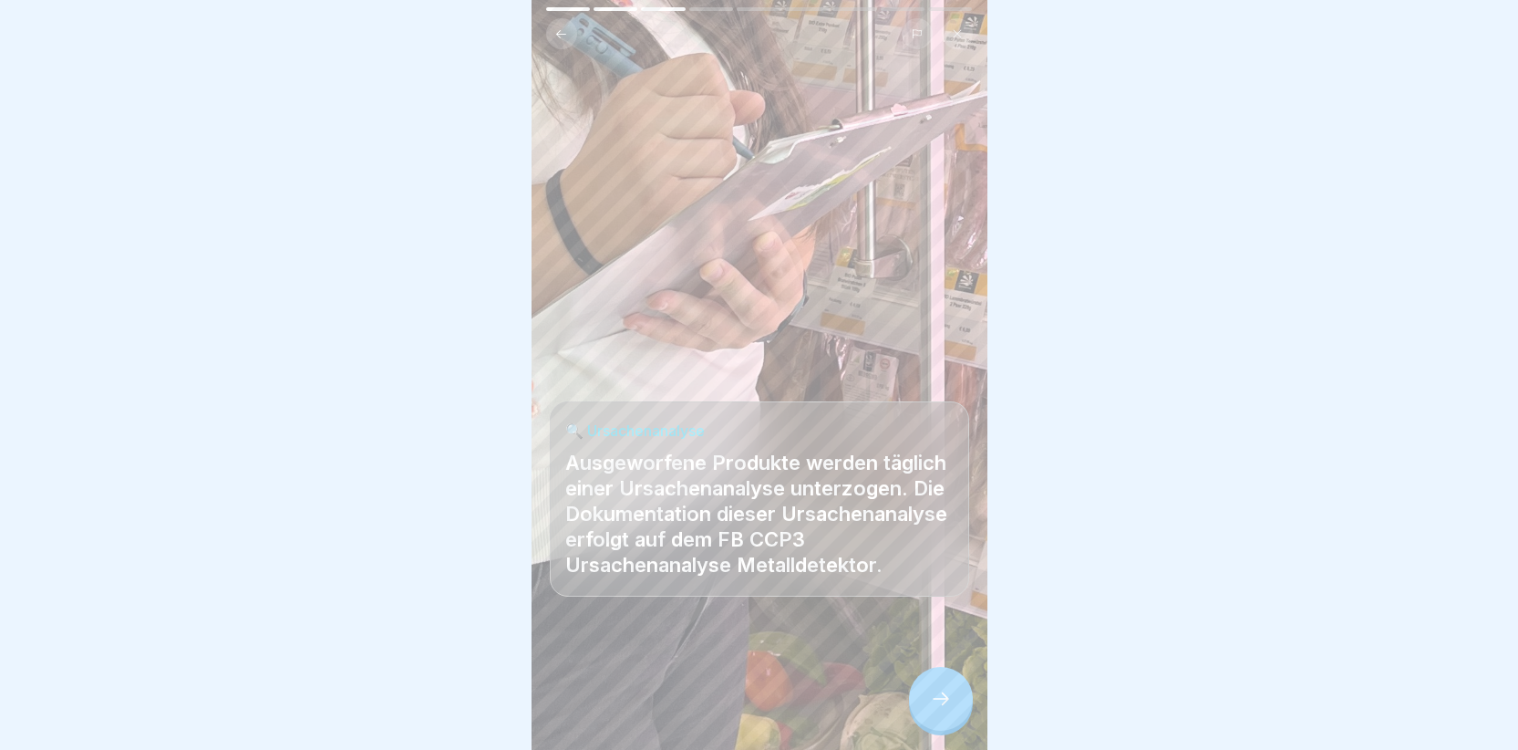
click at [925, 705] on div at bounding box center [941, 699] width 64 height 64
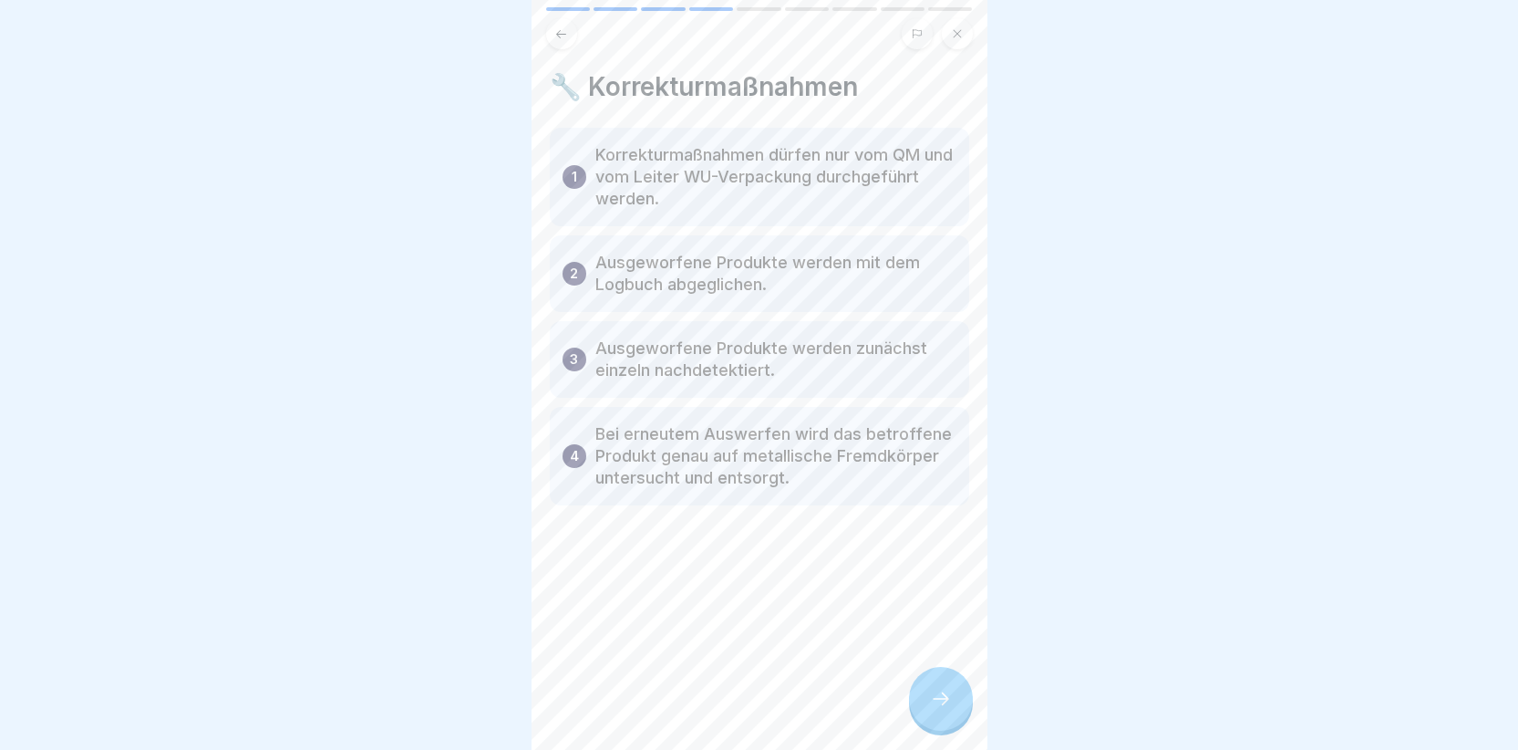
click at [925, 709] on div at bounding box center [941, 699] width 64 height 64
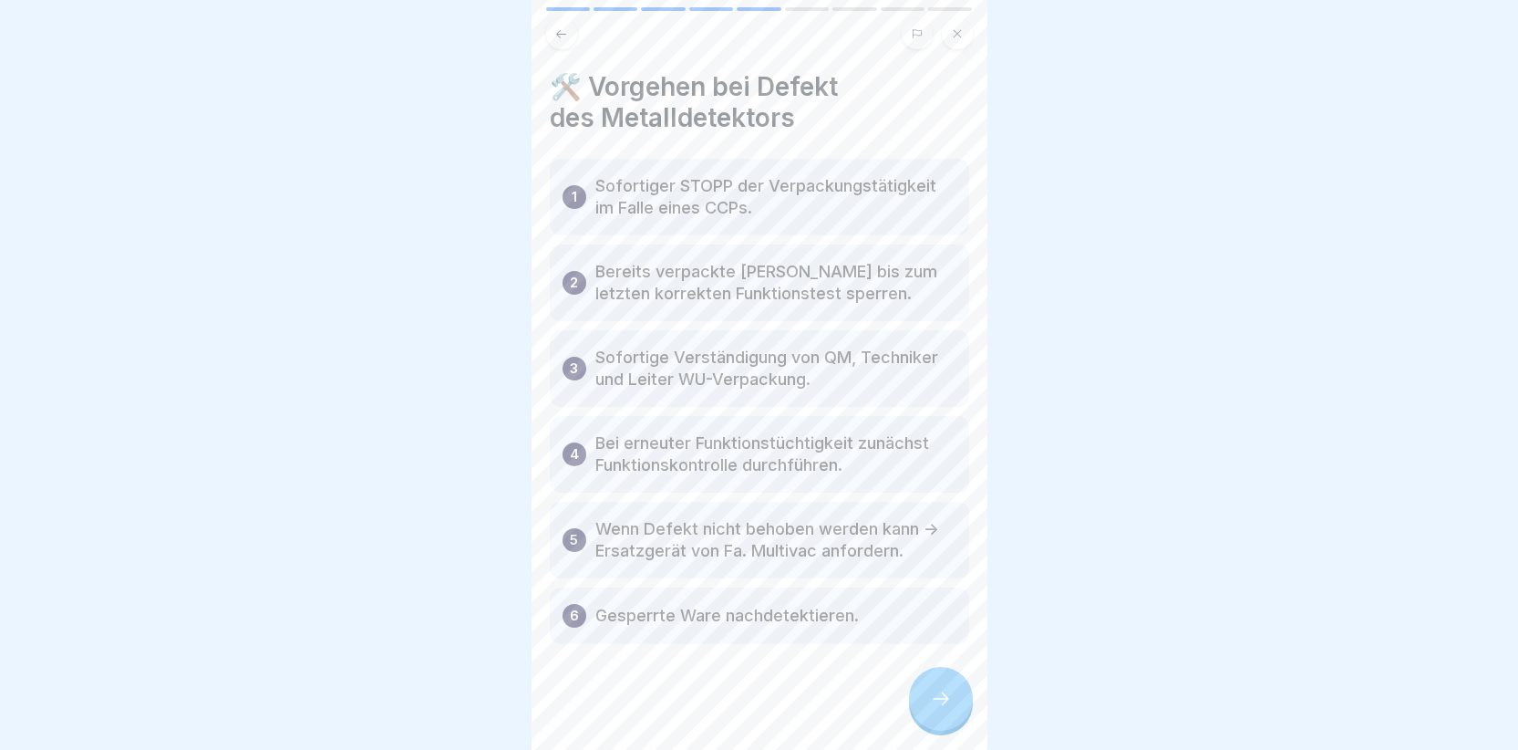
click at [954, 712] on div at bounding box center [941, 699] width 64 height 64
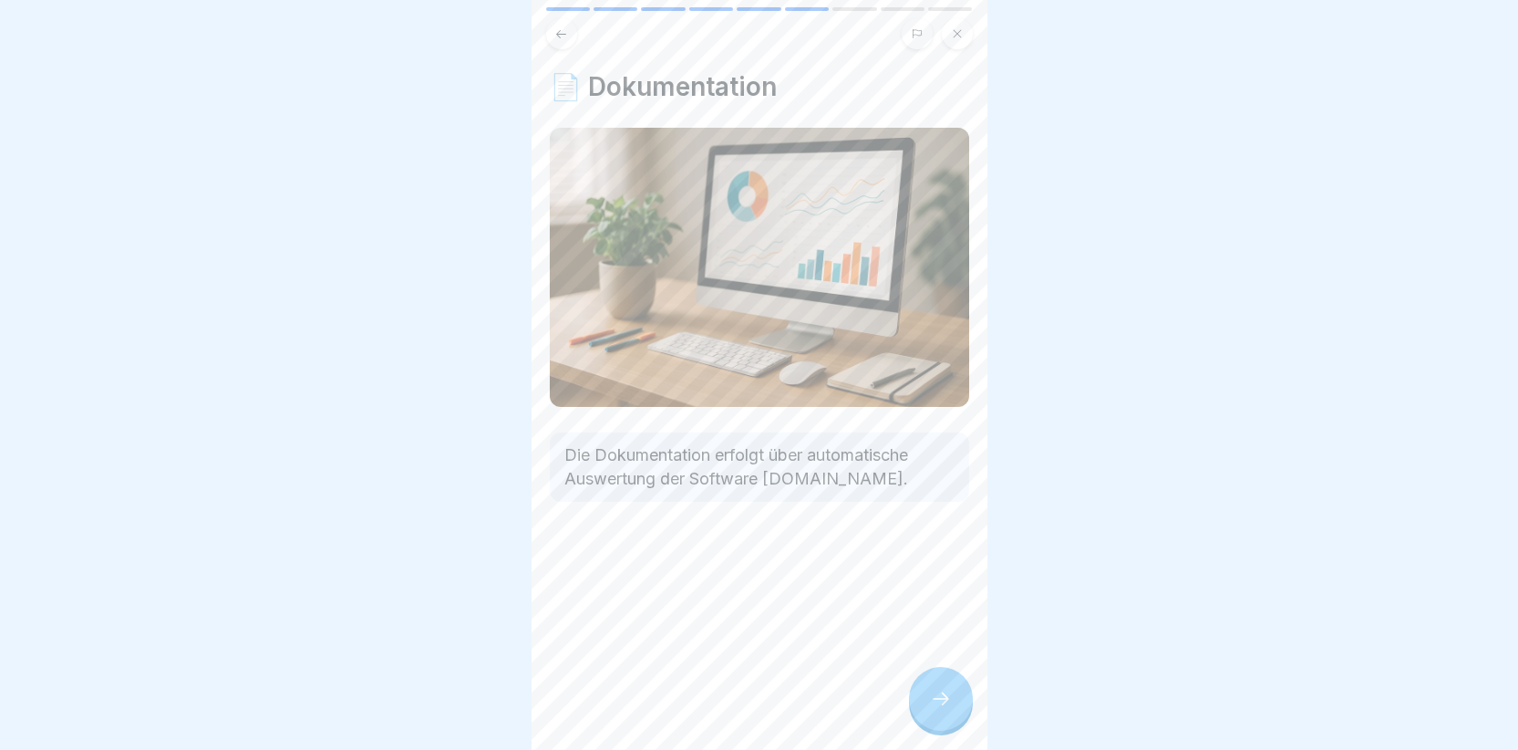
click at [954, 712] on div at bounding box center [941, 699] width 64 height 64
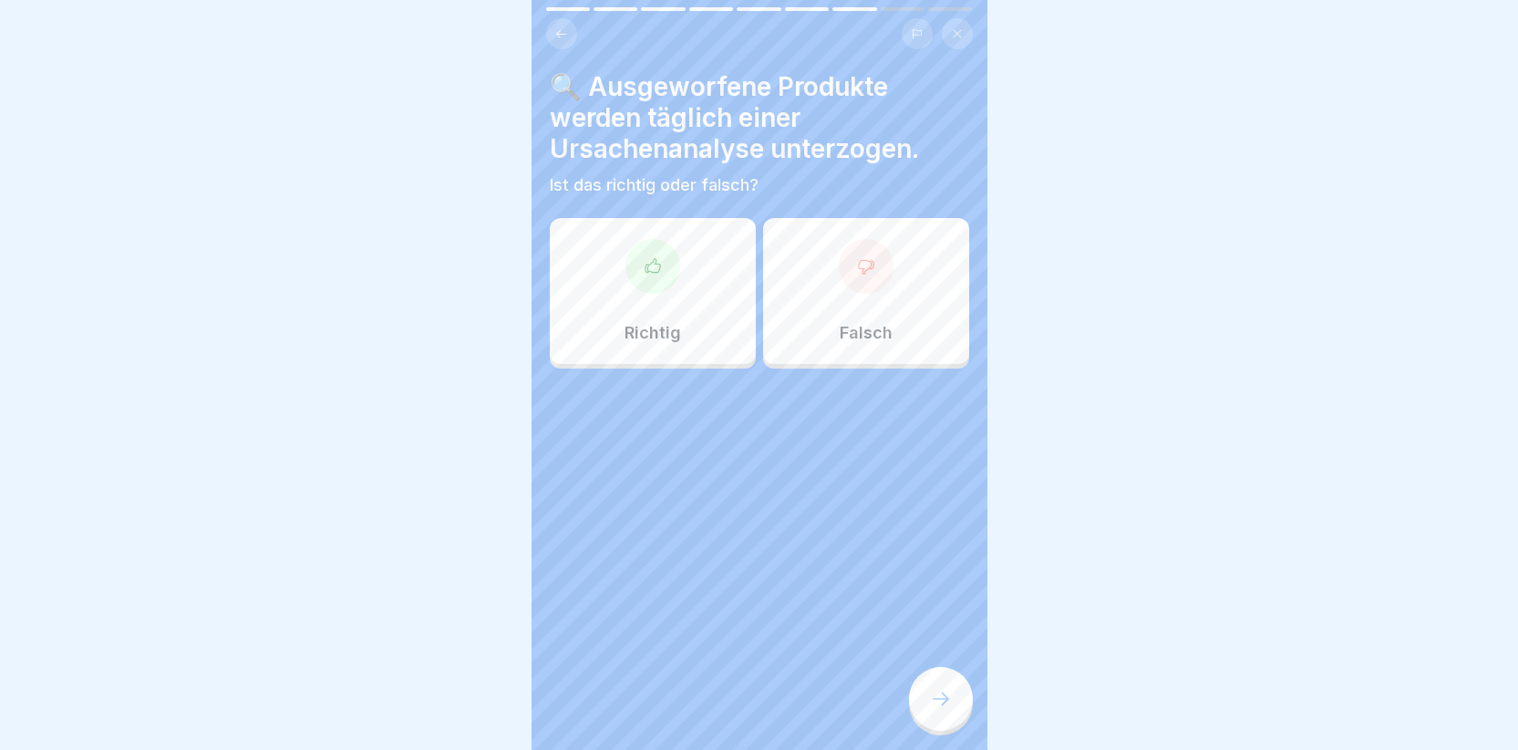
click at [641, 281] on div at bounding box center [653, 266] width 55 height 55
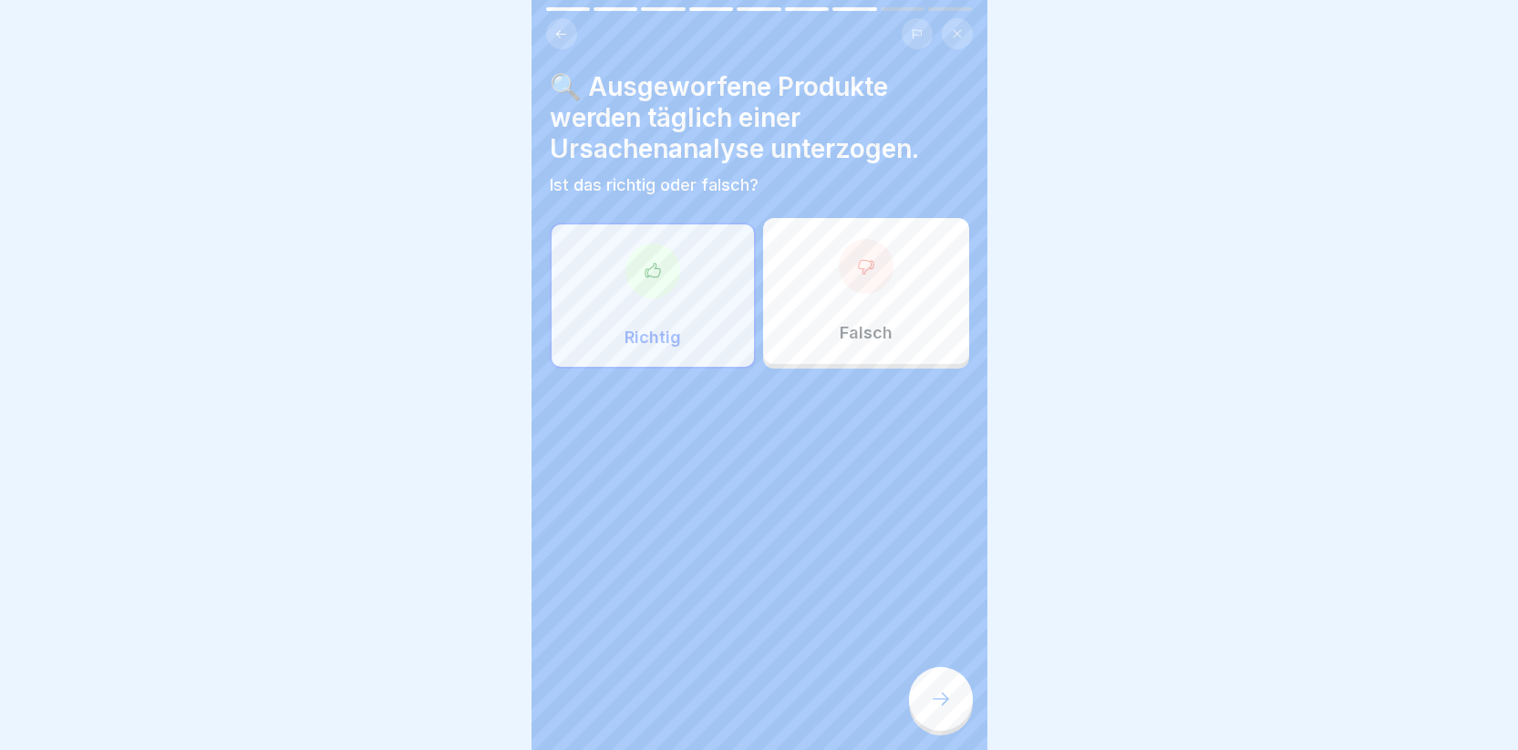
click at [945, 698] on div at bounding box center [941, 699] width 64 height 64
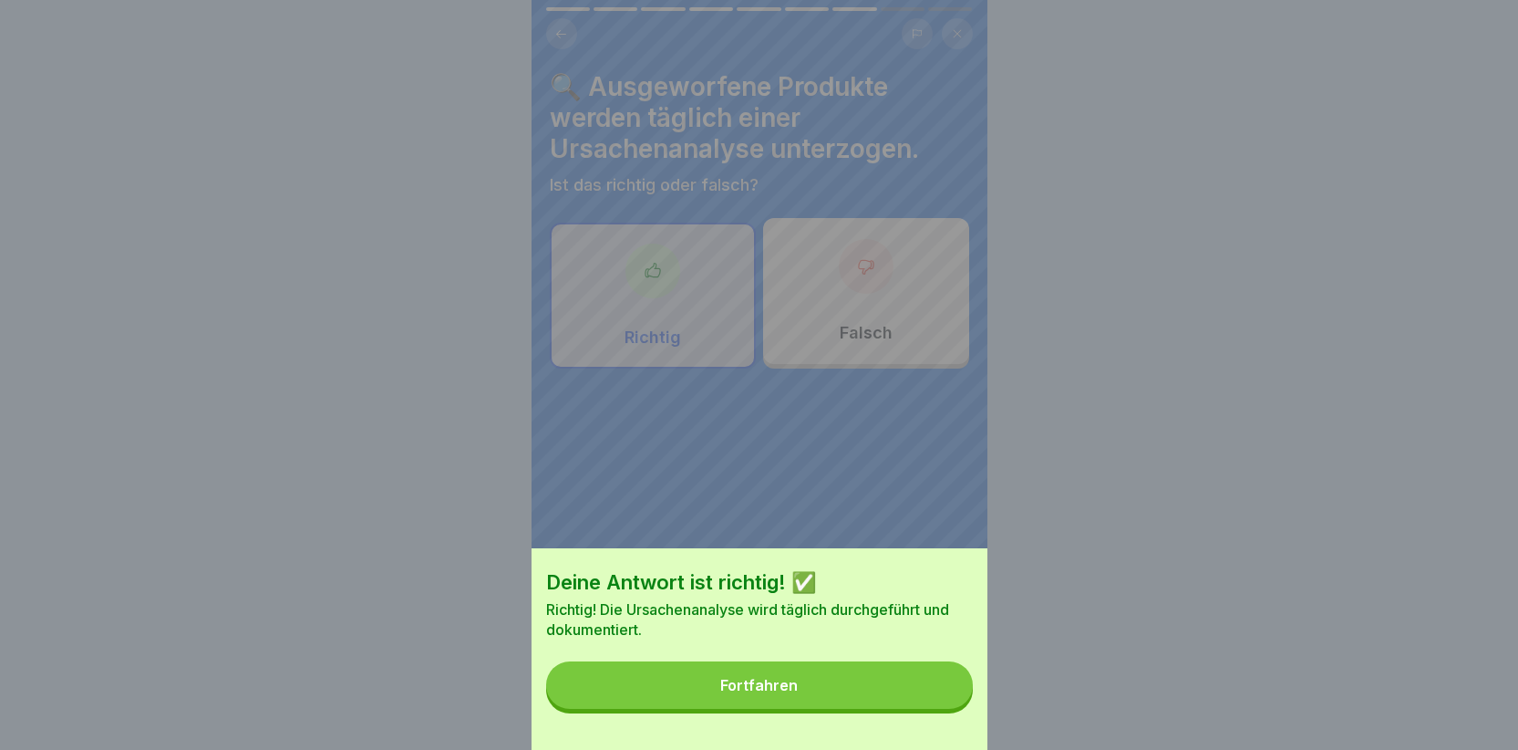
click at [896, 686] on button "Fortfahren" at bounding box center [759, 684] width 427 height 47
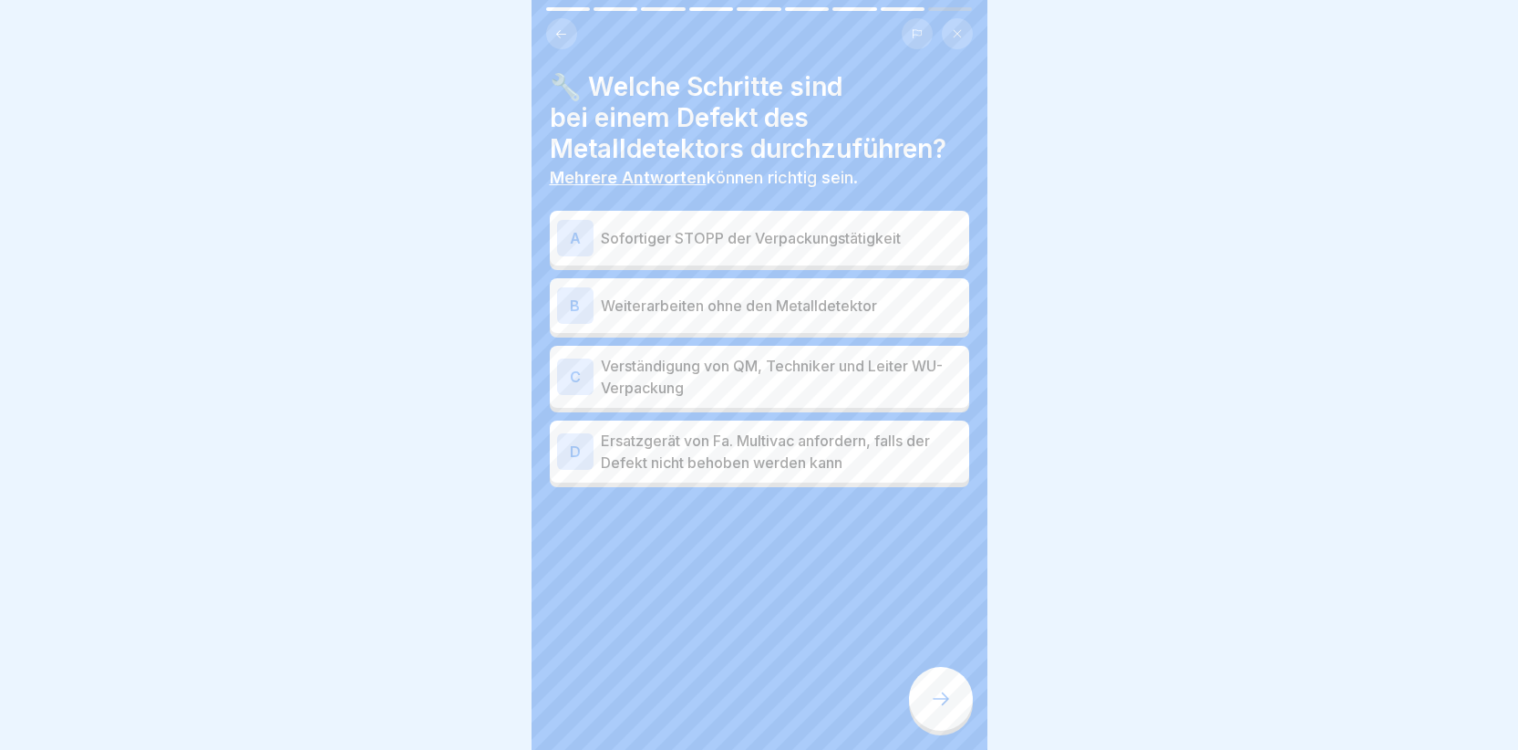
click at [568, 237] on div "A" at bounding box center [575, 238] width 36 height 36
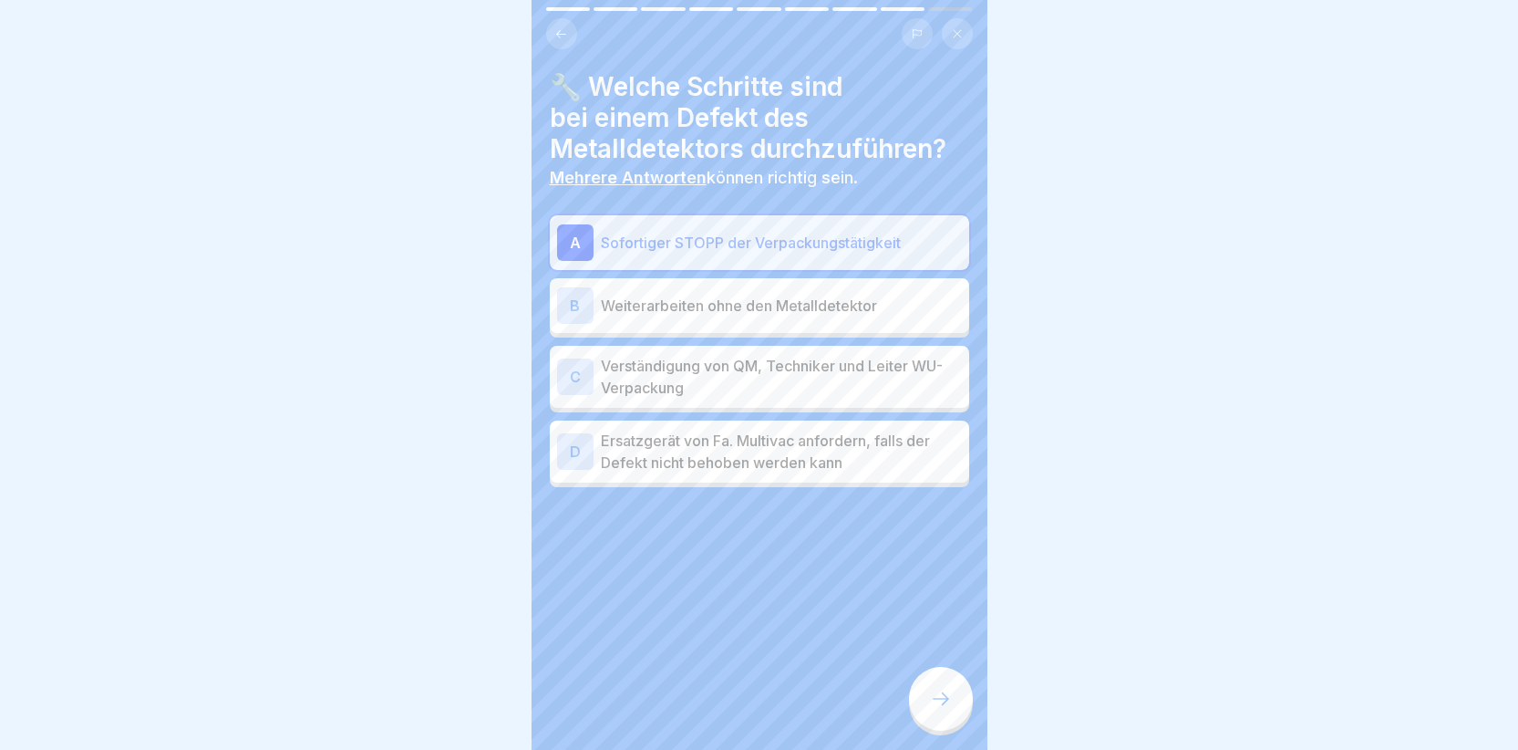
click at [570, 375] on div "C" at bounding box center [575, 376] width 36 height 36
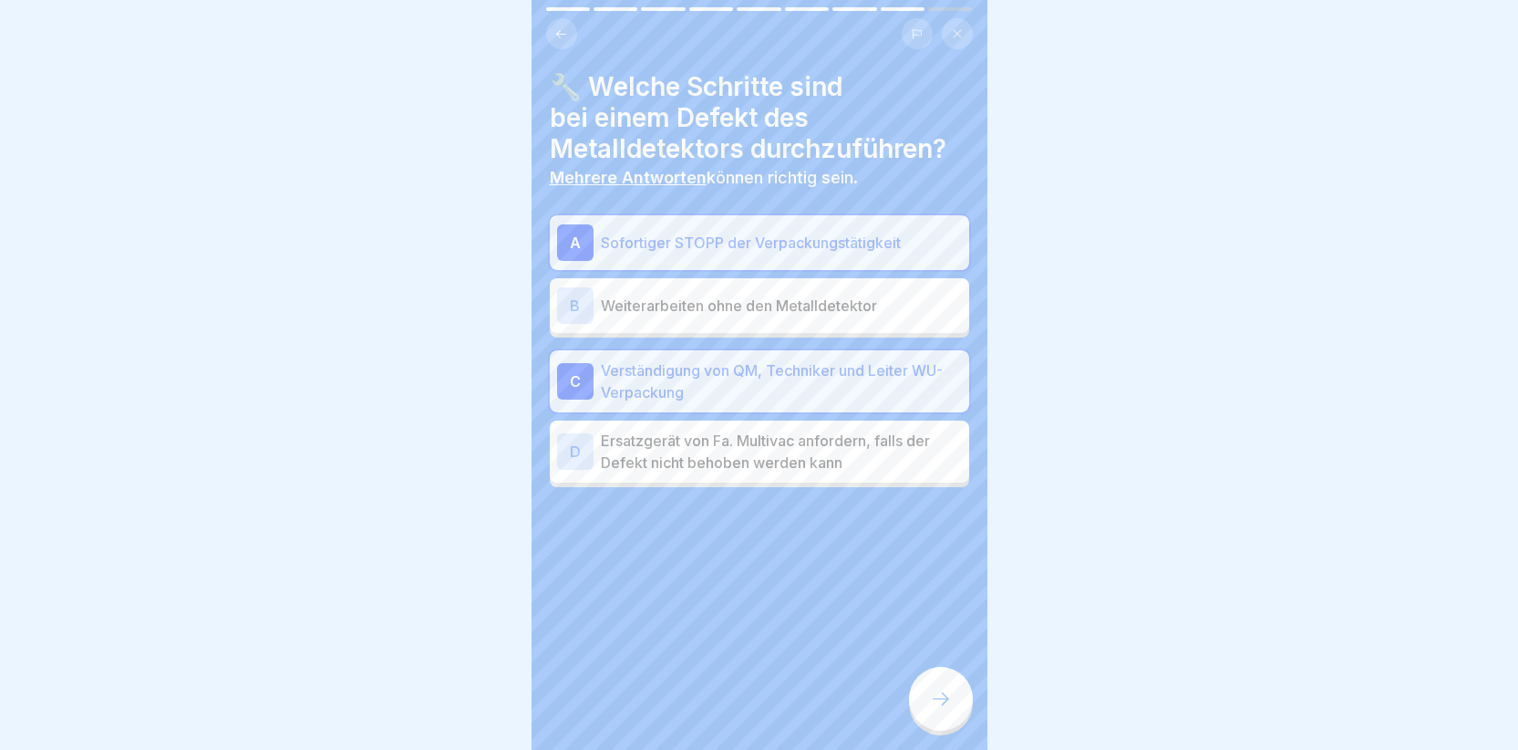
click at [570, 441] on div "D" at bounding box center [575, 451] width 36 height 36
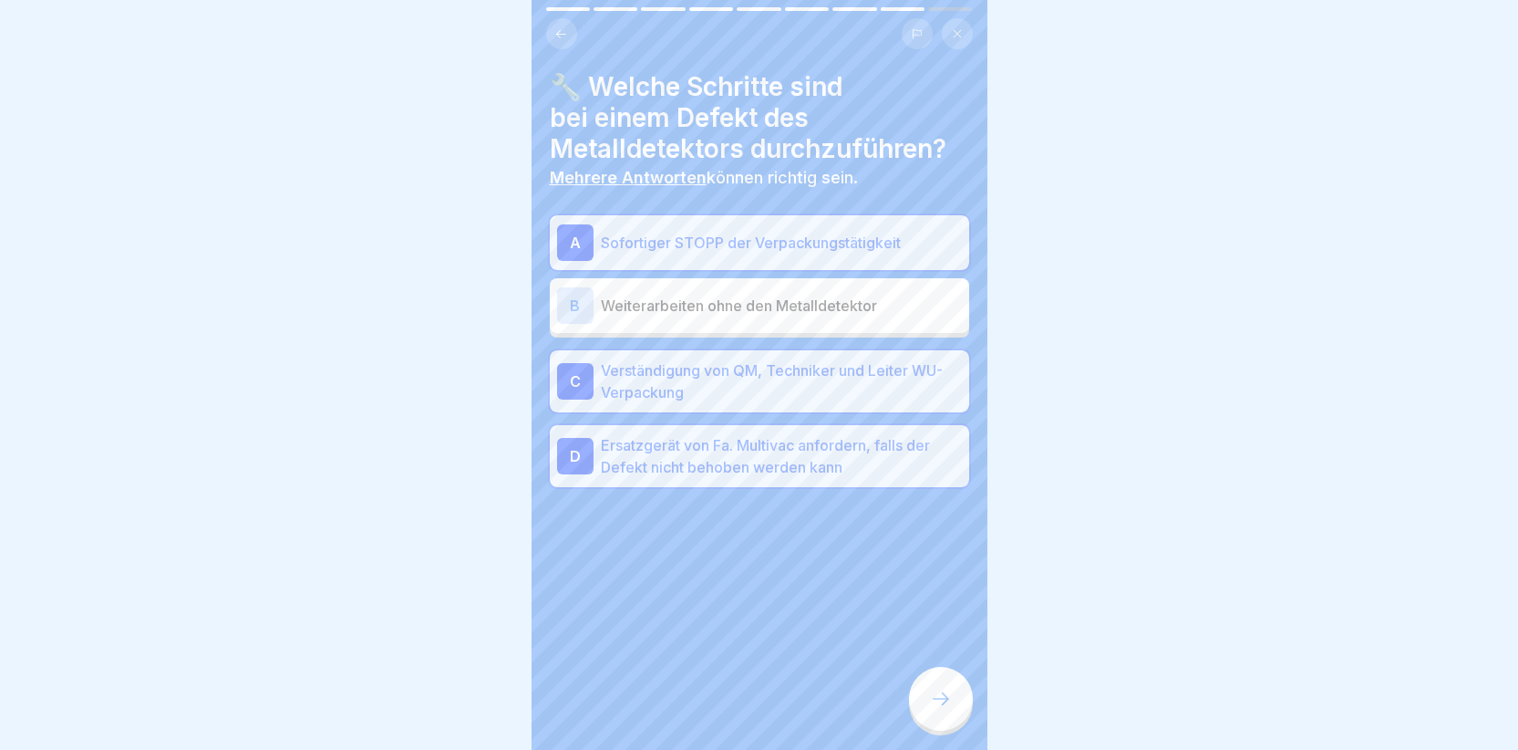
click at [937, 729] on div at bounding box center [941, 699] width 64 height 64
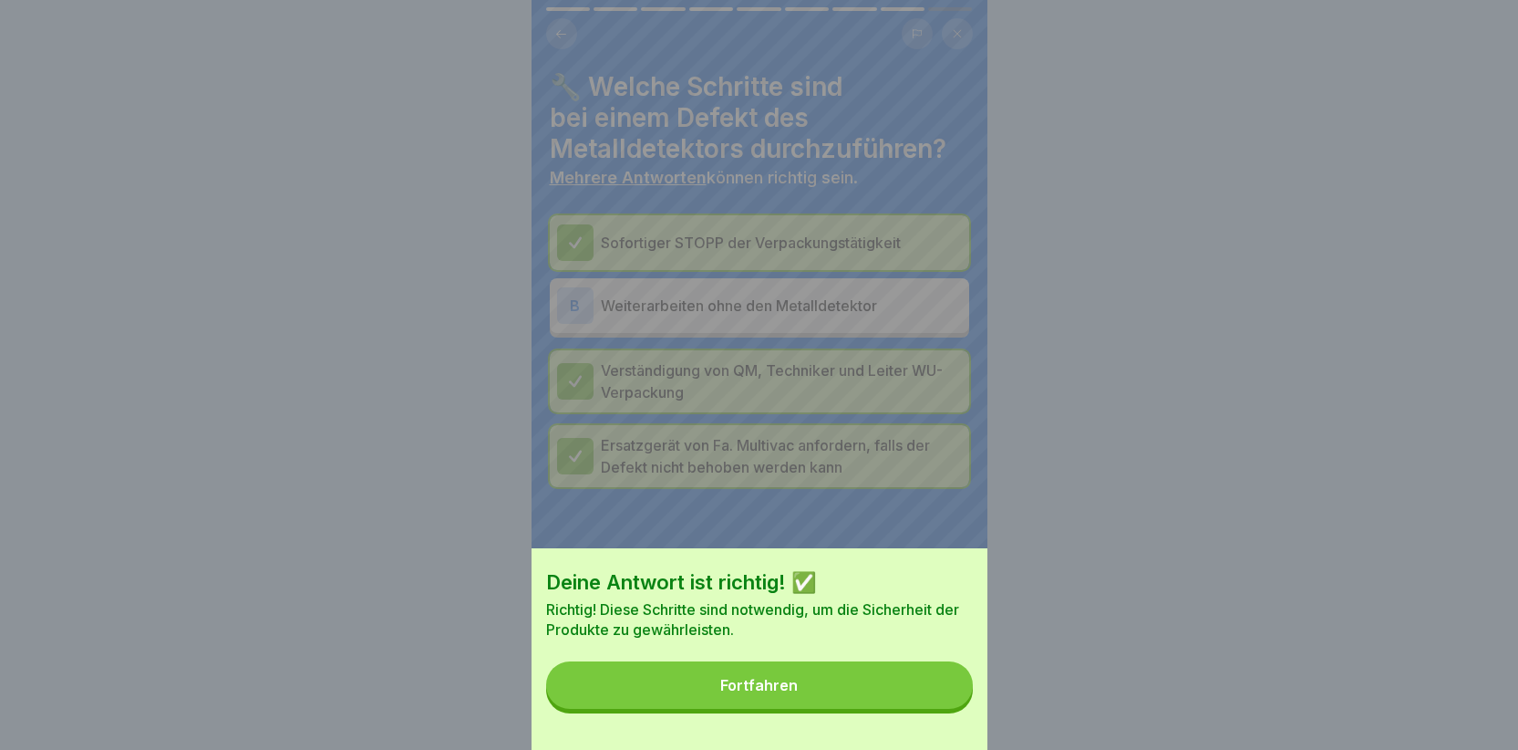
click at [804, 692] on button "Fortfahren" at bounding box center [759, 684] width 427 height 47
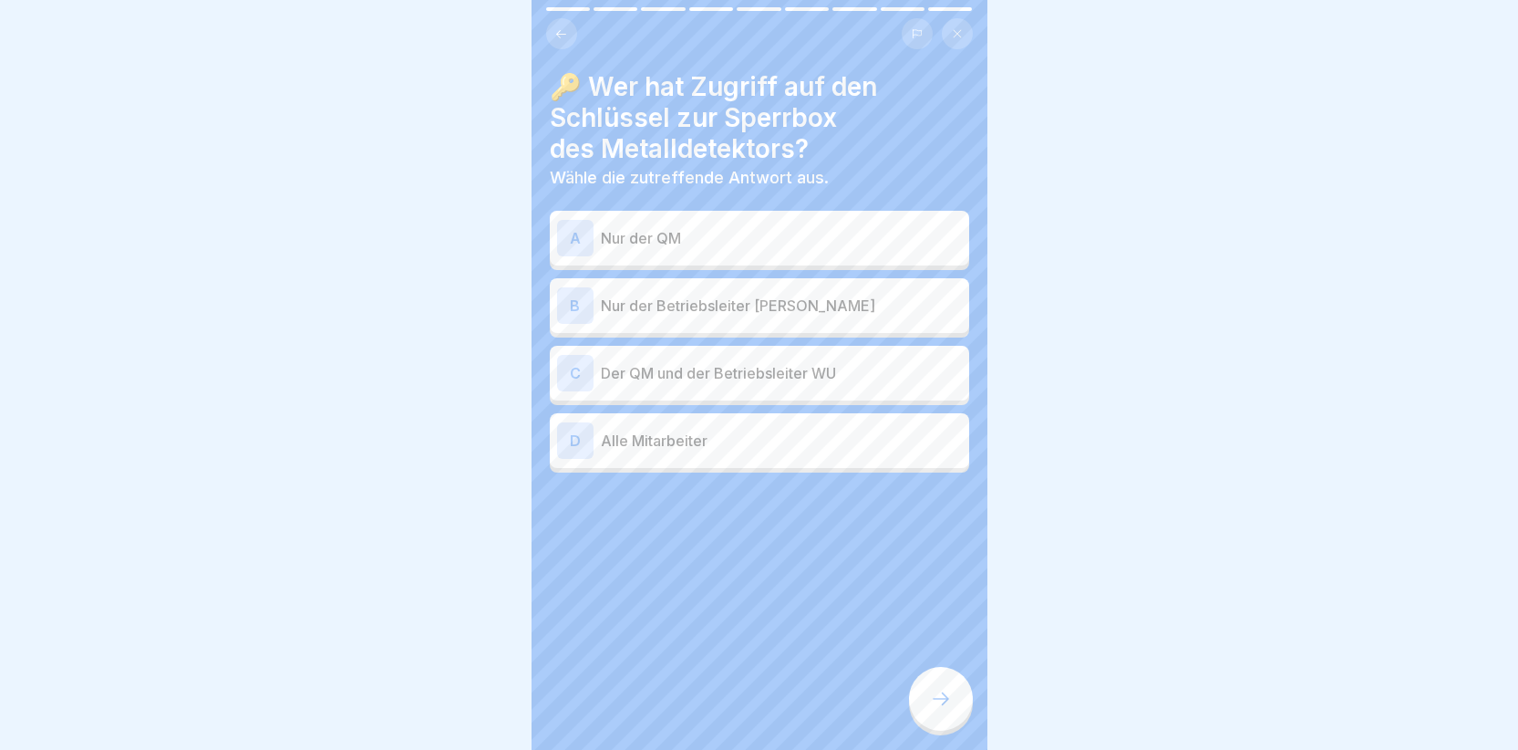
click at [576, 356] on div "C" at bounding box center [575, 373] width 36 height 36
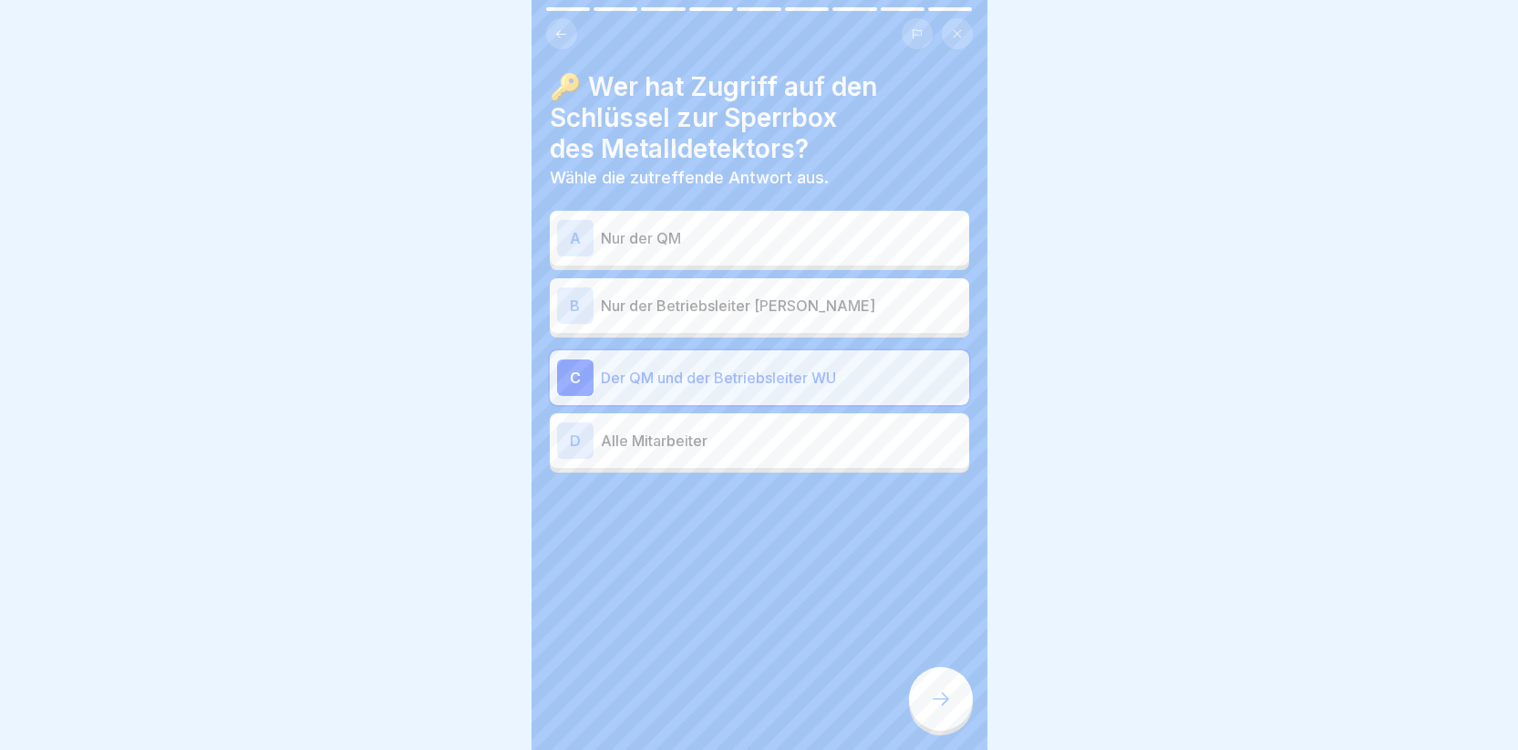
click at [937, 697] on div at bounding box center [941, 699] width 64 height 64
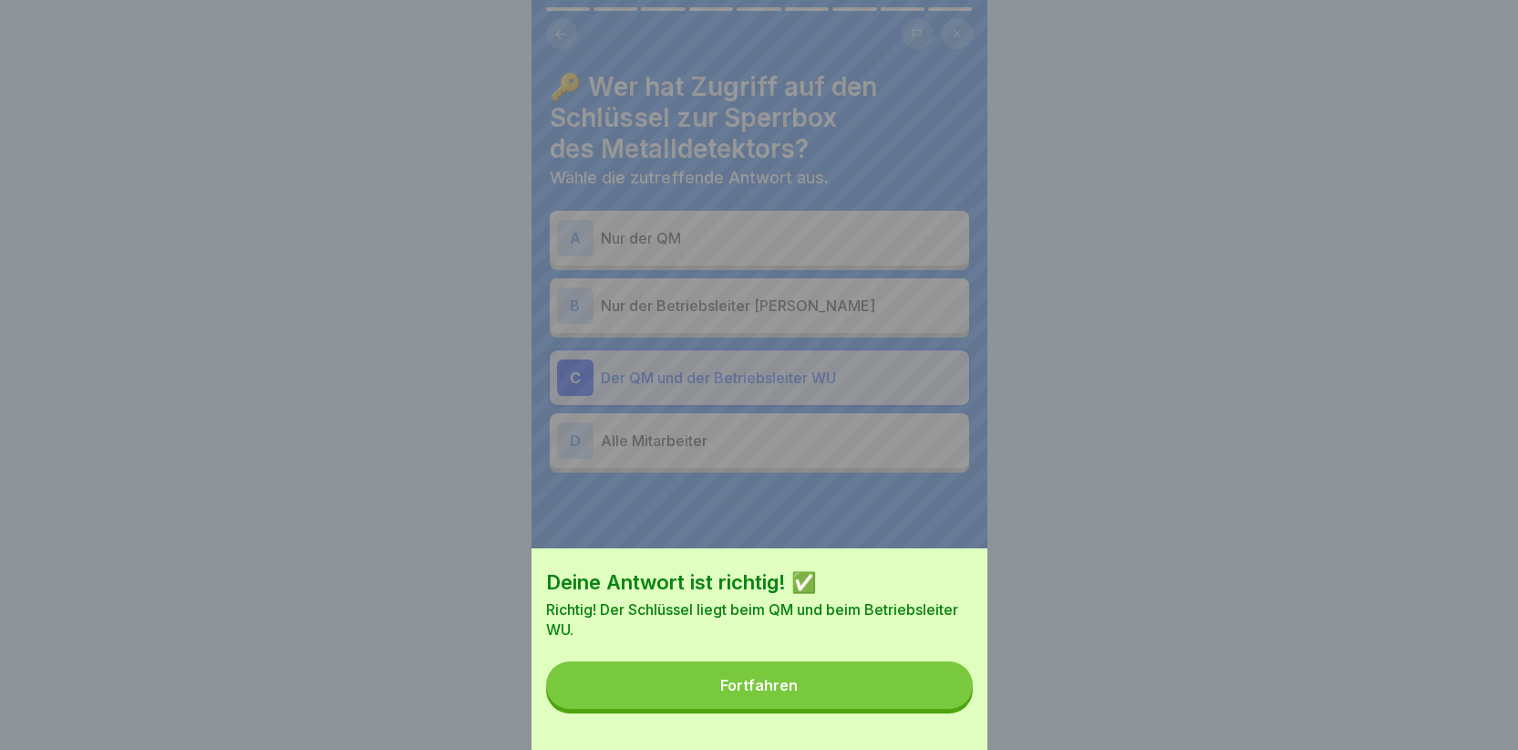
click at [850, 694] on button "Fortfahren" at bounding box center [759, 684] width 427 height 47
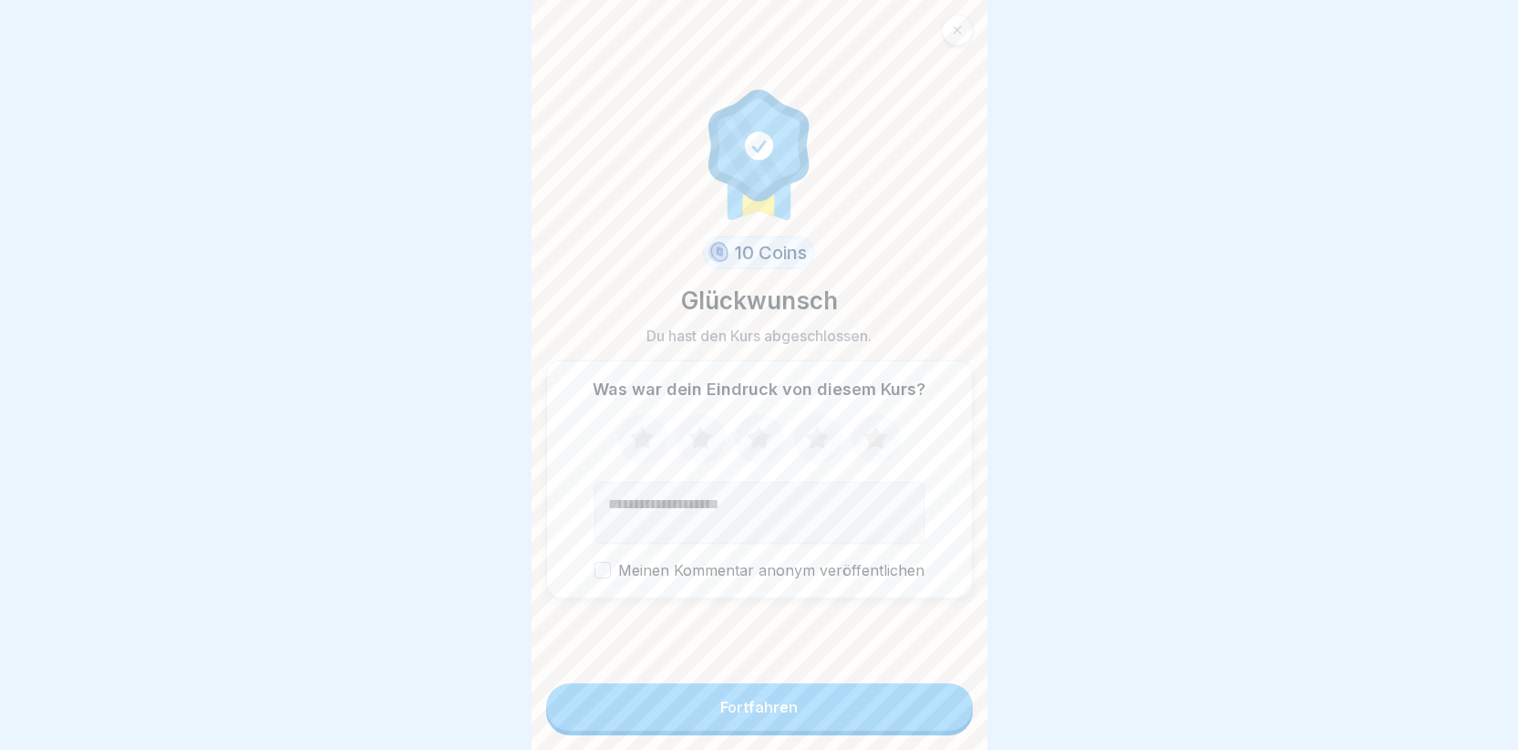
click at [816, 719] on button "Fortfahren" at bounding box center [759, 706] width 427 height 47
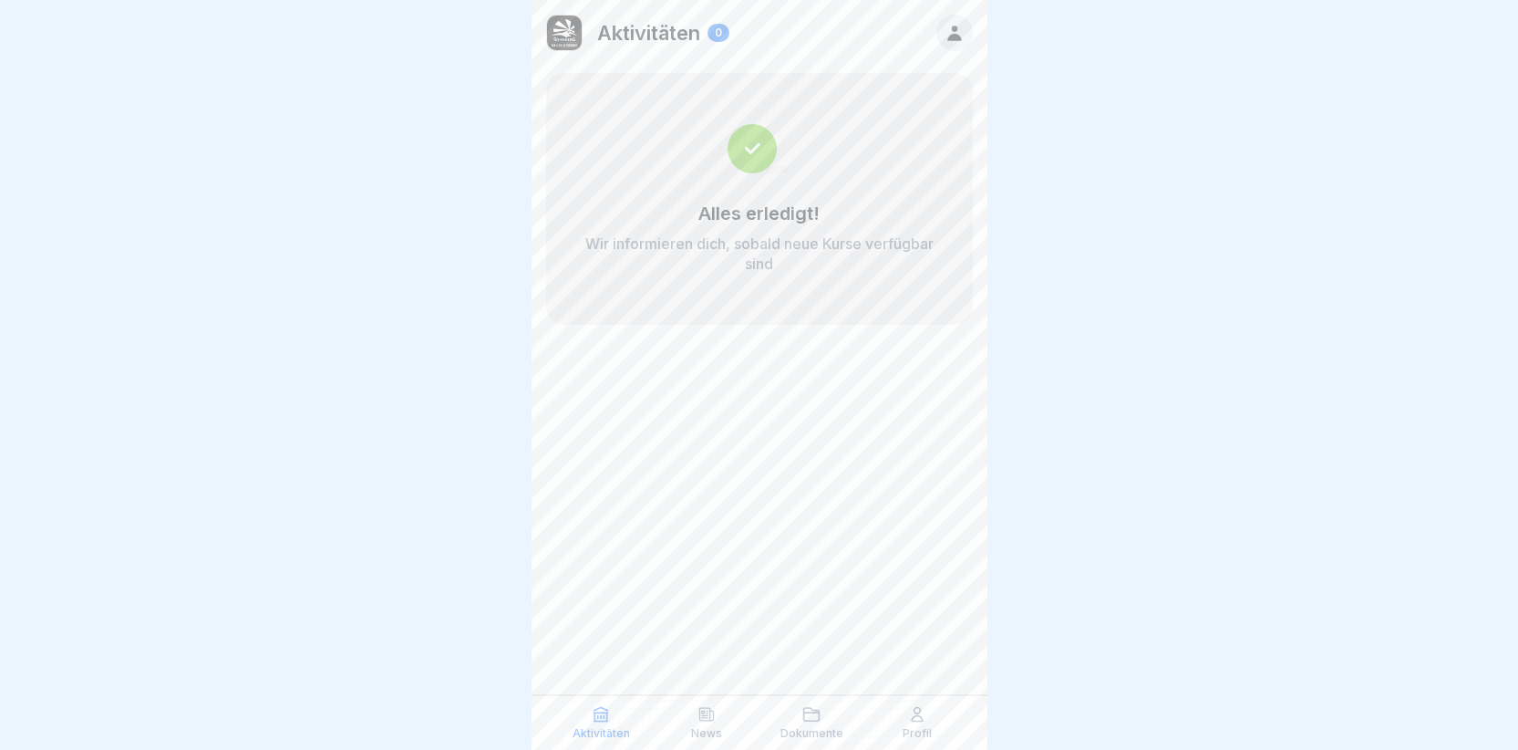
click at [956, 24] on icon at bounding box center [955, 33] width 20 height 20
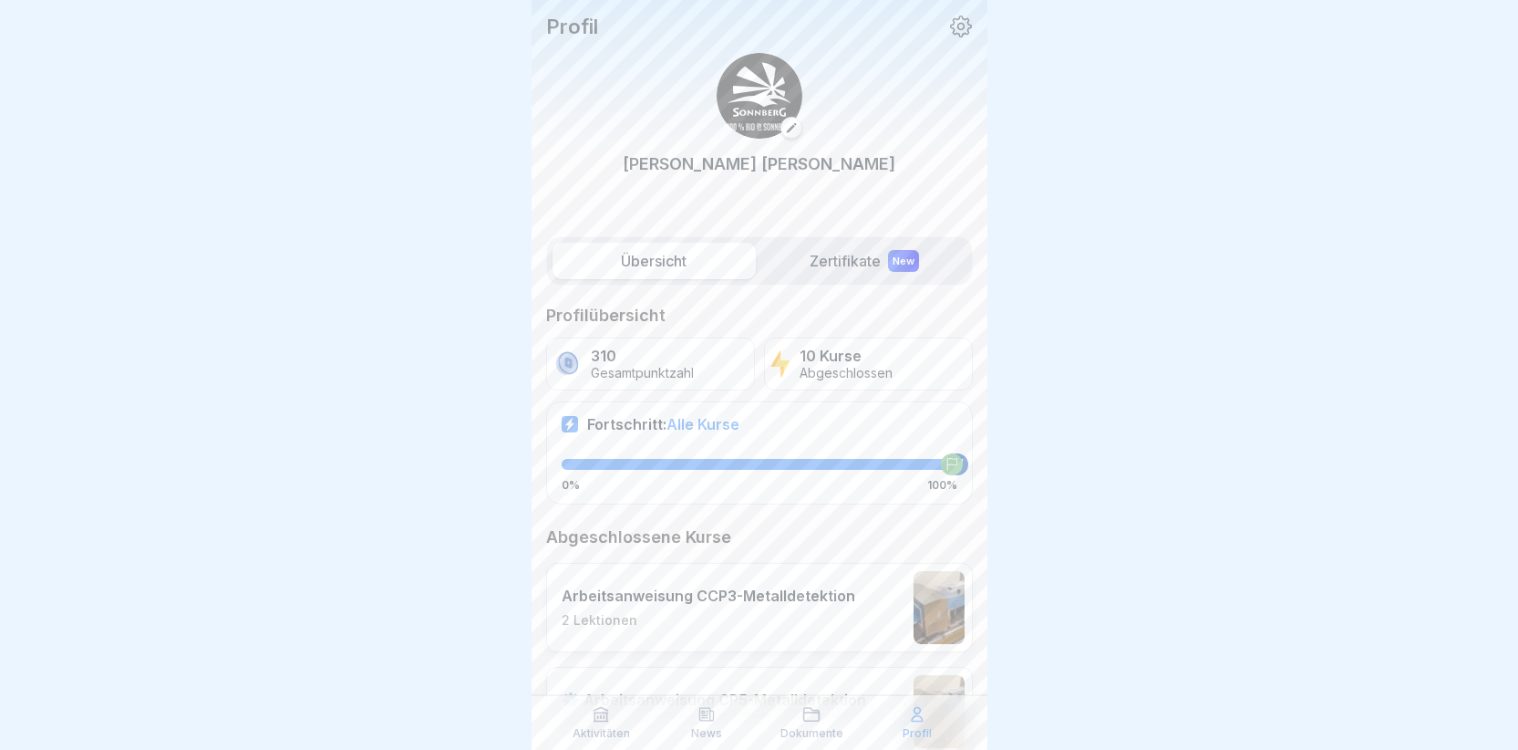
click at [864, 248] on label "Zertifikate New" at bounding box center [864, 261] width 203 height 36
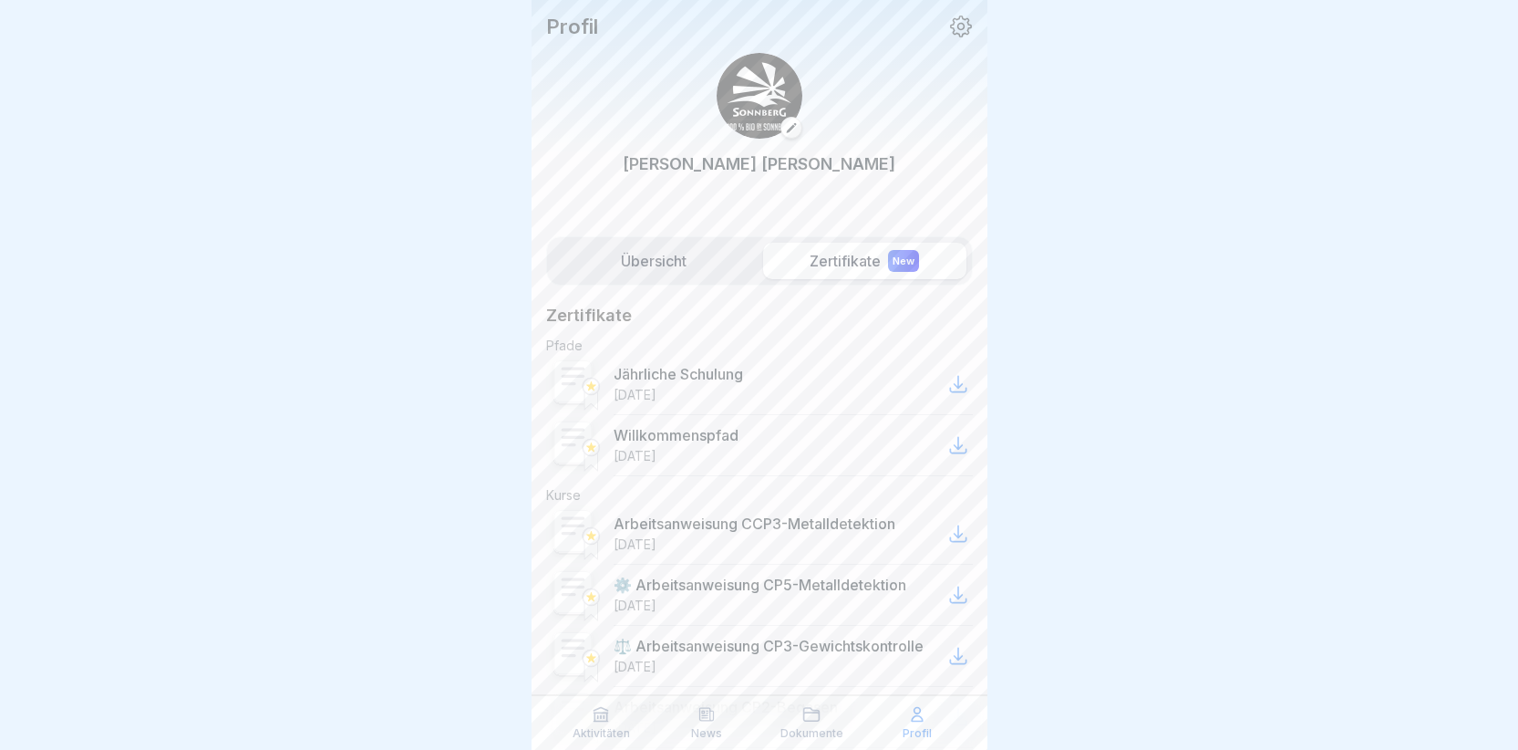
scroll to position [182, 0]
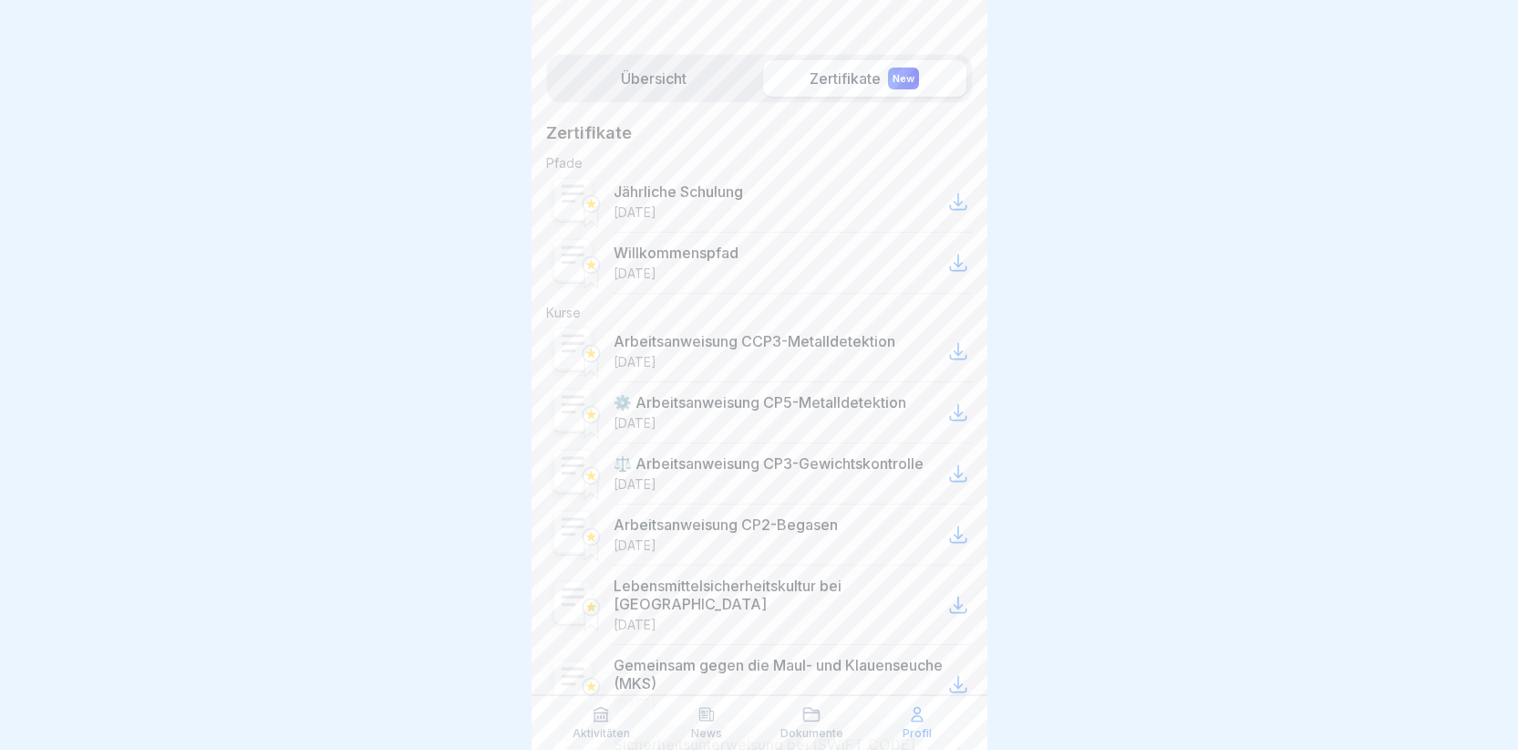
click at [567, 343] on rect at bounding box center [572, 343] width 23 height 3
click at [950, 351] on icon at bounding box center [958, 352] width 16 height 16
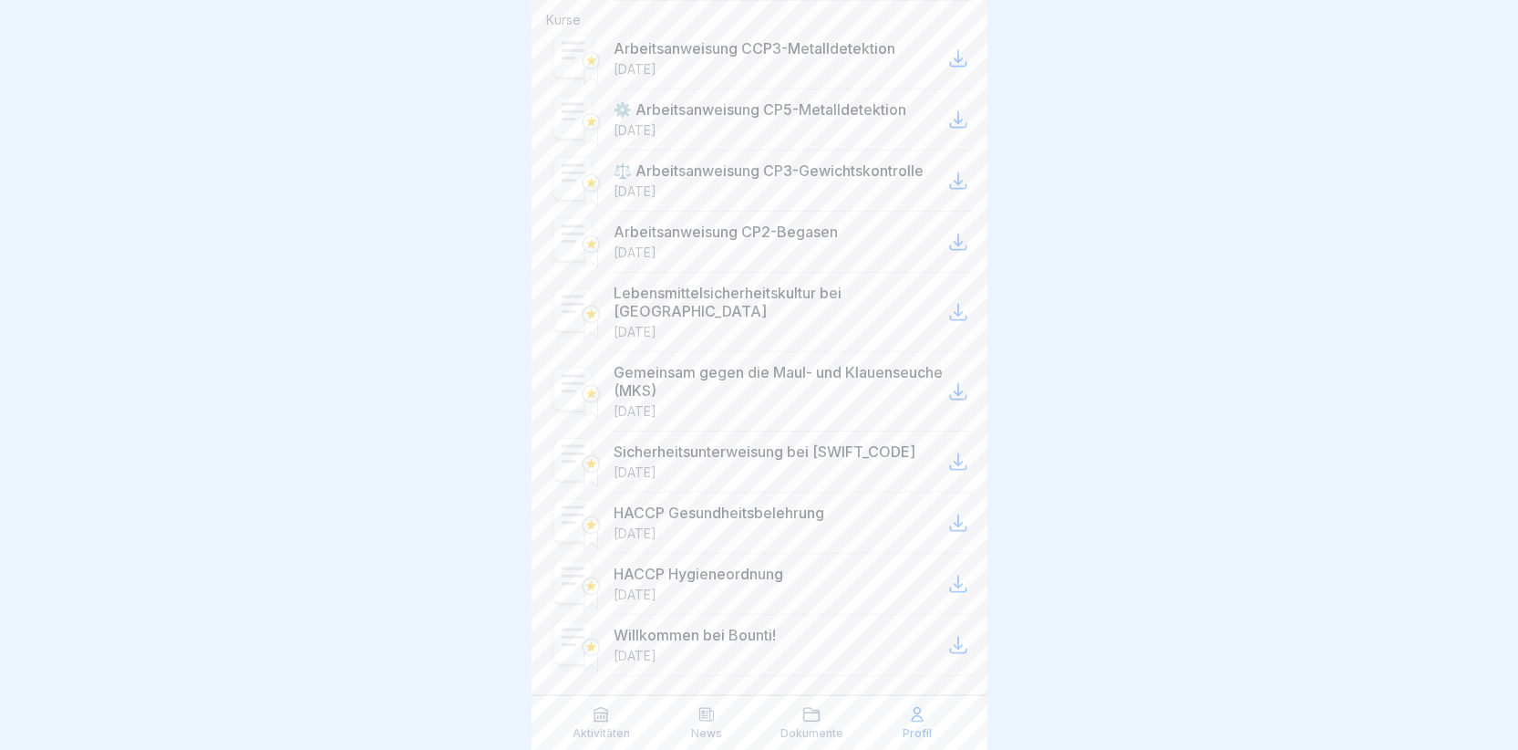
scroll to position [14, 0]
click at [808, 708] on icon at bounding box center [812, 714] width 16 height 13
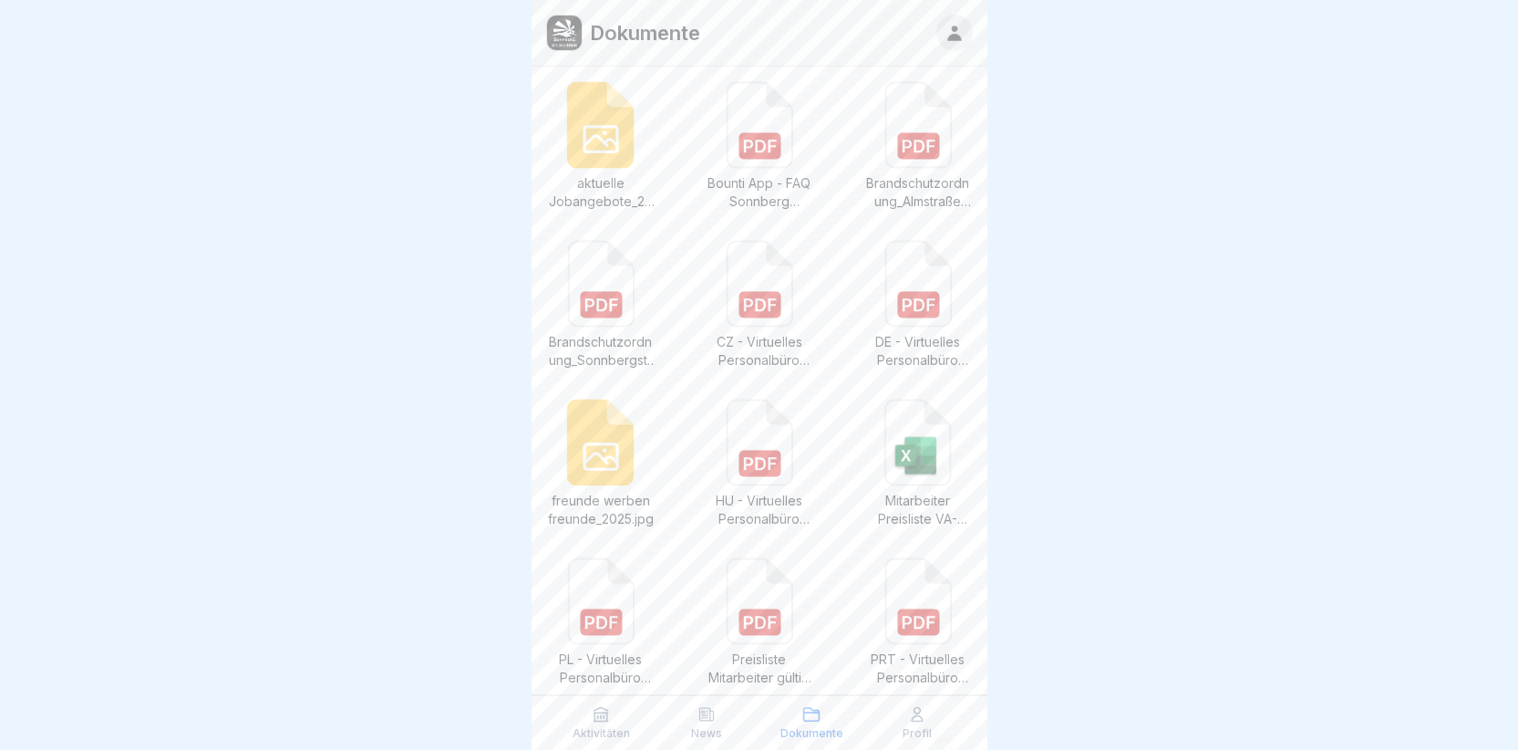
click at [708, 714] on icon at bounding box center [707, 714] width 18 height 18
click at [702, 713] on icon at bounding box center [706, 714] width 14 height 13
click at [600, 717] on icon at bounding box center [601, 714] width 18 height 18
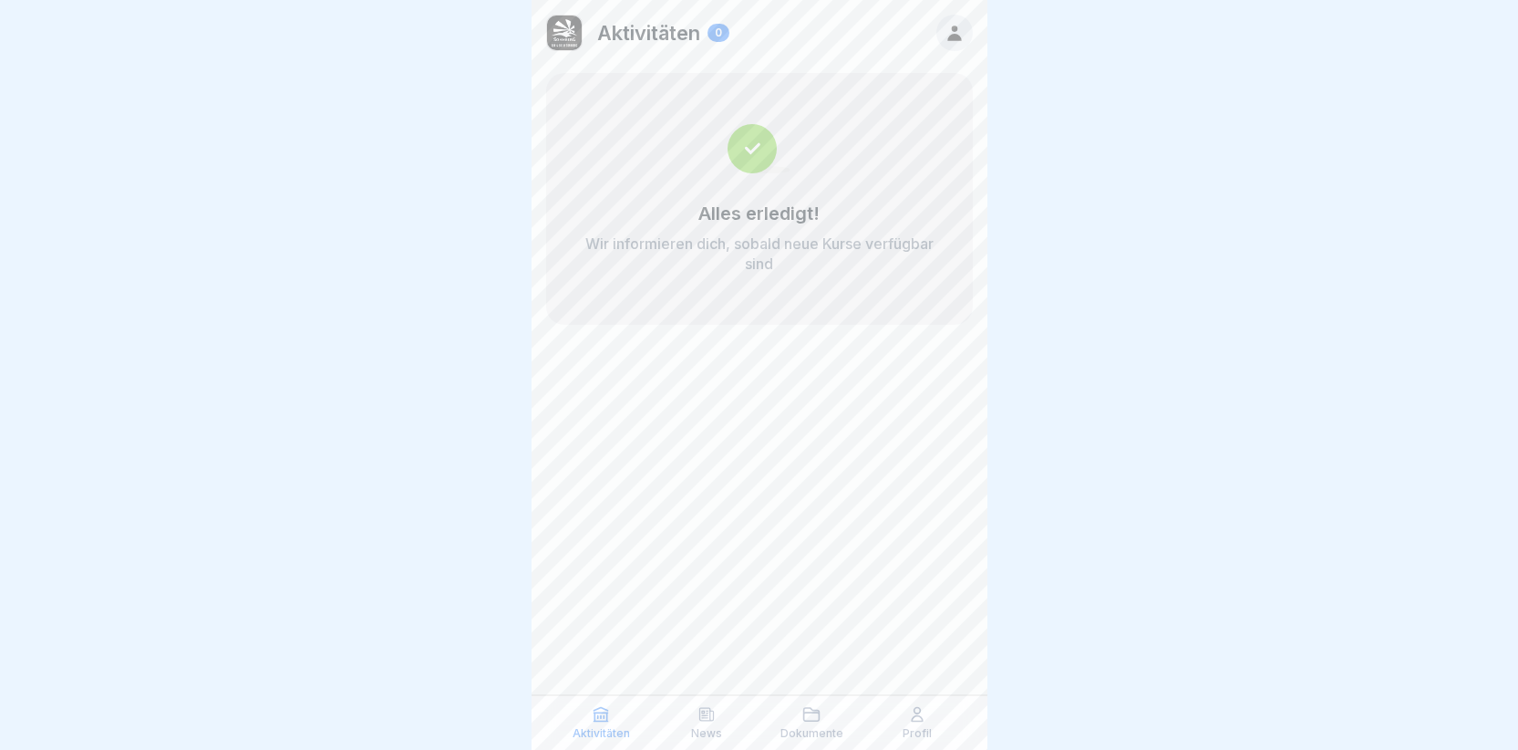
click at [916, 719] on icon at bounding box center [917, 714] width 18 height 18
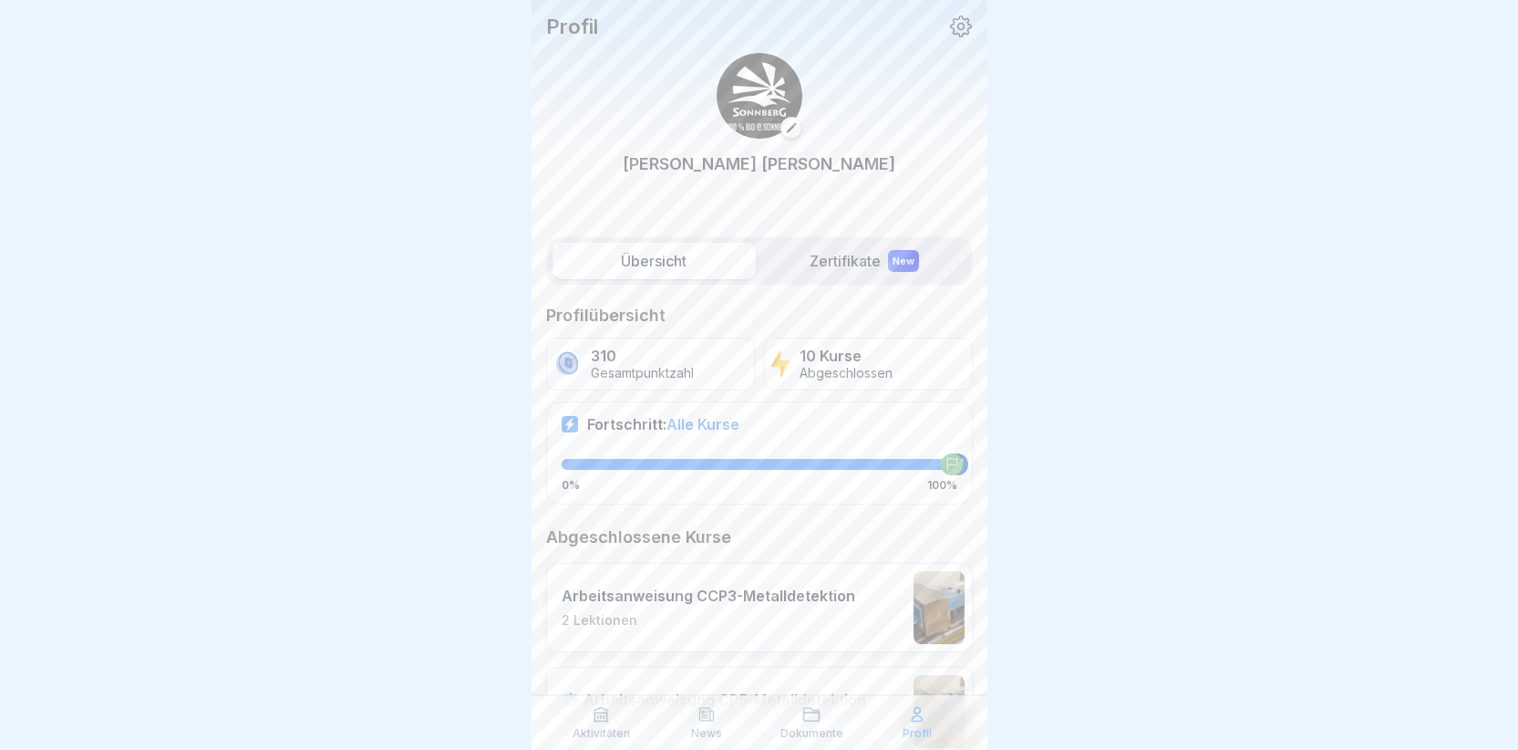
click at [949, 21] on icon at bounding box center [961, 27] width 24 height 24
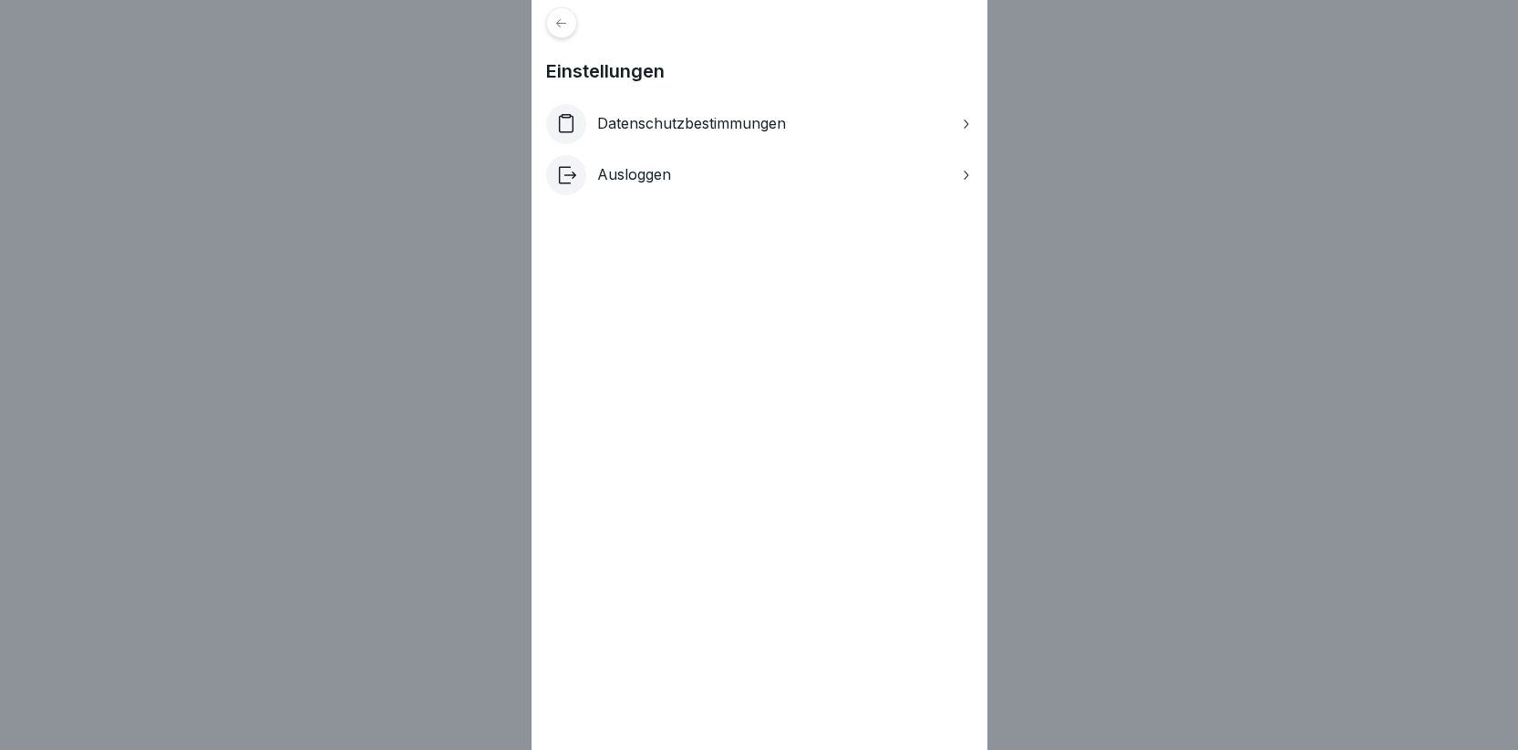
click at [967, 173] on icon at bounding box center [965, 175] width 15 height 15
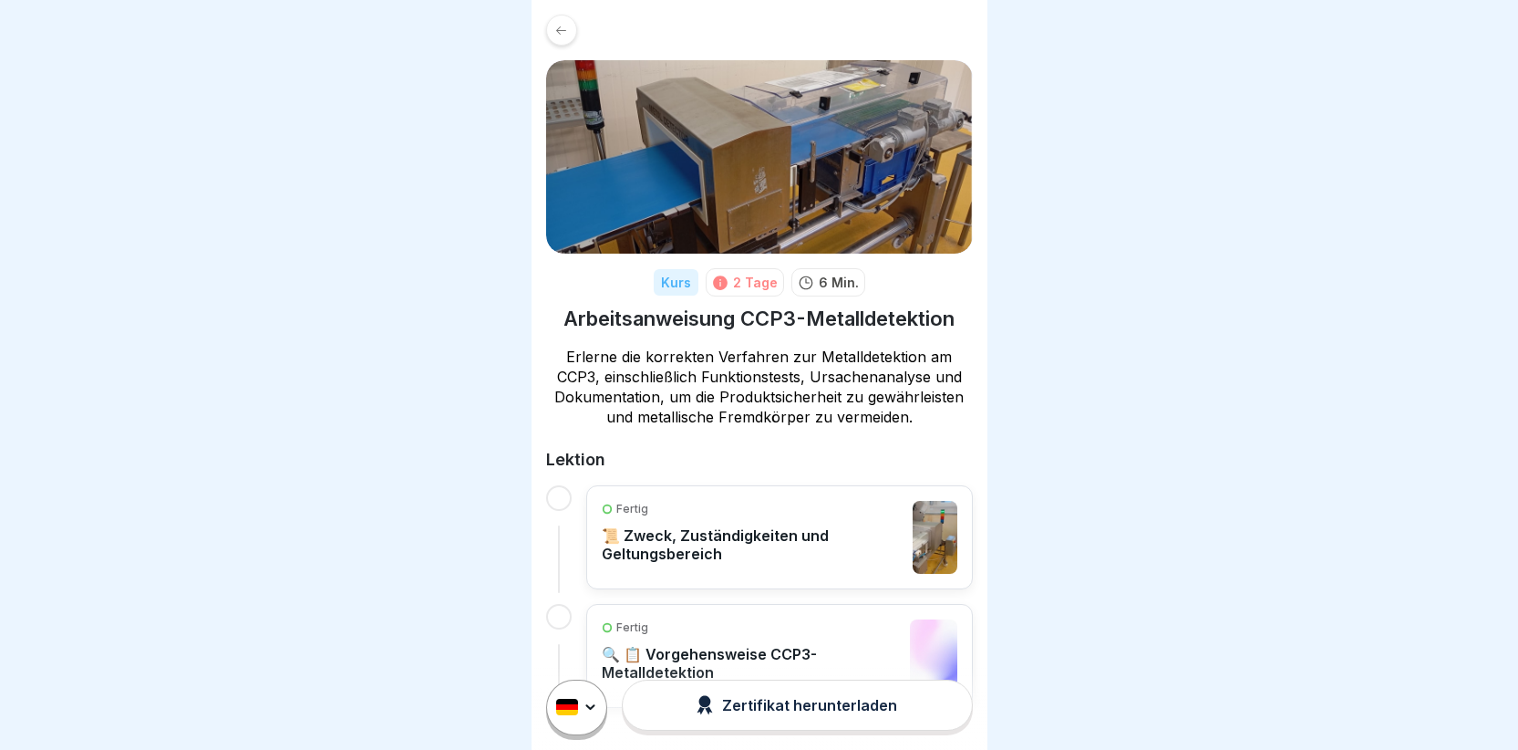
click at [553, 26] on div at bounding box center [561, 30] width 31 height 31
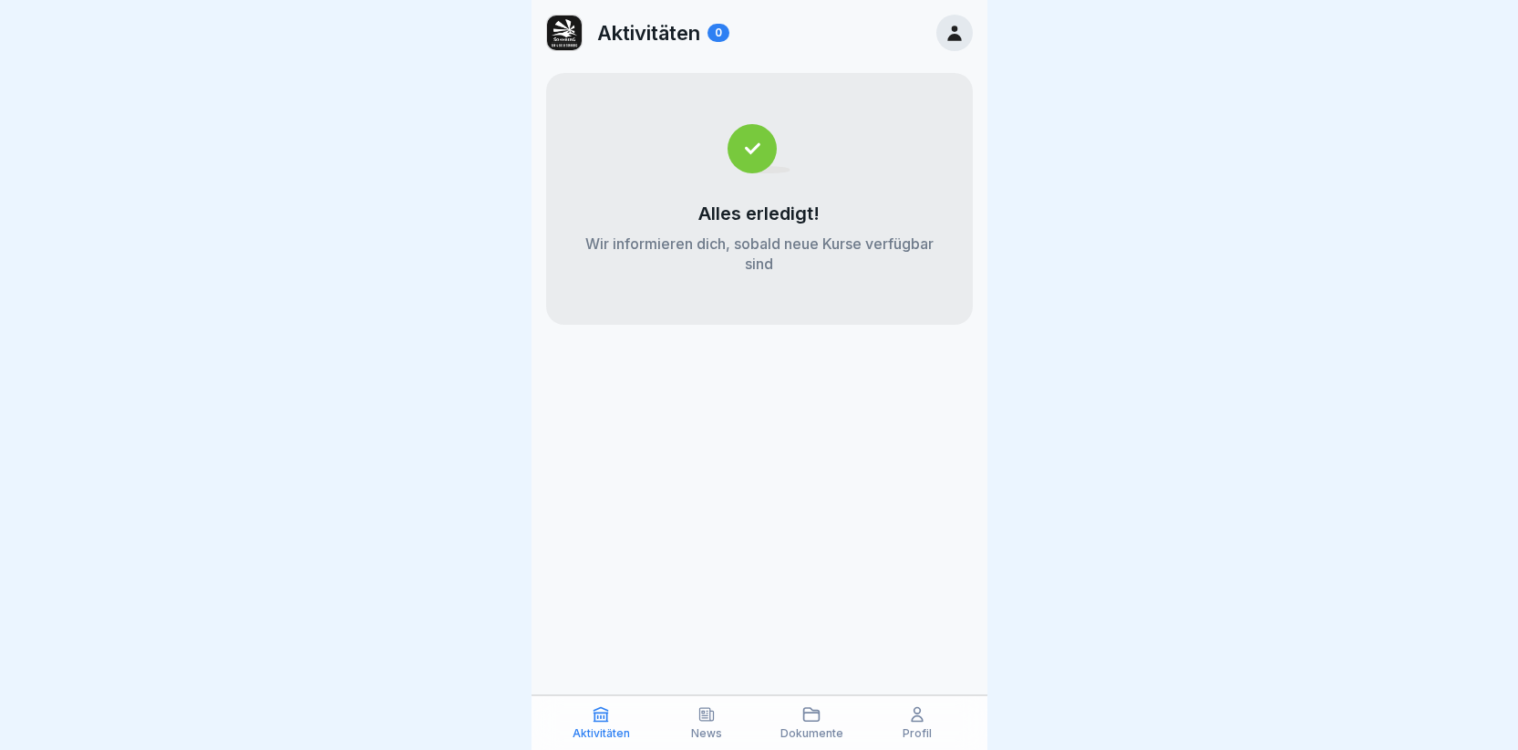
click at [950, 26] on icon at bounding box center [955, 33] width 20 height 20
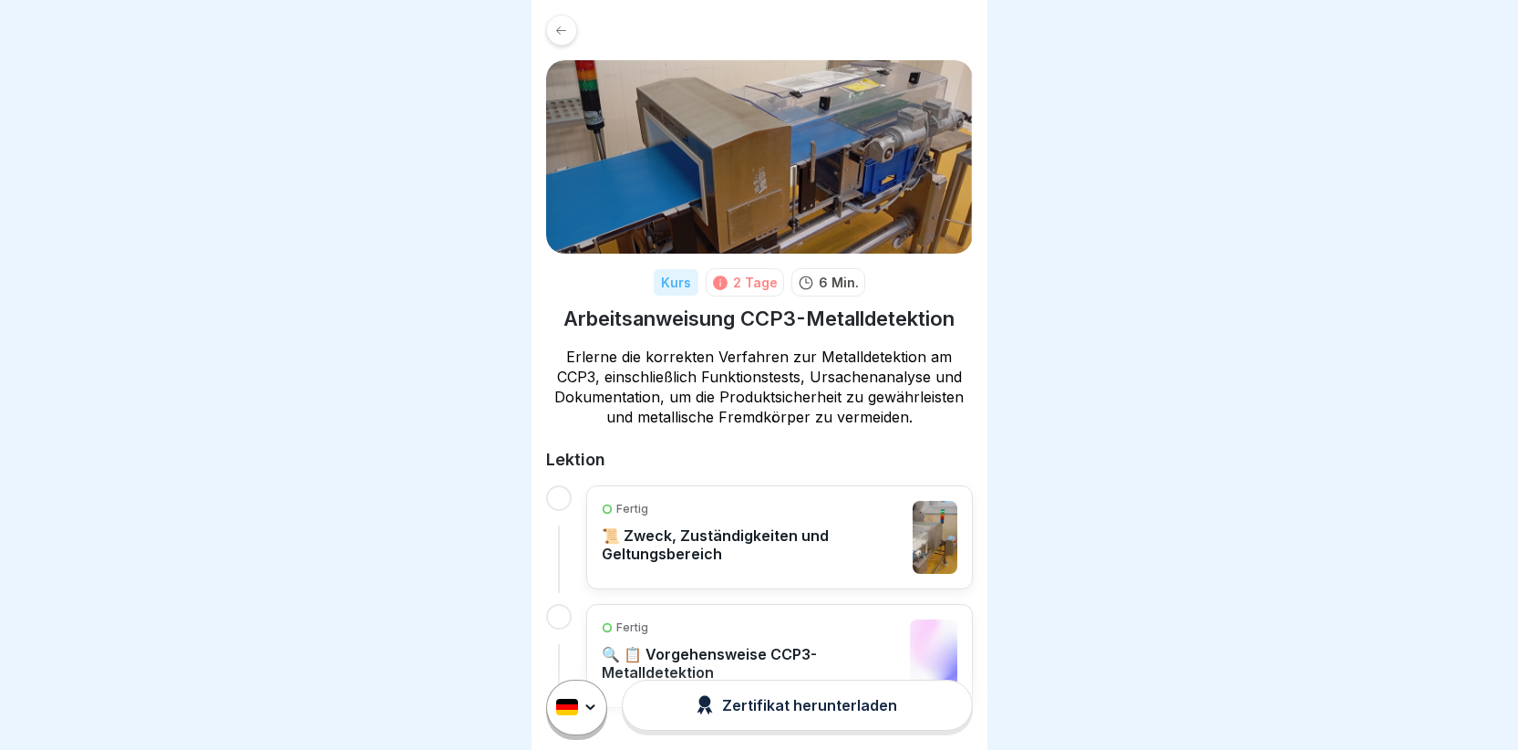
click at [557, 24] on icon at bounding box center [561, 31] width 14 height 14
